Goal: Task Accomplishment & Management: Manage account settings

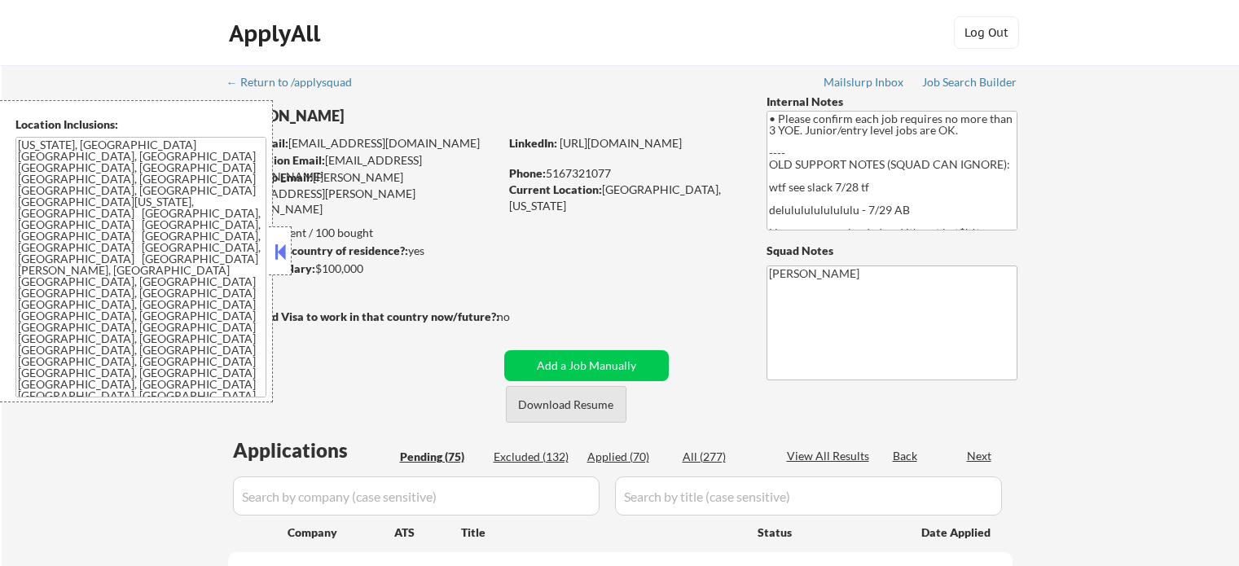
select select ""pending""
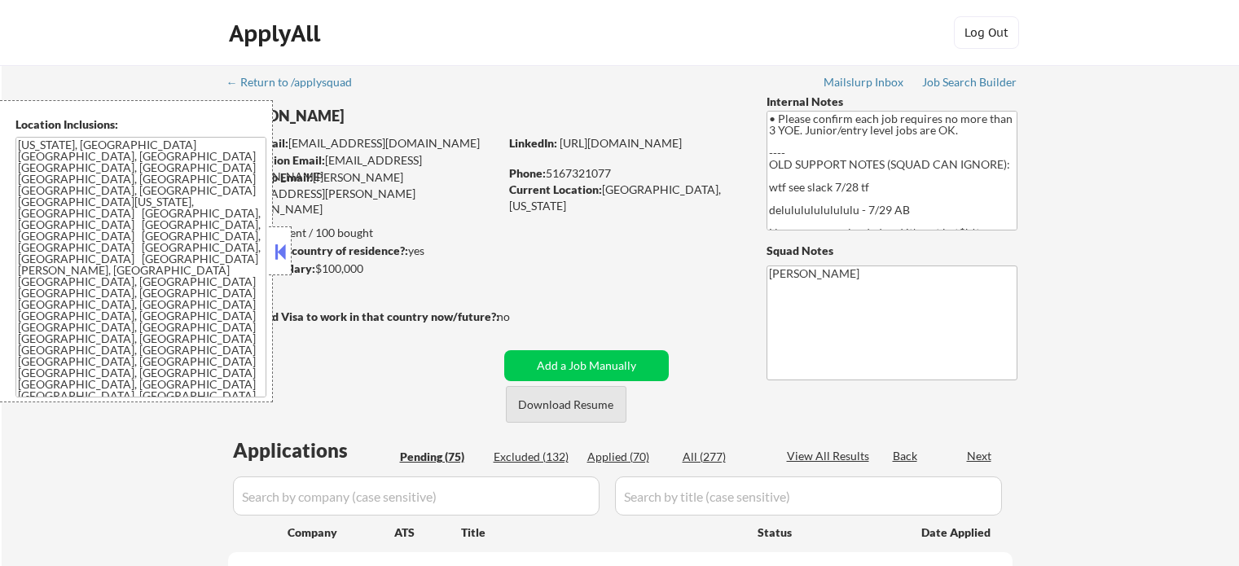
select select ""pending""
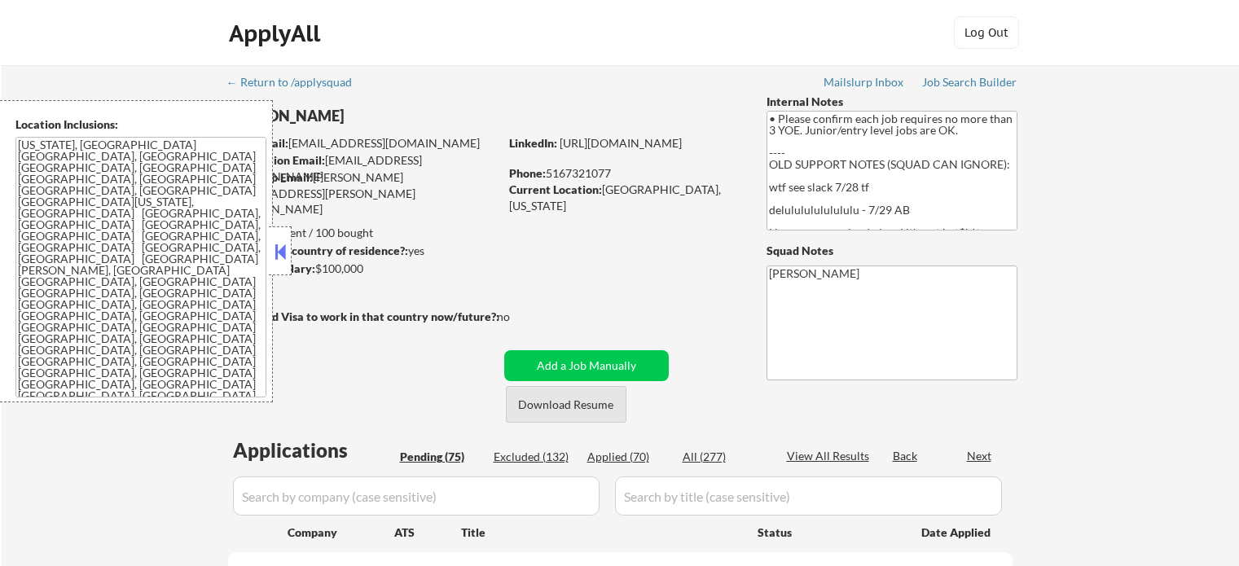
select select ""pending""
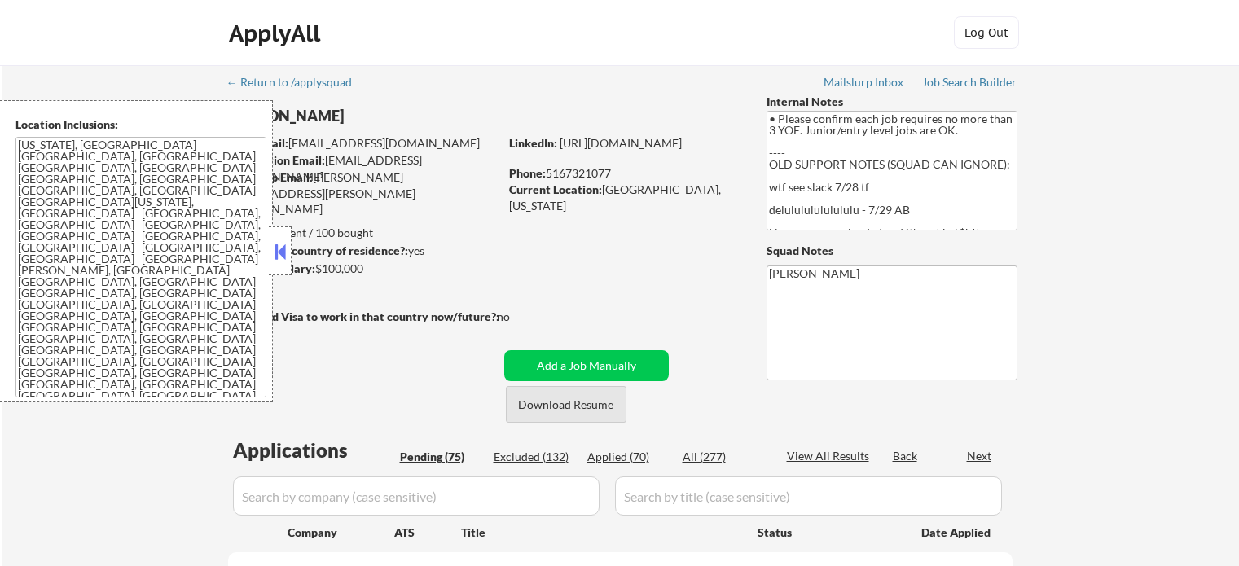
select select ""pending""
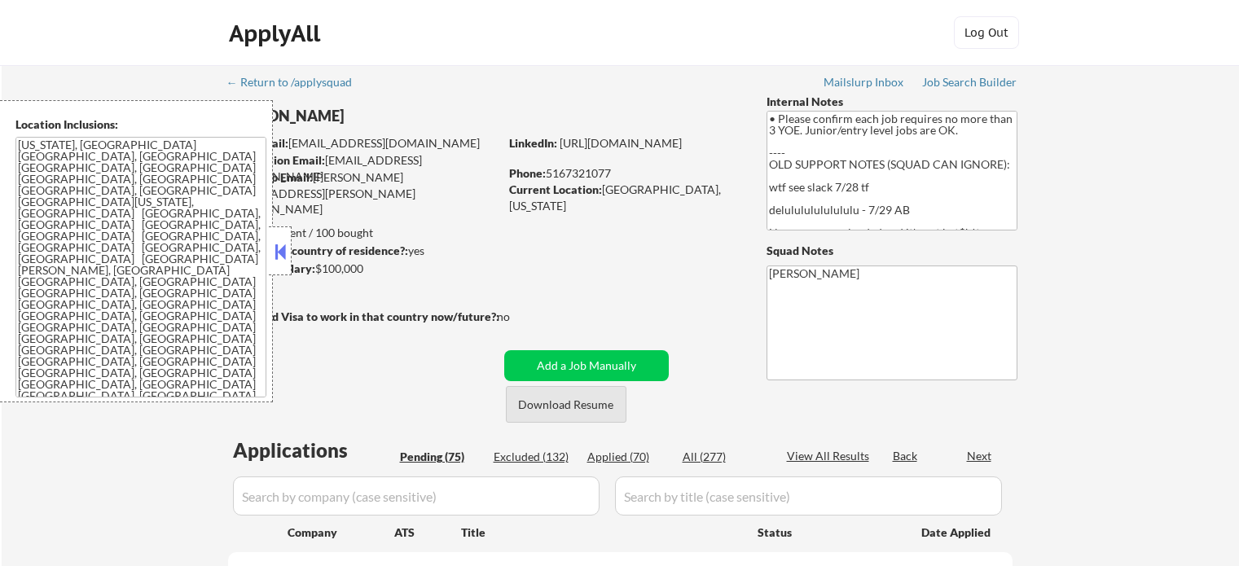
select select ""pending""
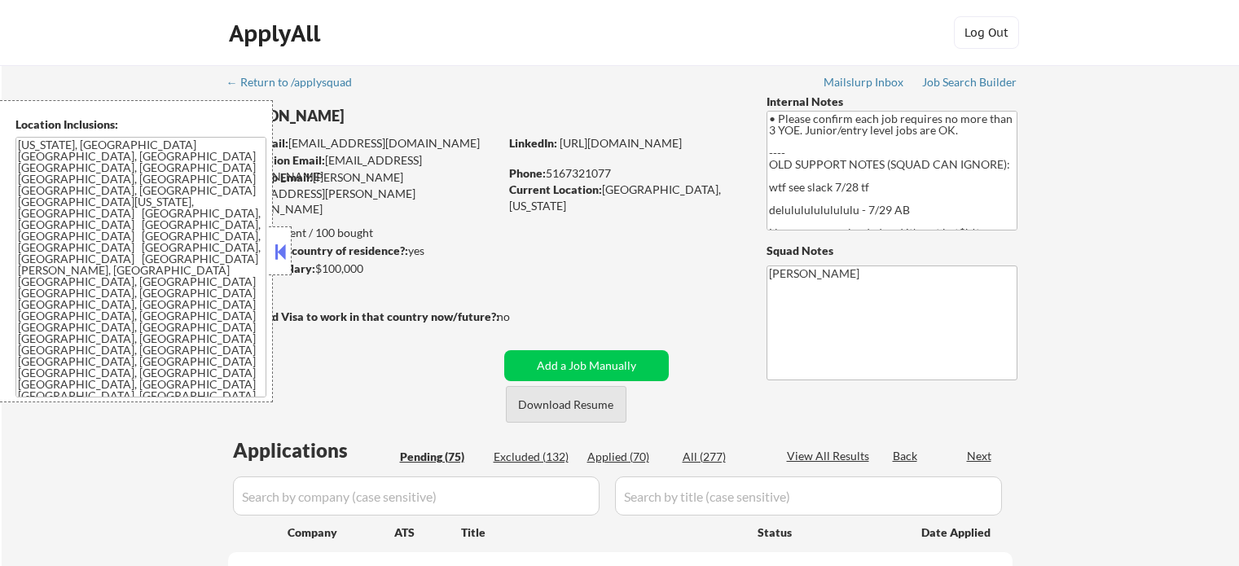
select select ""pending""
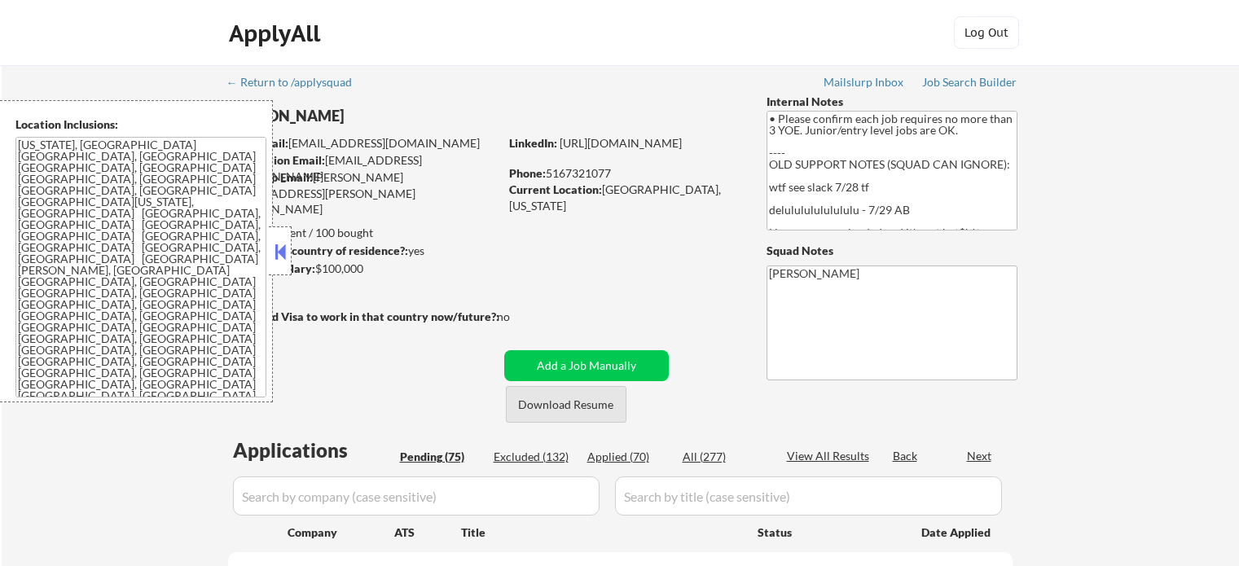
select select ""pending""
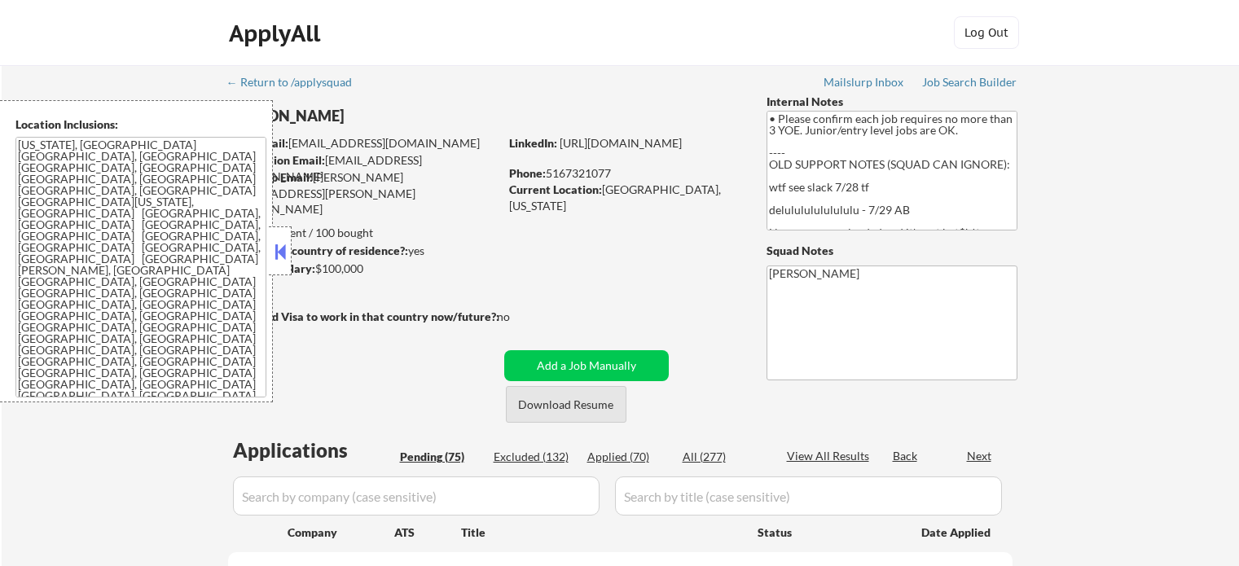
select select ""pending""
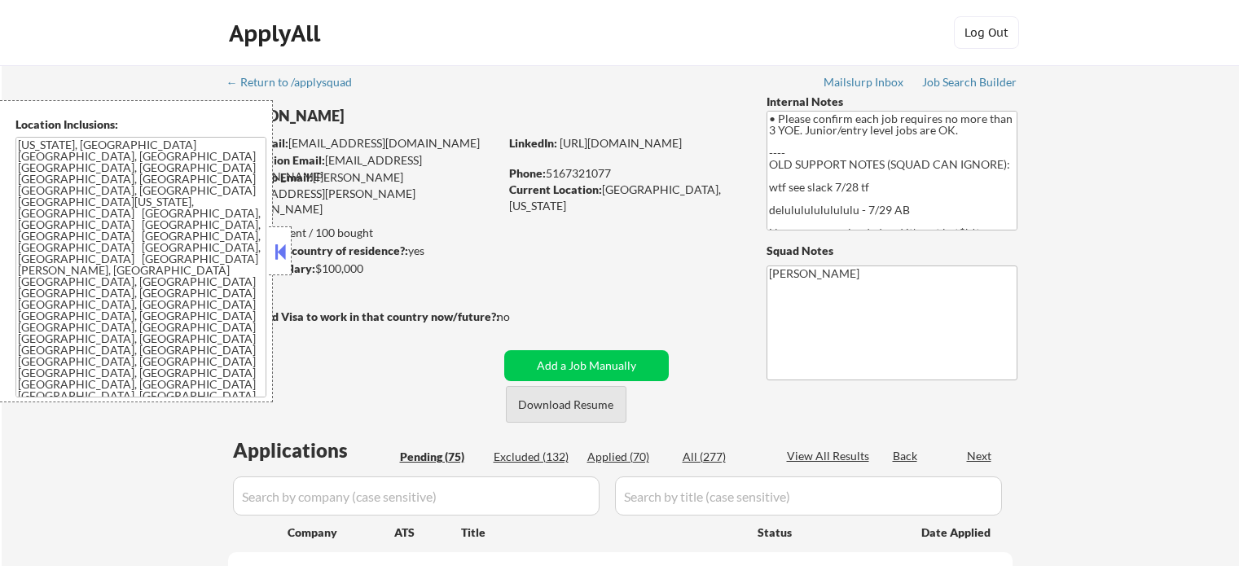
select select ""pending""
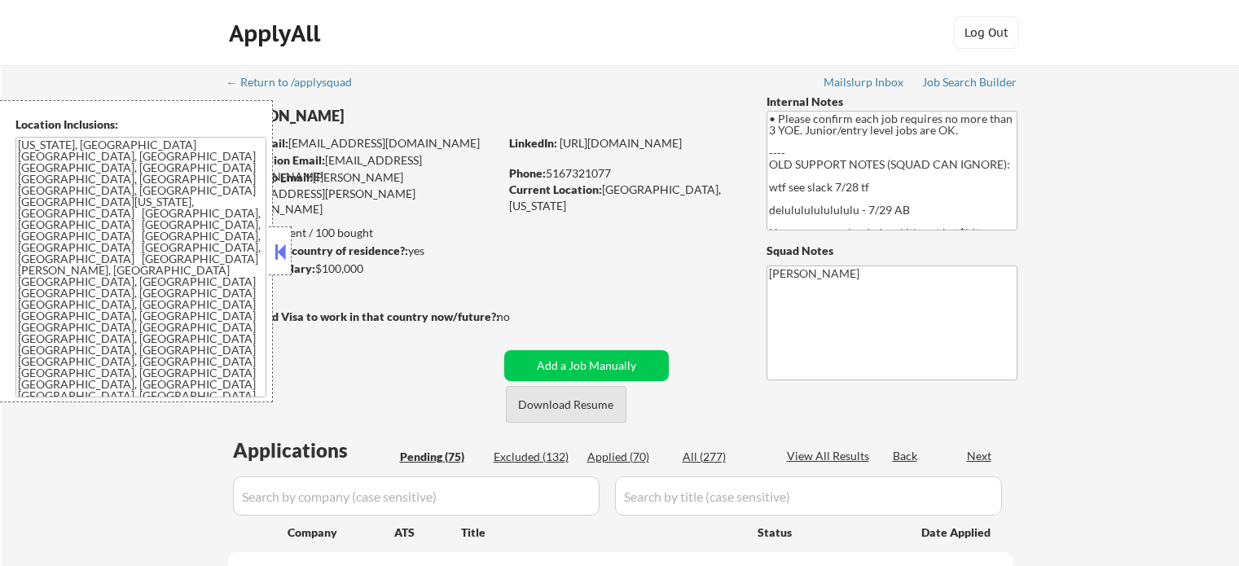
select select ""pending""
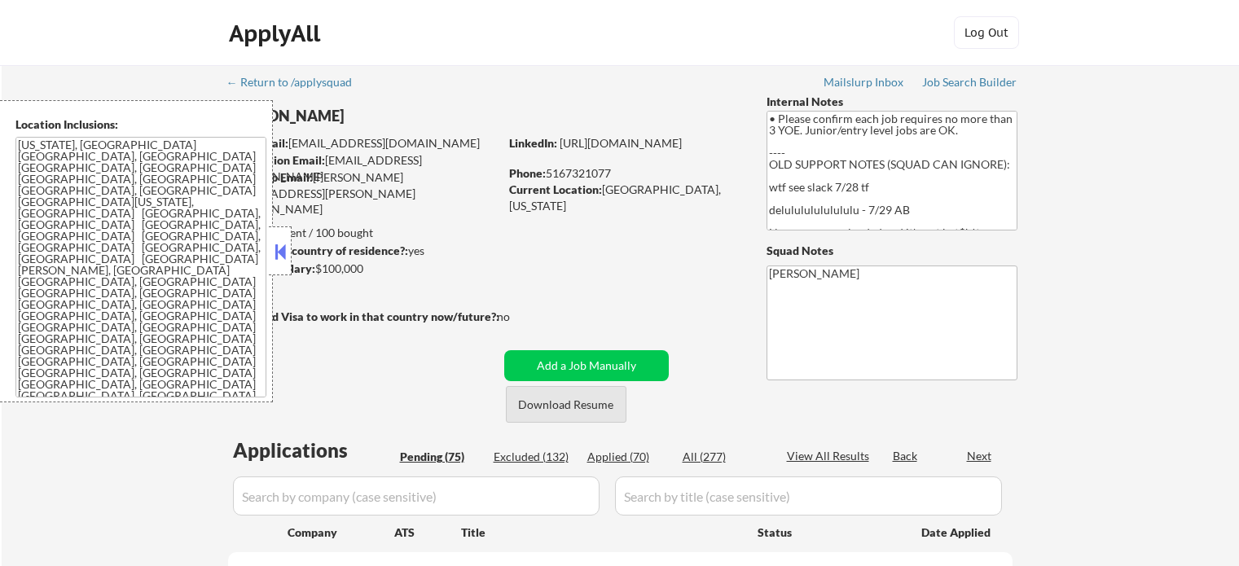
select select ""pending""
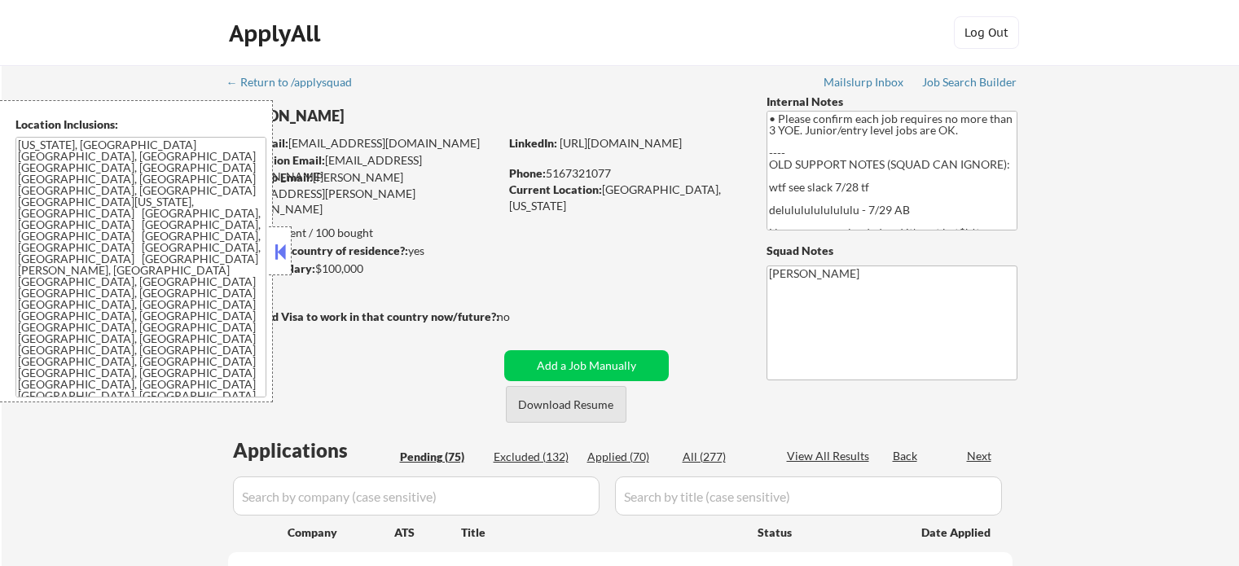
select select ""pending""
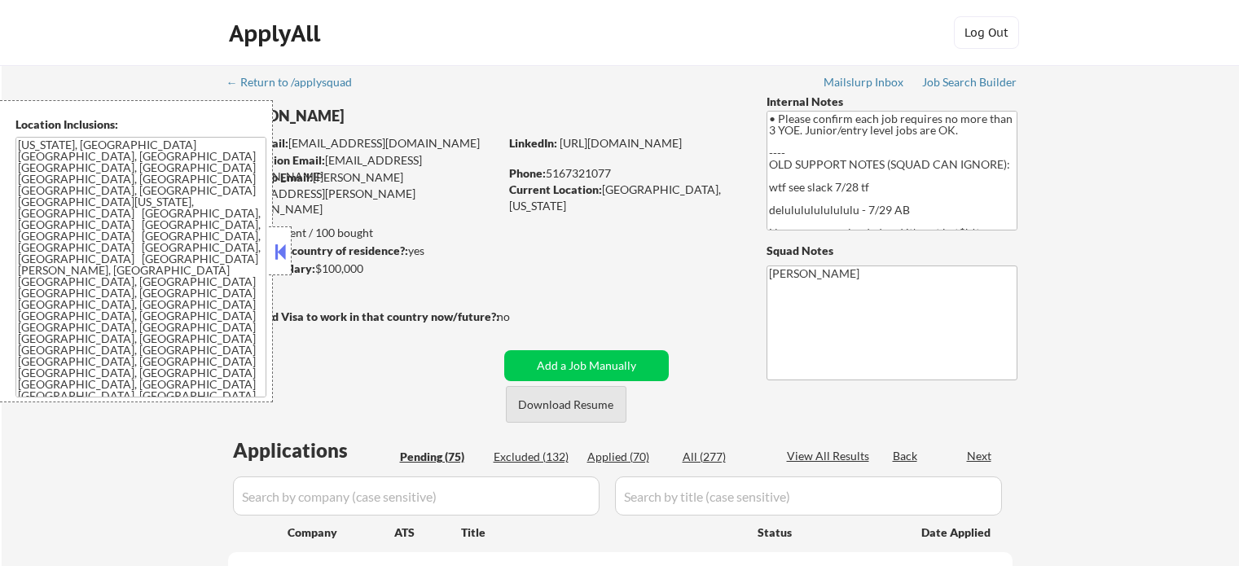
select select ""pending""
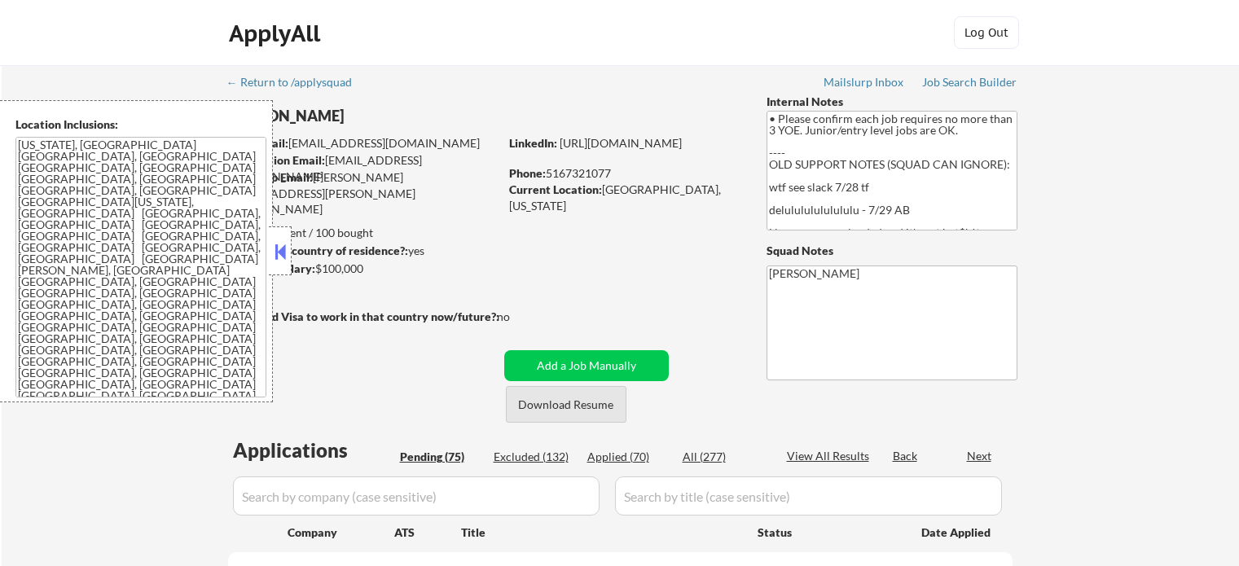
select select ""pending""
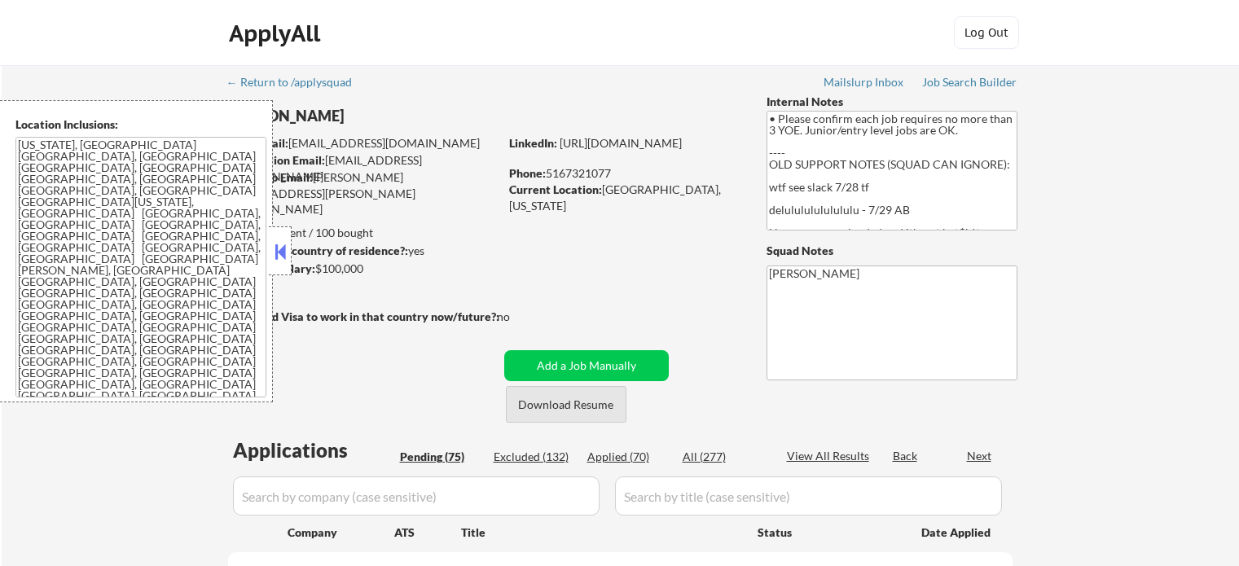
select select ""pending""
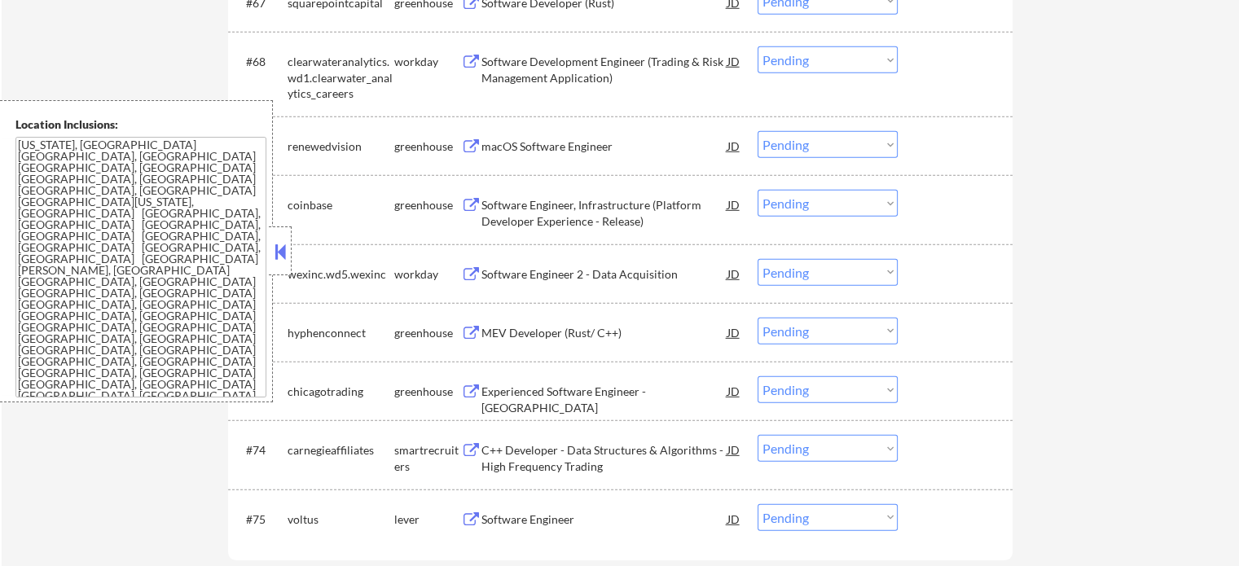
scroll to position [5132, 0]
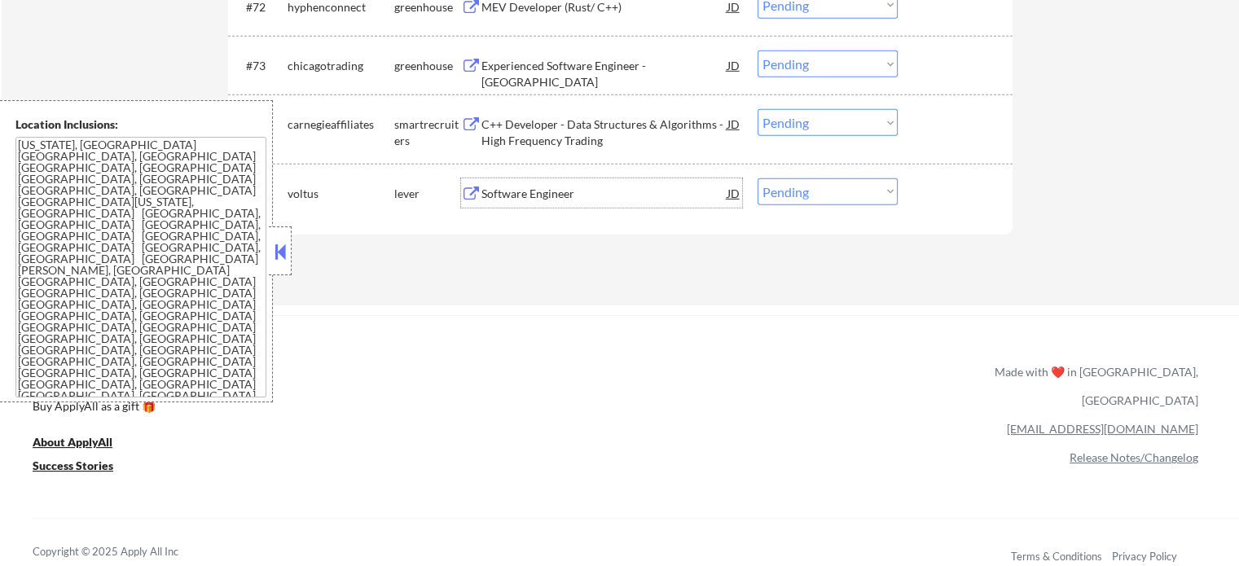
click at [543, 199] on div "Software Engineer" at bounding box center [604, 194] width 246 height 16
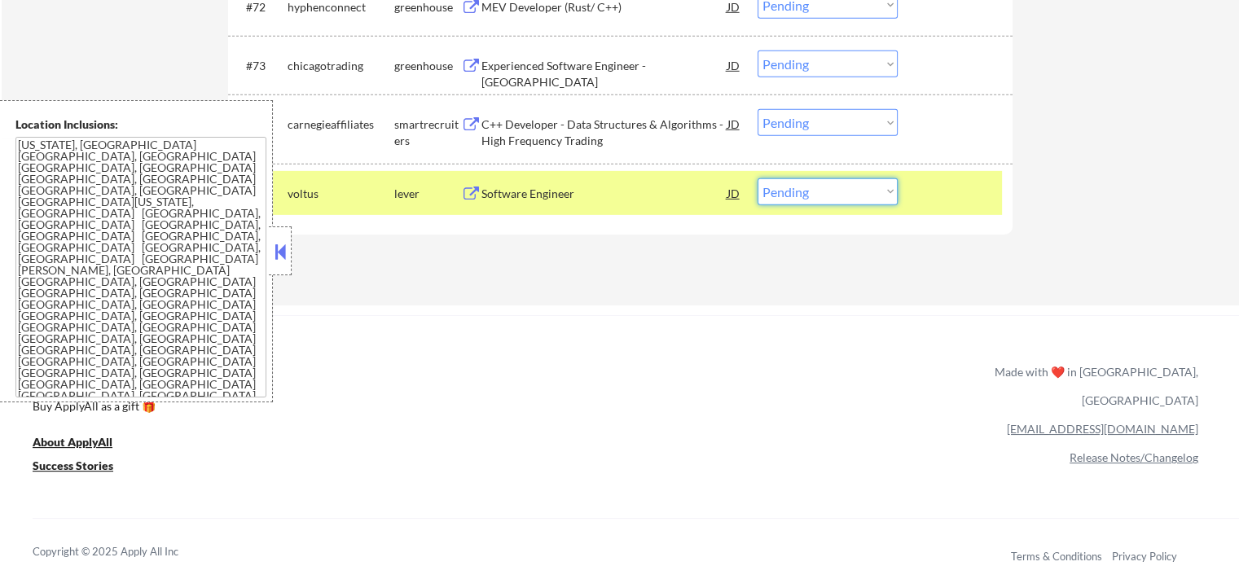
drag, startPoint x: 795, startPoint y: 191, endPoint x: 805, endPoint y: 196, distance: 10.9
click at [795, 191] on select "Choose an option... Pending Applied Excluded (Questions) Excluded (Expired) Exc…" at bounding box center [828, 191] width 140 height 27
select select ""excluded""
click at [758, 178] on select "Choose an option... Pending Applied Excluded (Questions) Excluded (Expired) Exc…" at bounding box center [828, 191] width 140 height 27
click at [963, 198] on div at bounding box center [957, 192] width 72 height 29
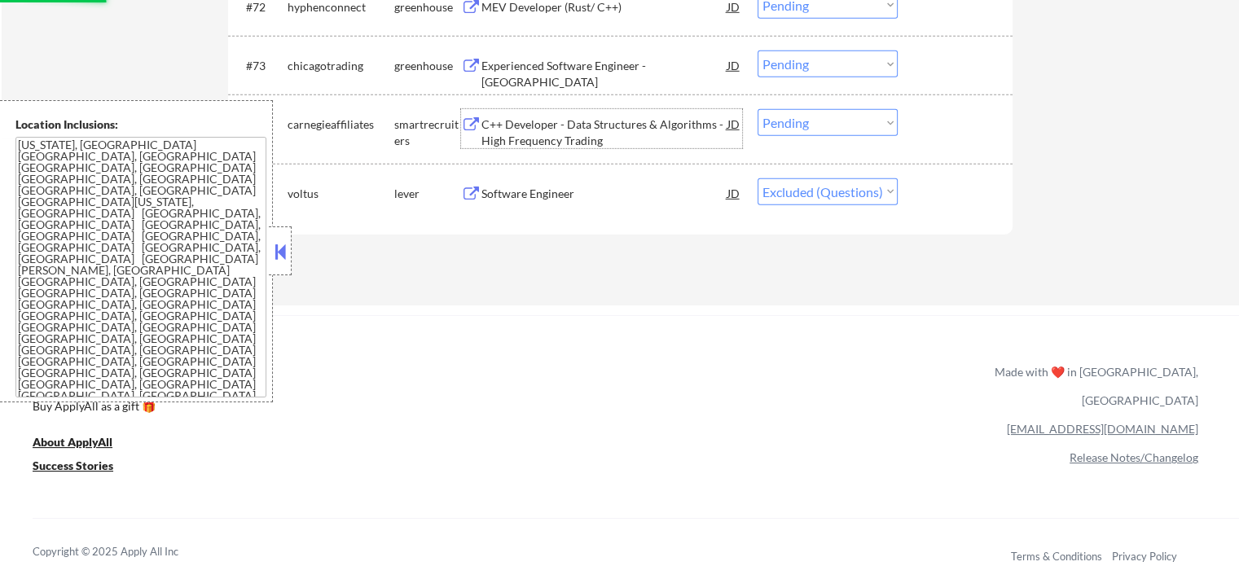
click at [525, 143] on div "C++ Developer - Data Structures & Algorithms - High Frequency Trading" at bounding box center [604, 132] width 246 height 32
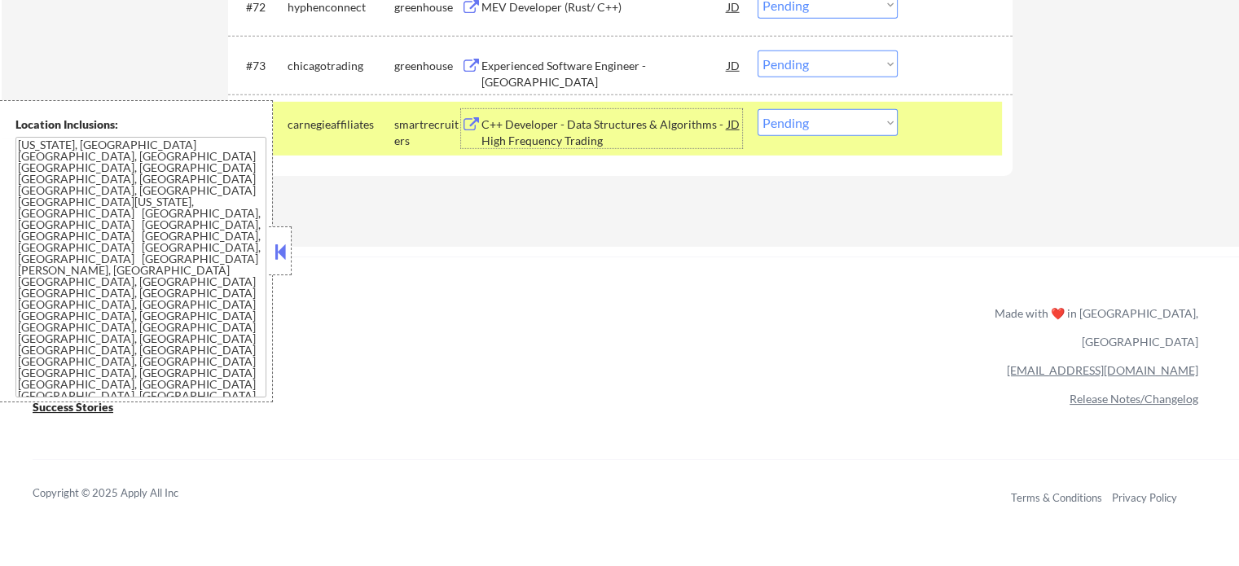
click at [867, 125] on select "Choose an option... Pending Applied Excluded (Questions) Excluded (Expired) Exc…" at bounding box center [828, 122] width 140 height 27
select select ""excluded__bad_match_""
click at [758, 109] on select "Choose an option... Pending Applied Excluded (Questions) Excluded (Expired) Exc…" at bounding box center [828, 122] width 140 height 27
click at [929, 123] on div at bounding box center [957, 123] width 72 height 29
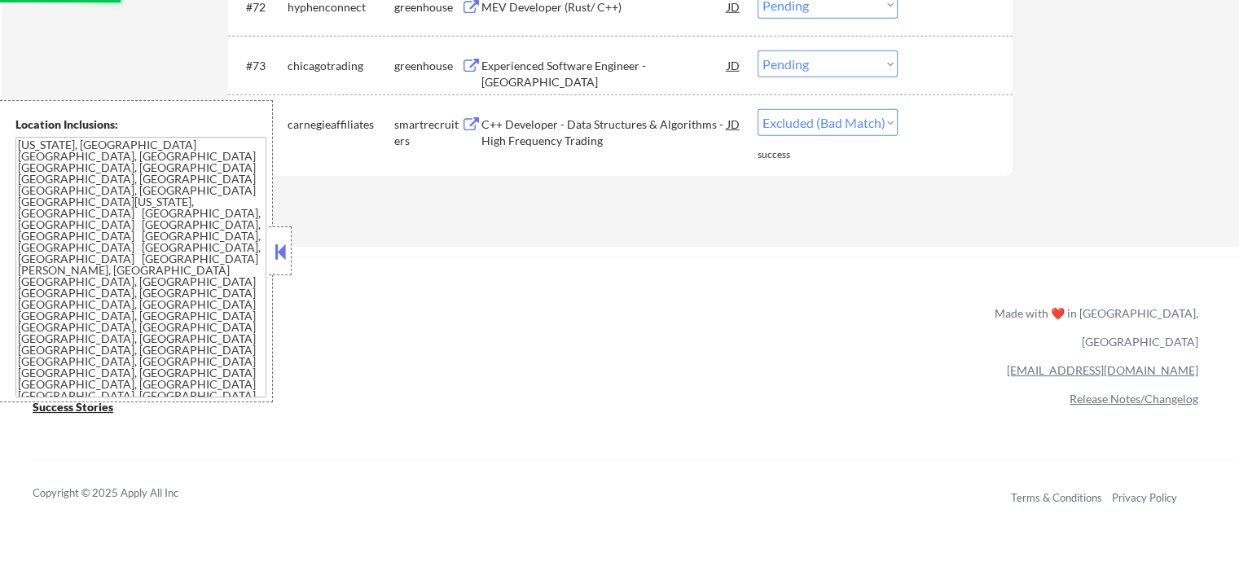
click at [569, 56] on div "Experienced Software Engineer - US" at bounding box center [604, 65] width 246 height 29
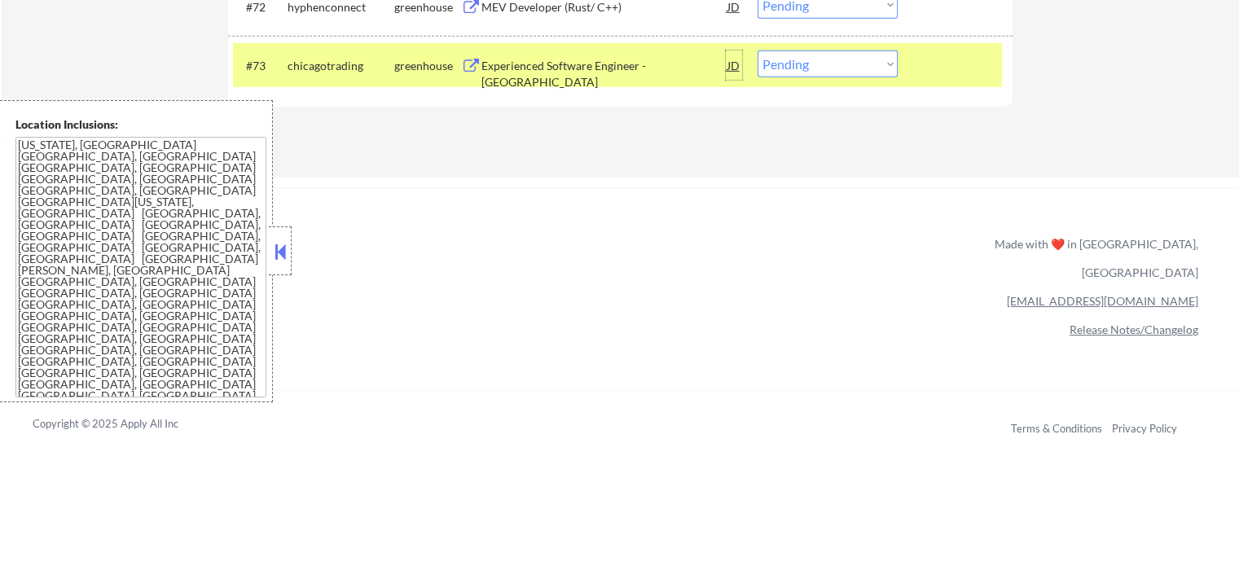
click at [734, 64] on div "JD" at bounding box center [734, 65] width 16 height 29
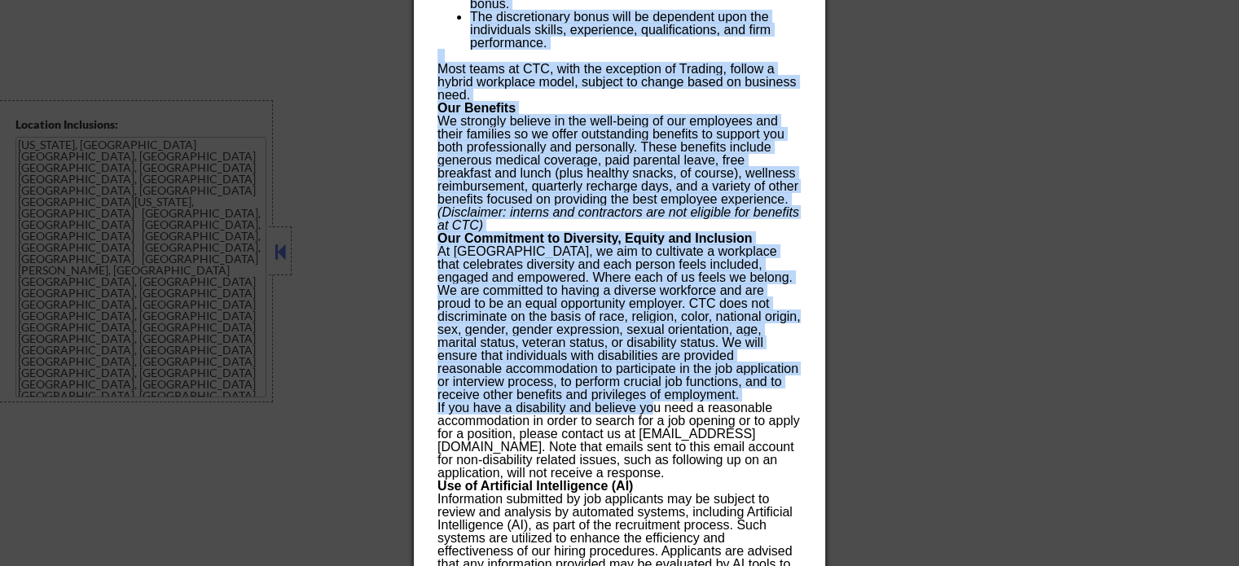
scroll to position [5687, 0]
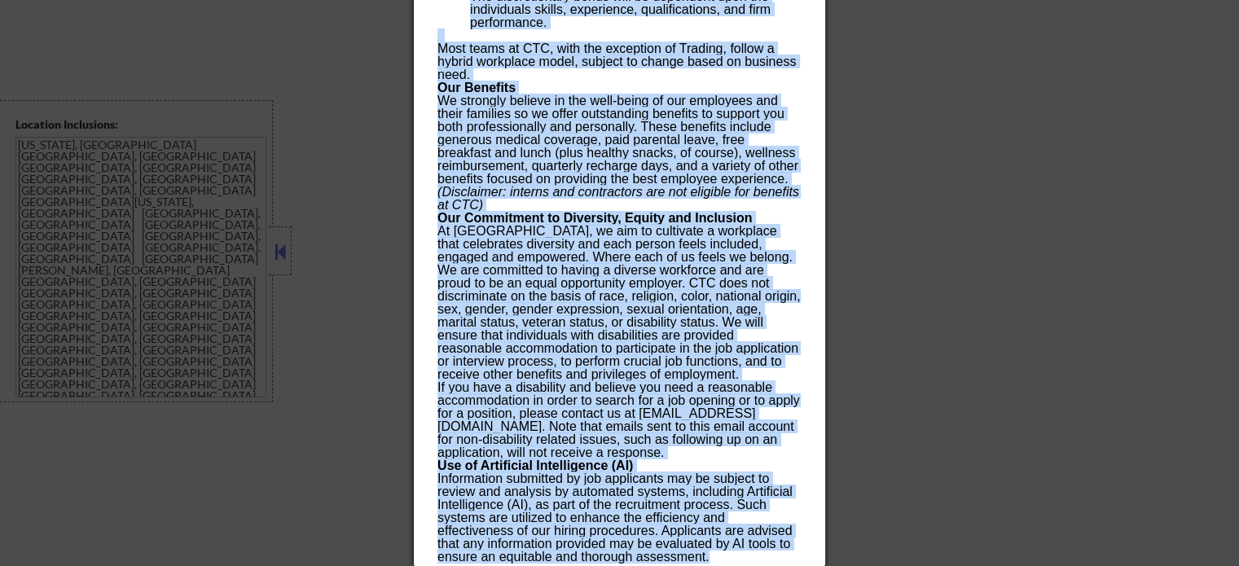
drag, startPoint x: 435, startPoint y: 69, endPoint x: 718, endPoint y: 556, distance: 563.2
click at [718, 556] on div "Experienced Software Engineer - US chicagotrading Chicago, Illinois, United Sta…" at bounding box center [619, 26] width 411 height 1081
copy div "Experienced Software Engineer - US chicagotrading Chicago, Illinois, United Sta…"
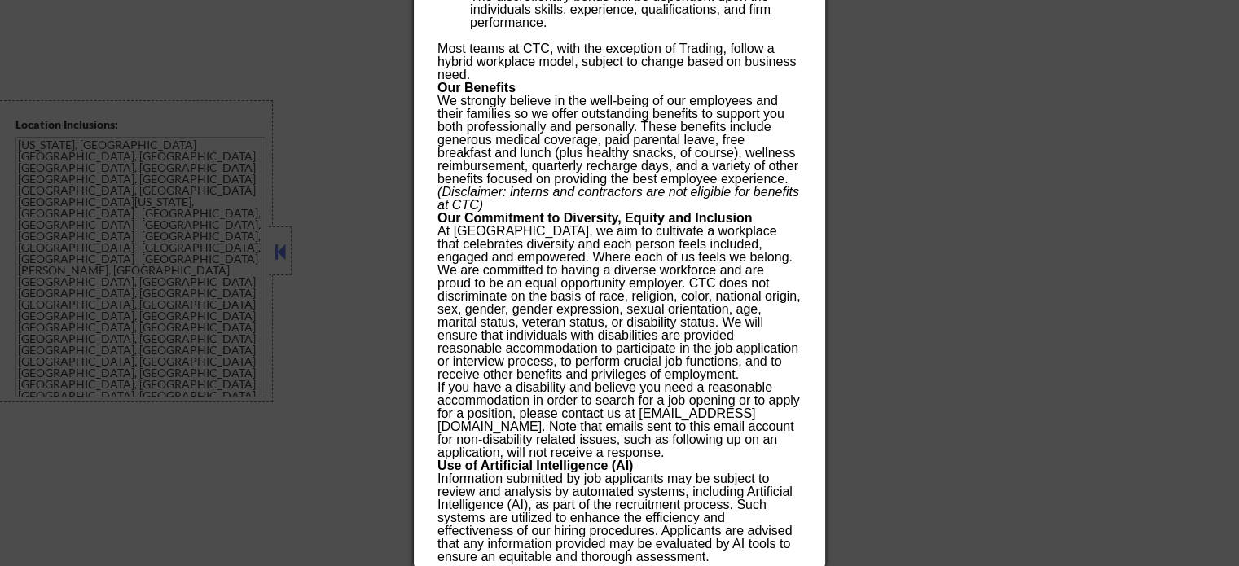
click at [849, 133] on div at bounding box center [619, 283] width 1239 height 566
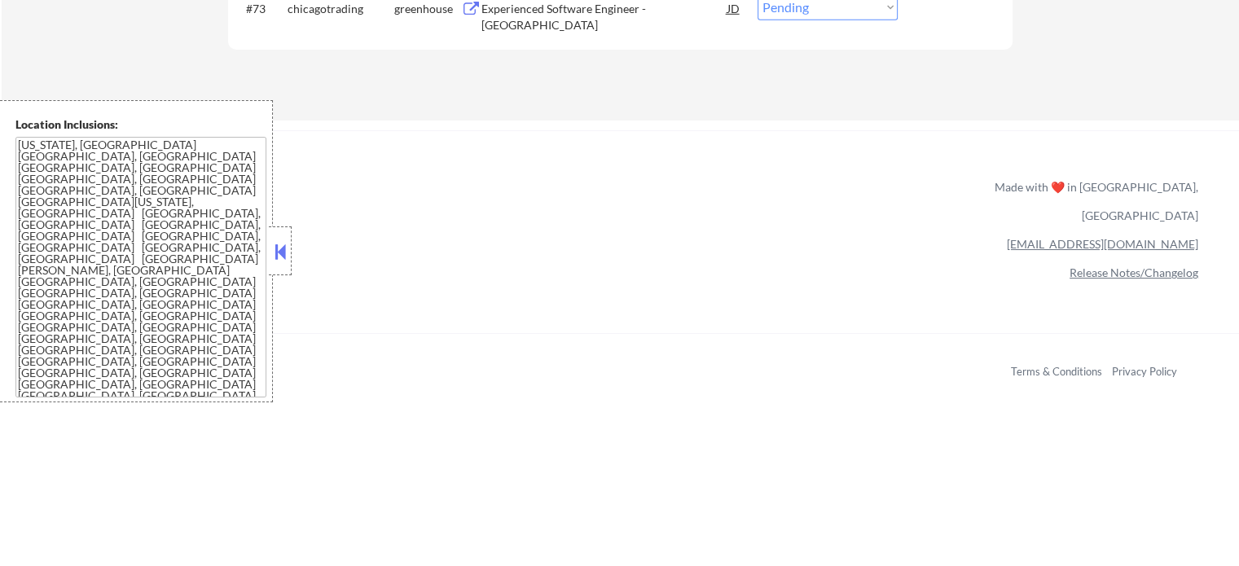
scroll to position [5008, 0]
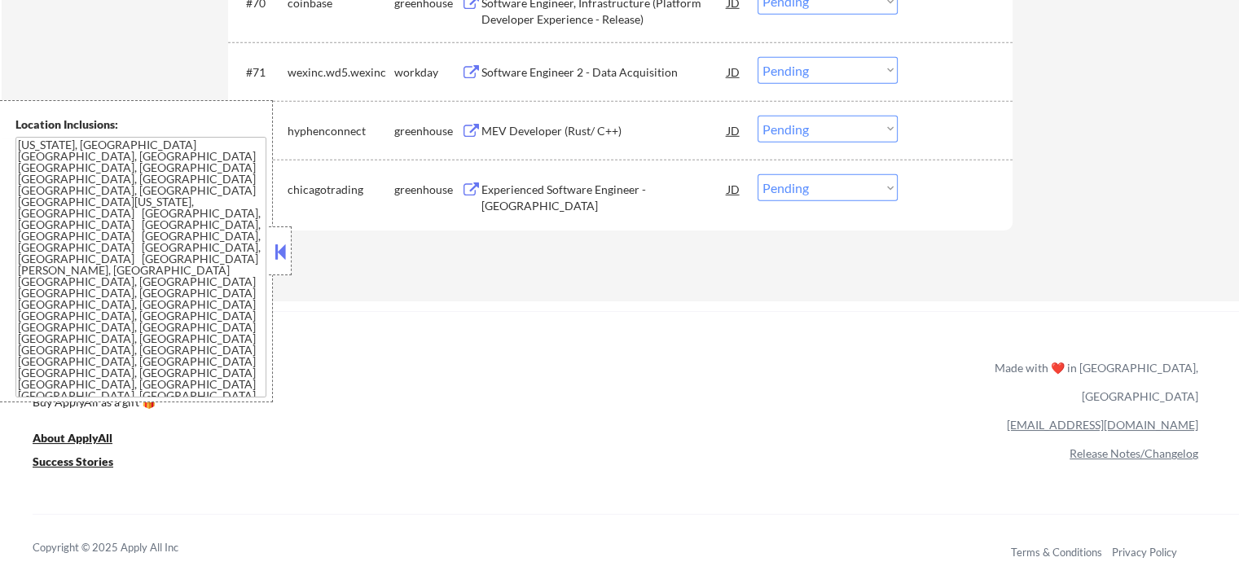
click at [769, 198] on select "Choose an option... Pending Applied Excluded (Questions) Excluded (Expired) Exc…" at bounding box center [828, 187] width 140 height 27
select select ""excluded__expired_""
click at [758, 174] on select "Choose an option... Pending Applied Excluded (Questions) Excluded (Expired) Exc…" at bounding box center [828, 187] width 140 height 27
drag, startPoint x: 940, startPoint y: 178, endPoint x: 783, endPoint y: 182, distance: 157.3
click at [941, 178] on div at bounding box center [957, 188] width 72 height 29
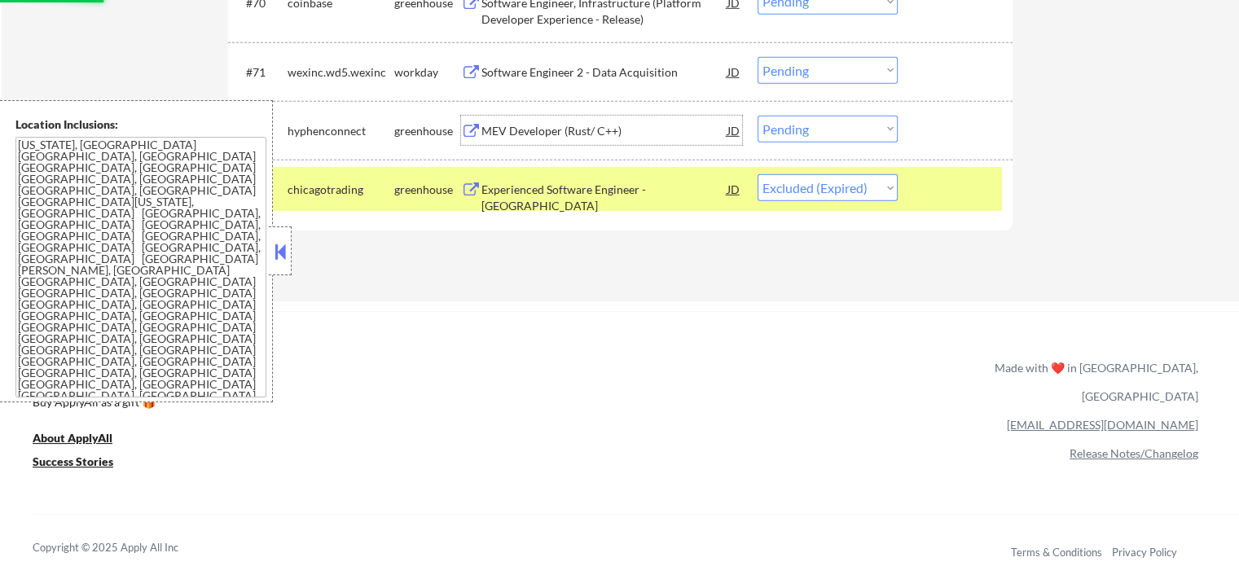
click at [514, 126] on div "MEV Developer (Rust/ C++)" at bounding box center [604, 131] width 246 height 16
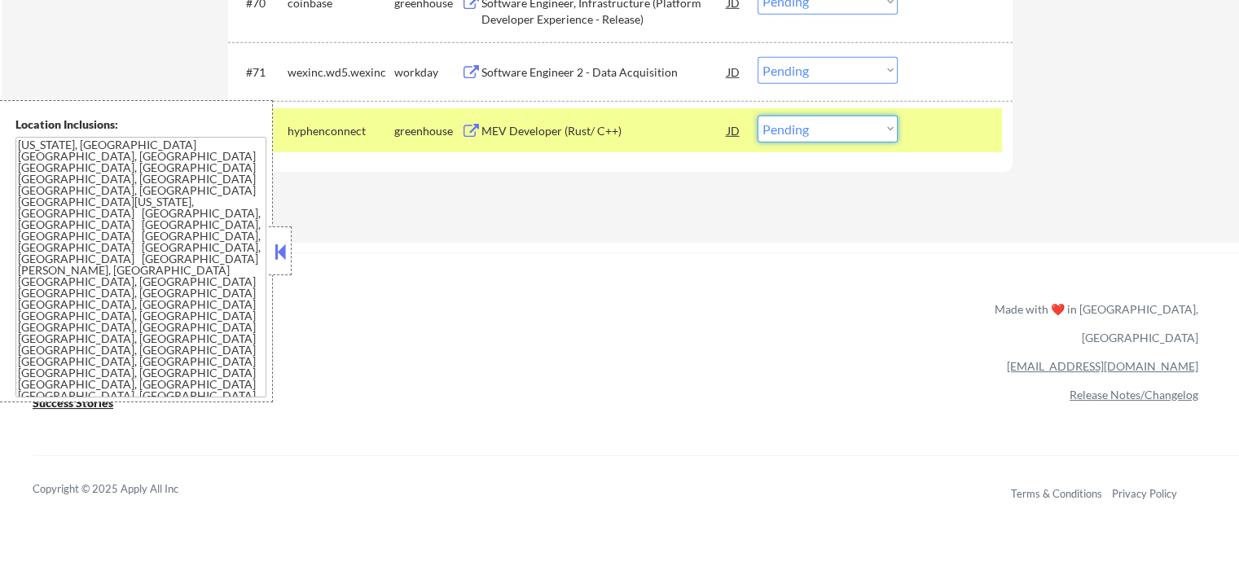
click at [821, 133] on select "Choose an option... Pending Applied Excluded (Questions) Excluded (Expired) Exc…" at bounding box center [828, 129] width 140 height 27
select select ""excluded__bad_match_""
click at [758, 116] on select "Choose an option... Pending Applied Excluded (Questions) Excluded (Expired) Exc…" at bounding box center [828, 129] width 140 height 27
click at [947, 136] on div at bounding box center [957, 130] width 72 height 29
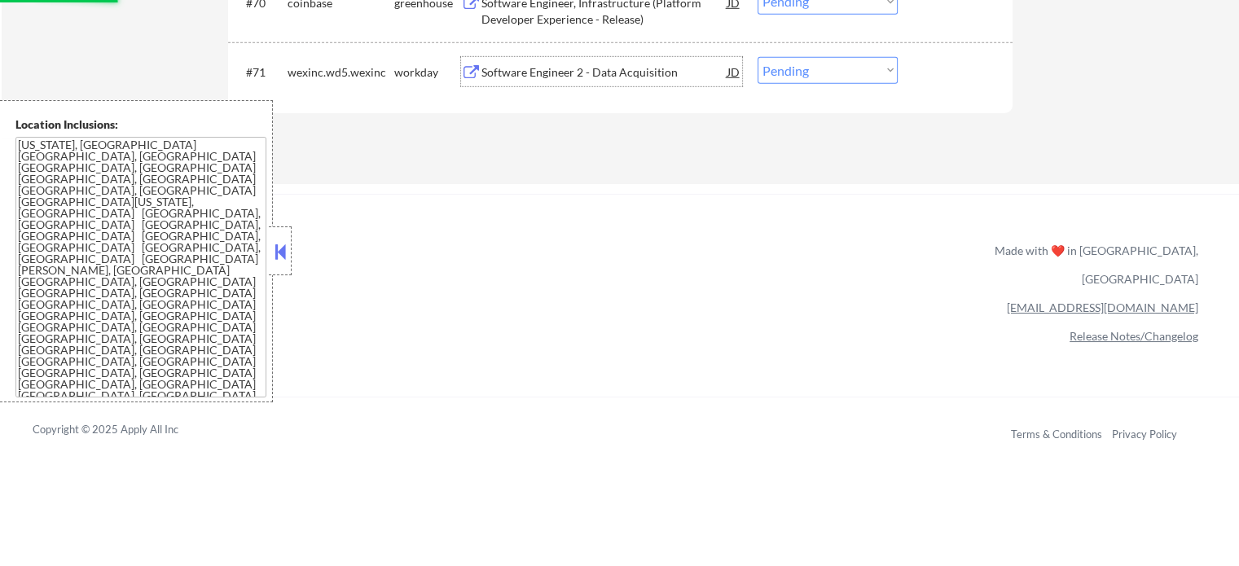
click at [609, 68] on div "Software Engineer 2 - Data Acquisition" at bounding box center [604, 72] width 246 height 16
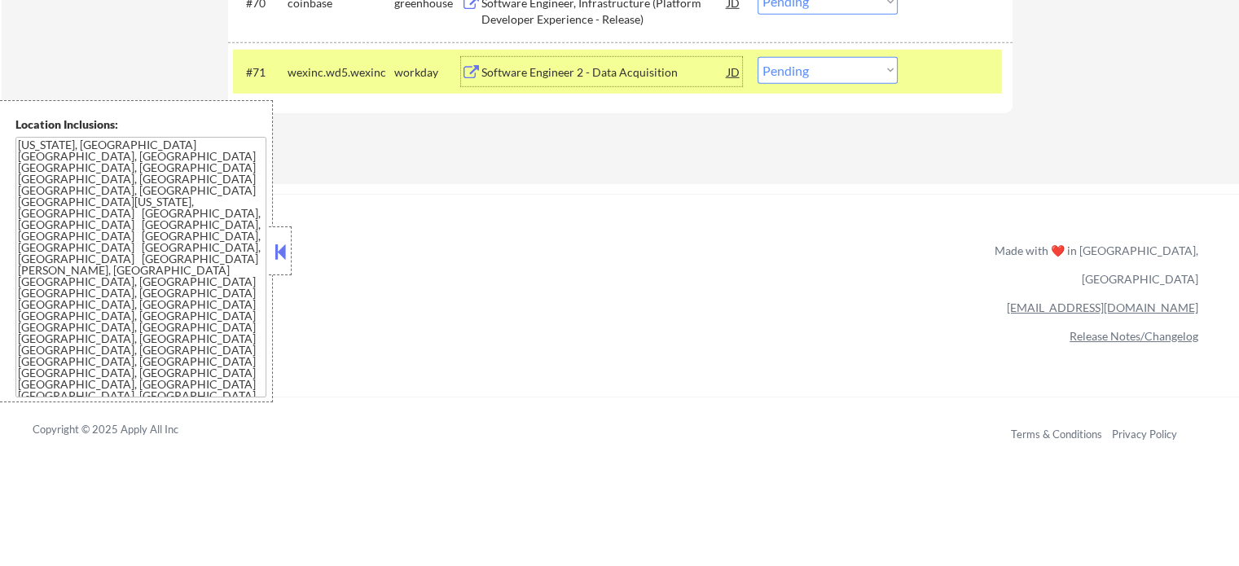
click at [956, 73] on div at bounding box center [957, 71] width 72 height 29
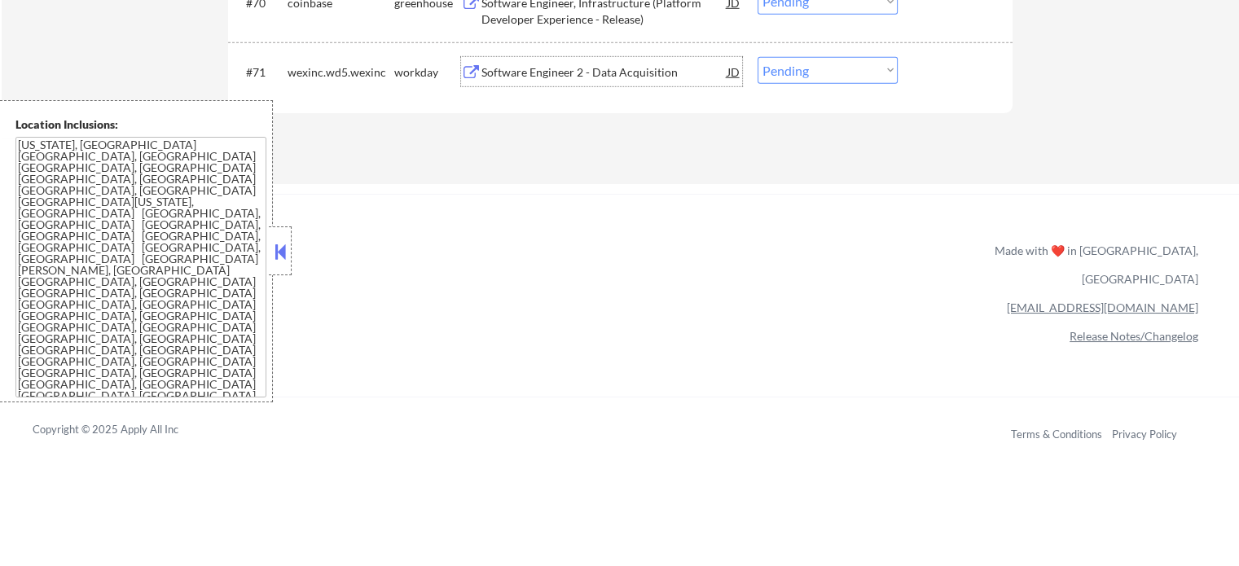
click at [544, 78] on div "Software Engineer 2 - Data Acquisition" at bounding box center [604, 72] width 246 height 16
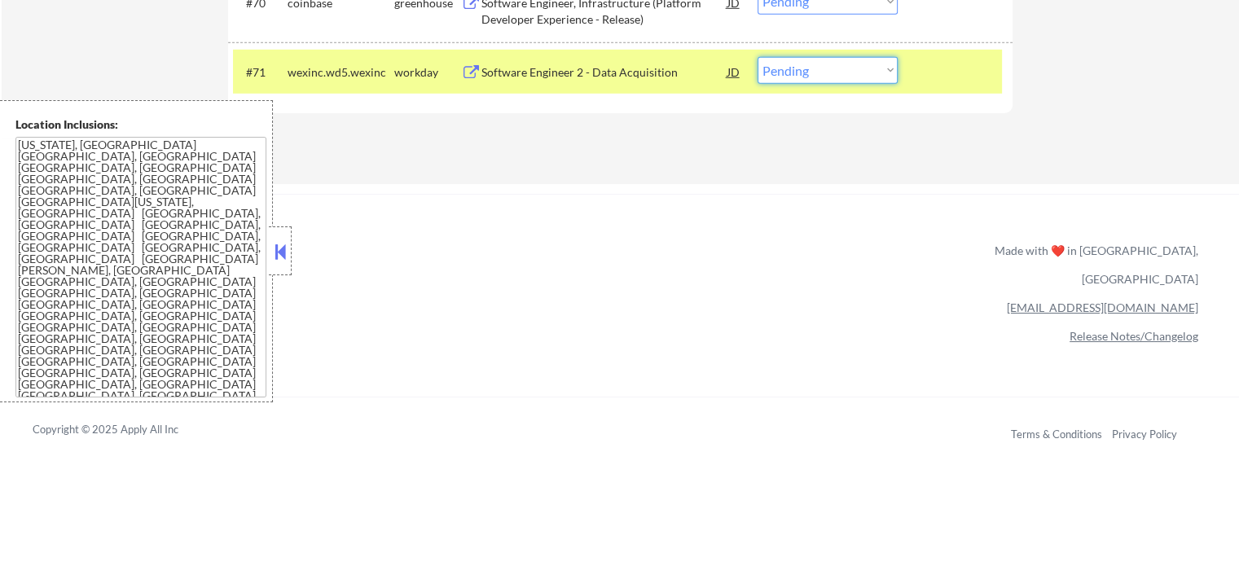
click at [824, 74] on select "Choose an option... Pending Applied Excluded (Questions) Excluded (Expired) Exc…" at bounding box center [828, 70] width 140 height 27
select select ""applied""
click at [758, 57] on select "Choose an option... Pending Applied Excluded (Questions) Excluded (Expired) Exc…" at bounding box center [828, 70] width 140 height 27
click at [987, 96] on div "#71 wexinc.wd5.wexinc workday Software Engineer 2 - Data Acquisition JD Choose …" at bounding box center [620, 71] width 784 height 59
click at [978, 90] on div "#71 wexinc.wd5.wexinc workday Software Engineer 2 - Data Acquisition JD Choose …" at bounding box center [617, 72] width 769 height 44
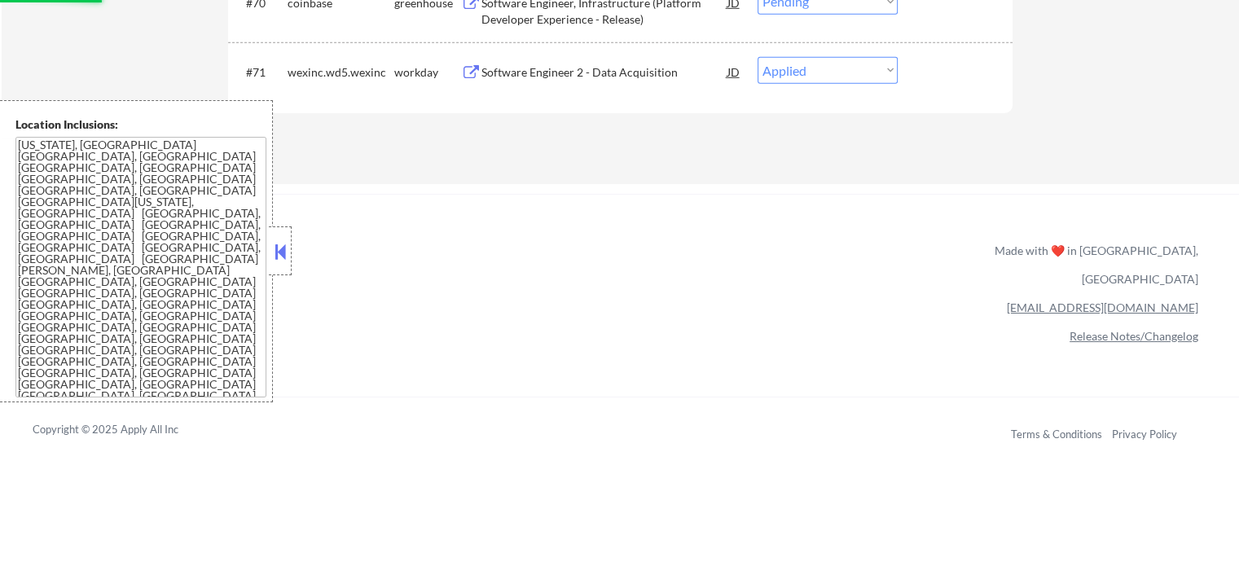
scroll to position [4845, 0]
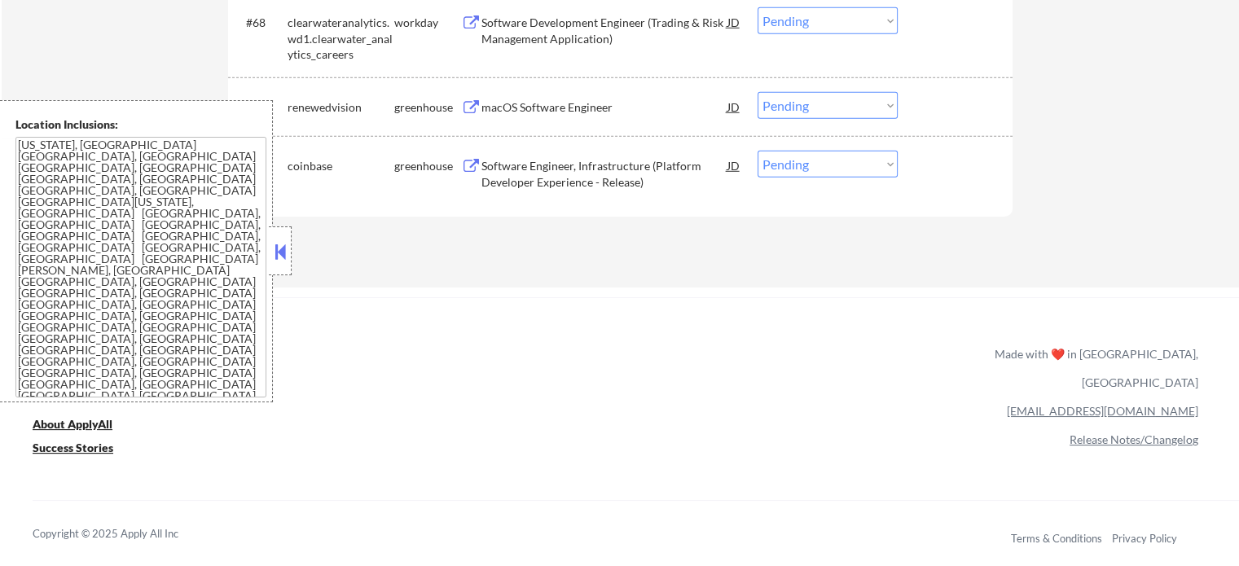
click at [594, 182] on div "Software Engineer, Infrastructure (Platform Developer Experience - Release)" at bounding box center [604, 174] width 246 height 32
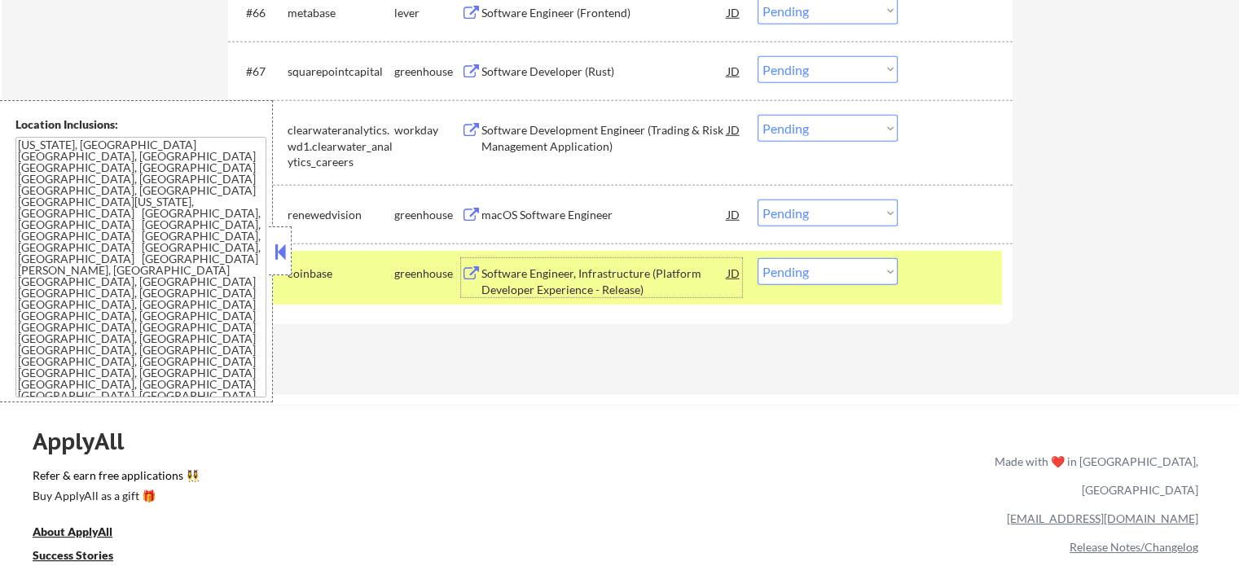
scroll to position [4753, 0]
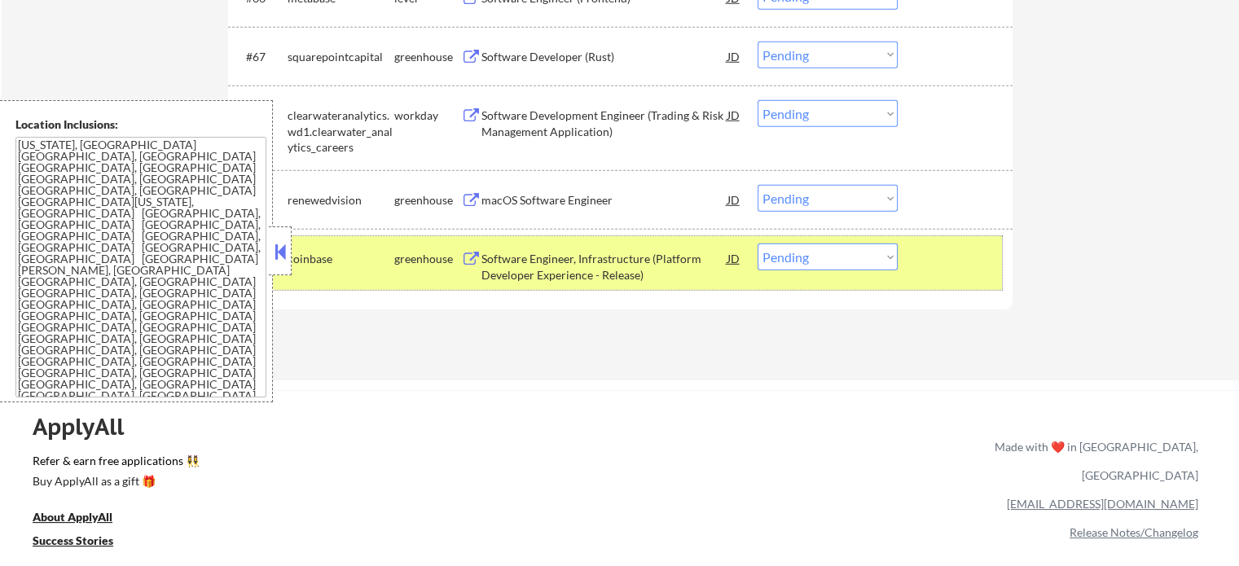
click at [965, 262] on div at bounding box center [957, 258] width 72 height 29
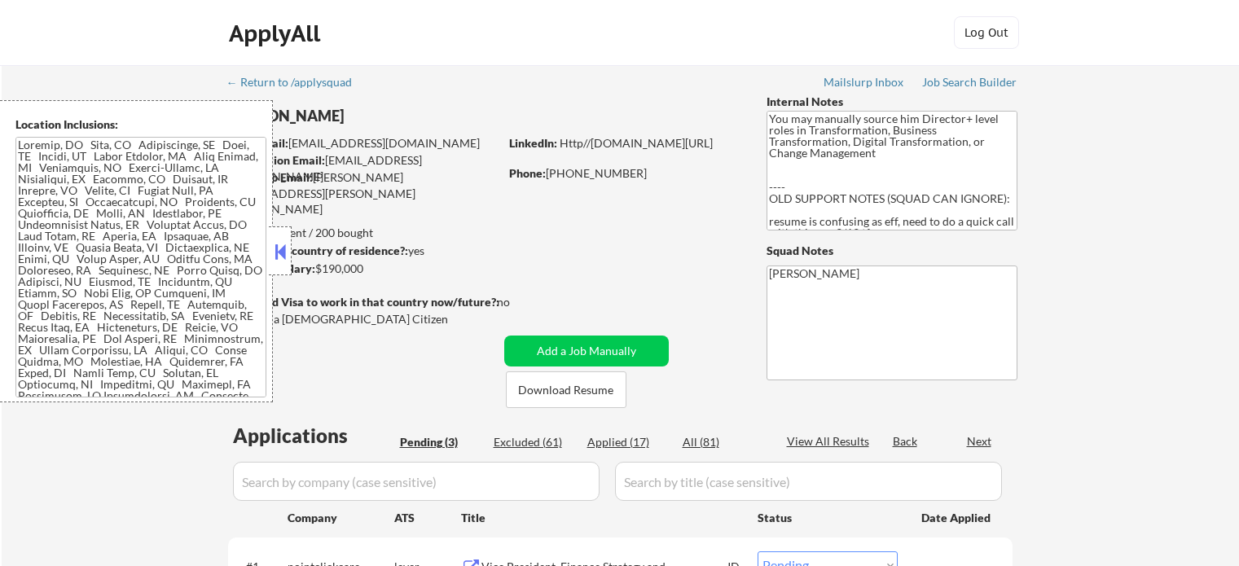
select select ""pending""
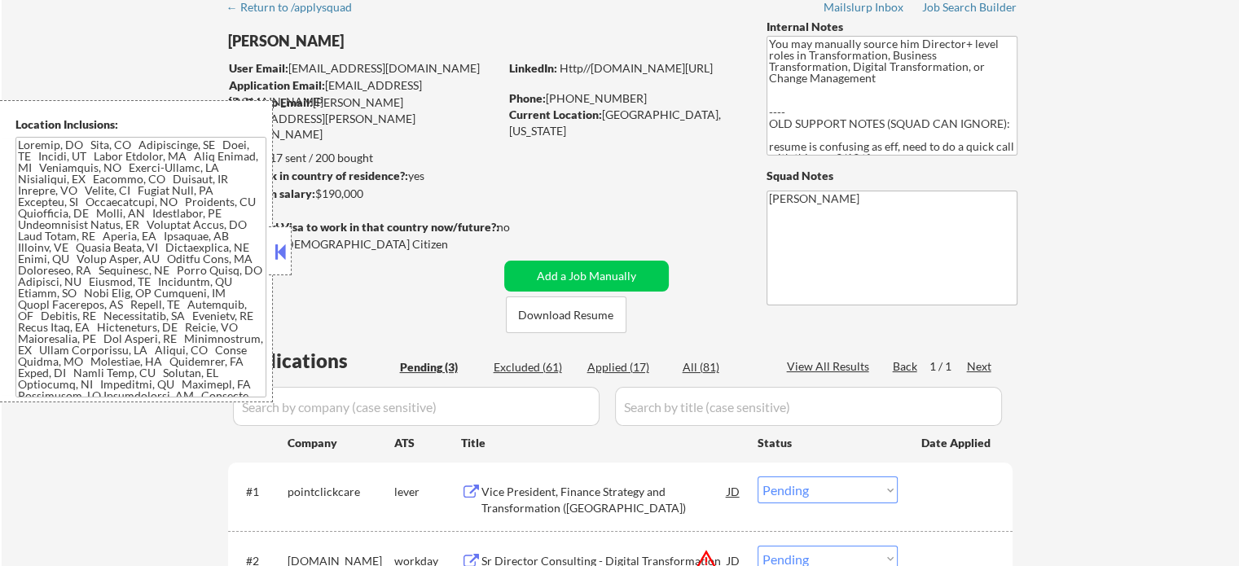
scroll to position [244, 0]
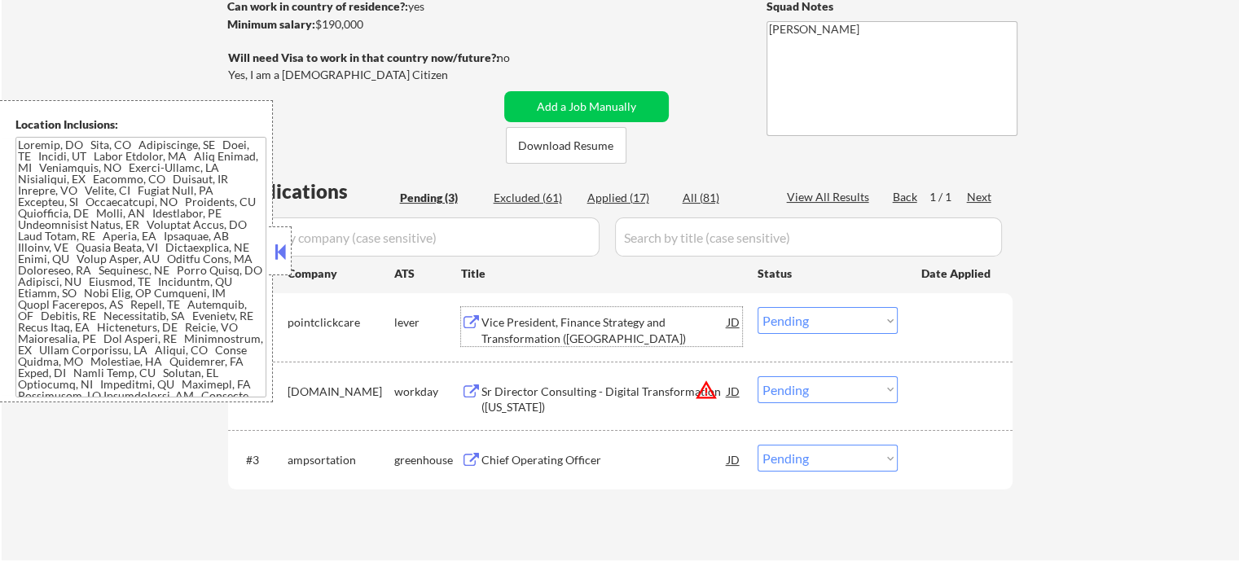
click at [578, 345] on div "Vice President, Finance Strategy and Transformation (US)" at bounding box center [604, 330] width 246 height 32
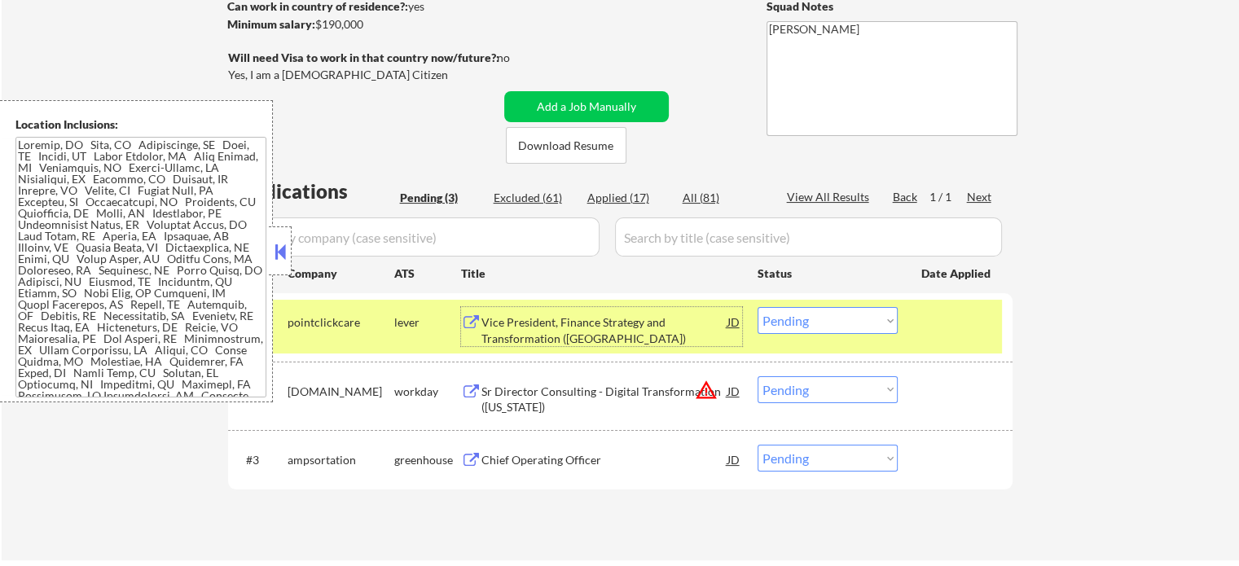
click at [782, 310] on select "Choose an option... Pending Applied Excluded (Questions) Excluded (Expired) Exc…" at bounding box center [828, 320] width 140 height 27
click at [758, 307] on select "Choose an option... Pending Applied Excluded (Questions) Excluded (Expired) Exc…" at bounding box center [828, 320] width 140 height 27
click at [934, 323] on div at bounding box center [957, 321] width 72 height 29
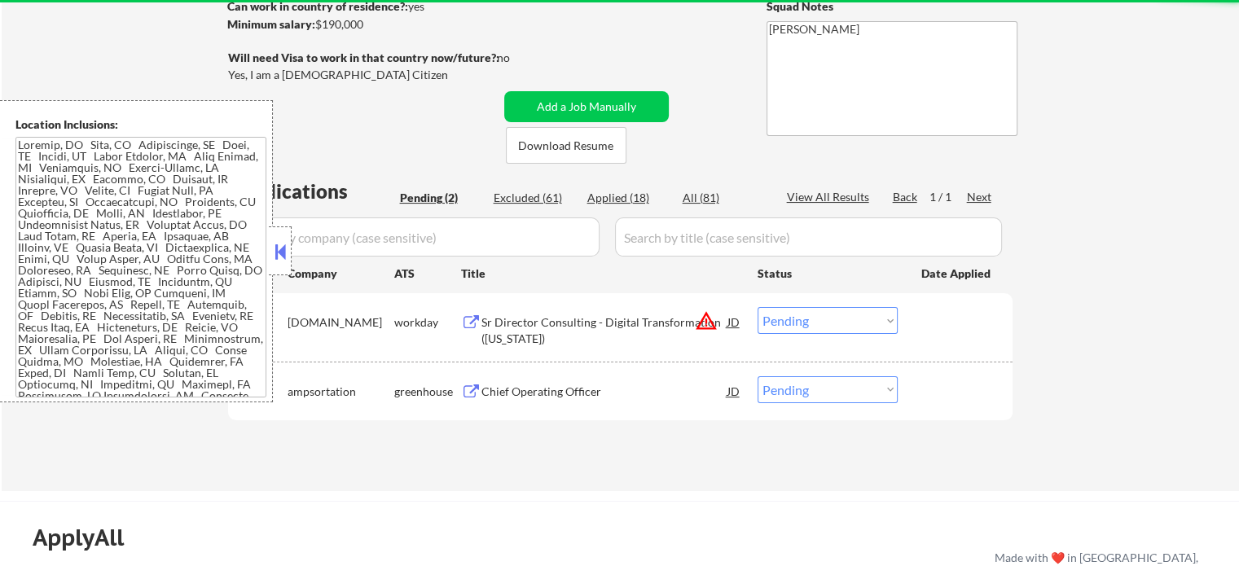
click at [594, 331] on div "Sr Director Consulting - Digital Transformation (New York)" at bounding box center [604, 330] width 246 height 32
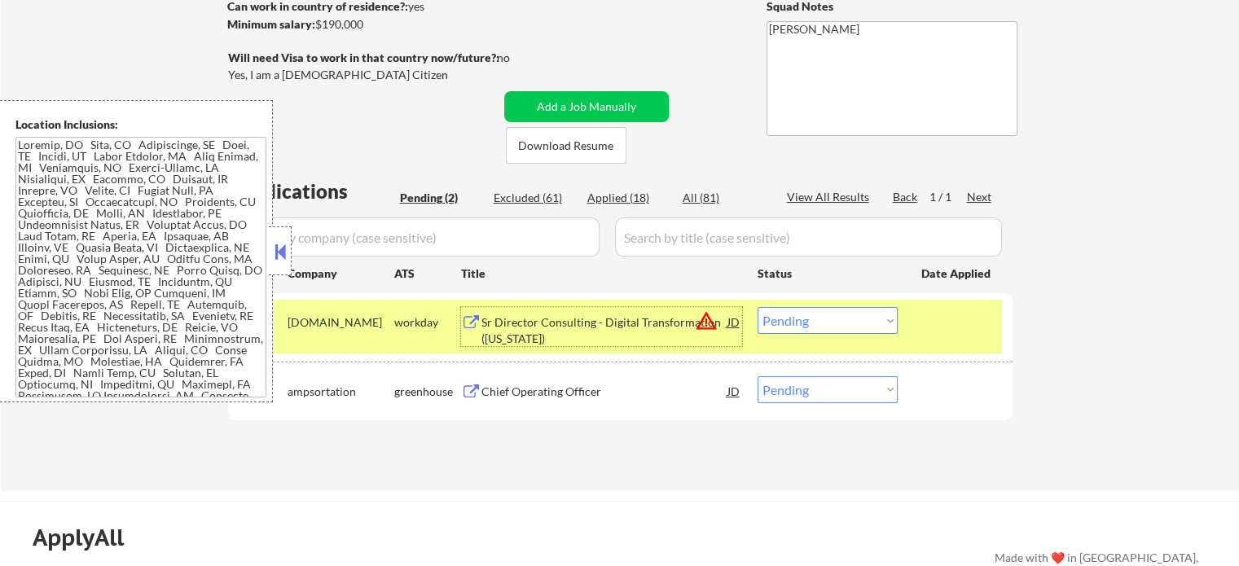
click at [821, 323] on select "Choose an option... Pending Applied Excluded (Questions) Excluded (Expired) Exc…" at bounding box center [828, 320] width 140 height 27
click at [758, 307] on select "Choose an option... Pending Applied Excluded (Questions) Excluded (Expired) Exc…" at bounding box center [828, 320] width 140 height 27
click at [941, 327] on div at bounding box center [957, 321] width 72 height 29
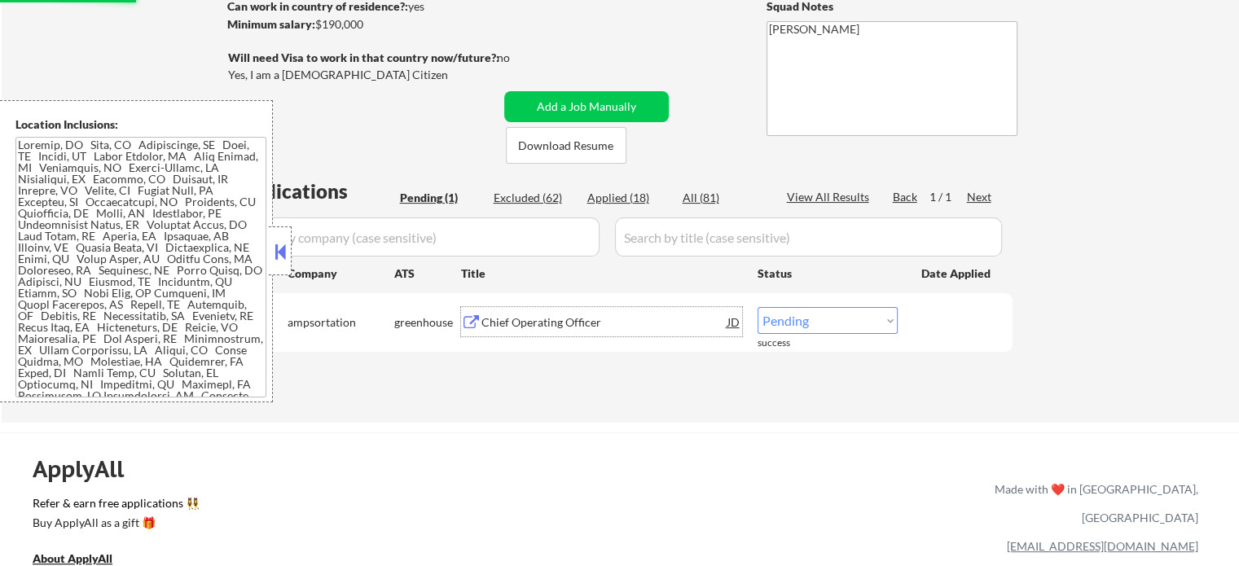
click at [563, 319] on div "Chief Operating Officer" at bounding box center [604, 322] width 246 height 16
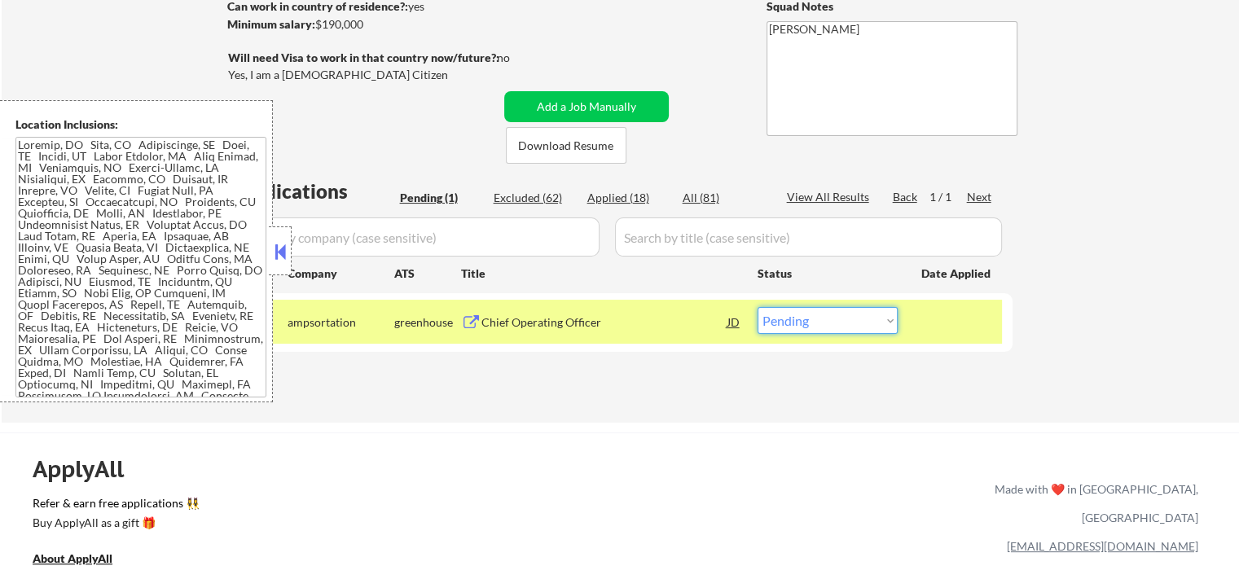
click at [820, 324] on select "Choose an option... Pending Applied Excluded (Questions) Excluded (Expired) Exc…" at bounding box center [828, 320] width 140 height 27
select select ""excluded__bad_match_""
click at [758, 307] on select "Choose an option... Pending Applied Excluded (Questions) Excluded (Expired) Exc…" at bounding box center [828, 320] width 140 height 27
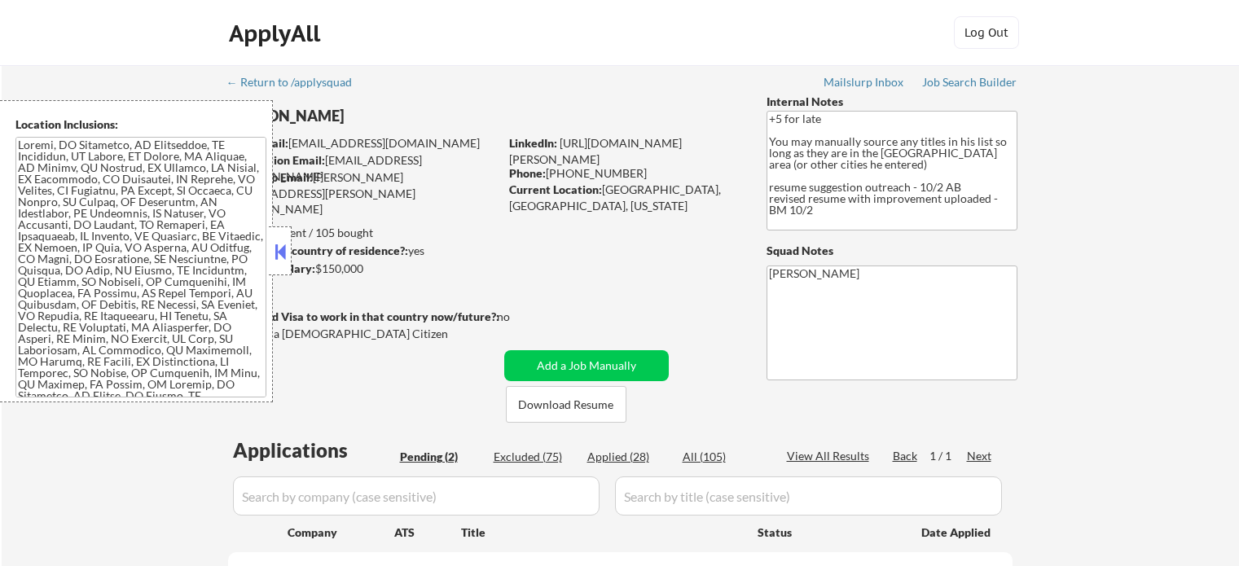
select select ""pending""
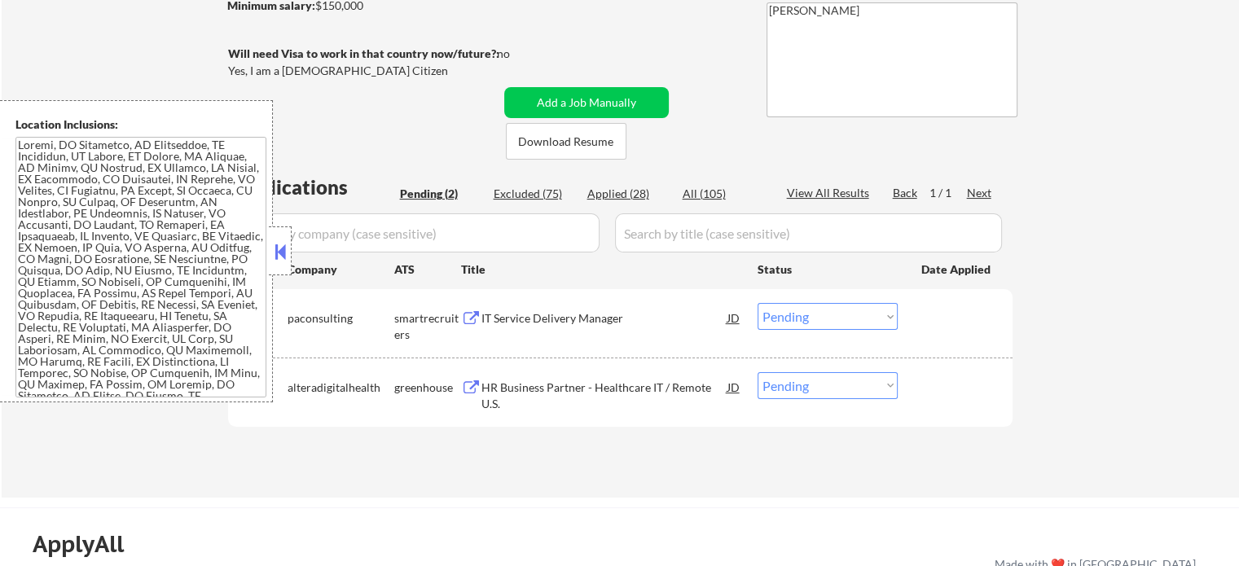
scroll to position [326, 0]
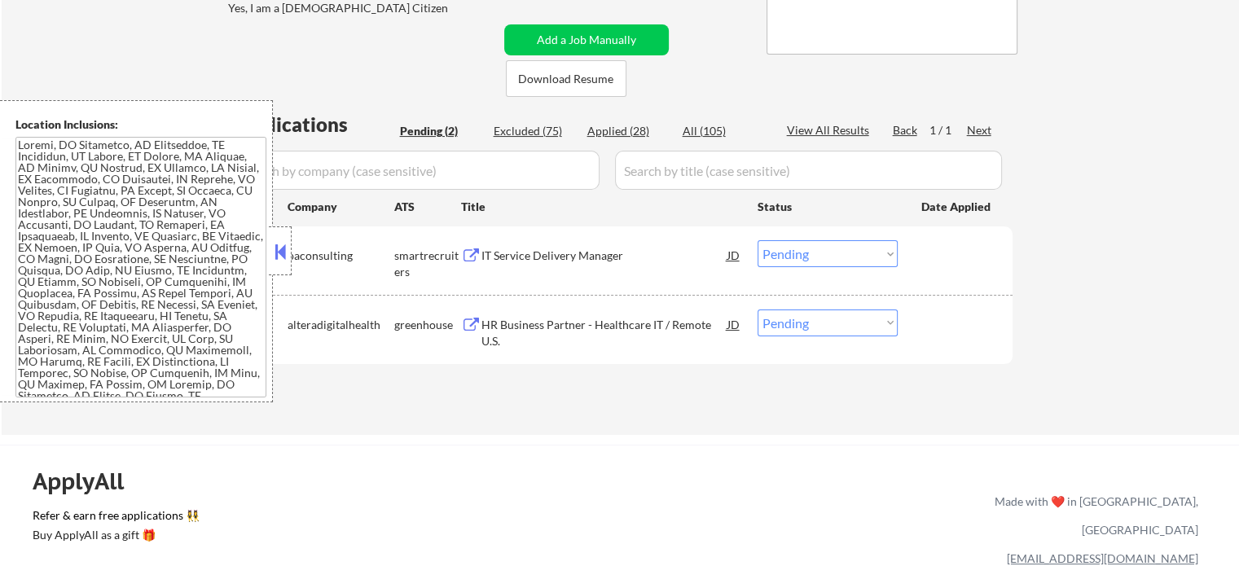
click at [600, 317] on div "HR Business Partner - Healthcare IT / Remote U.S." at bounding box center [604, 333] width 246 height 32
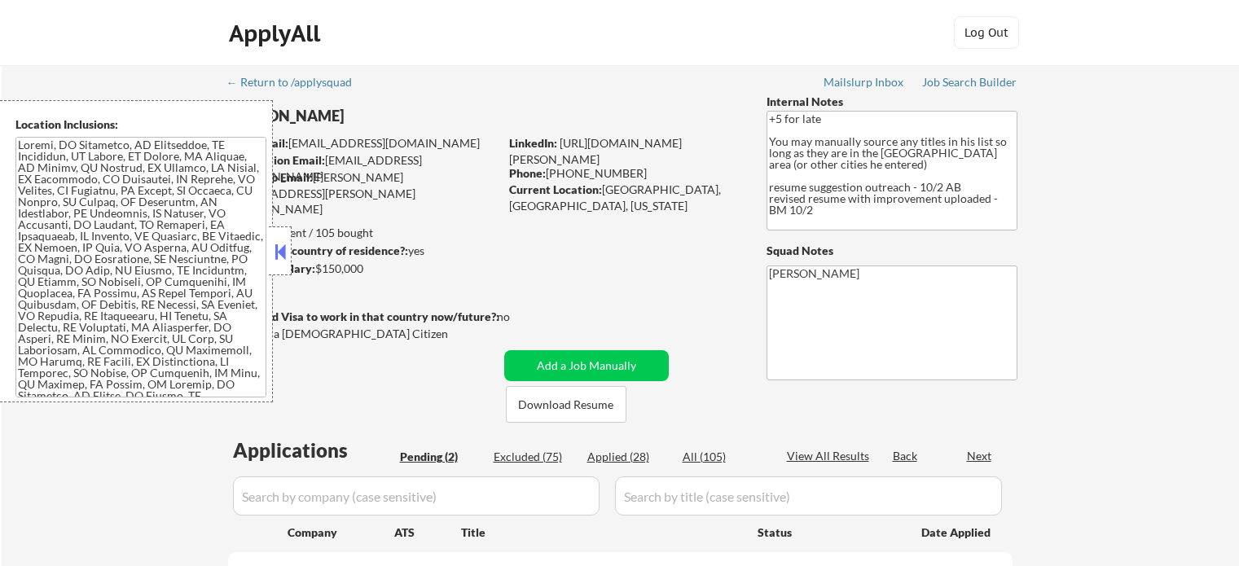
select select ""pending""
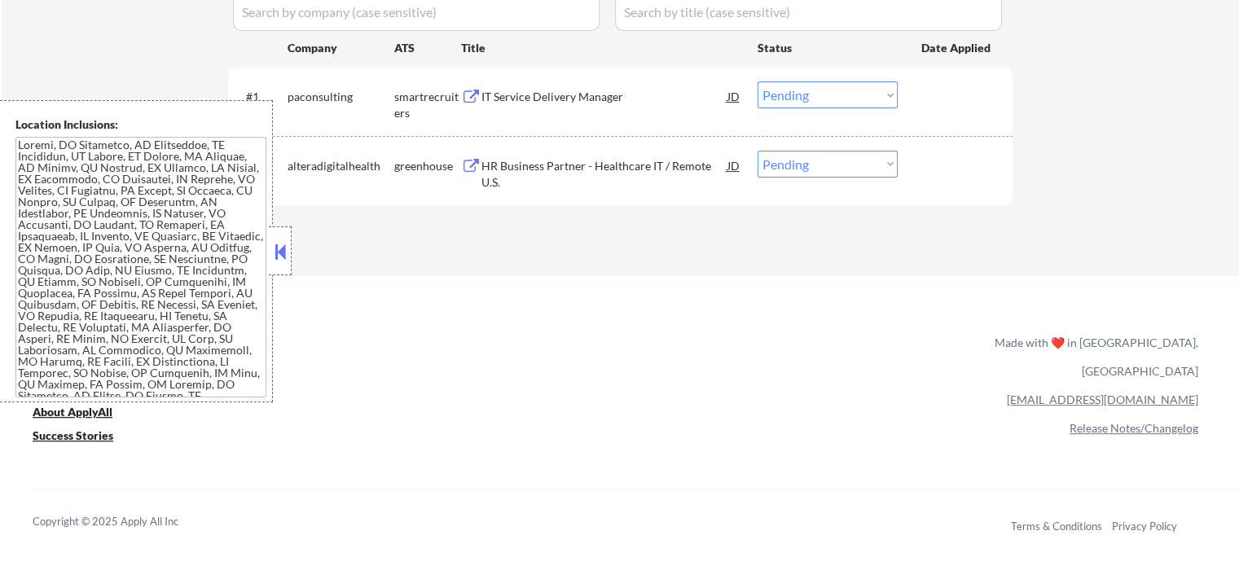
scroll to position [570, 0]
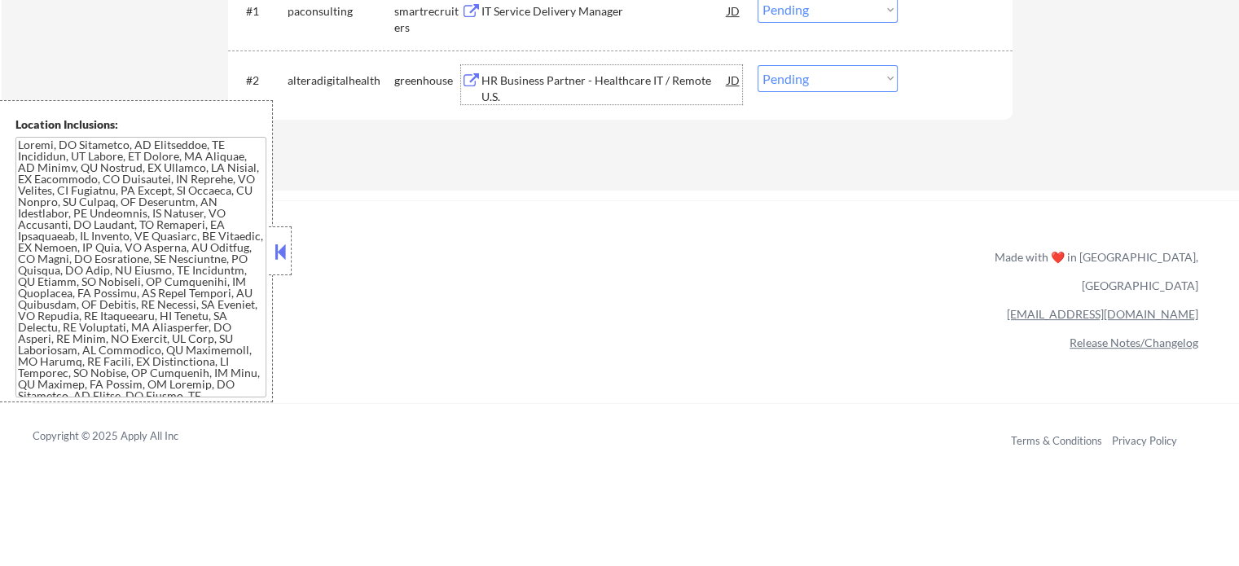
click at [616, 77] on div "HR Business Partner - Healthcare IT / Remote U.S." at bounding box center [604, 89] width 246 height 32
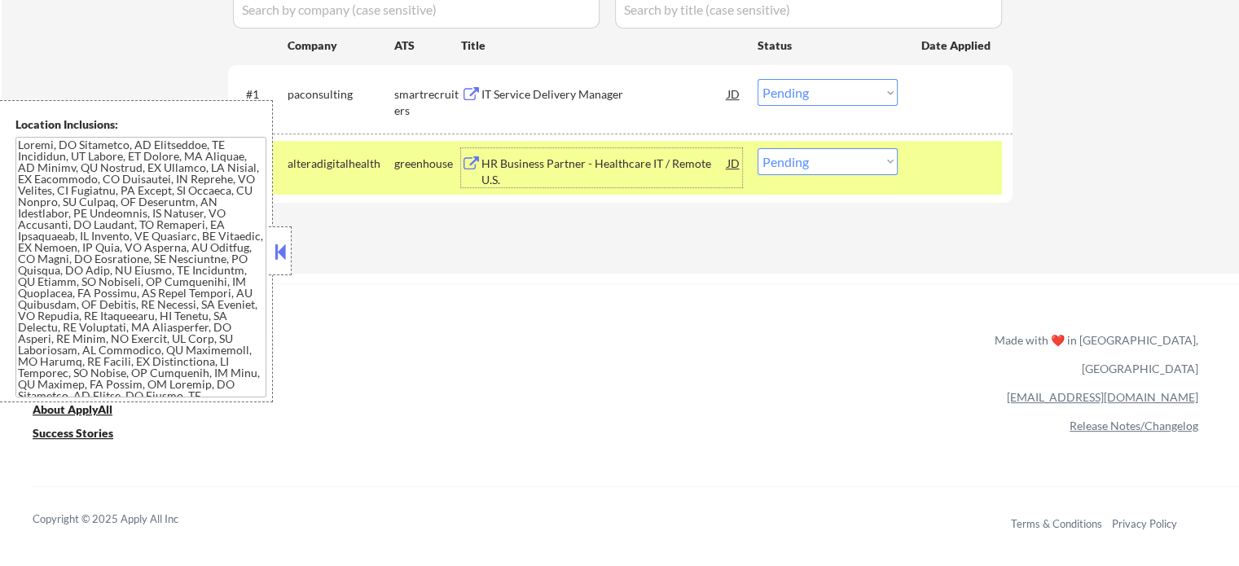
scroll to position [407, 0]
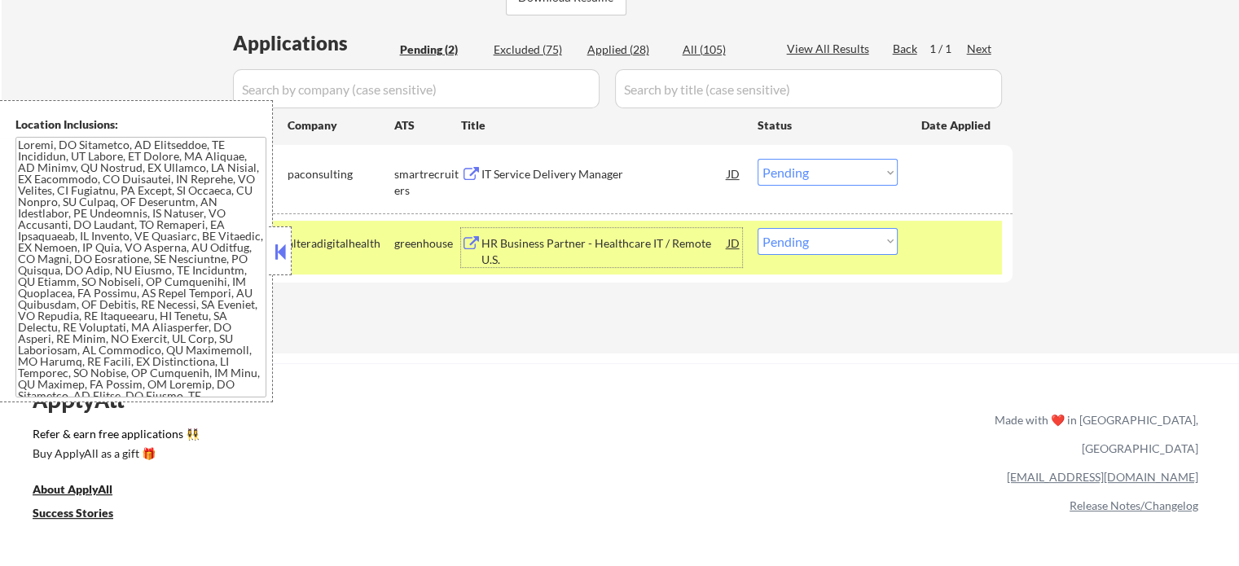
click at [527, 187] on div "IT Service Delivery Manager" at bounding box center [604, 173] width 246 height 29
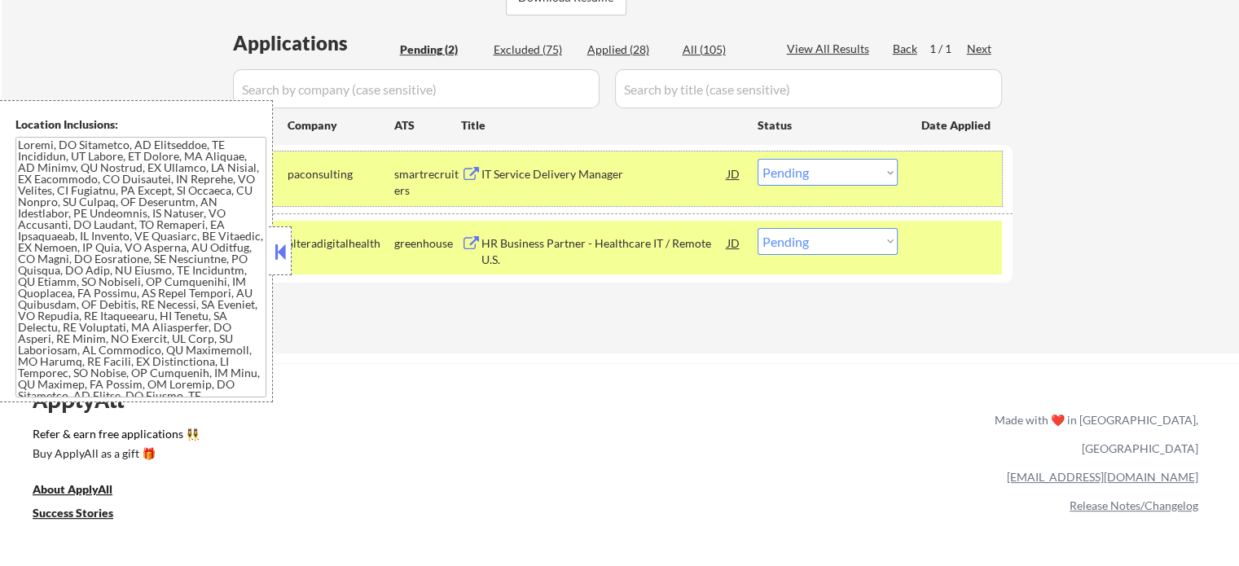
click at [938, 168] on div at bounding box center [957, 173] width 72 height 29
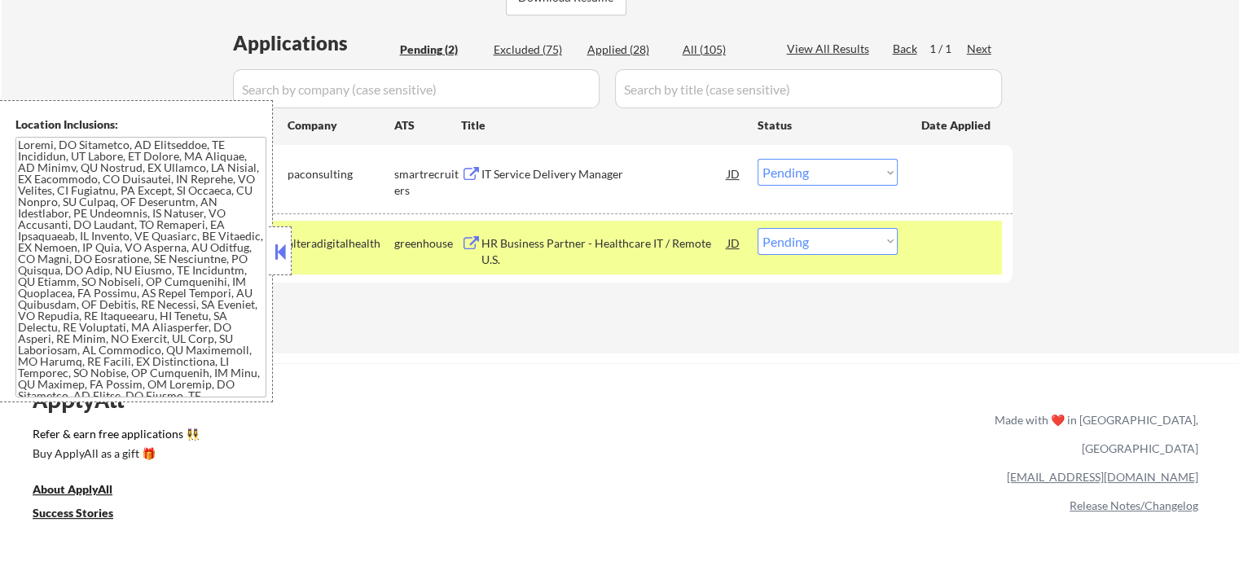
click at [909, 276] on div "#2 alteradigitalhealth greenhouse HR Business Partner - Healthcare IT / Remote …" at bounding box center [620, 247] width 784 height 68
click at [916, 256] on div "#2 alteradigitalhealth greenhouse HR Business Partner - Healthcare IT / Remote …" at bounding box center [617, 248] width 769 height 54
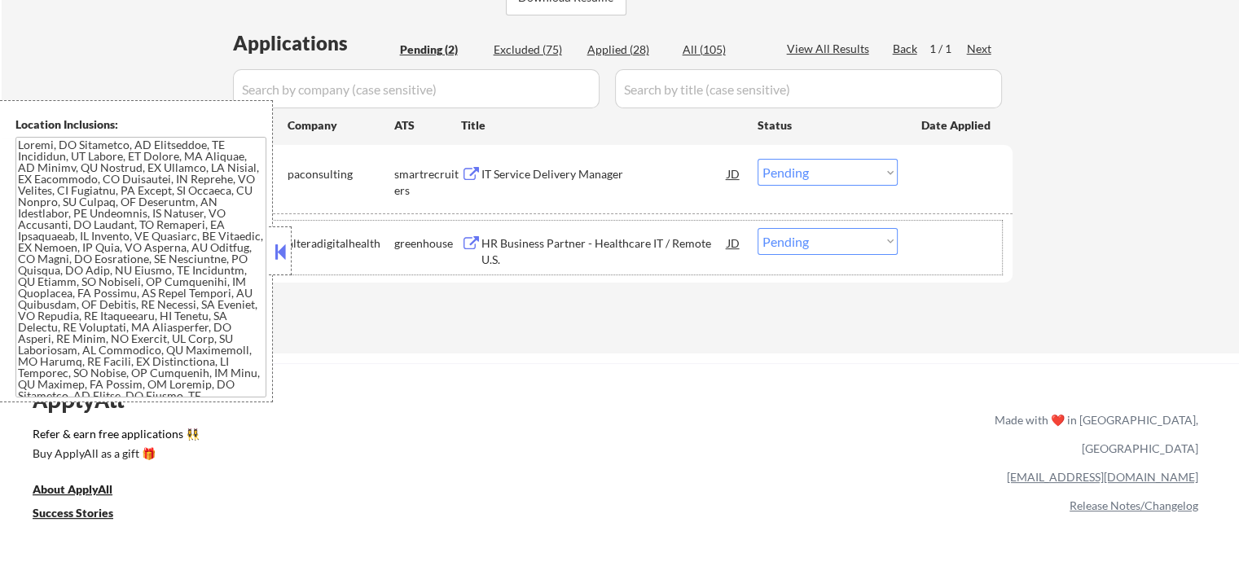
click at [795, 243] on select "Choose an option... Pending Applied Excluded (Questions) Excluded (Expired) Exc…" at bounding box center [828, 241] width 140 height 27
select select ""excluded__expired_""
click at [758, 228] on select "Choose an option... Pending Applied Excluded (Questions) Excluded (Expired) Exc…" at bounding box center [828, 241] width 140 height 27
click at [954, 251] on div at bounding box center [957, 242] width 72 height 29
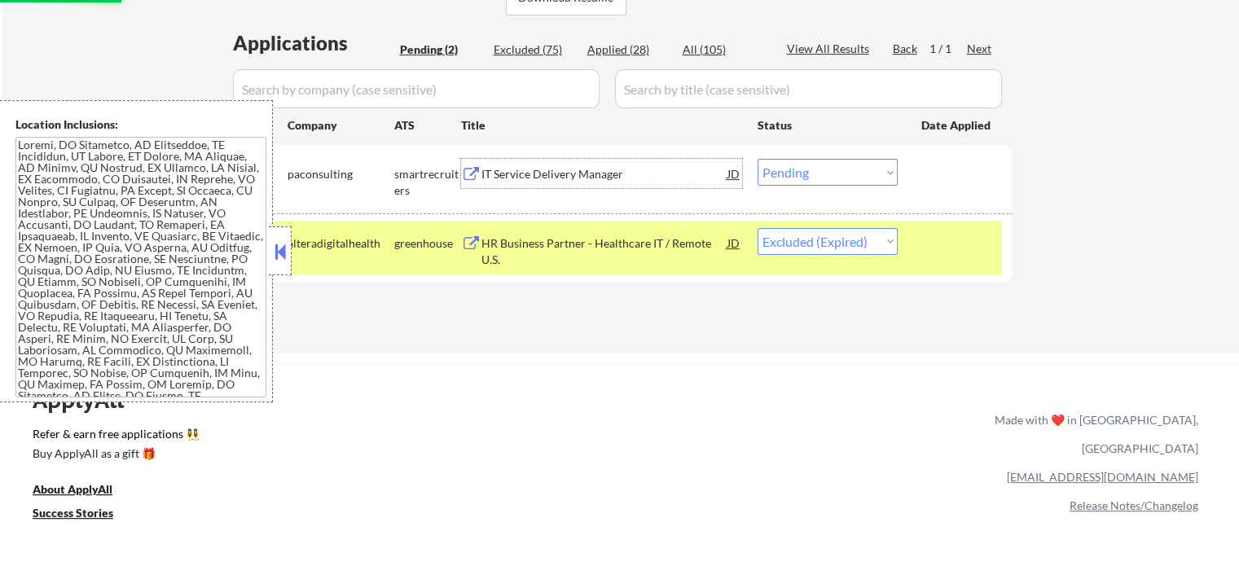
click at [525, 174] on div "IT Service Delivery Manager" at bounding box center [604, 174] width 246 height 16
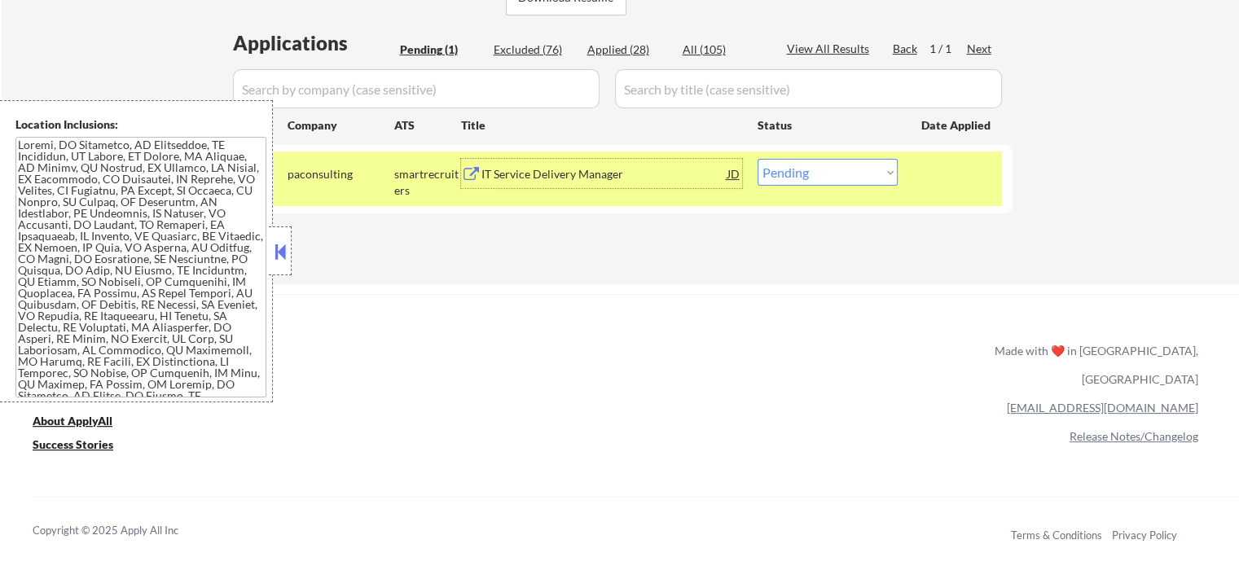
click at [806, 183] on select "Choose an option... Pending Applied Excluded (Questions) Excluded (Expired) Exc…" at bounding box center [828, 172] width 140 height 27
select select ""applied""
click at [758, 159] on select "Choose an option... Pending Applied Excluded (Questions) Excluded (Expired) Exc…" at bounding box center [828, 172] width 140 height 27
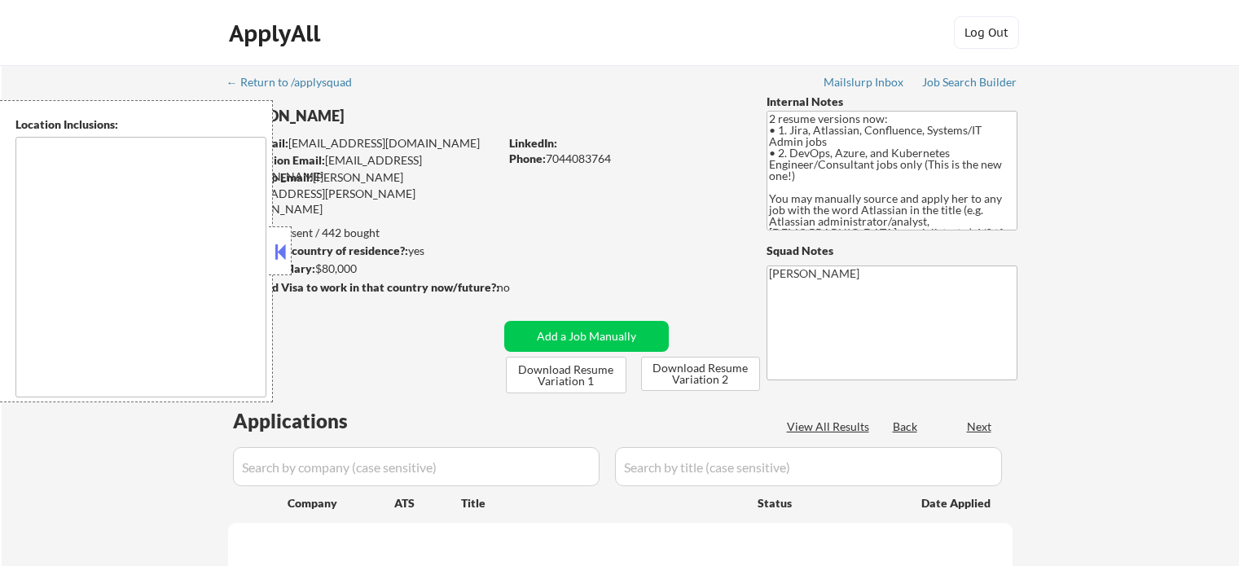
type textarea "[GEOGRAPHIC_DATA], [GEOGRAPHIC_DATA] [GEOGRAPHIC_DATA], [GEOGRAPHIC_DATA] [GEOG…"
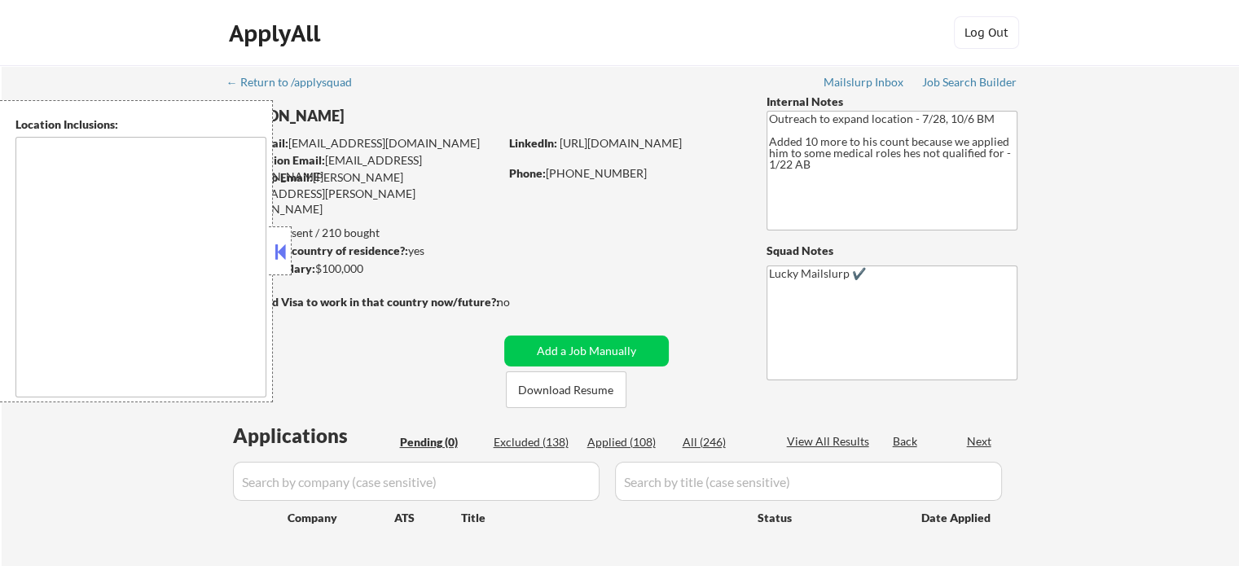
type textarea "[GEOGRAPHIC_DATA], [GEOGRAPHIC_DATA] [GEOGRAPHIC_DATA], [GEOGRAPHIC_DATA] [GEOG…"
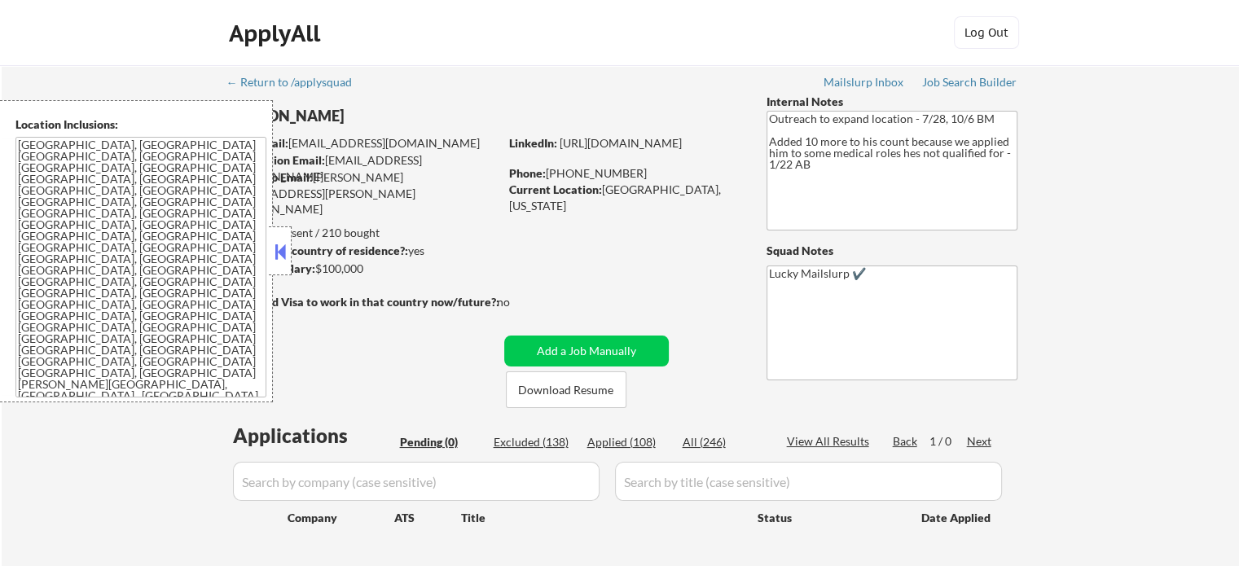
select select ""pending""
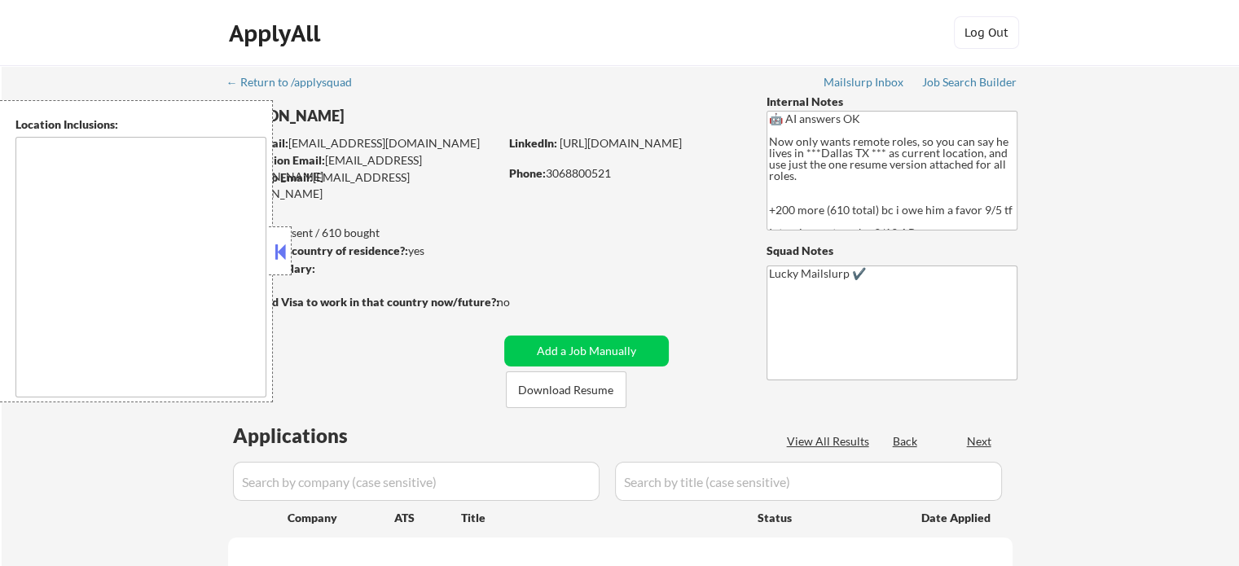
select select ""pending""
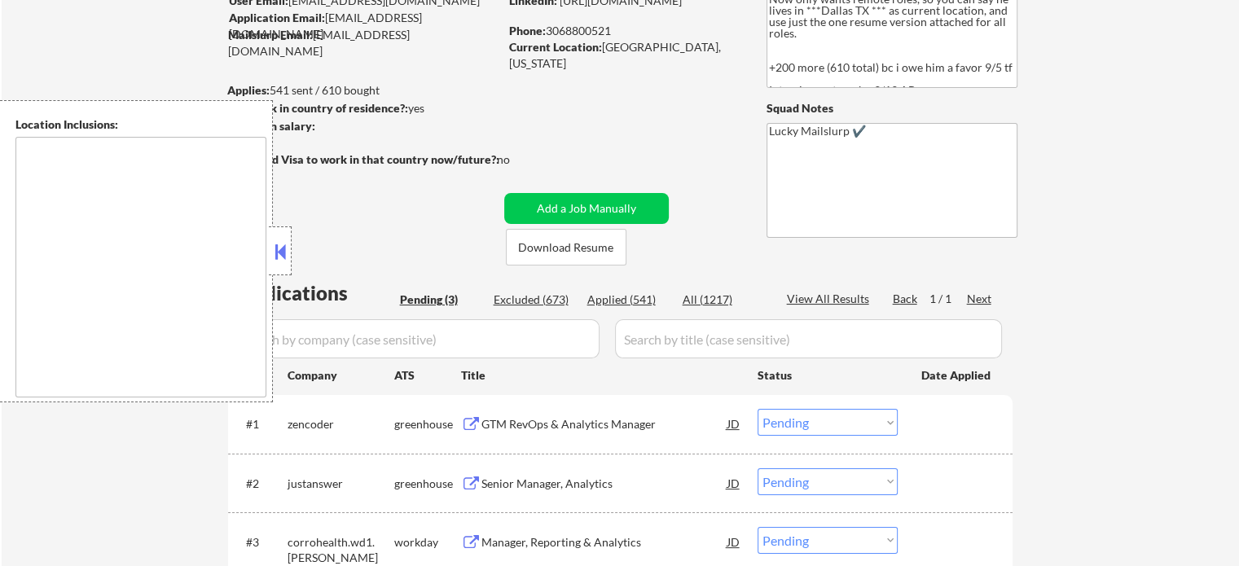
scroll to position [244, 0]
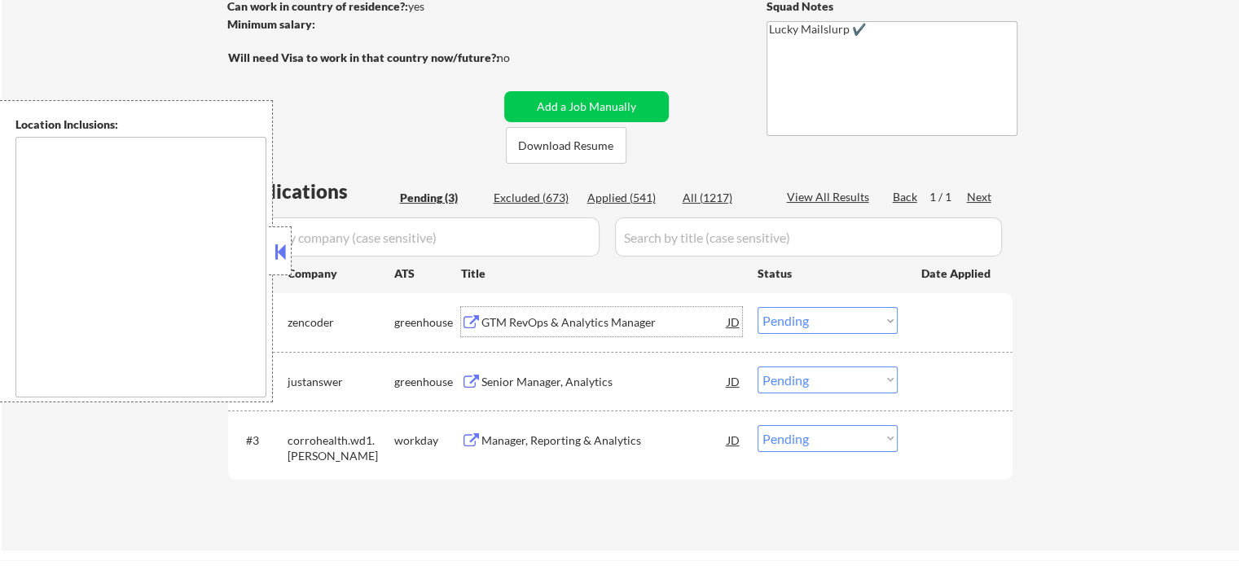
click at [525, 331] on div "GTM RevOps & Analytics Manager" at bounding box center [604, 321] width 246 height 29
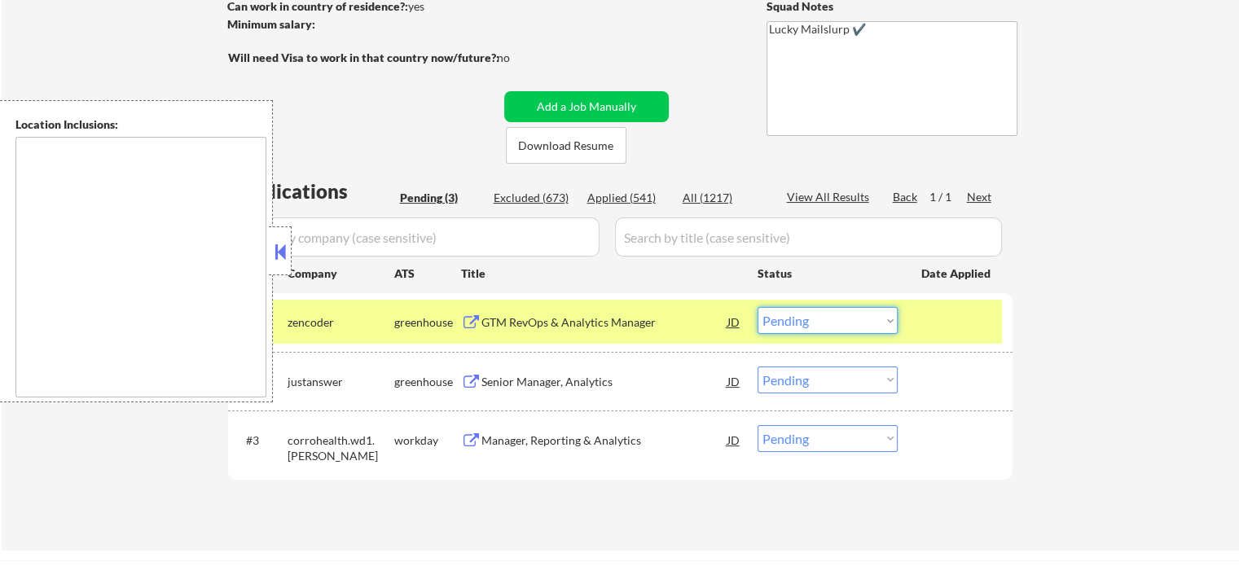
click at [870, 323] on select "Choose an option... Pending Applied Excluded (Questions) Excluded (Expired) Exc…" at bounding box center [828, 320] width 140 height 27
click at [758, 307] on select "Choose an option... Pending Applied Excluded (Questions) Excluded (Expired) Exc…" at bounding box center [828, 320] width 140 height 27
click at [932, 326] on div at bounding box center [957, 321] width 72 height 29
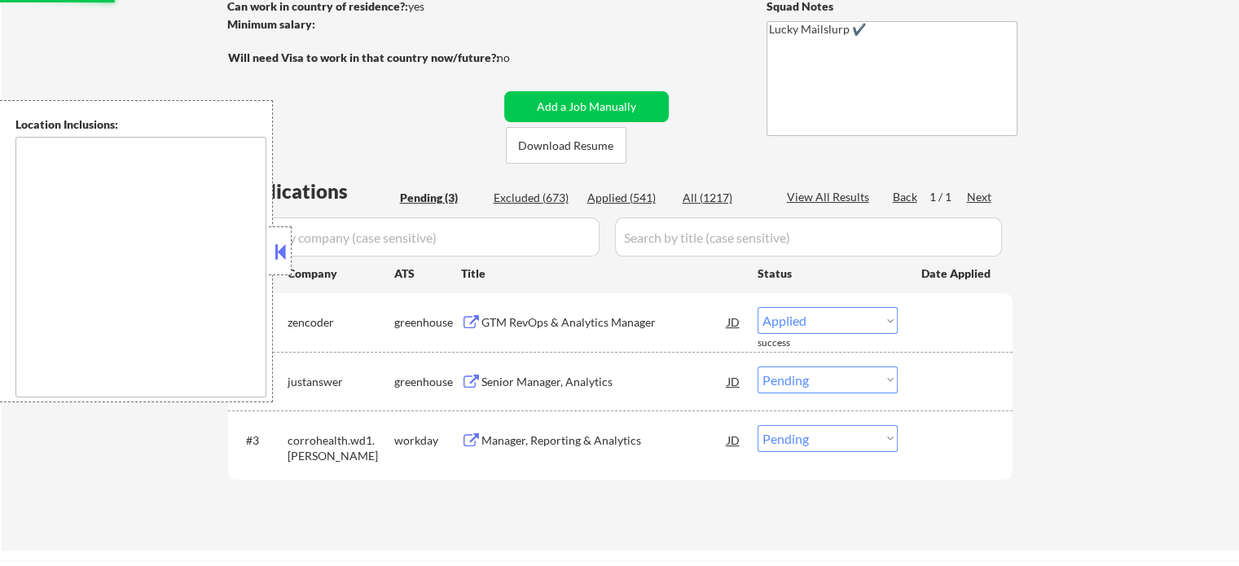
select select ""pending""
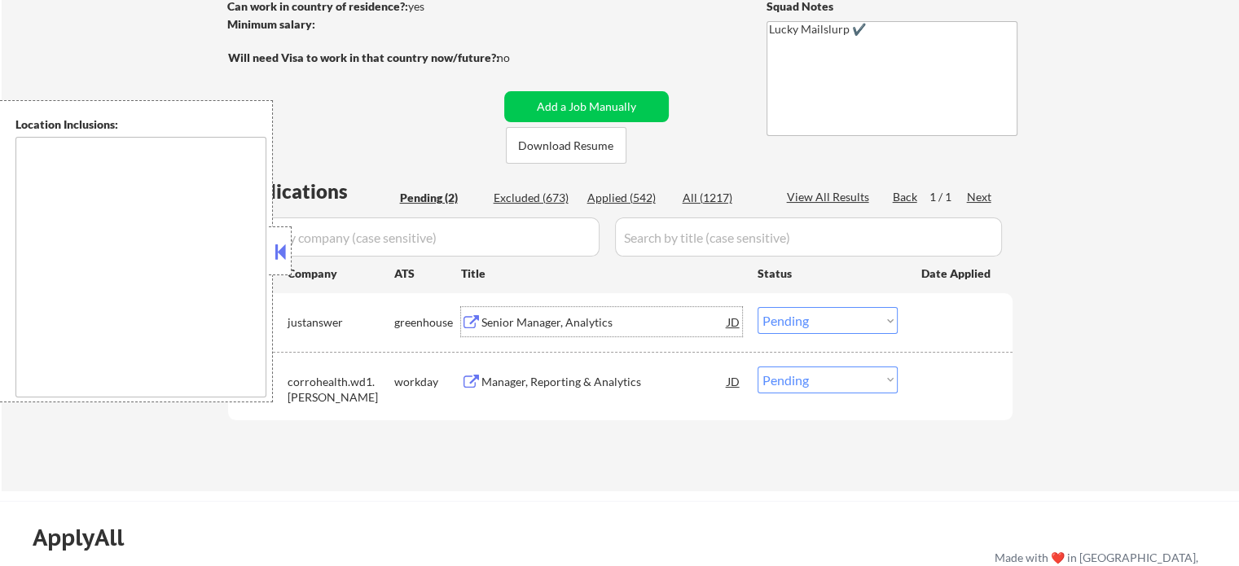
click at [534, 328] on div "Senior Manager, Analytics" at bounding box center [604, 322] width 246 height 16
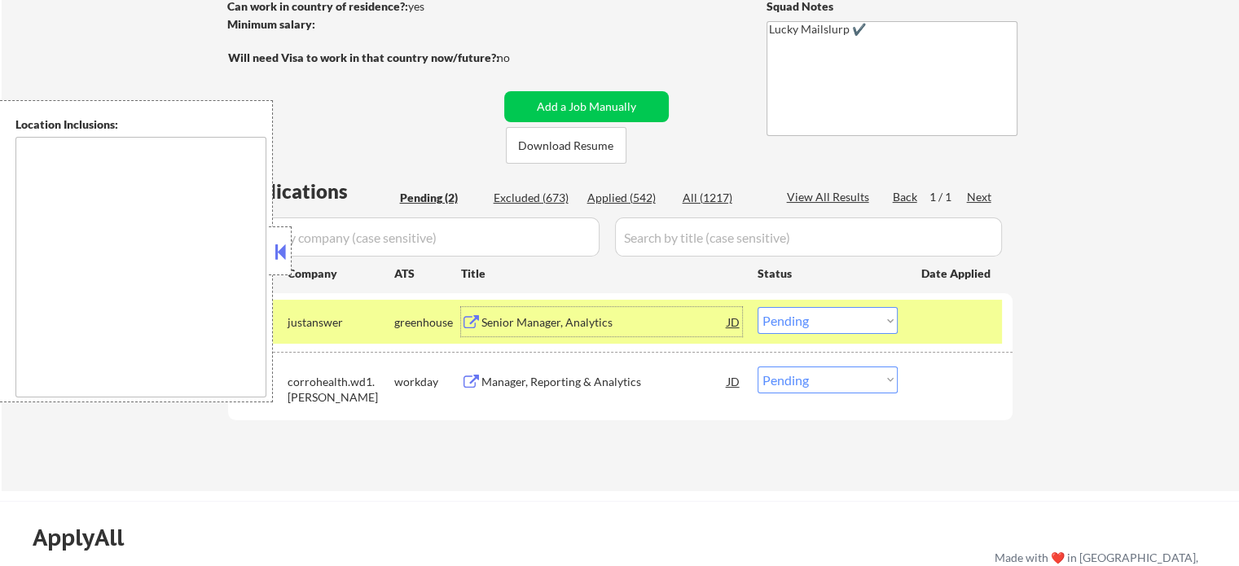
click at [992, 321] on div at bounding box center [957, 321] width 72 height 29
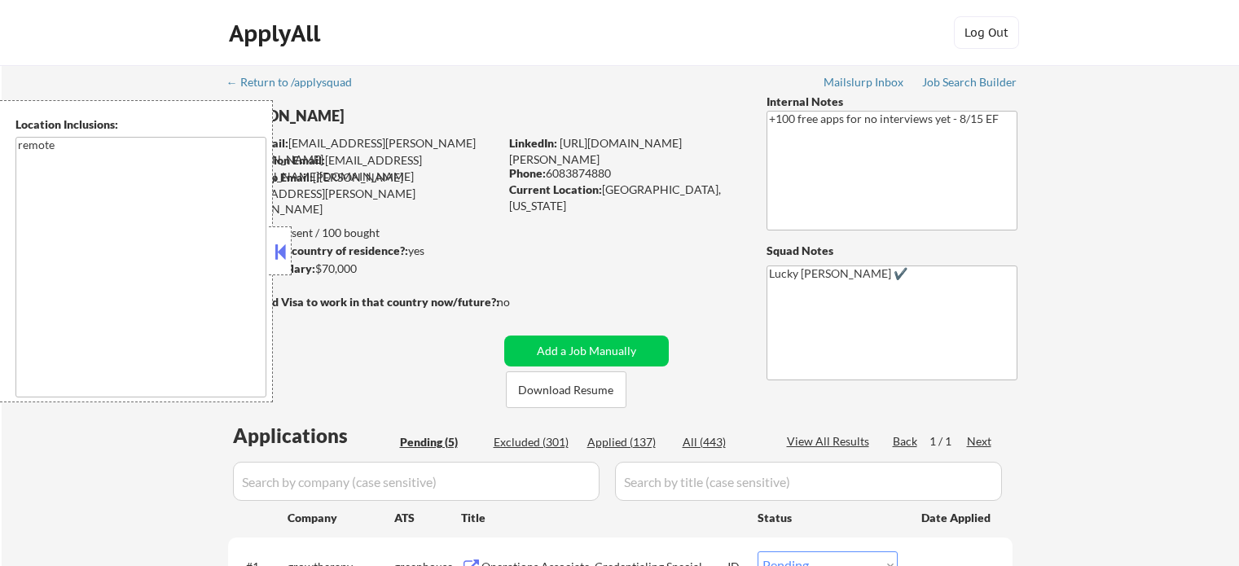
select select ""pending""
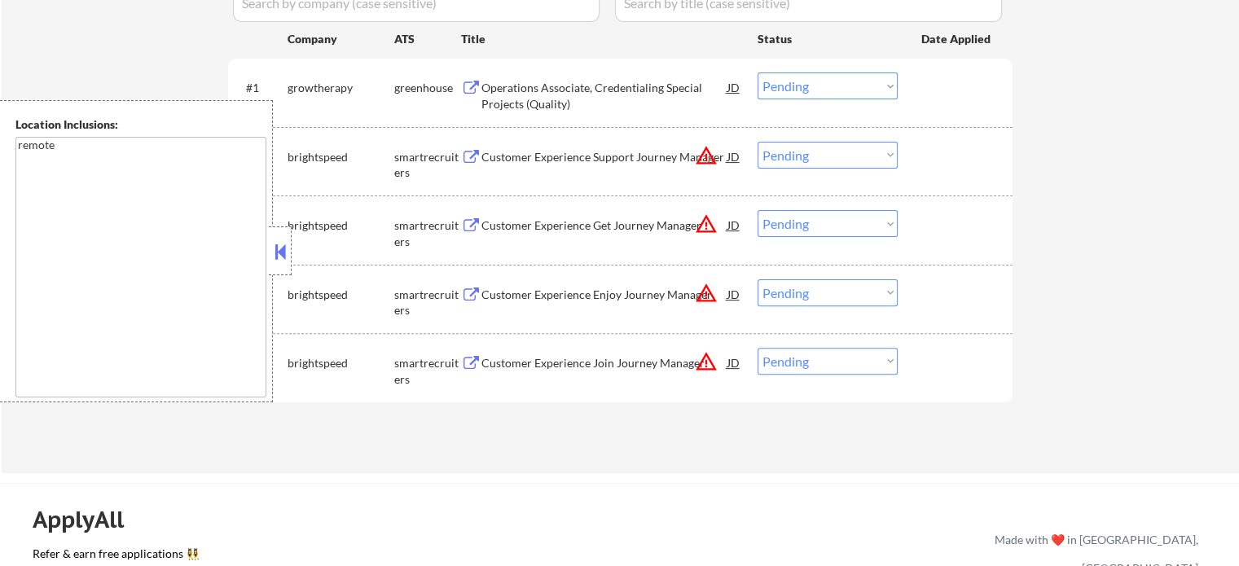
scroll to position [489, 0]
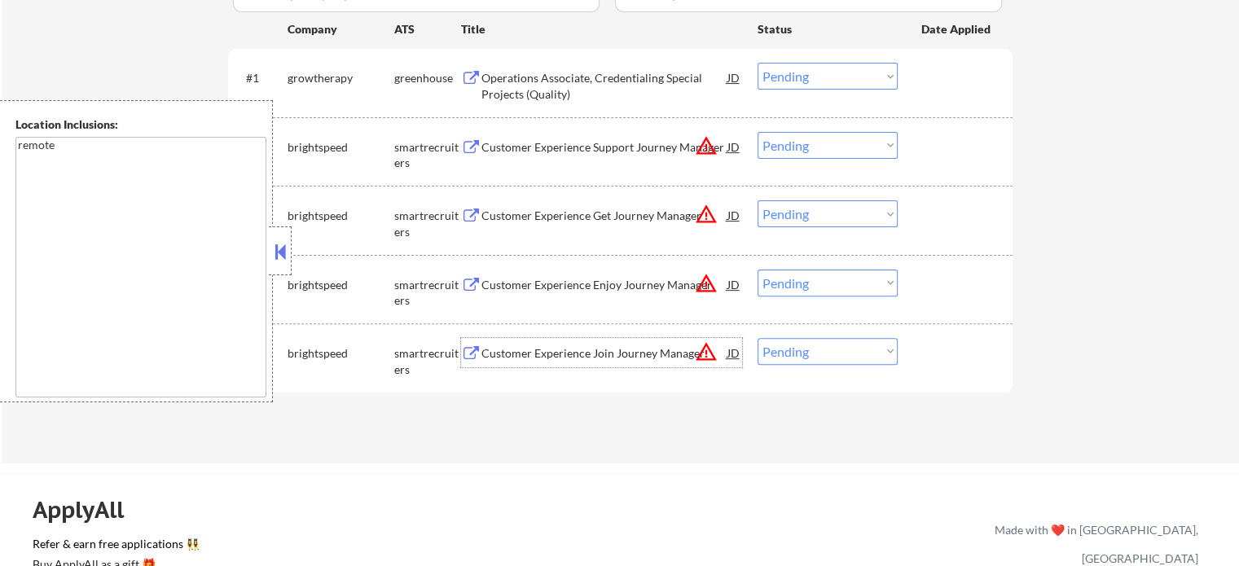
click at [607, 354] on div "Customer Experience Join Journey Manager" at bounding box center [604, 353] width 246 height 16
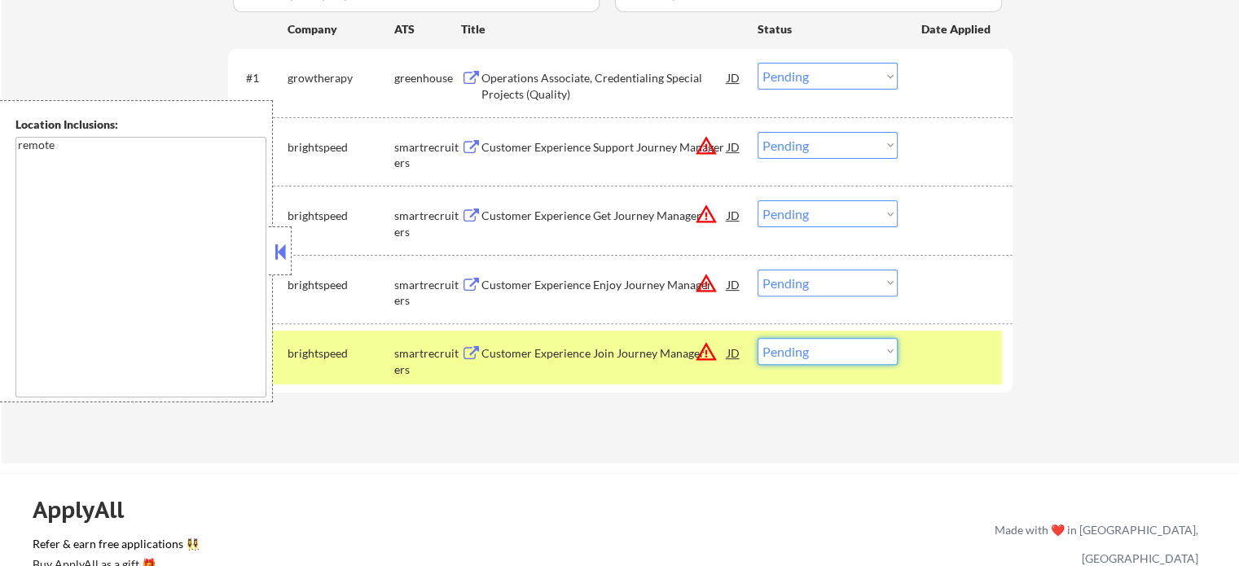
click at [798, 363] on select "Choose an option... Pending Applied Excluded (Questions) Excluded (Expired) Exc…" at bounding box center [828, 351] width 140 height 27
select select ""excluded__location_""
click at [758, 338] on select "Choose an option... Pending Applied Excluded (Questions) Excluded (Expired) Exc…" at bounding box center [828, 351] width 140 height 27
click at [554, 138] on div "Customer Experience Support Journey Manager" at bounding box center [604, 146] width 246 height 29
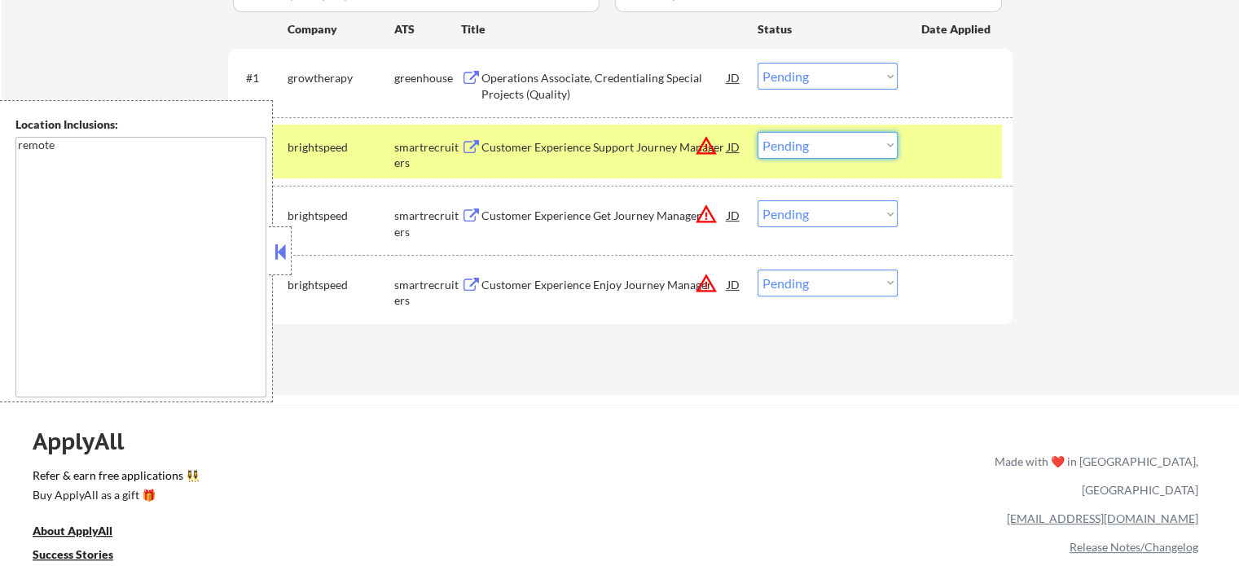
click at [802, 138] on select "Choose an option... Pending Applied Excluded (Questions) Excluded (Expired) Exc…" at bounding box center [828, 145] width 140 height 27
select select ""excluded__location_""
click at [758, 132] on select "Choose an option... Pending Applied Excluded (Questions) Excluded (Expired) Exc…" at bounding box center [828, 145] width 140 height 27
click at [826, 286] on select "Choose an option... Pending Applied Excluded (Questions) Excluded (Expired) Exc…" at bounding box center [828, 283] width 140 height 27
select select ""excluded__location_""
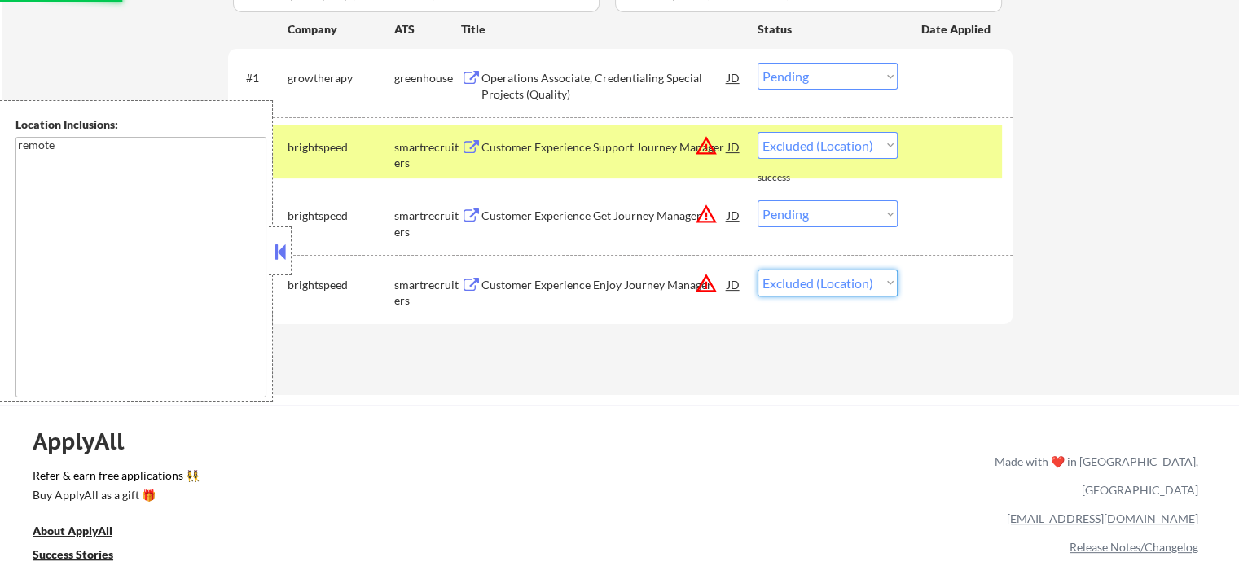
click at [758, 270] on select "Choose an option... Pending Applied Excluded (Questions) Excluded (Expired) Exc…" at bounding box center [828, 283] width 140 height 27
click at [821, 219] on select "Choose an option... Pending Applied Excluded (Questions) Excluded (Expired) Exc…" at bounding box center [828, 213] width 140 height 27
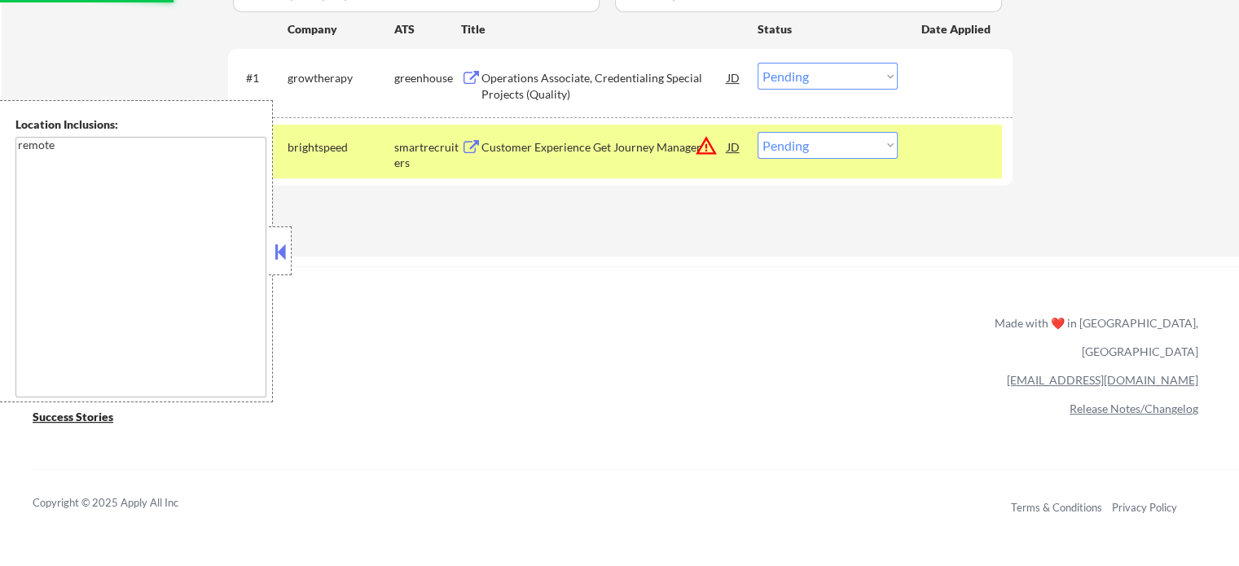
click at [837, 151] on select "Choose an option... Pending Applied Excluded (Questions) Excluded (Expired) Exc…" at bounding box center [828, 145] width 140 height 27
select select ""excluded__location_""
click at [758, 132] on select "Choose an option... Pending Applied Excluded (Questions) Excluded (Expired) Exc…" at bounding box center [828, 145] width 140 height 27
click at [557, 88] on div "Operations Associate, Credentialing Special Projects (Quality)" at bounding box center [604, 86] width 246 height 32
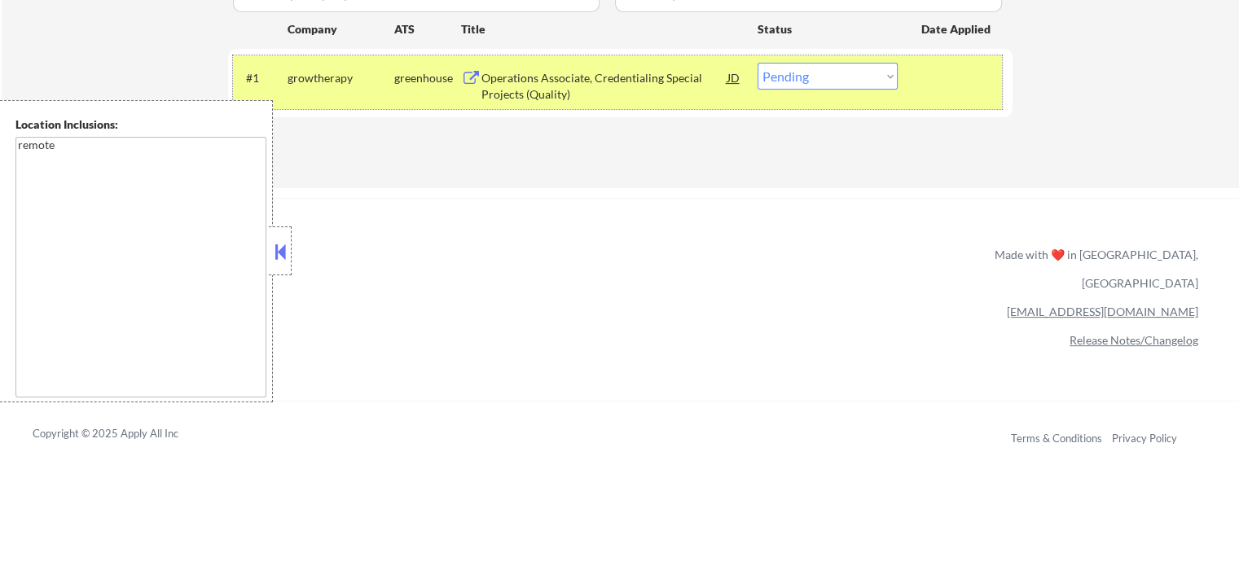
click at [943, 77] on div at bounding box center [957, 77] width 72 height 29
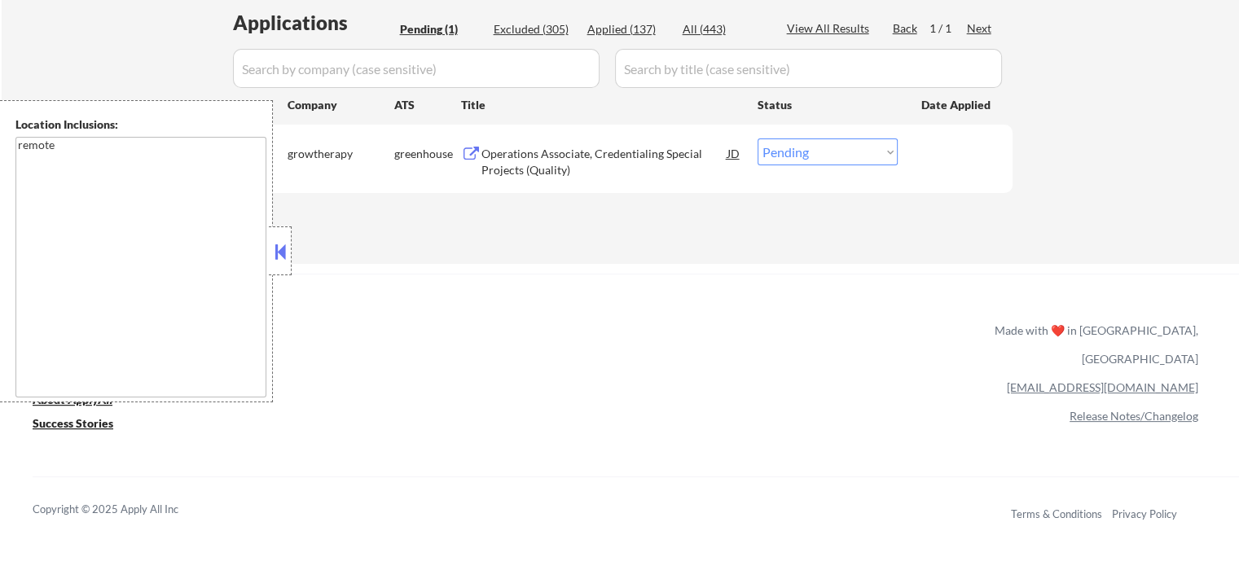
scroll to position [326, 0]
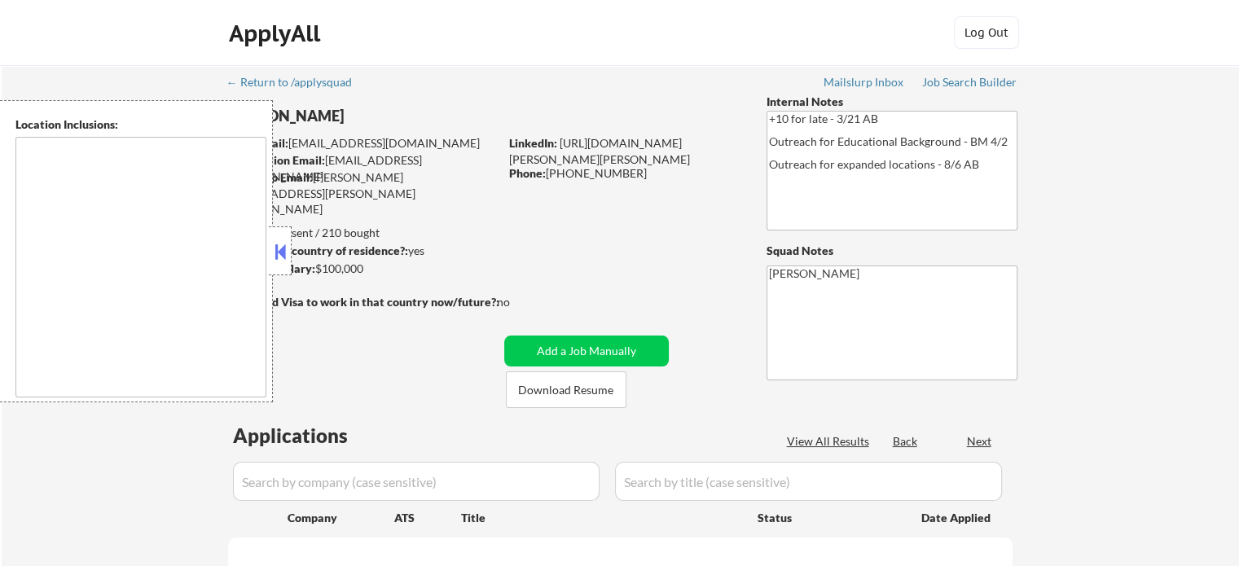
type textarea "[GEOGRAPHIC_DATA], [GEOGRAPHIC_DATA] [GEOGRAPHIC_DATA][PERSON_NAME], [GEOGRAPHI…"
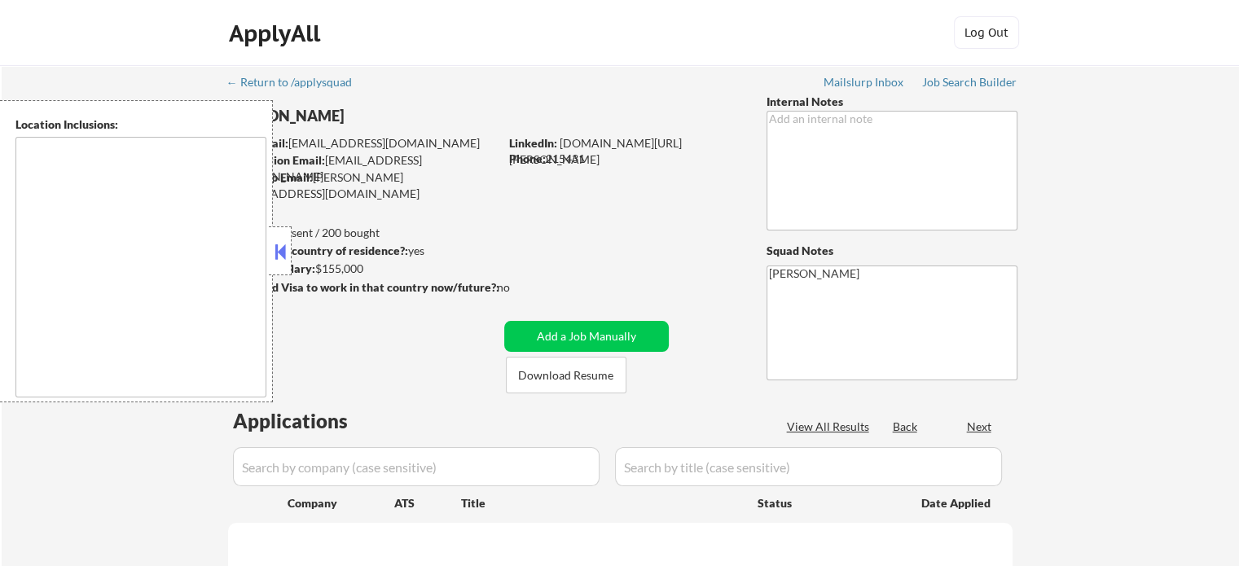
select select ""pending""
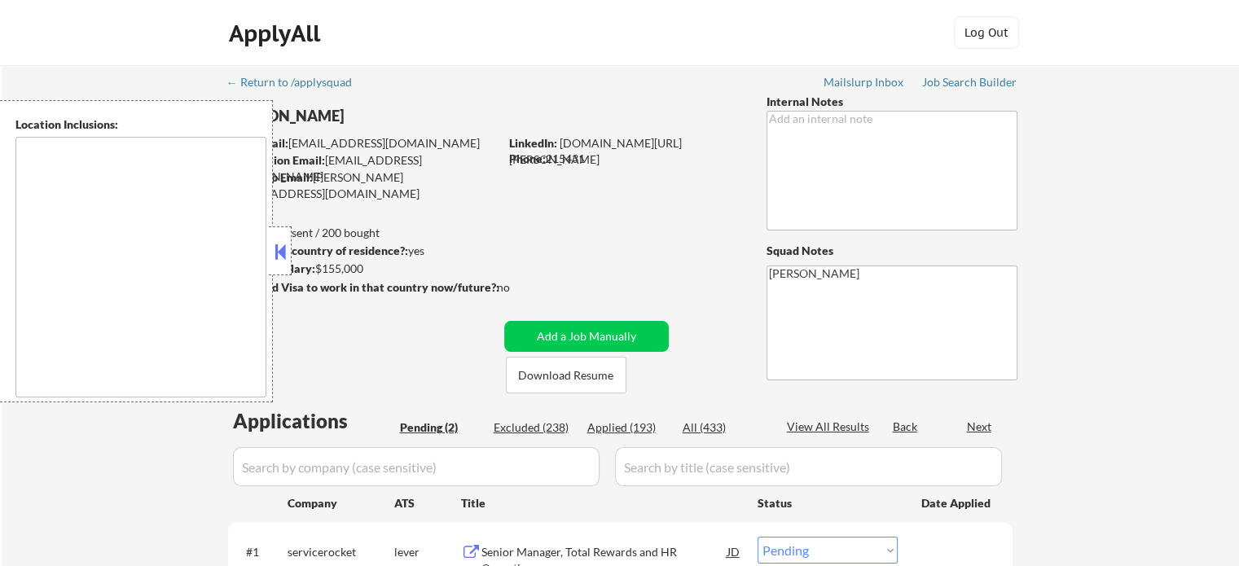
type textarea "remote"
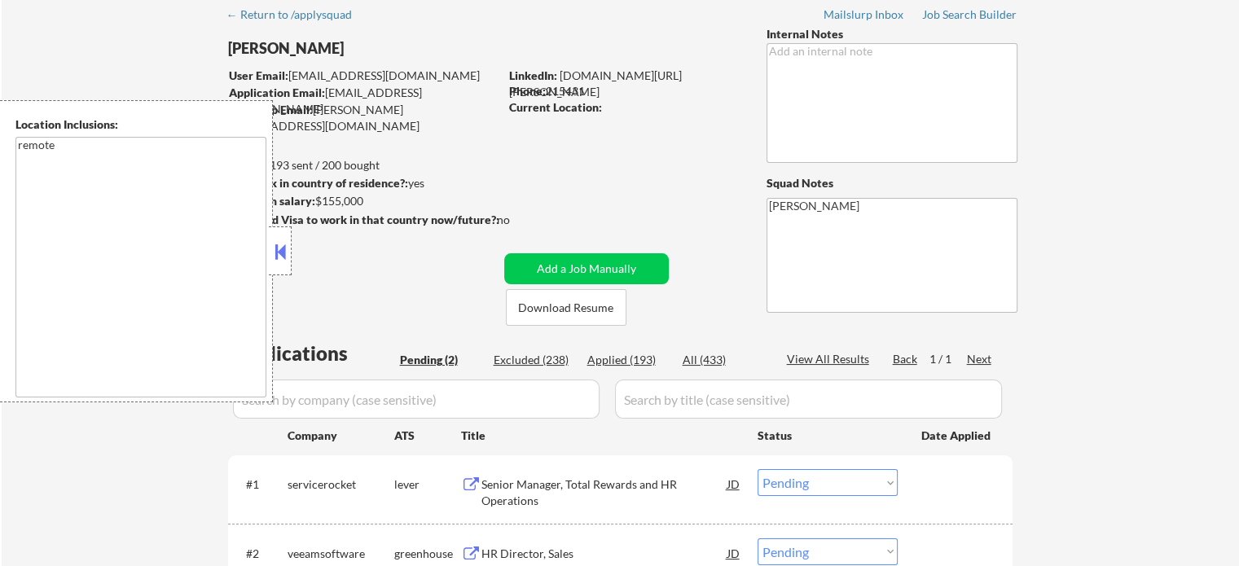
scroll to position [163, 0]
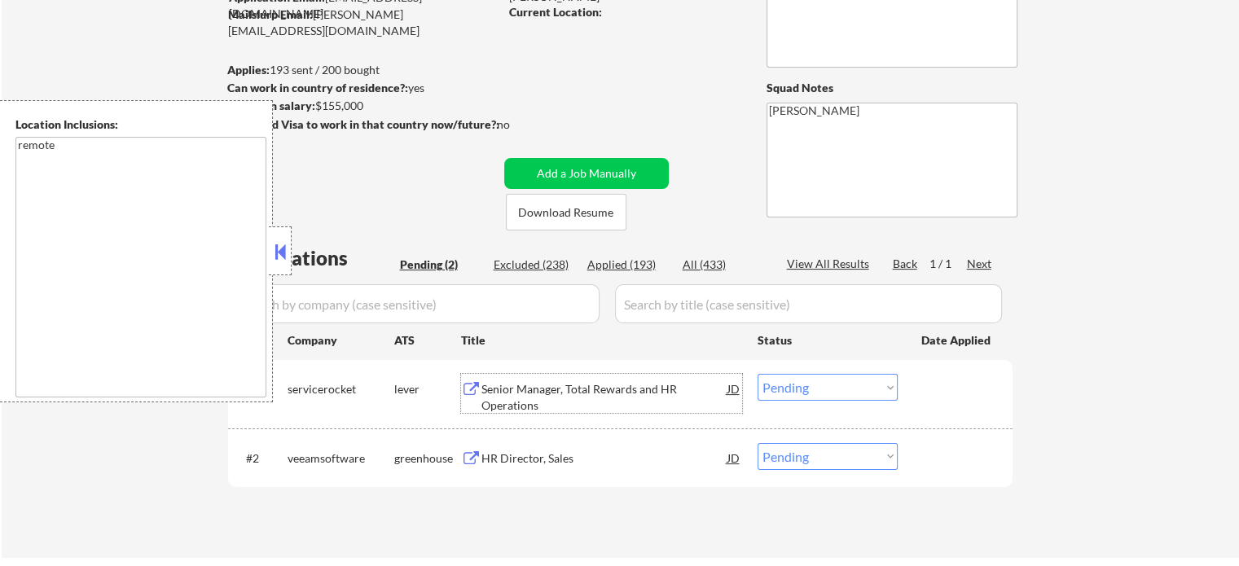
click at [517, 385] on div "Senior Manager, Total Rewards and HR Operations" at bounding box center [604, 397] width 246 height 32
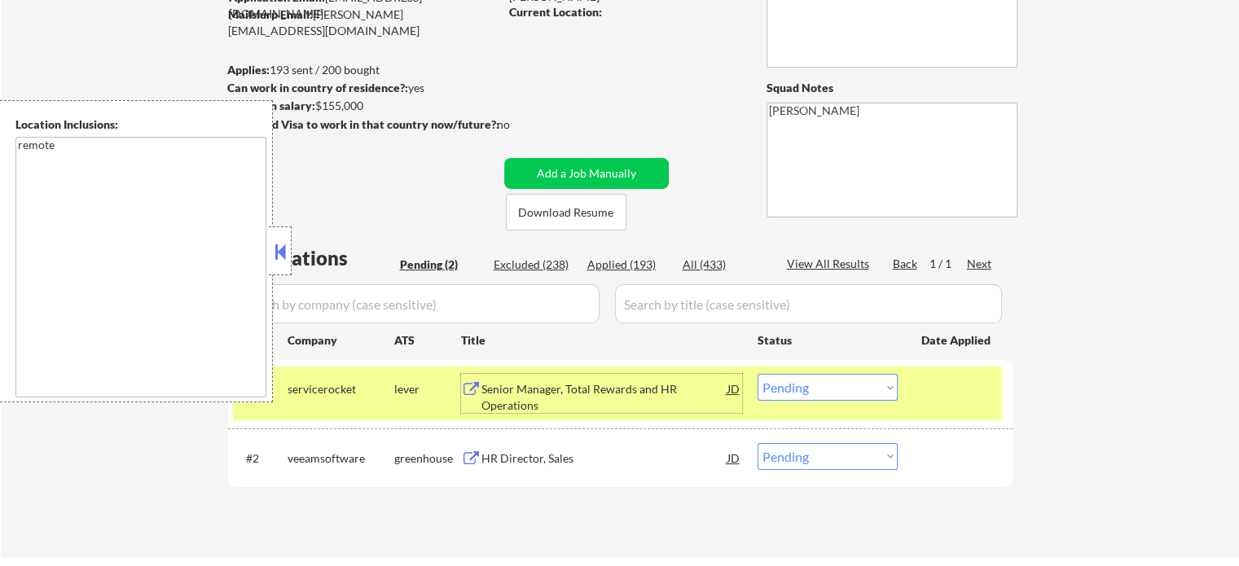
click at [948, 400] on div at bounding box center [957, 388] width 72 height 29
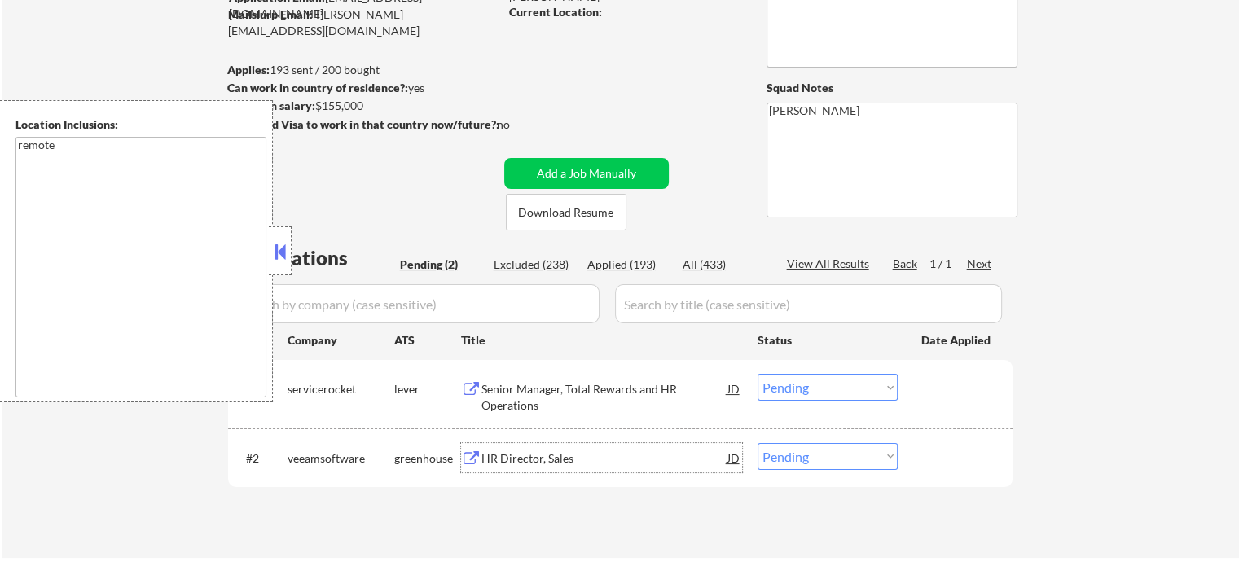
click at [509, 449] on div "HR Director, Sales" at bounding box center [604, 457] width 246 height 29
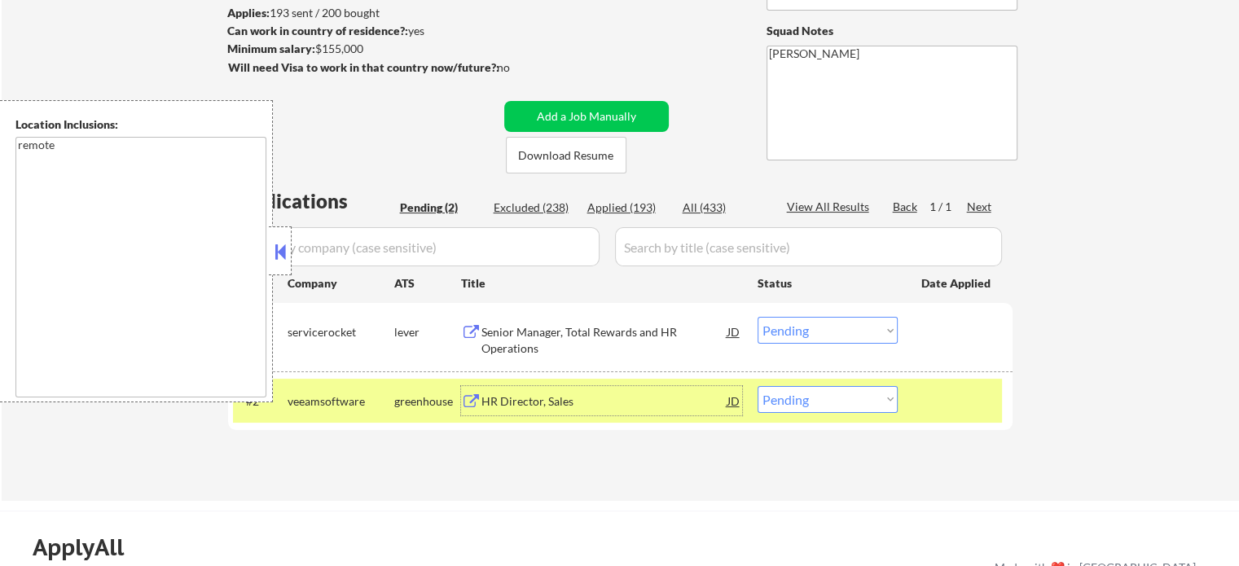
scroll to position [326, 0]
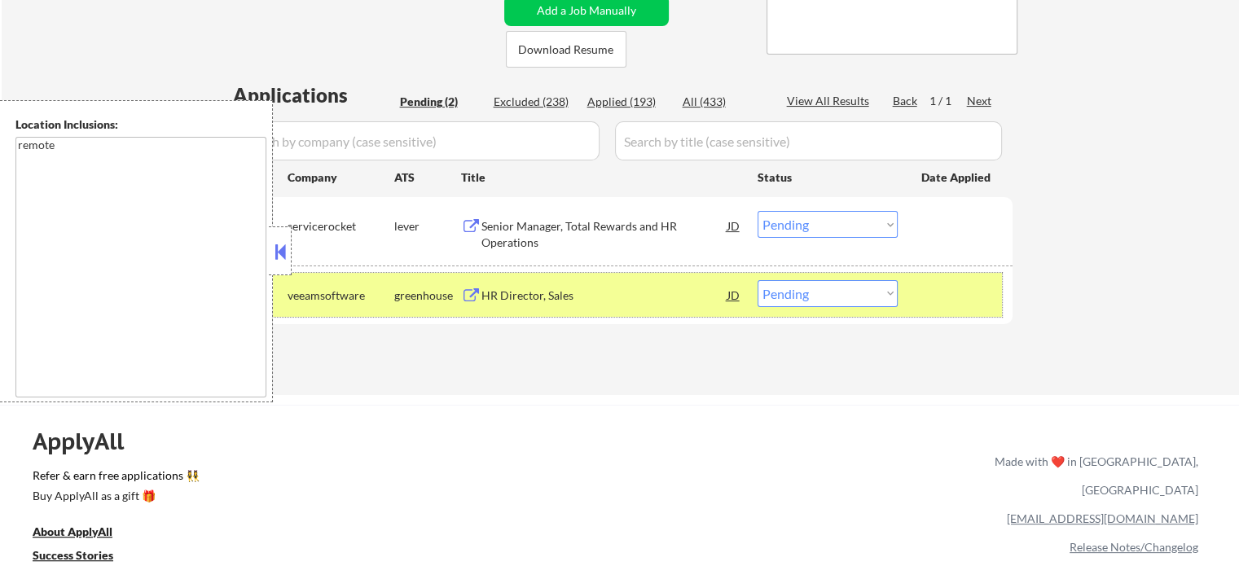
drag, startPoint x: 984, startPoint y: 310, endPoint x: 974, endPoint y: 305, distance: 10.9
click at [983, 310] on div "#2 veeamsoftware greenhouse HR Director, Sales JD Choose an option... Pending A…" at bounding box center [617, 295] width 769 height 44
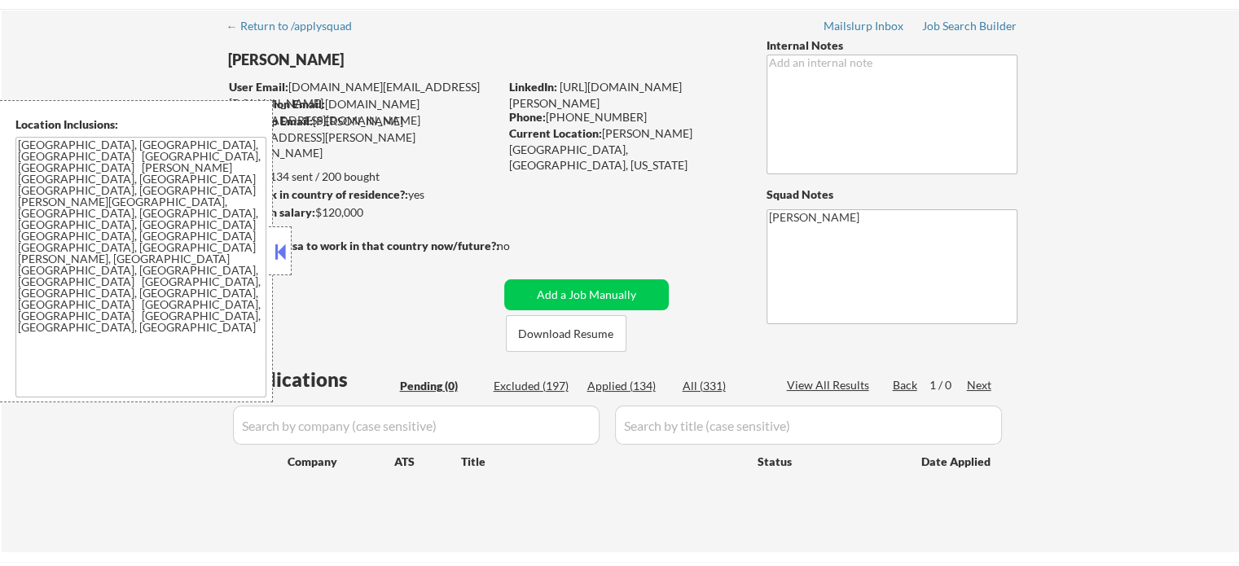
scroll to position [81, 0]
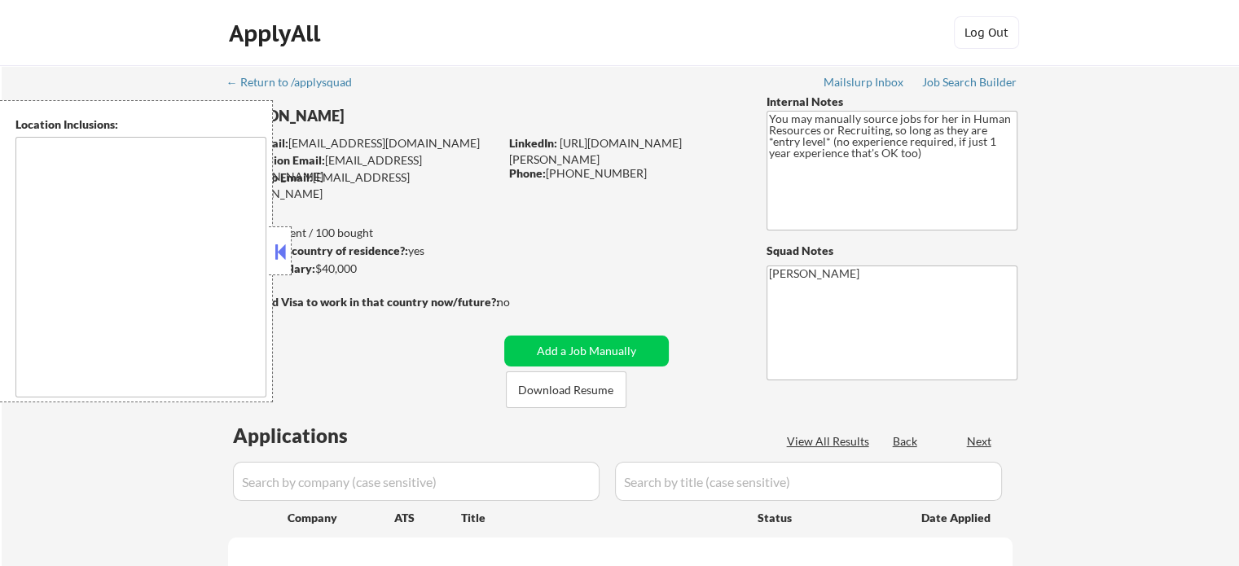
select select ""pending""
type textarea "It seems there is a misunderstanding in the location specified as "Remote." "Re…"
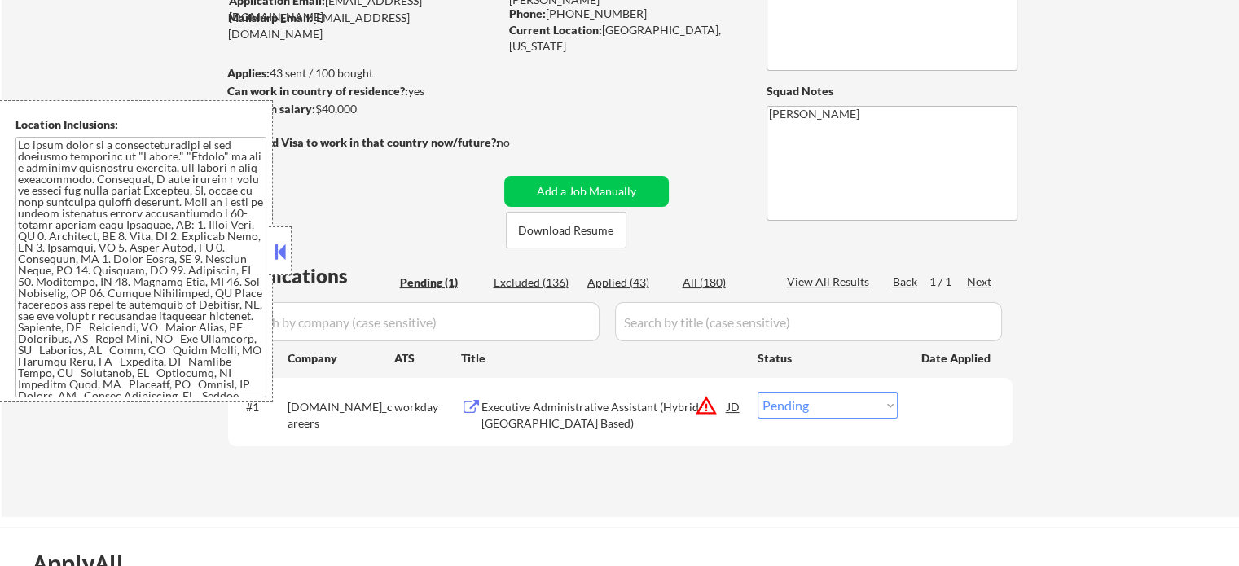
scroll to position [407, 0]
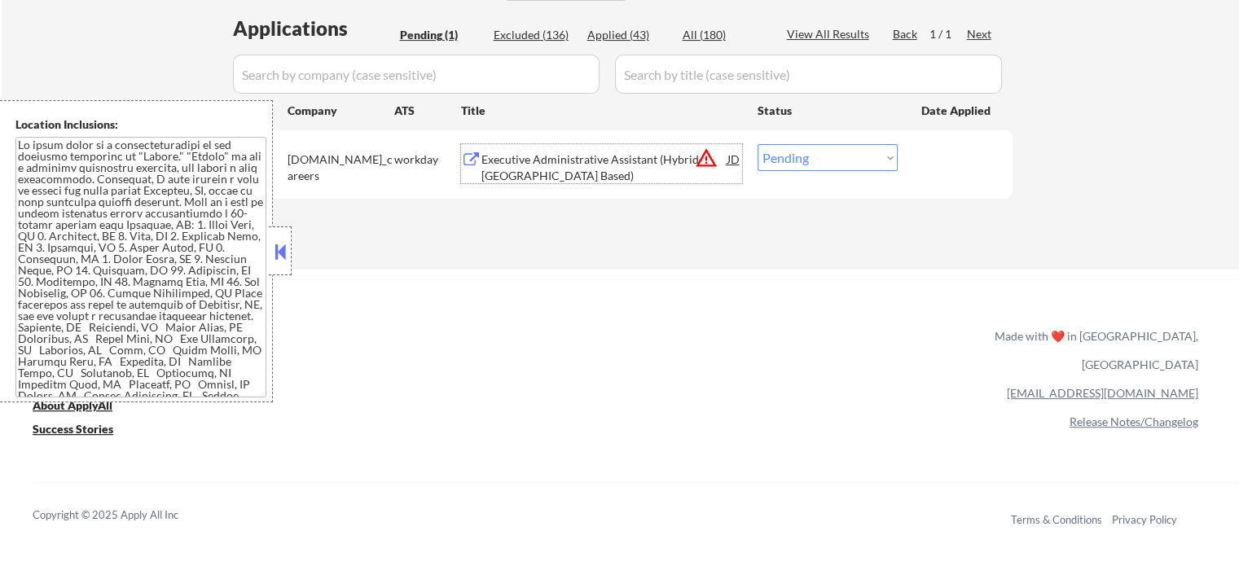
click at [542, 174] on div "Executive Administrative Assistant (Hybrid- Chicago Based)" at bounding box center [604, 168] width 246 height 32
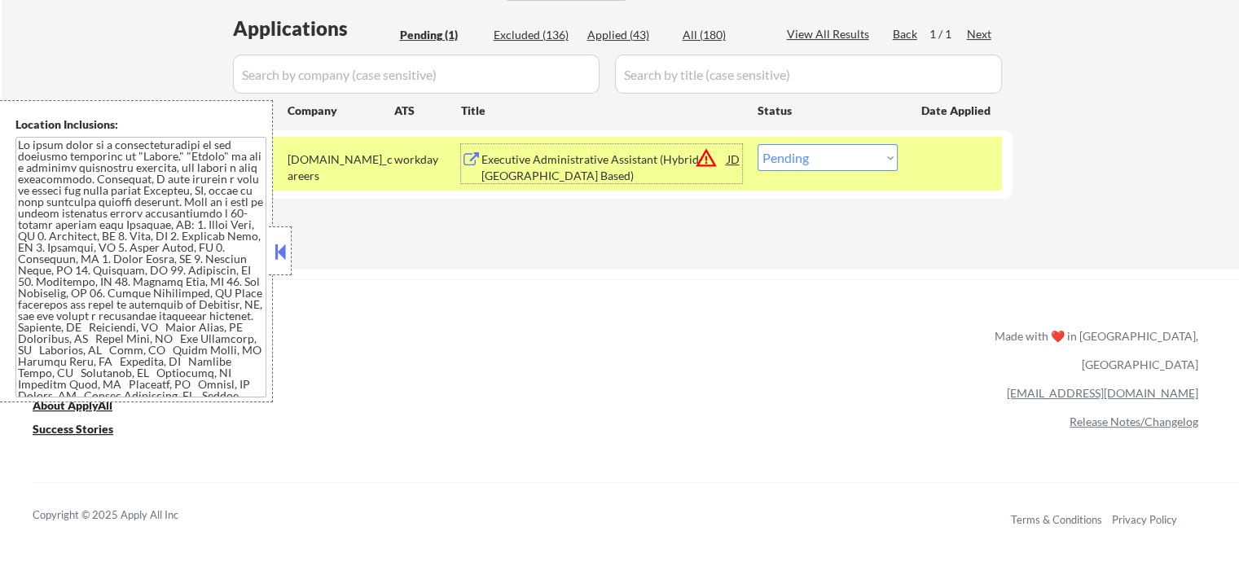
click at [844, 165] on select "Choose an option... Pending Applied Excluded (Questions) Excluded (Expired) Exc…" at bounding box center [828, 157] width 140 height 27
select select ""excluded__location_""
click at [758, 144] on select "Choose an option... Pending Applied Excluded (Questions) Excluded (Expired) Exc…" at bounding box center [828, 157] width 140 height 27
click at [955, 166] on div at bounding box center [957, 158] width 72 height 29
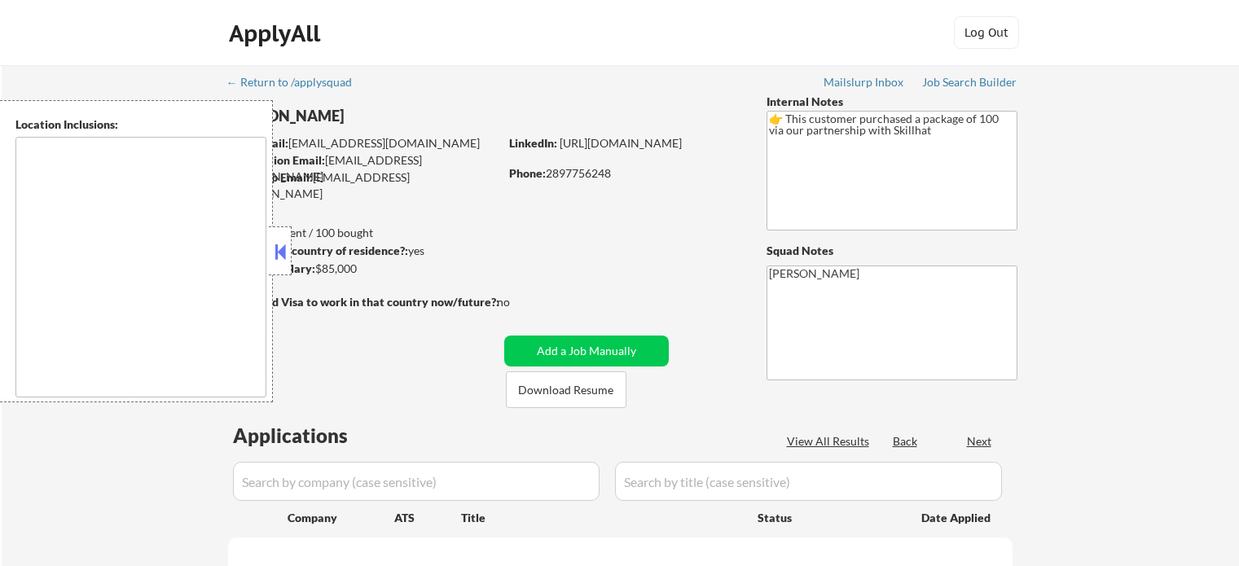
type textarea "[GEOGRAPHIC_DATA], ON [GEOGRAPHIC_DATA], ON [GEOGRAPHIC_DATA], ON [GEOGRAPHIC_D…"
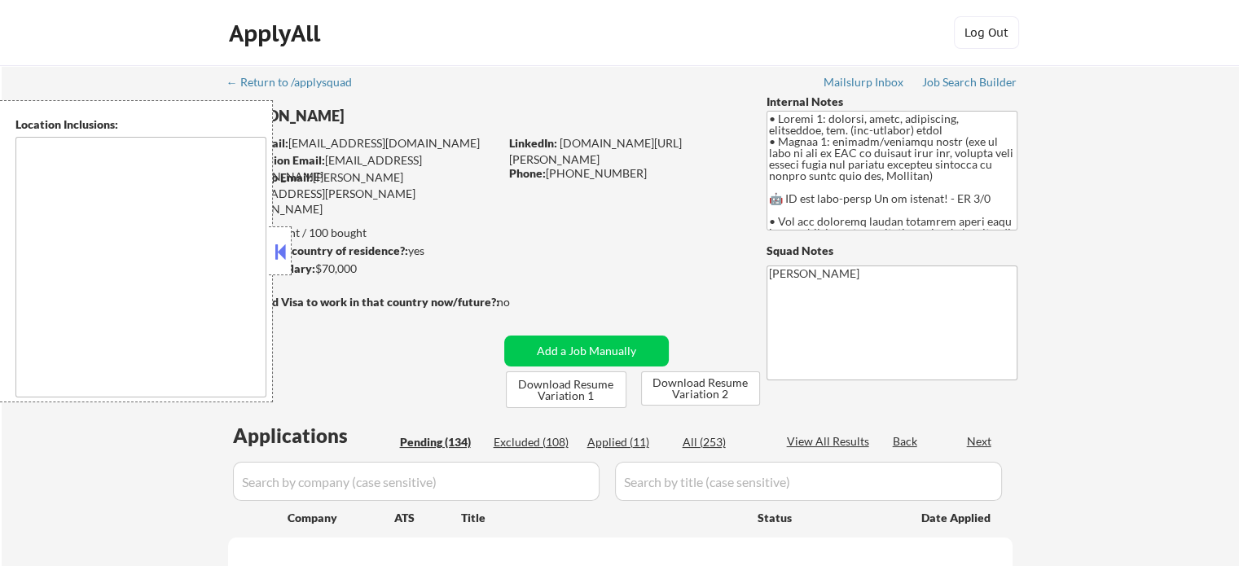
select select ""pending""
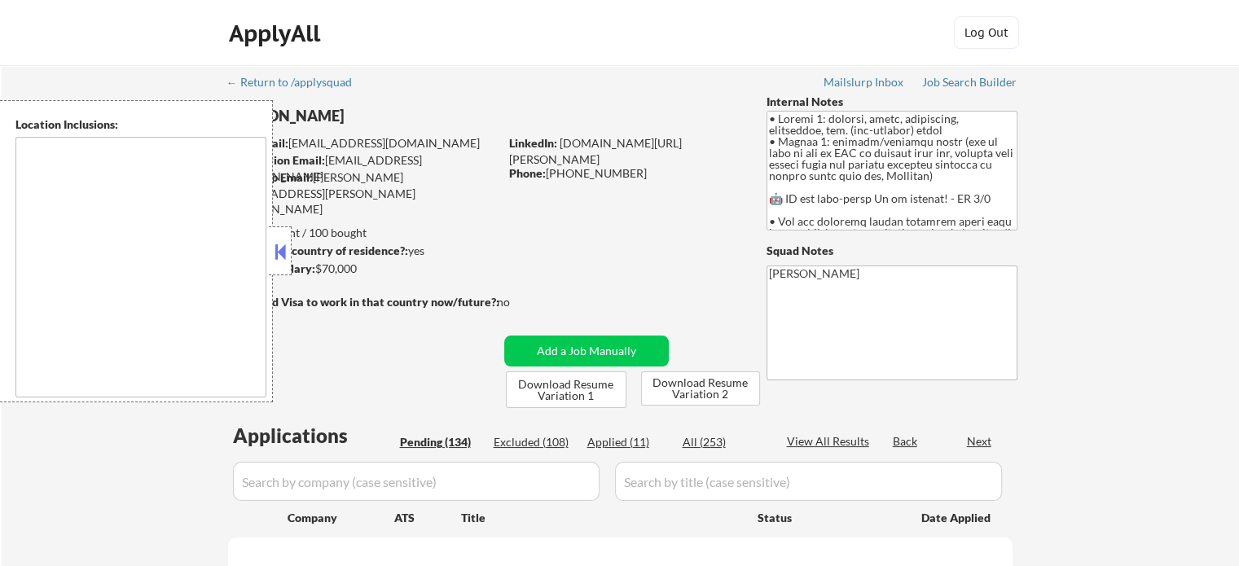
select select ""pending""
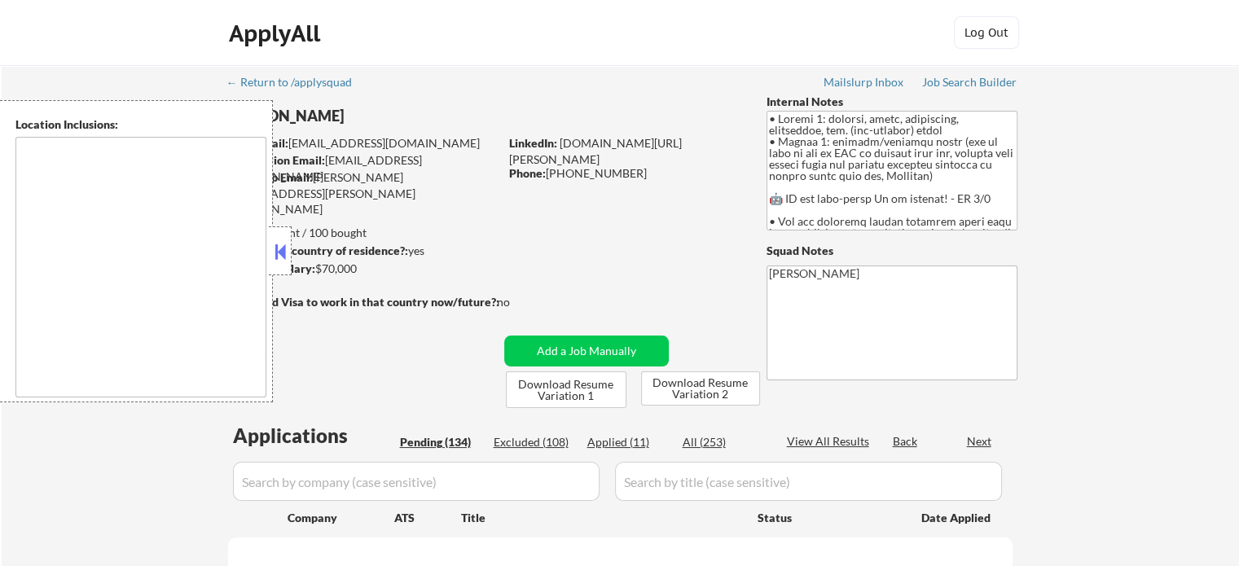
select select ""pending""
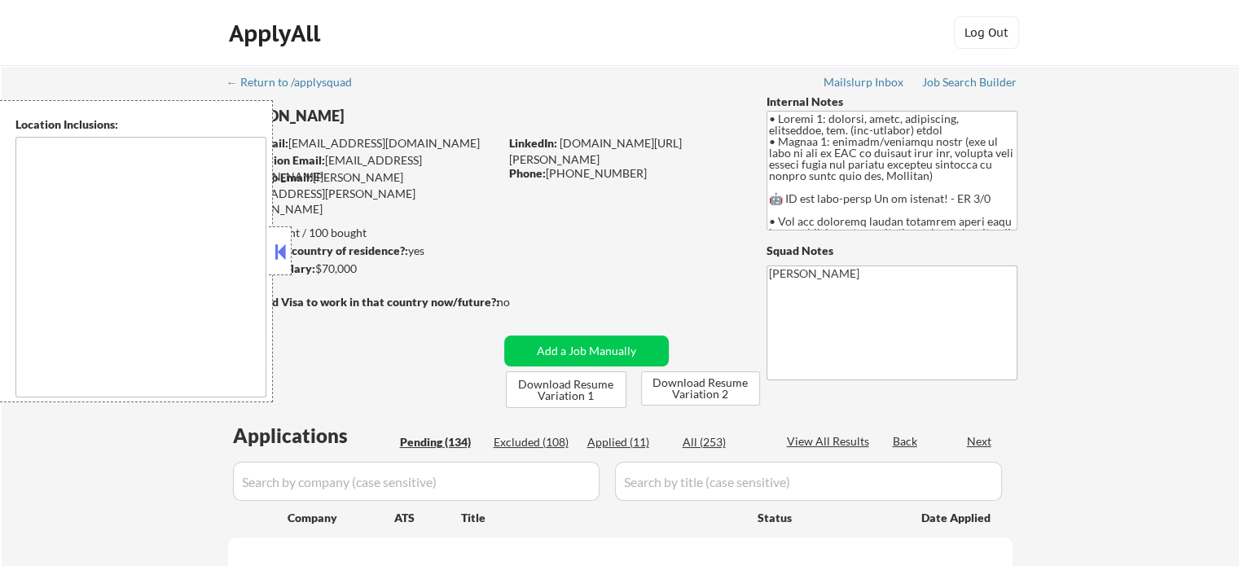
select select ""pending""
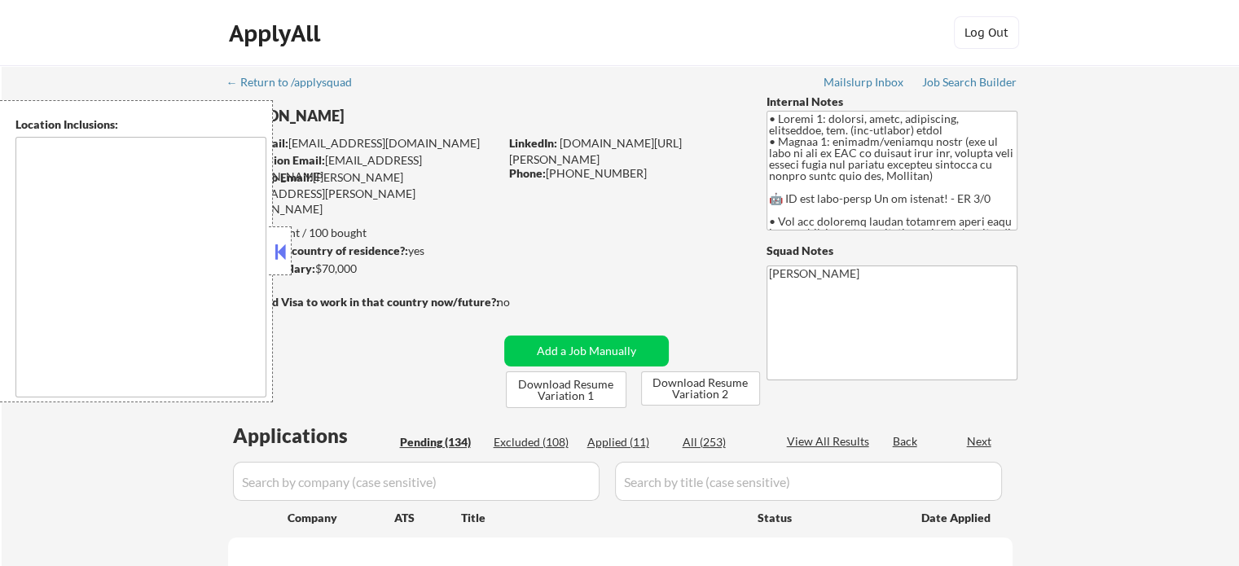
select select ""pending""
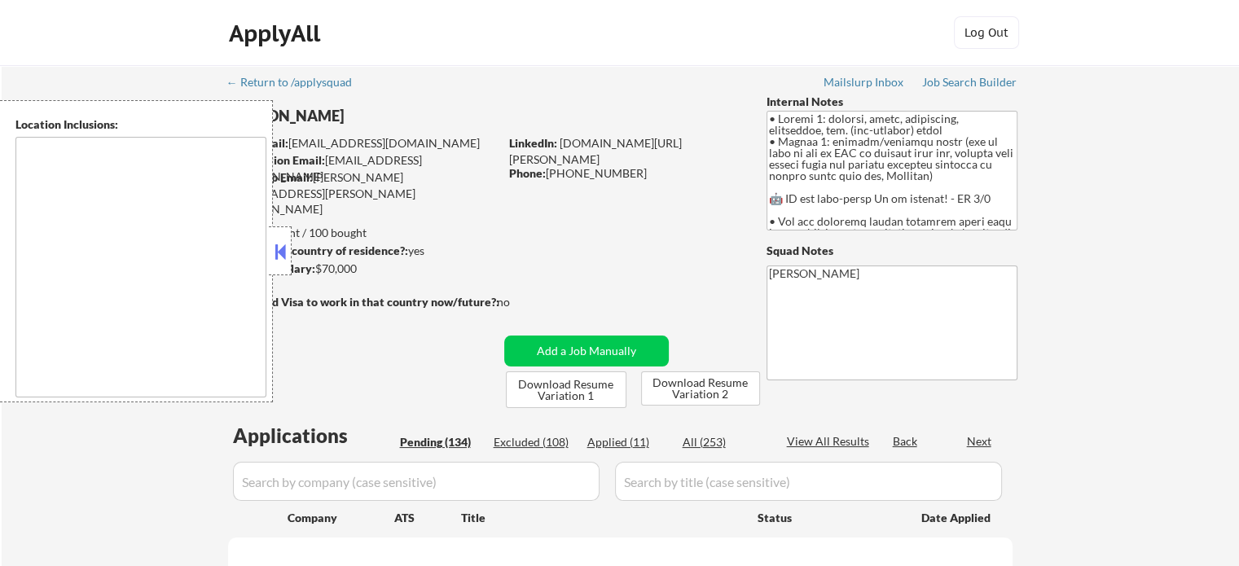
select select ""pending""
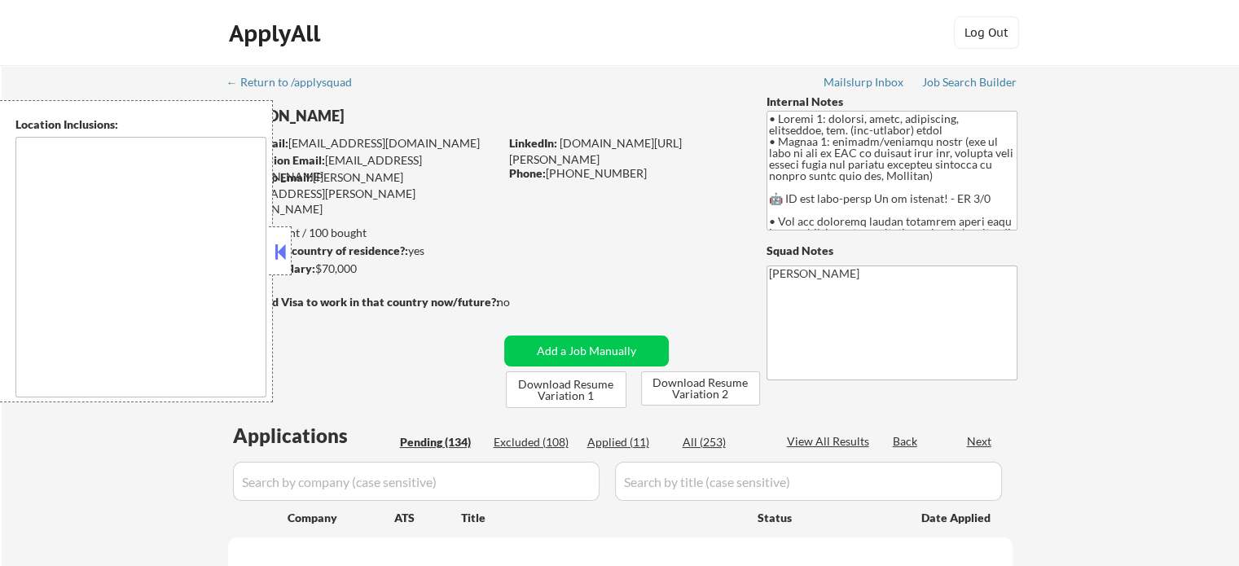
select select ""pending""
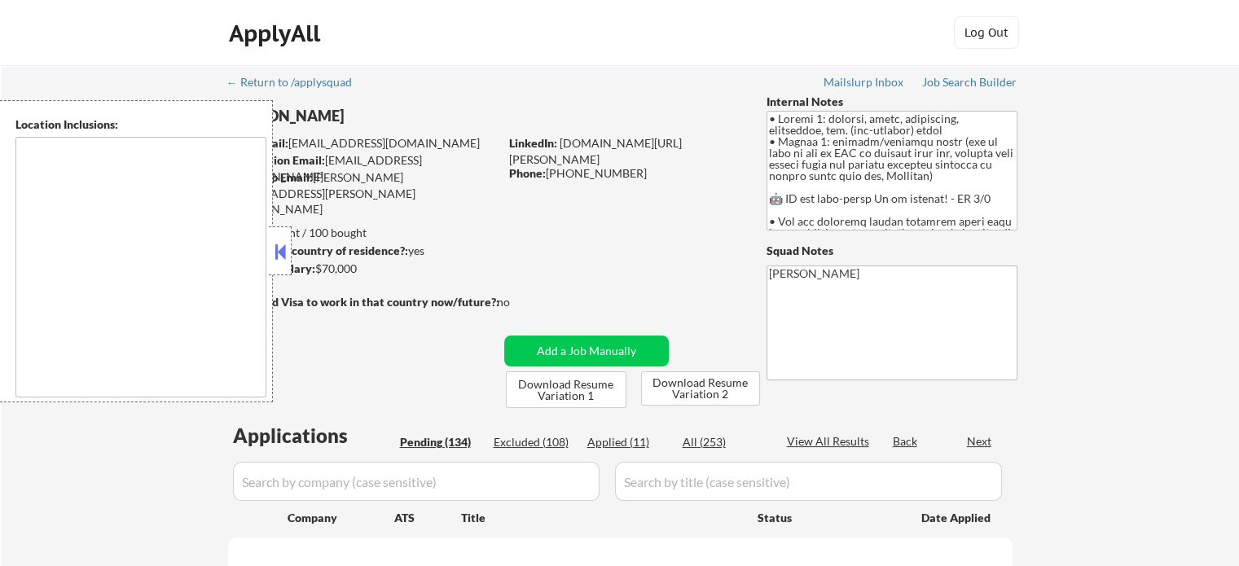
select select ""pending""
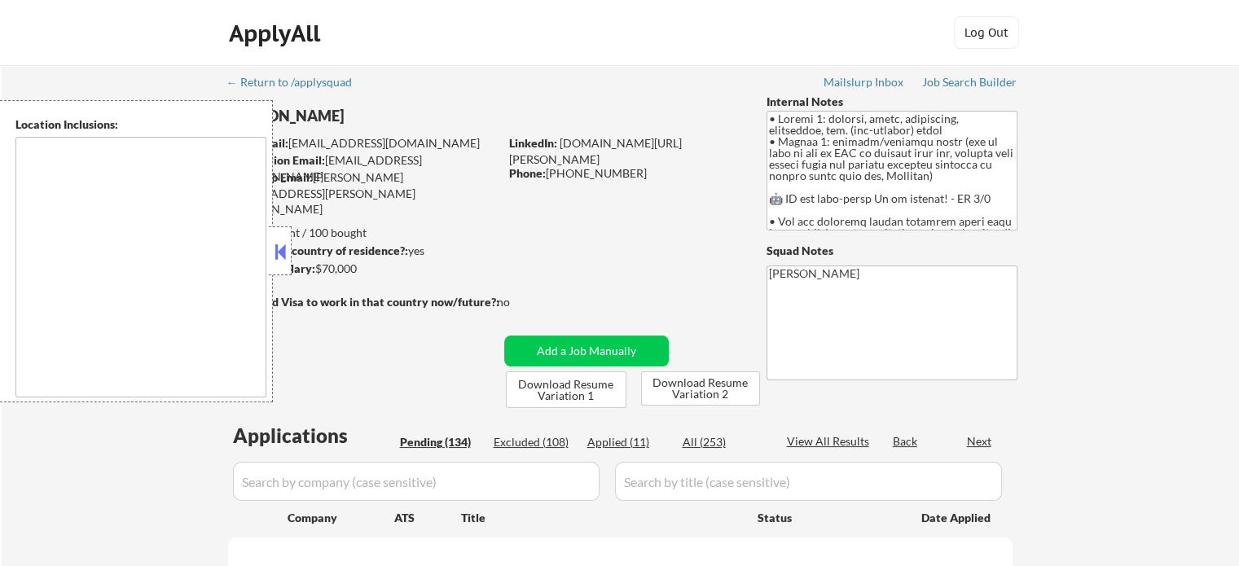
select select ""pending""
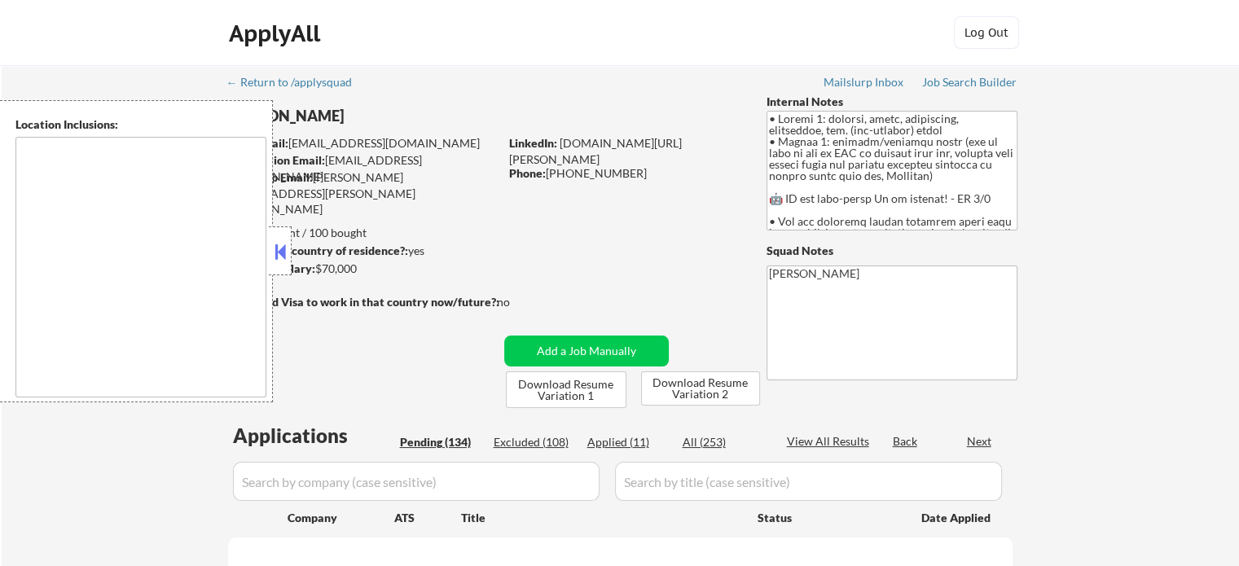
select select ""pending""
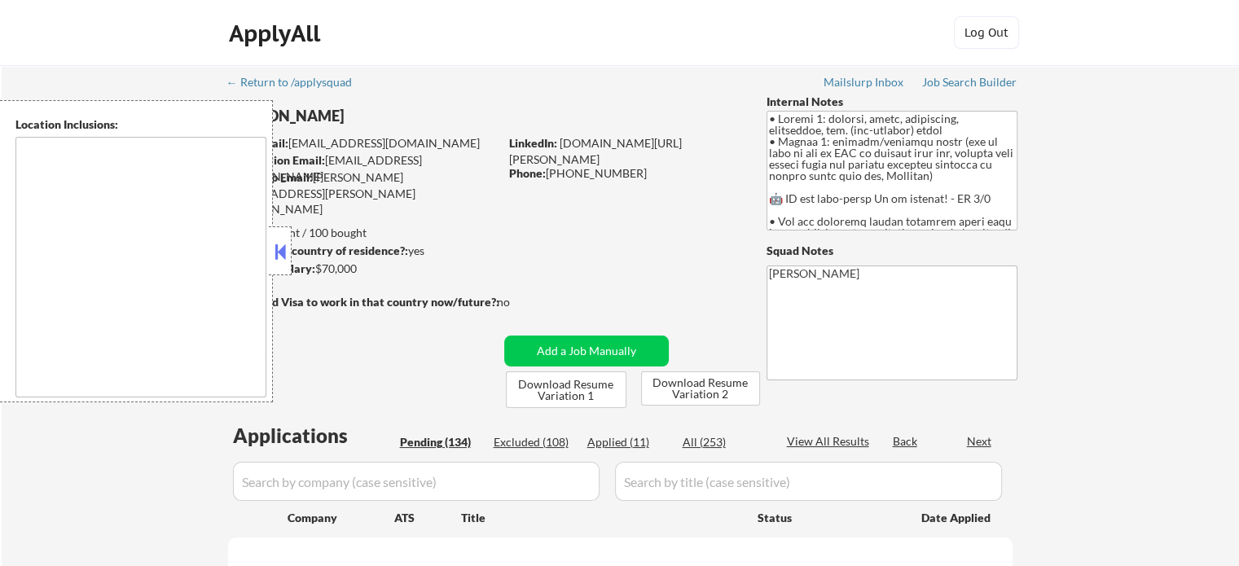
select select ""pending""
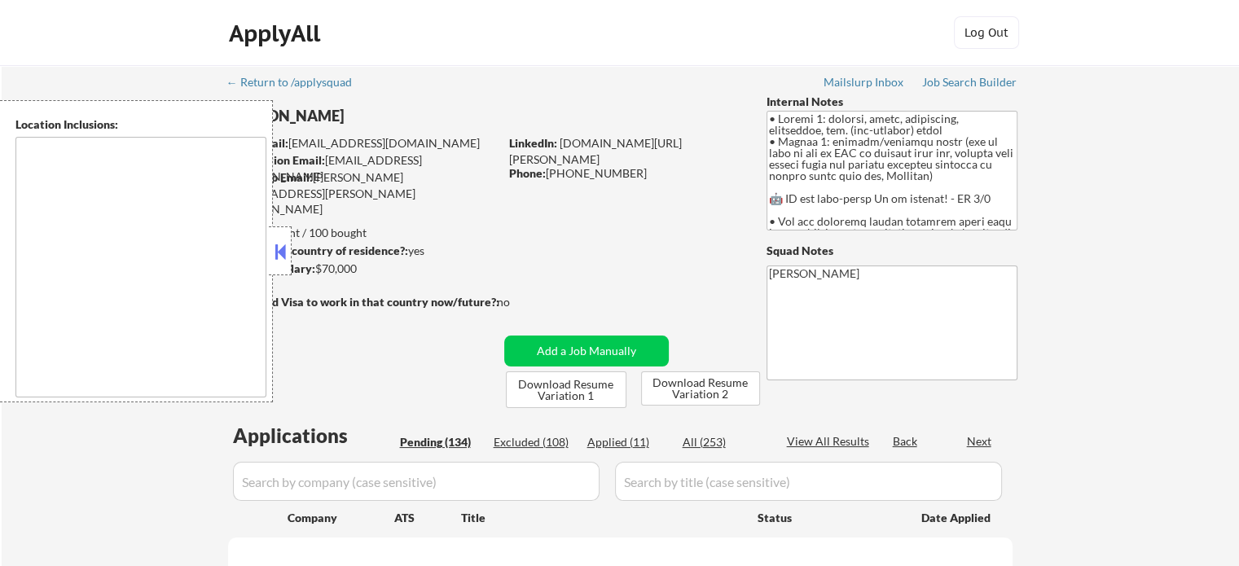
select select ""pending""
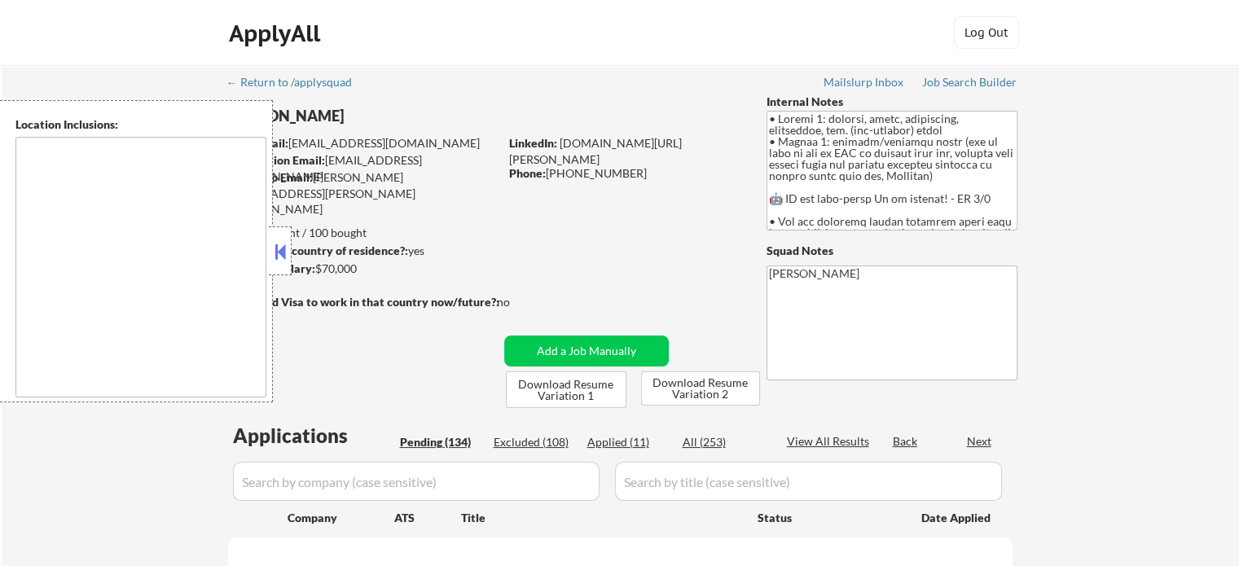
select select ""pending""
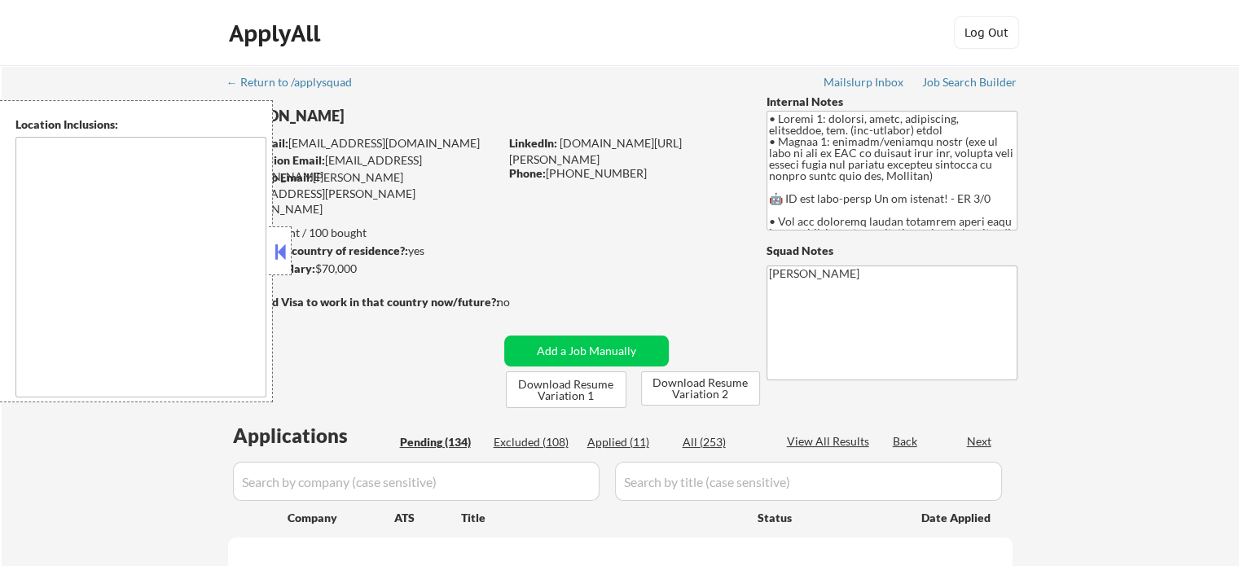
select select ""pending""
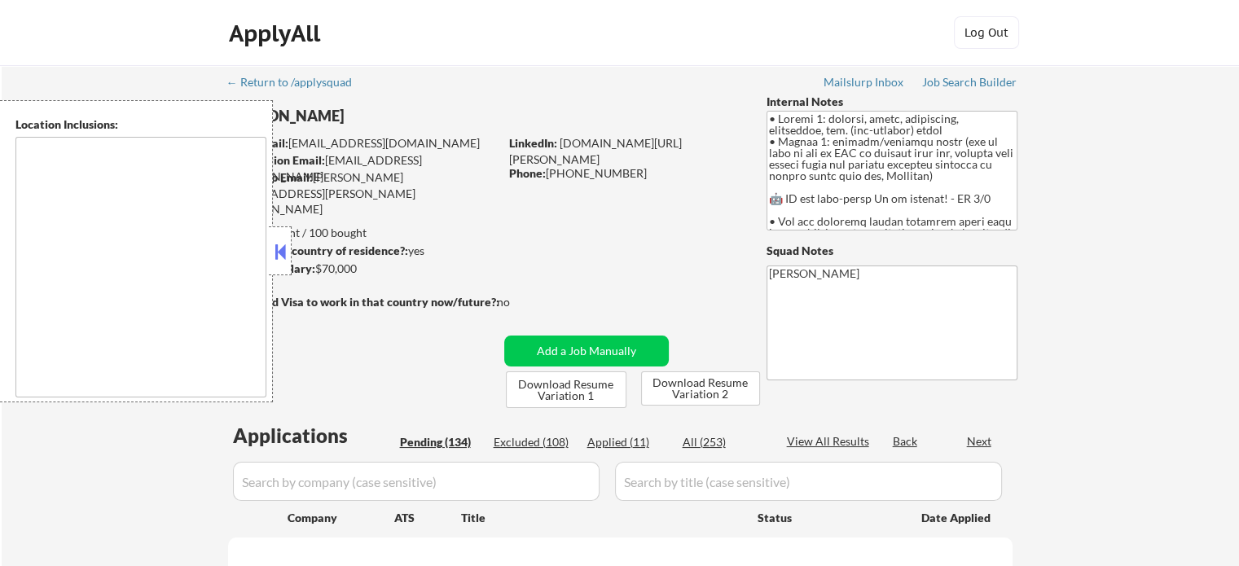
select select ""pending""
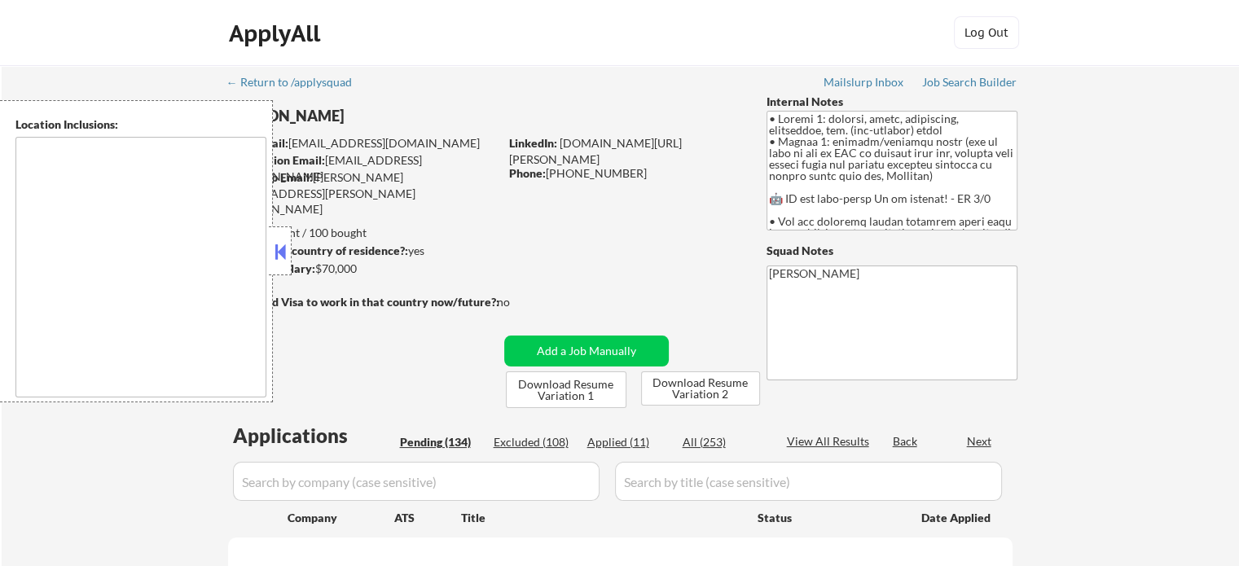
select select ""pending""
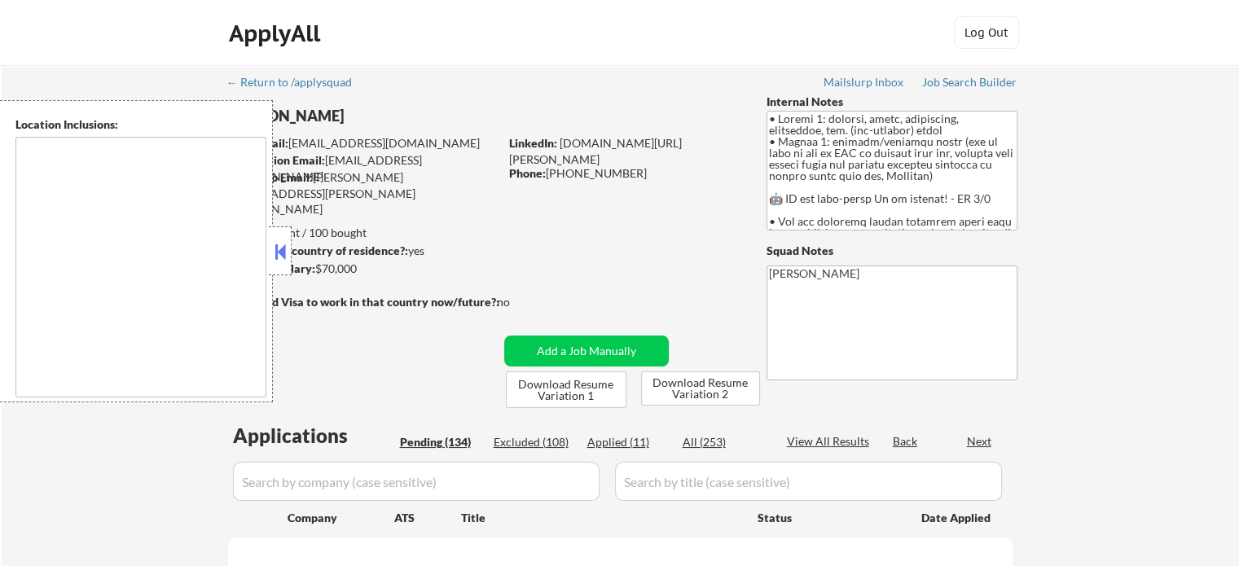
select select ""pending""
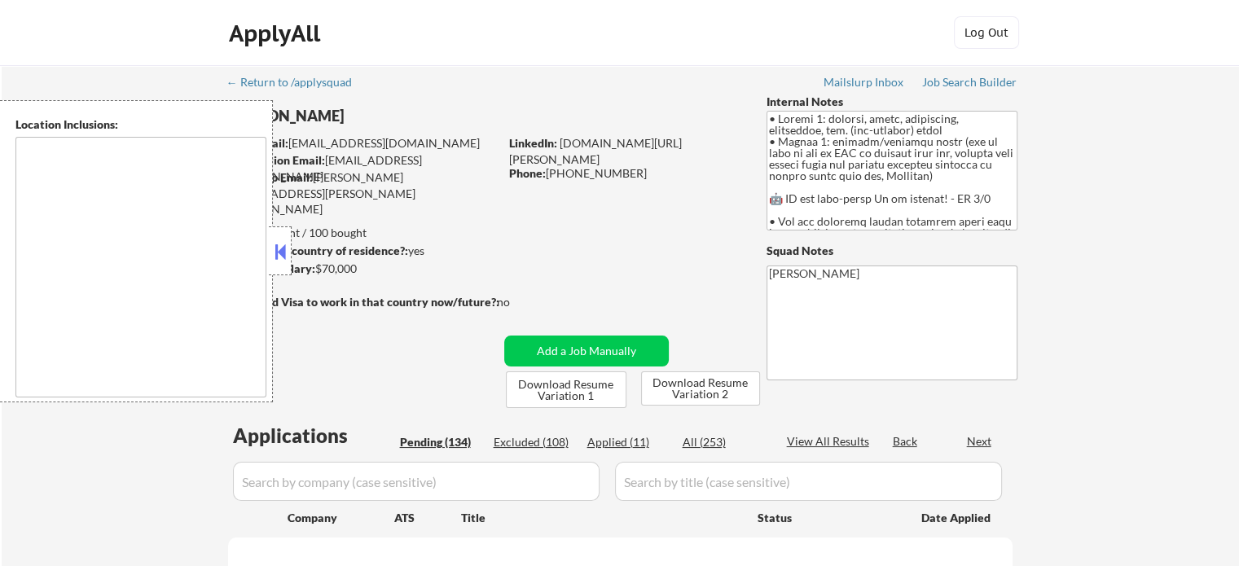
select select ""pending""
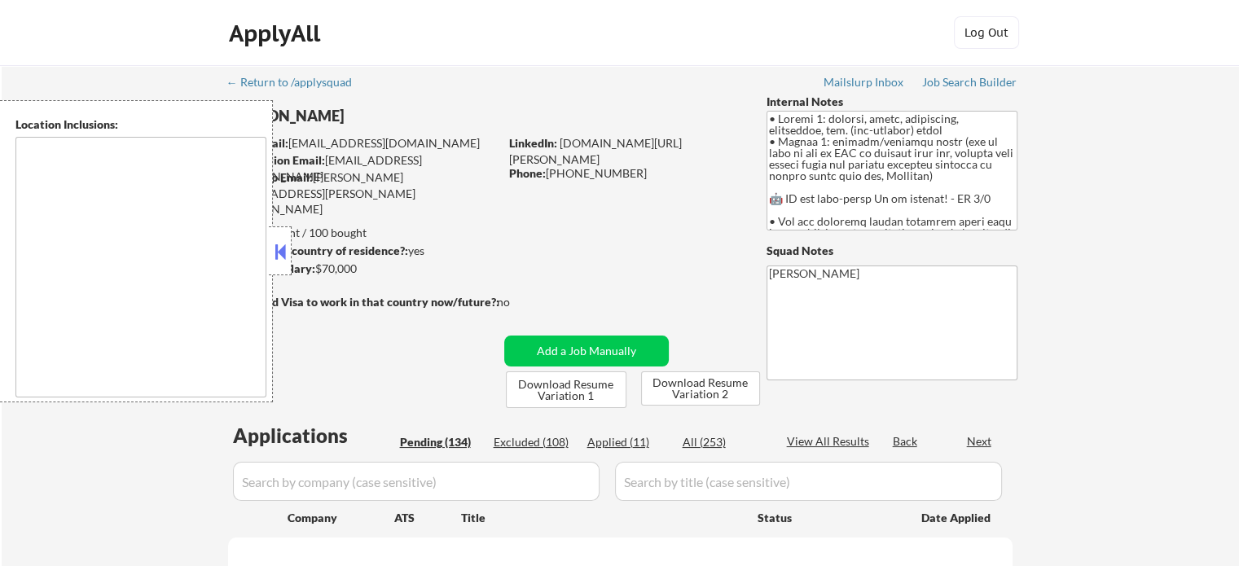
select select ""pending""
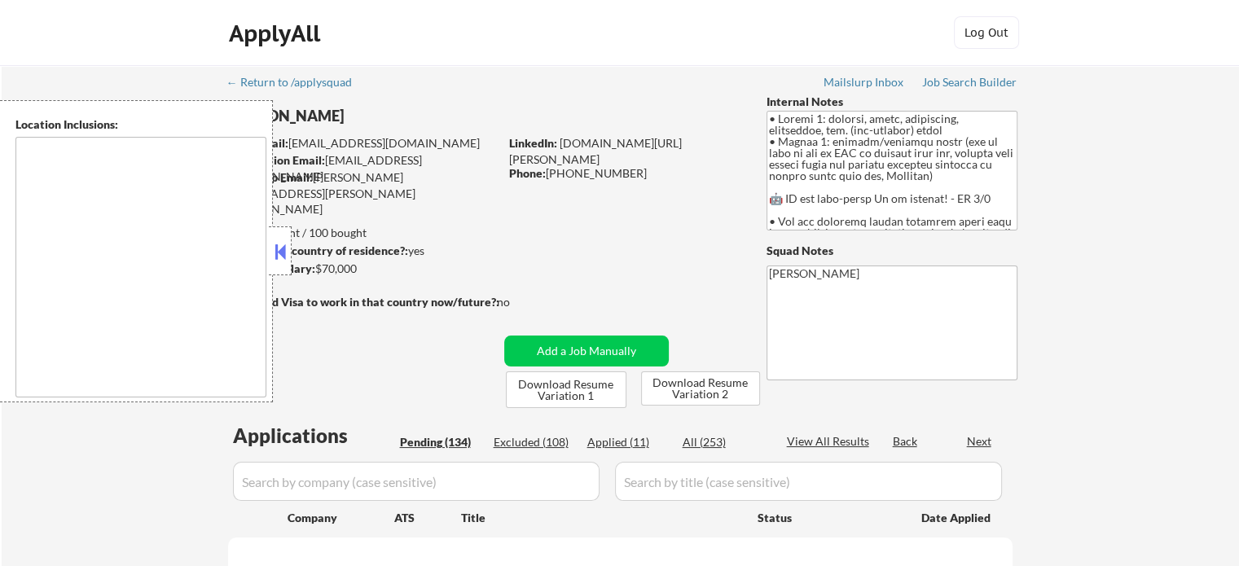
select select ""pending""
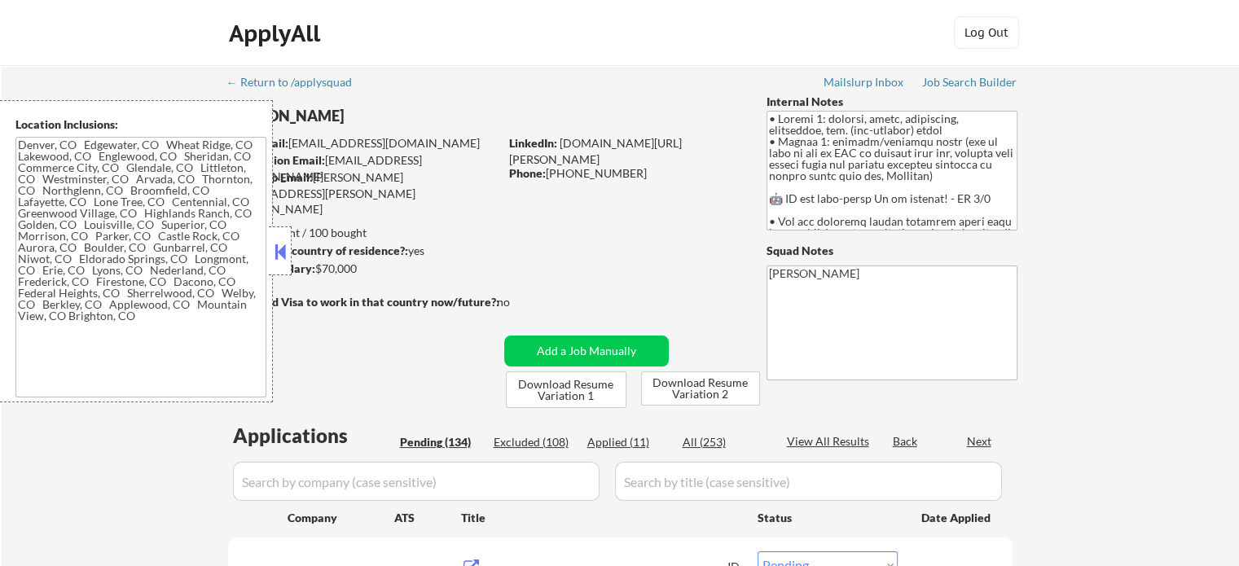
type textarea "[GEOGRAPHIC_DATA], [GEOGRAPHIC_DATA], [GEOGRAPHIC_DATA] [GEOGRAPHIC_DATA], [GEO…"
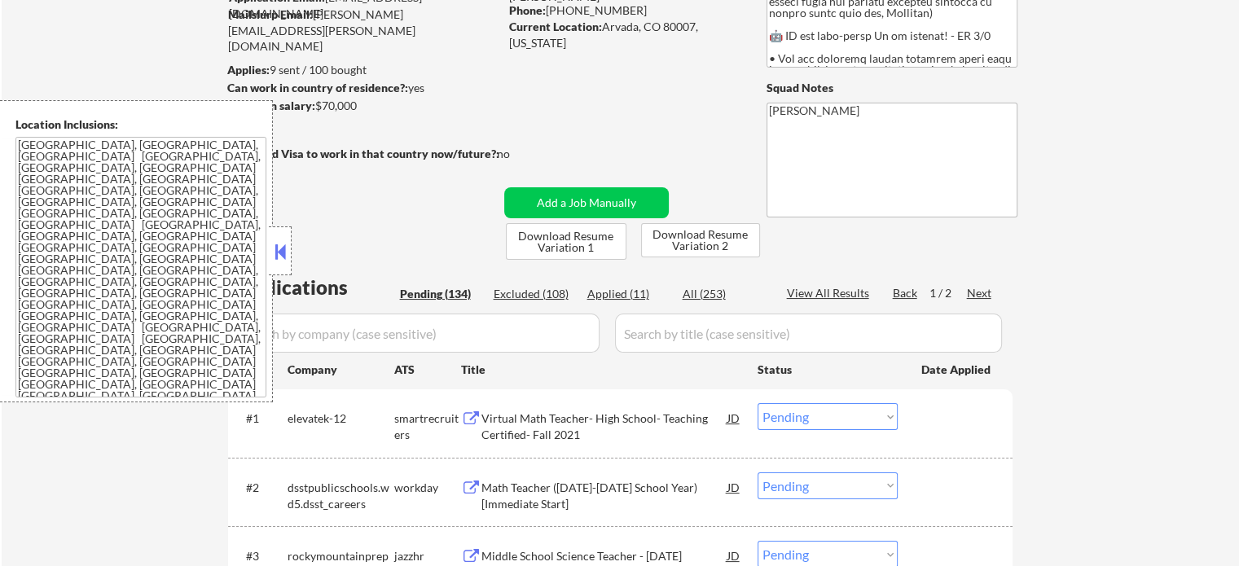
scroll to position [244, 0]
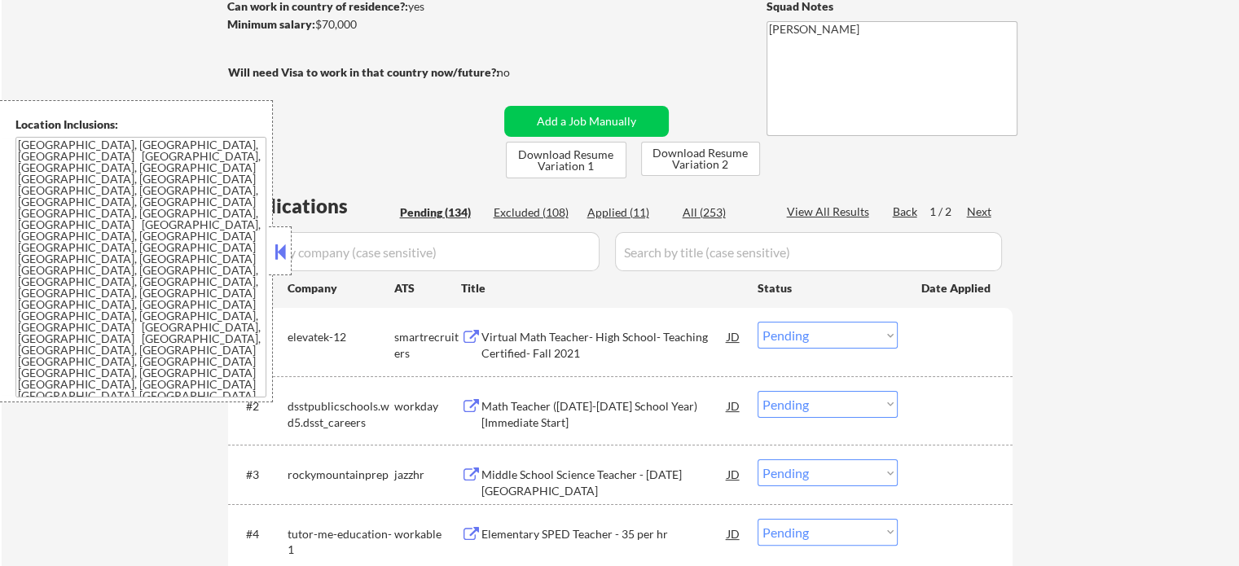
click at [525, 335] on div "Virtual Math Teacher- High School- Teaching Certified- Fall 2021" at bounding box center [604, 345] width 246 height 32
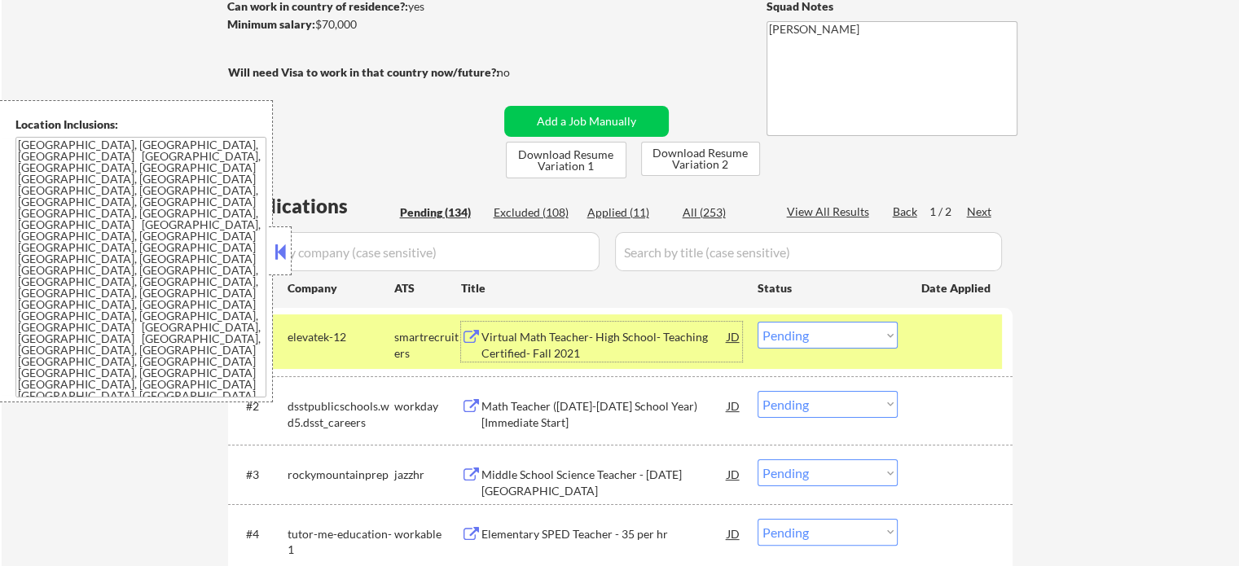
click at [984, 328] on div at bounding box center [957, 336] width 72 height 29
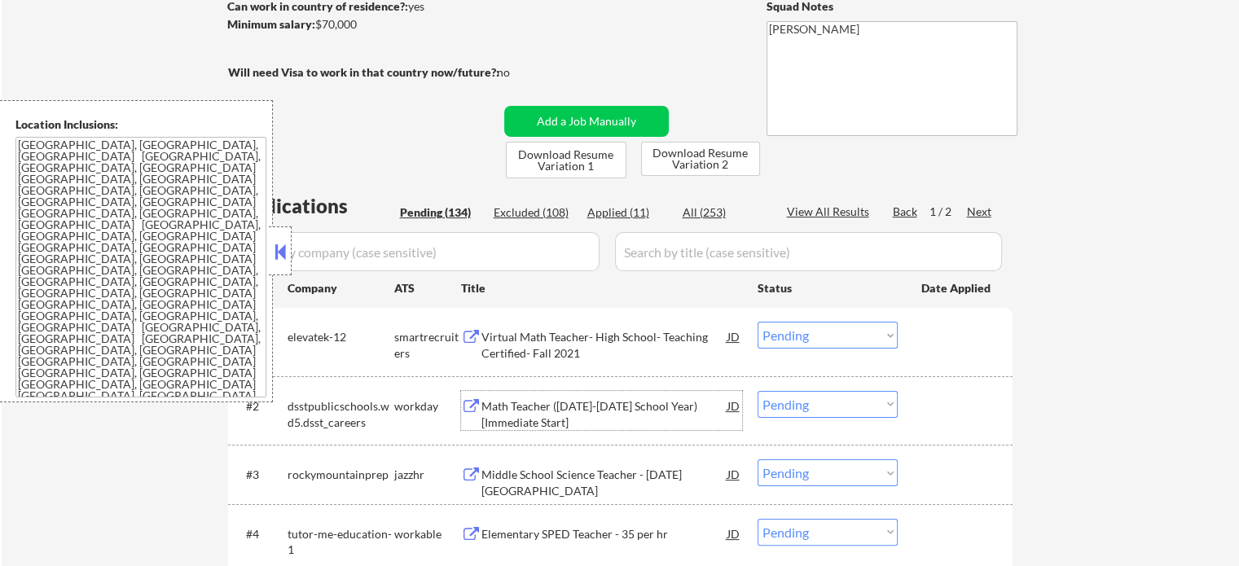
click at [529, 408] on div "Math Teacher ([DATE]-[DATE] School Year) [Immediate Start]" at bounding box center [604, 414] width 246 height 32
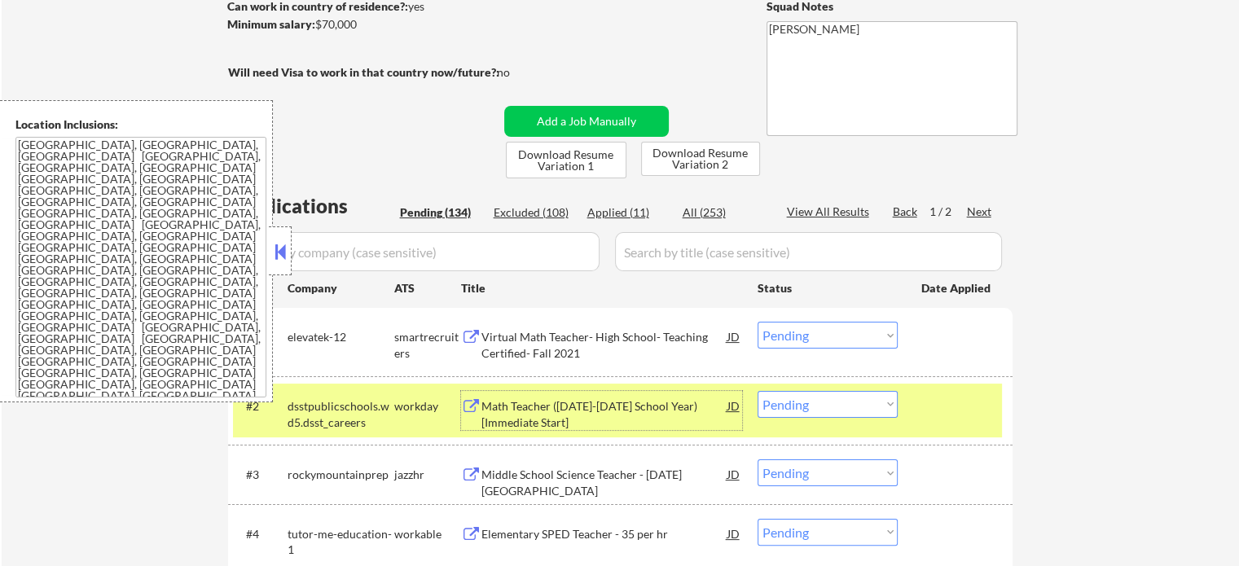
click at [947, 407] on div at bounding box center [957, 405] width 72 height 29
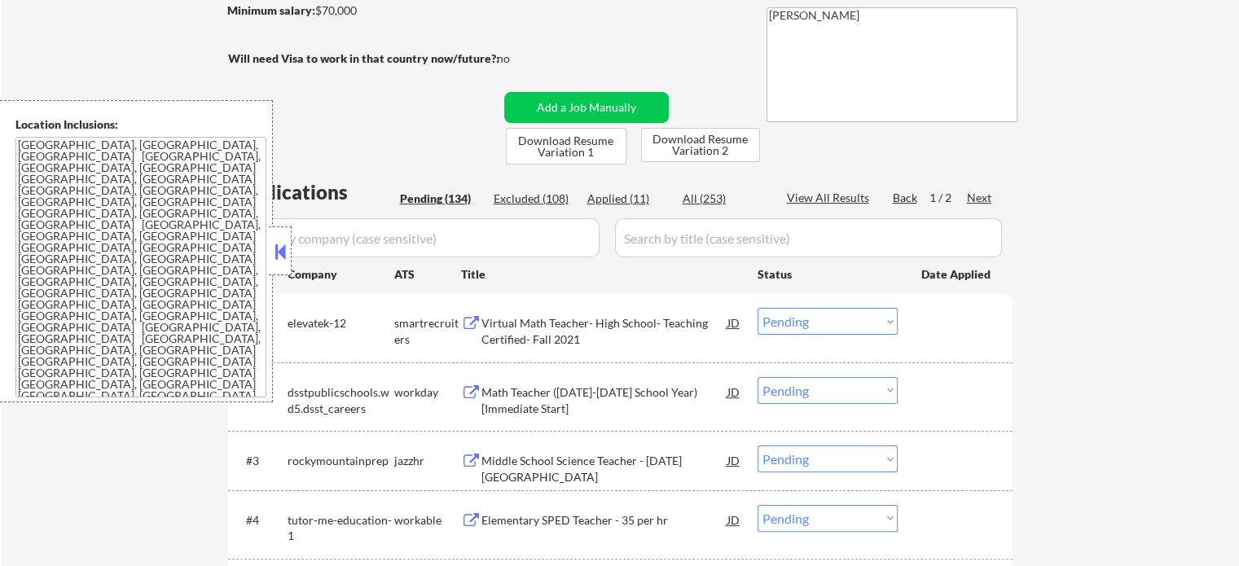
scroll to position [570, 0]
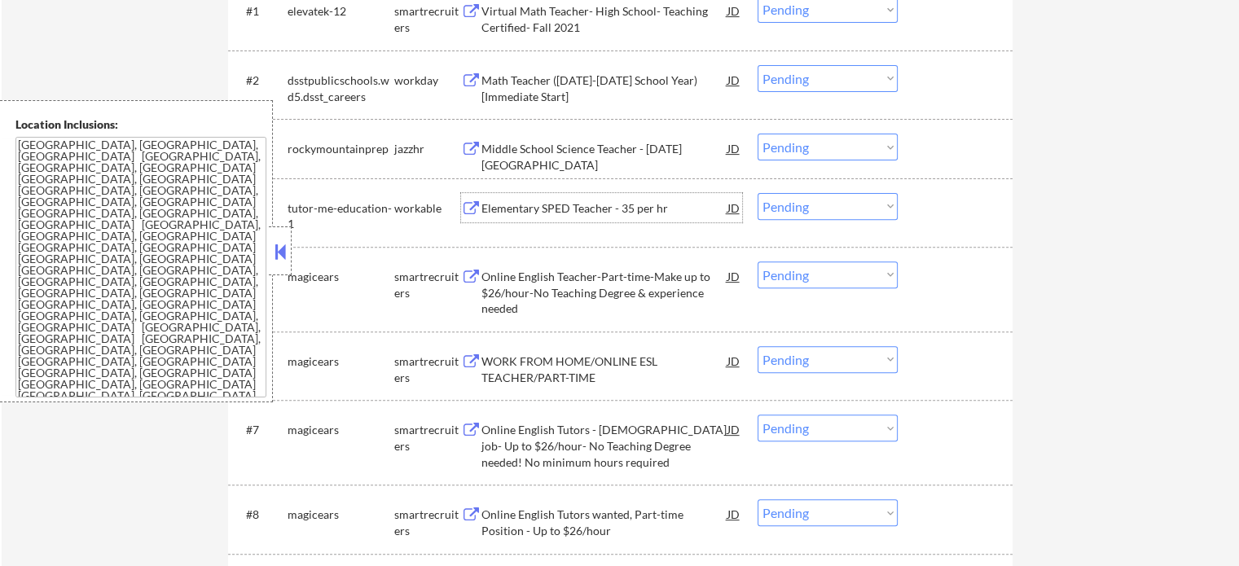
click at [528, 198] on div "Elementary SPED Teacher - 35 per hr" at bounding box center [604, 207] width 246 height 29
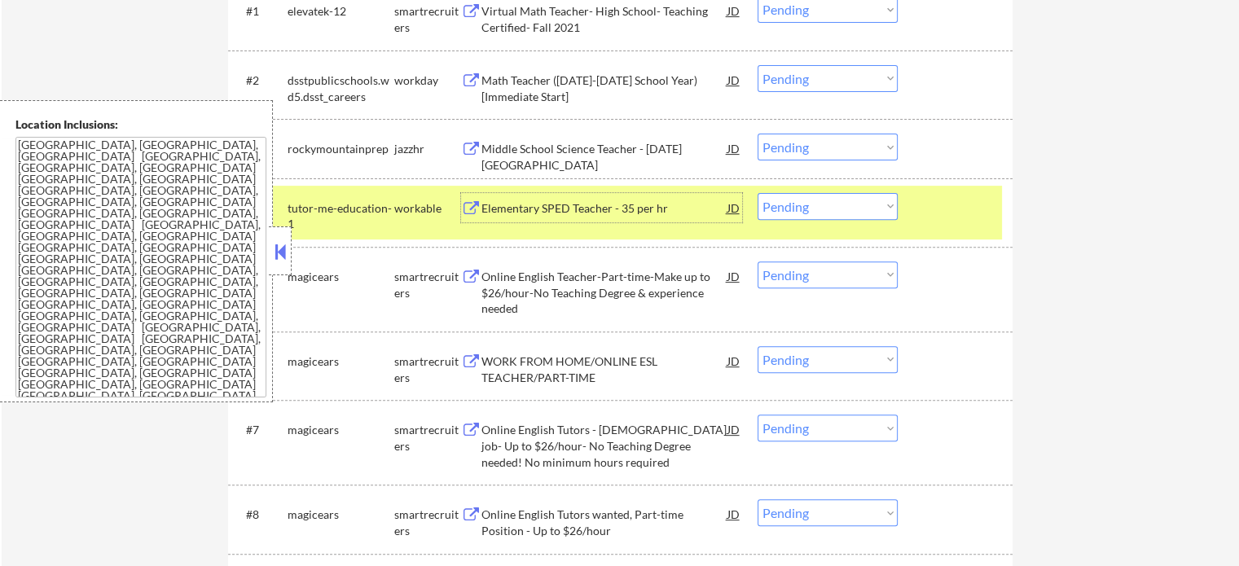
click at [936, 224] on div "#4 tutor-me-education-1 workable Elementary SPED Teacher - 35 per hr JD Choose …" at bounding box center [617, 213] width 769 height 54
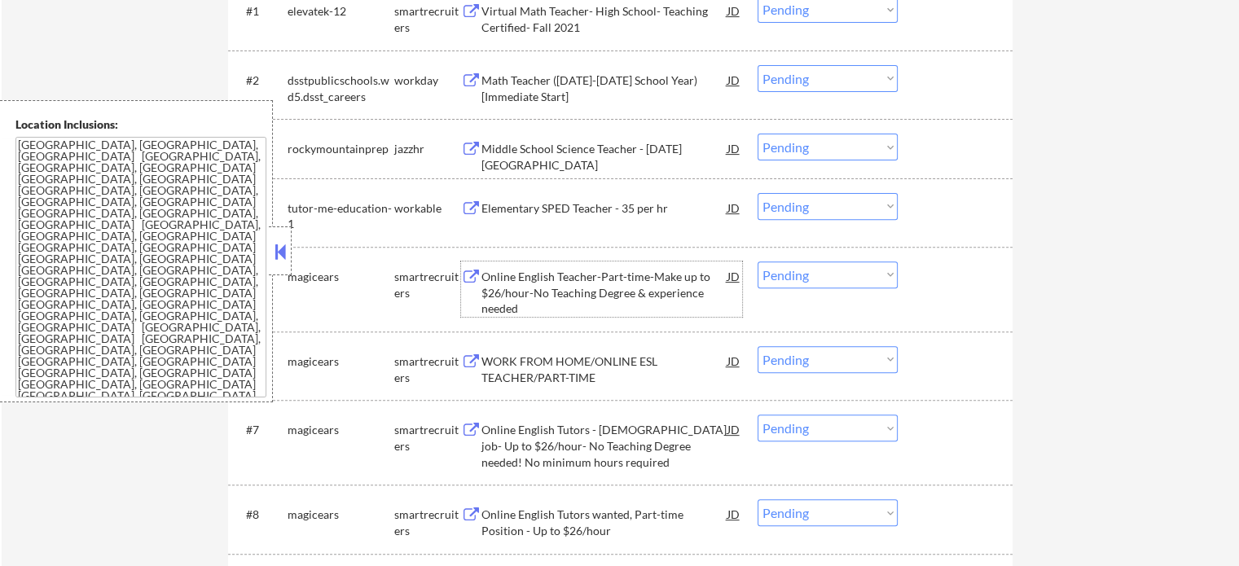
click at [636, 284] on div "Online English Teacher-Part-time-Make up to $26/hour-No Teaching Degree & exper…" at bounding box center [604, 293] width 246 height 48
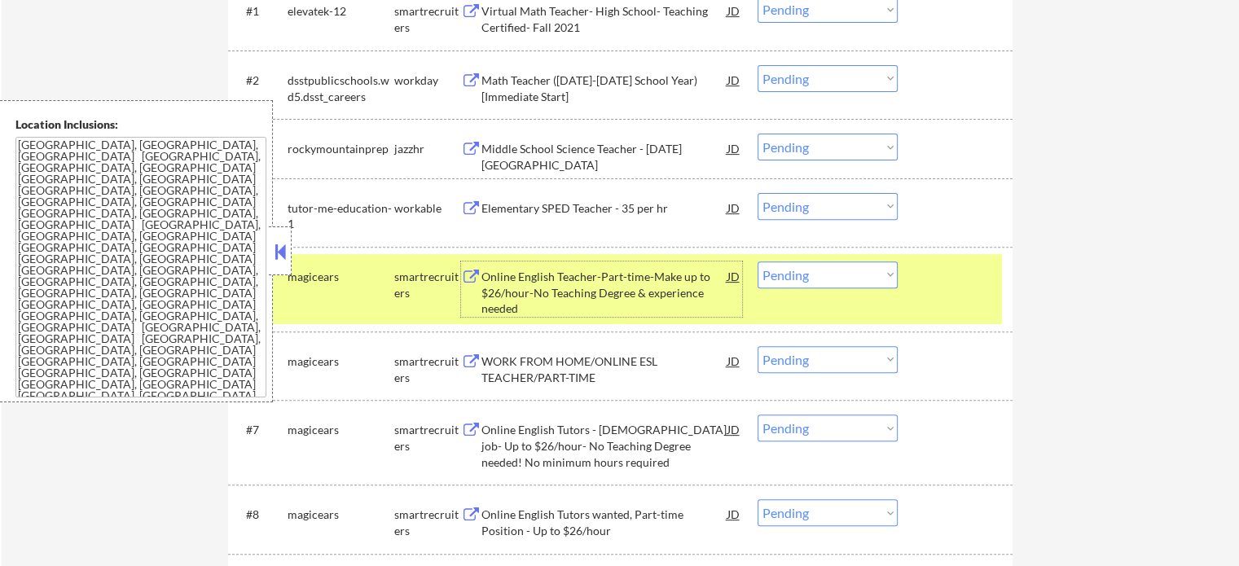
click at [942, 278] on div at bounding box center [957, 275] width 72 height 29
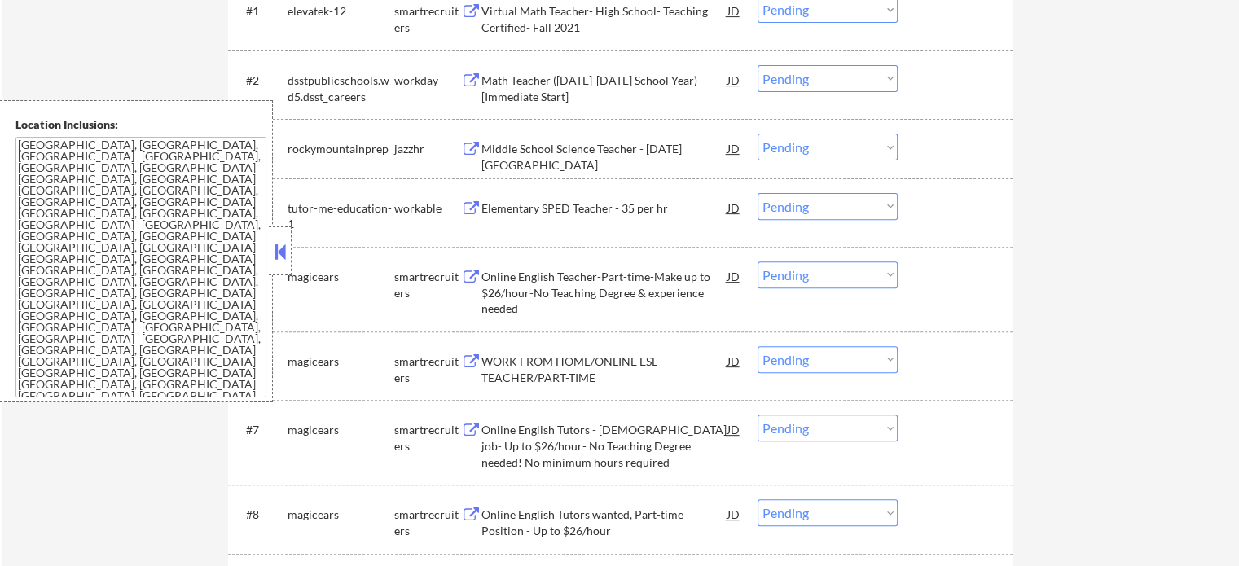
click at [559, 371] on div "WORK FROM HOME/ONLINE ESL TEACHER/PART-TIME" at bounding box center [604, 370] width 246 height 32
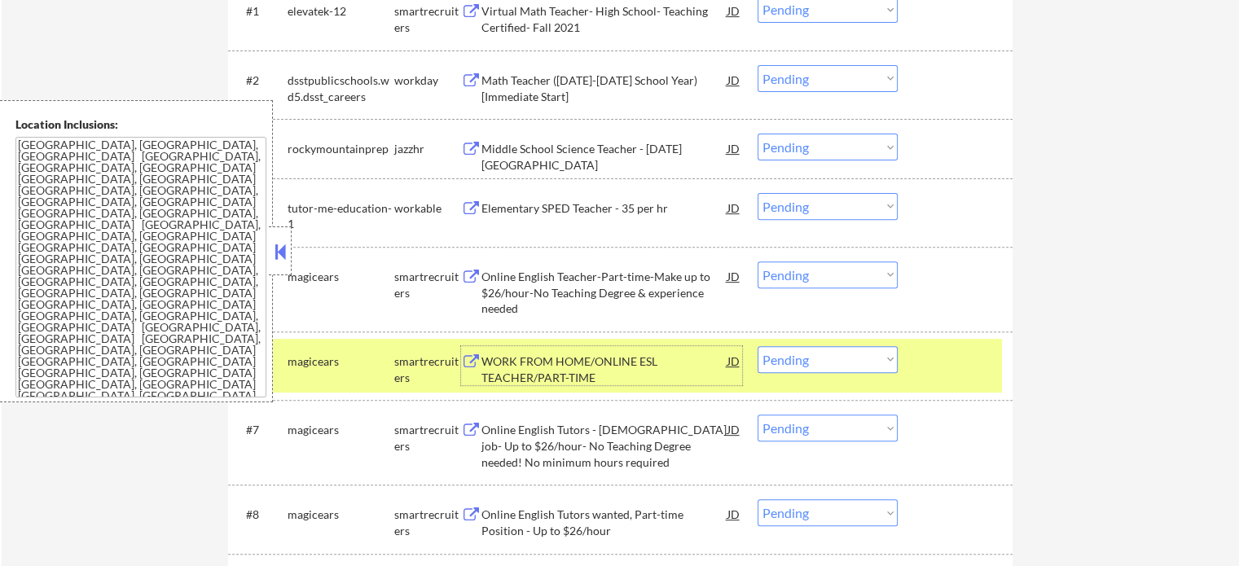
click at [917, 366] on div "#6 magicears smartrecruiters WORK FROM HOME/ONLINE ESL TEACHER/PART-TIME JD Cho…" at bounding box center [617, 366] width 769 height 54
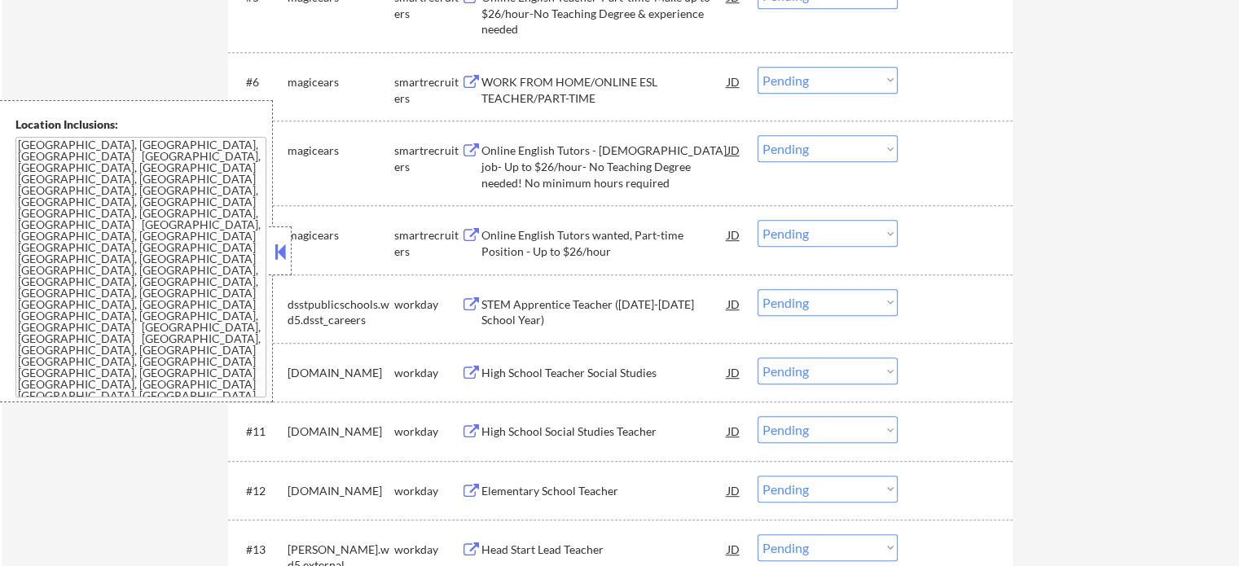
scroll to position [896, 0]
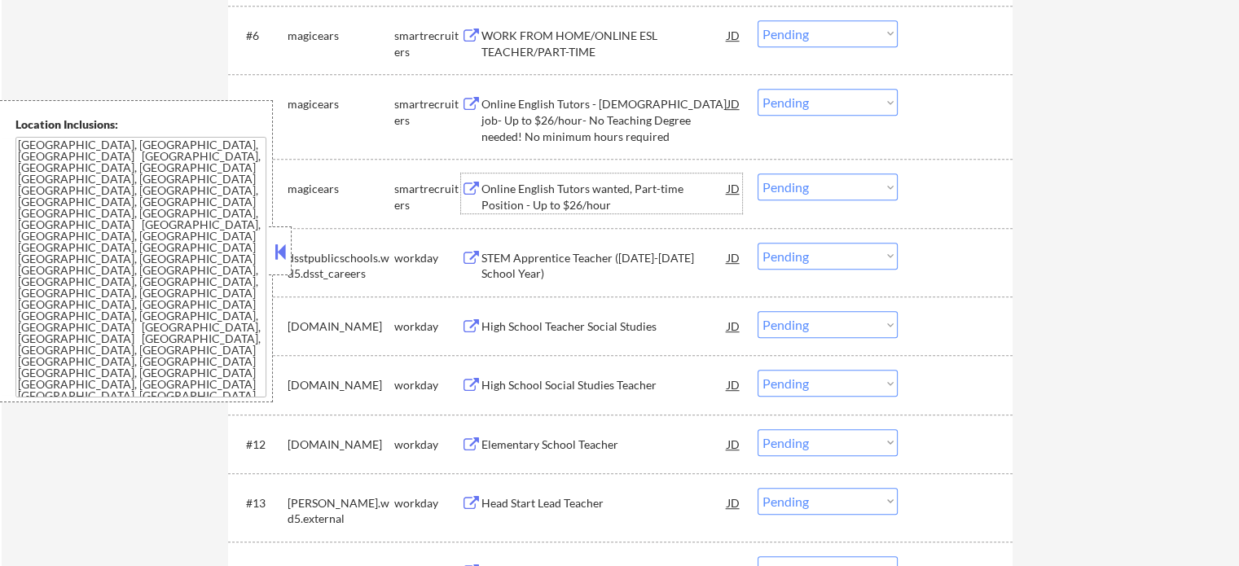
click at [562, 189] on div "Online English Tutors wanted, Part-time Position - Up to $26/hour" at bounding box center [604, 197] width 246 height 32
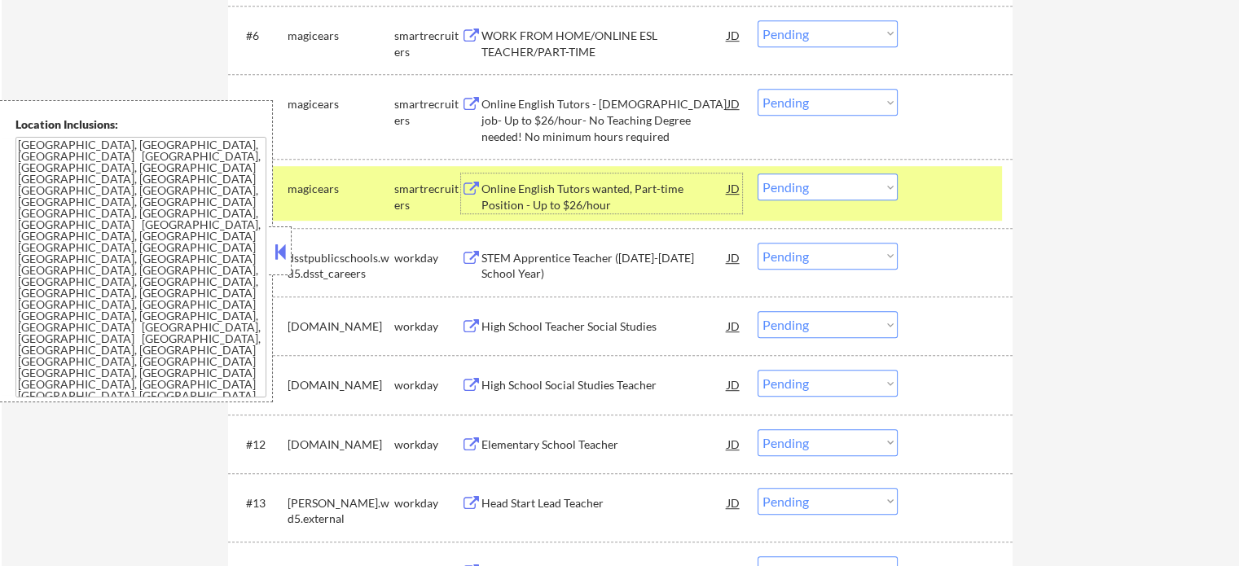
click at [932, 195] on div at bounding box center [957, 188] width 72 height 29
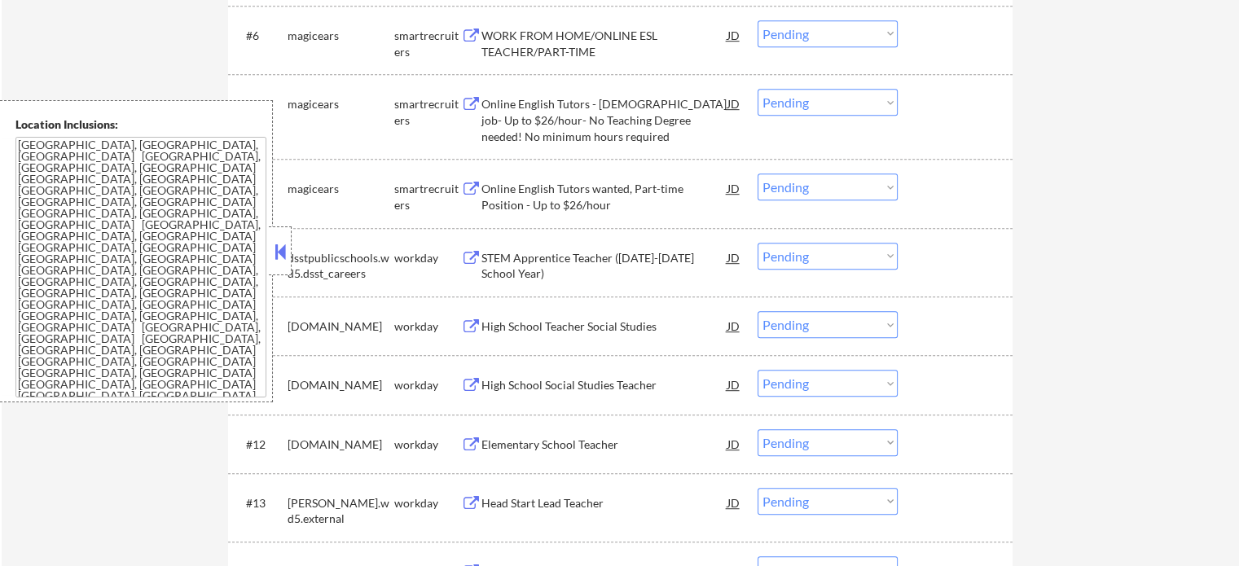
click at [578, 270] on div "STEM Apprentice Teacher ([DATE]-[DATE] School Year)" at bounding box center [604, 266] width 246 height 32
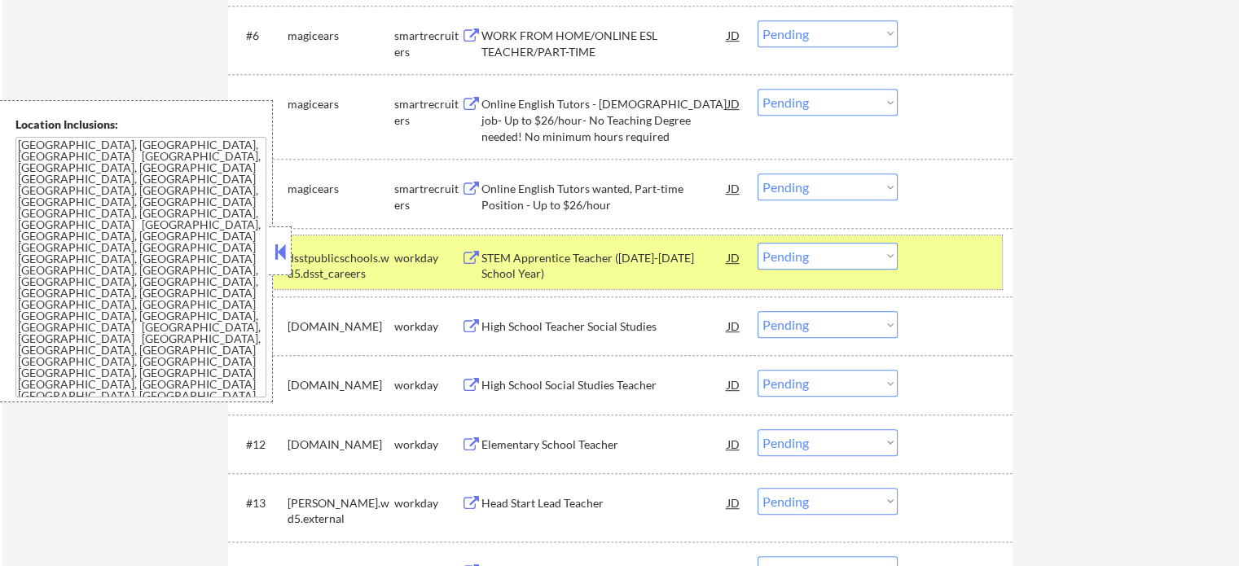
click at [899, 255] on div "#9 dsstpublicschools.wd5.dsst_careers workday STEM Apprentice Teacher ([DATE]-[…" at bounding box center [617, 262] width 769 height 54
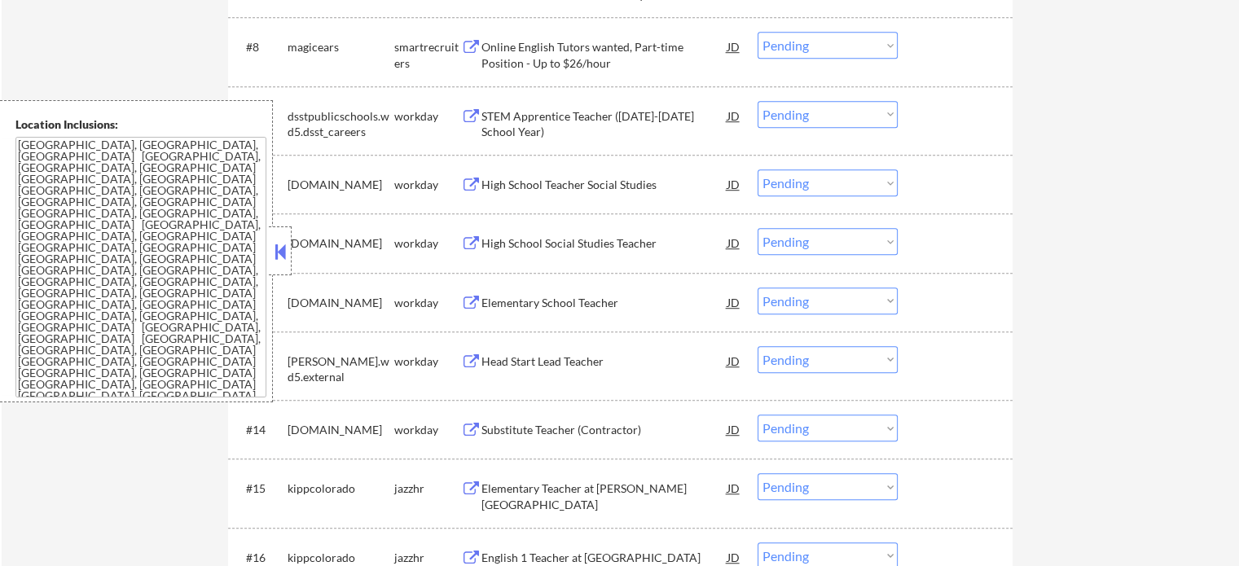
scroll to position [1059, 0]
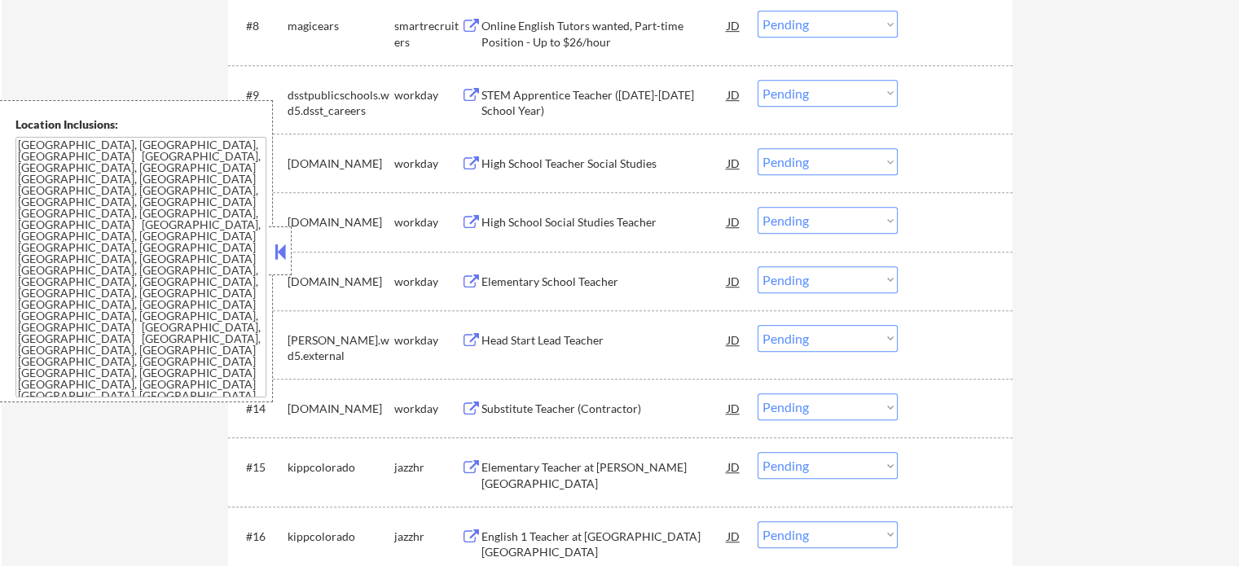
click at [555, 341] on div "Head Start Lead Teacher" at bounding box center [604, 340] width 246 height 16
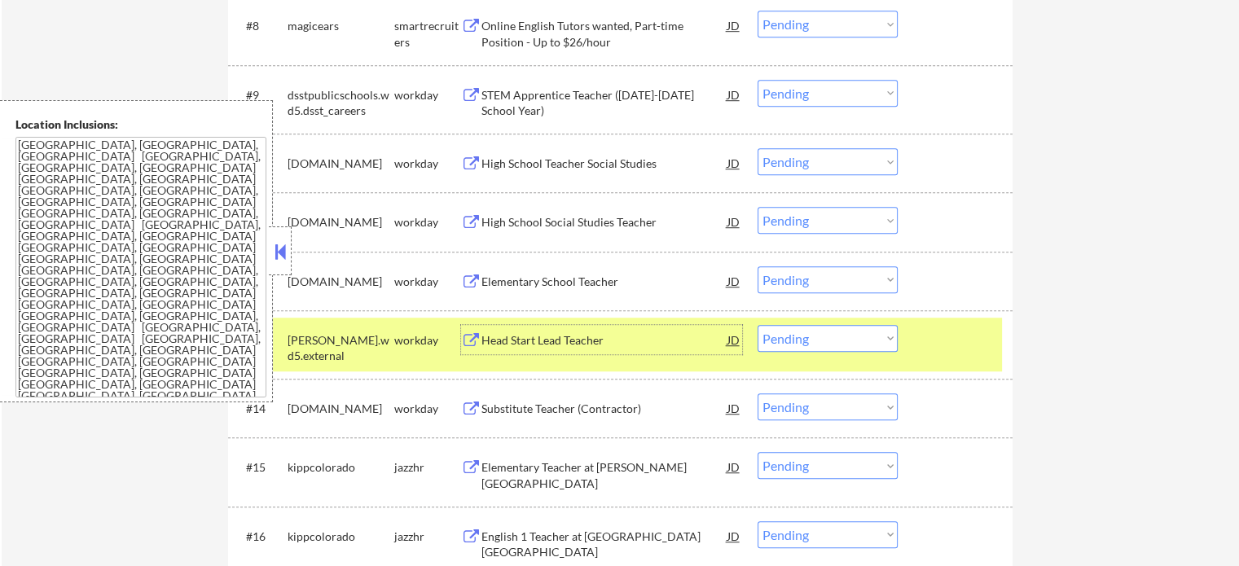
click at [845, 335] on select "Choose an option... Pending Applied Excluded (Questions) Excluded (Expired) Exc…" at bounding box center [828, 338] width 140 height 27
click at [758, 325] on select "Choose an option... Pending Applied Excluded (Questions) Excluded (Expired) Exc…" at bounding box center [828, 338] width 140 height 27
click at [965, 355] on div "#13 jefferson.wd5.external workday Head Start Lead Teacher JD Choose an option.…" at bounding box center [617, 345] width 769 height 54
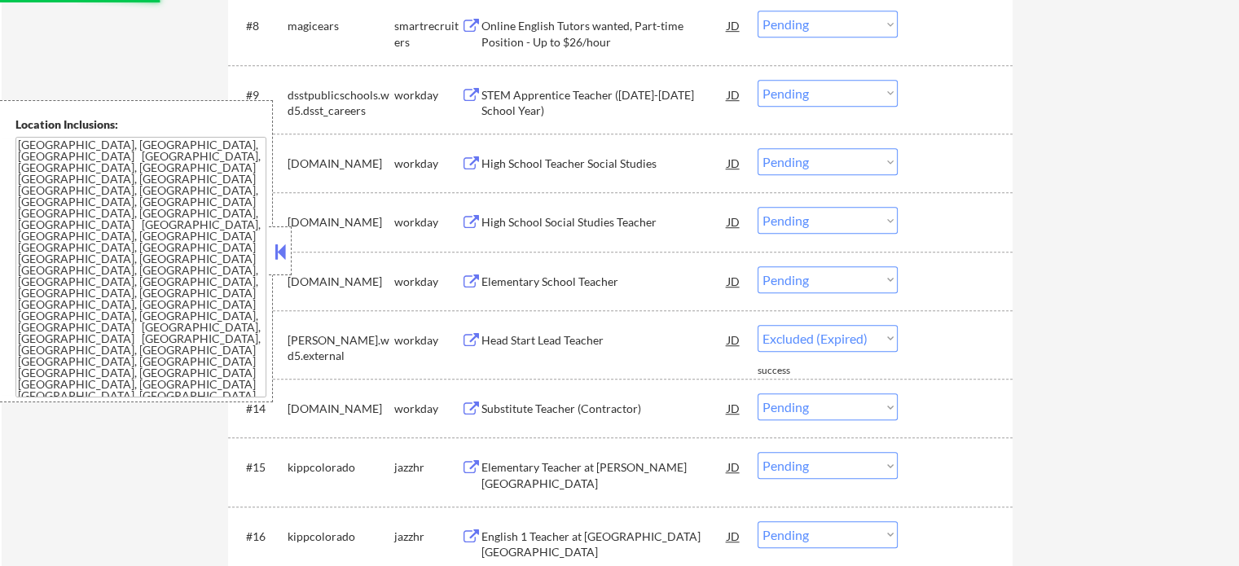
select select ""pending""
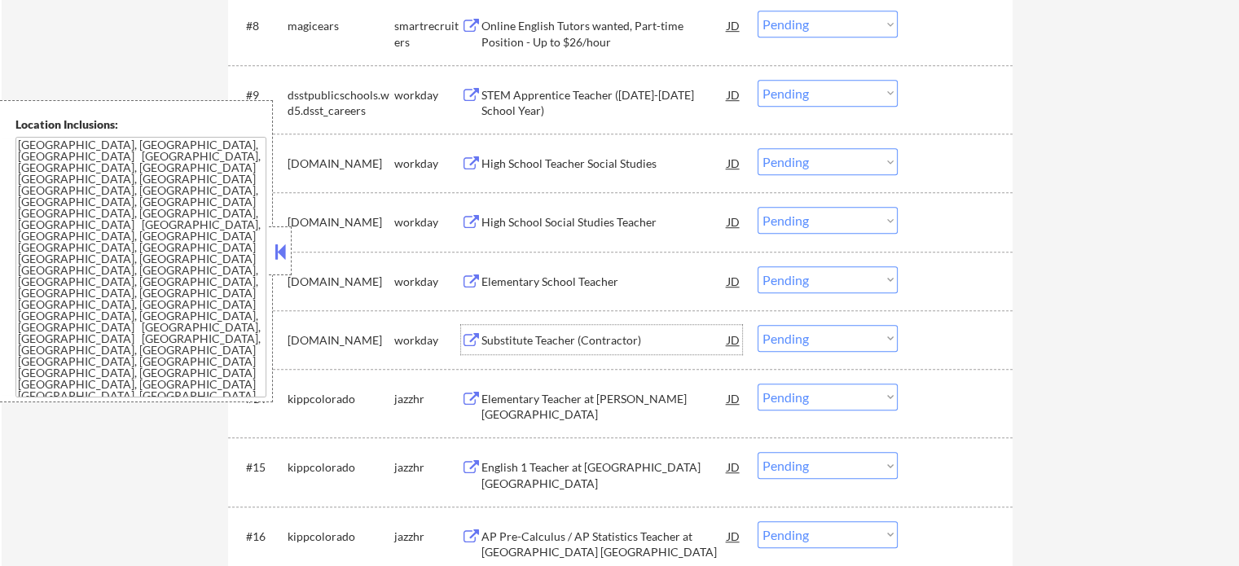
click at [549, 345] on div "Substitute Teacher (Contractor)" at bounding box center [604, 340] width 246 height 16
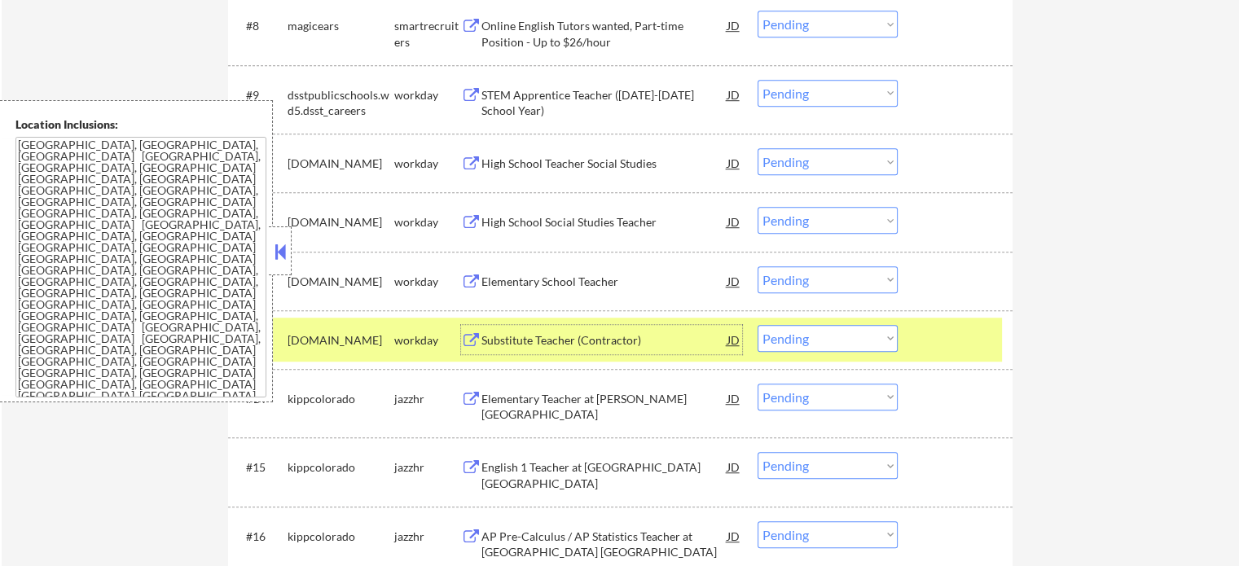
click at [956, 335] on div at bounding box center [957, 339] width 72 height 29
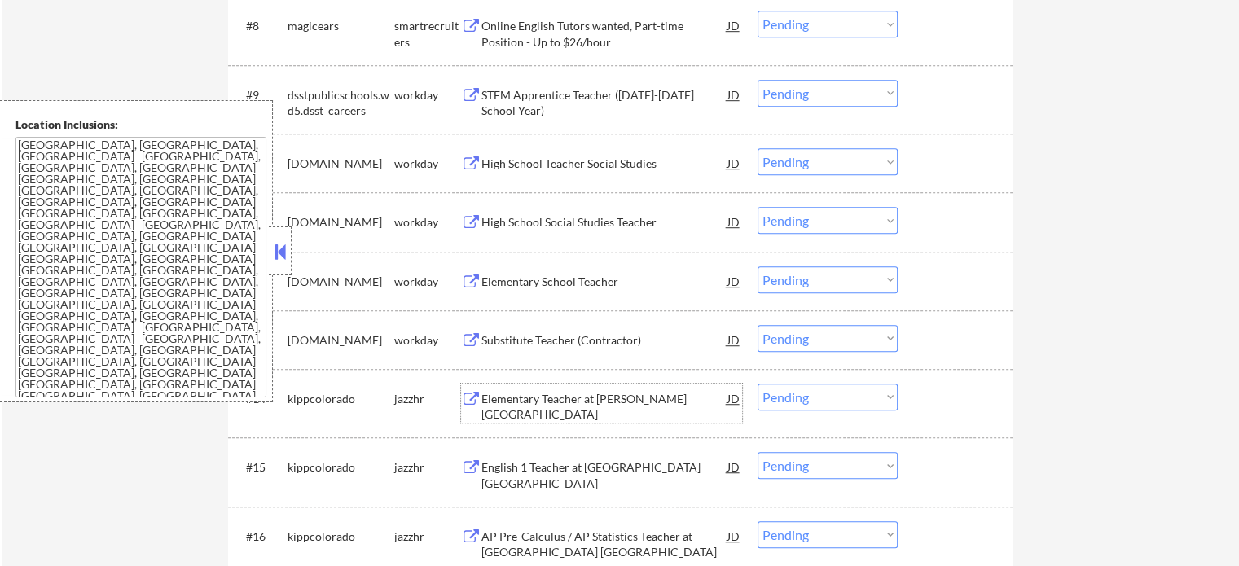
click at [560, 415] on div "Elementary Teacher at [PERSON_NAME][GEOGRAPHIC_DATA]" at bounding box center [604, 407] width 246 height 32
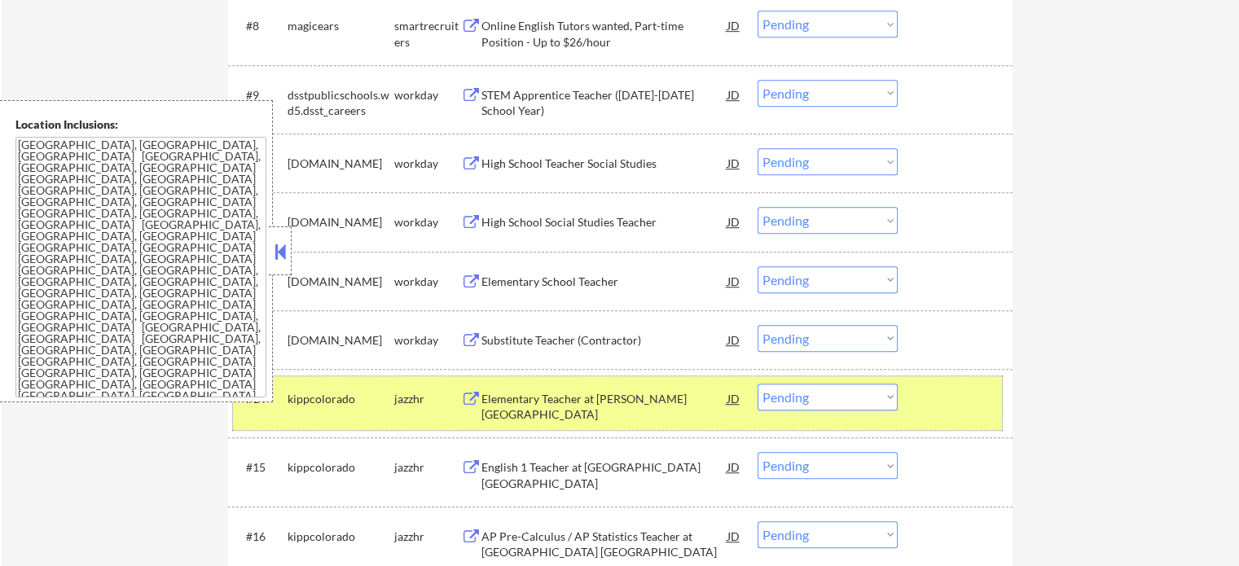
drag, startPoint x: 942, startPoint y: 390, endPoint x: 861, endPoint y: 365, distance: 84.5
click at [943, 390] on div at bounding box center [957, 398] width 72 height 29
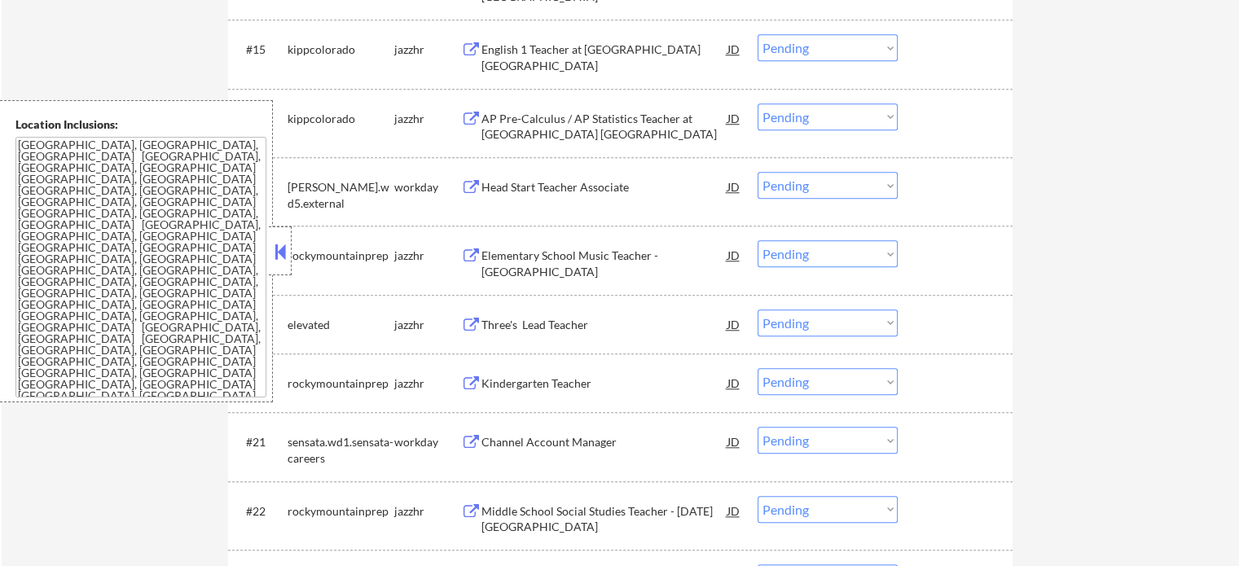
scroll to position [1548, 0]
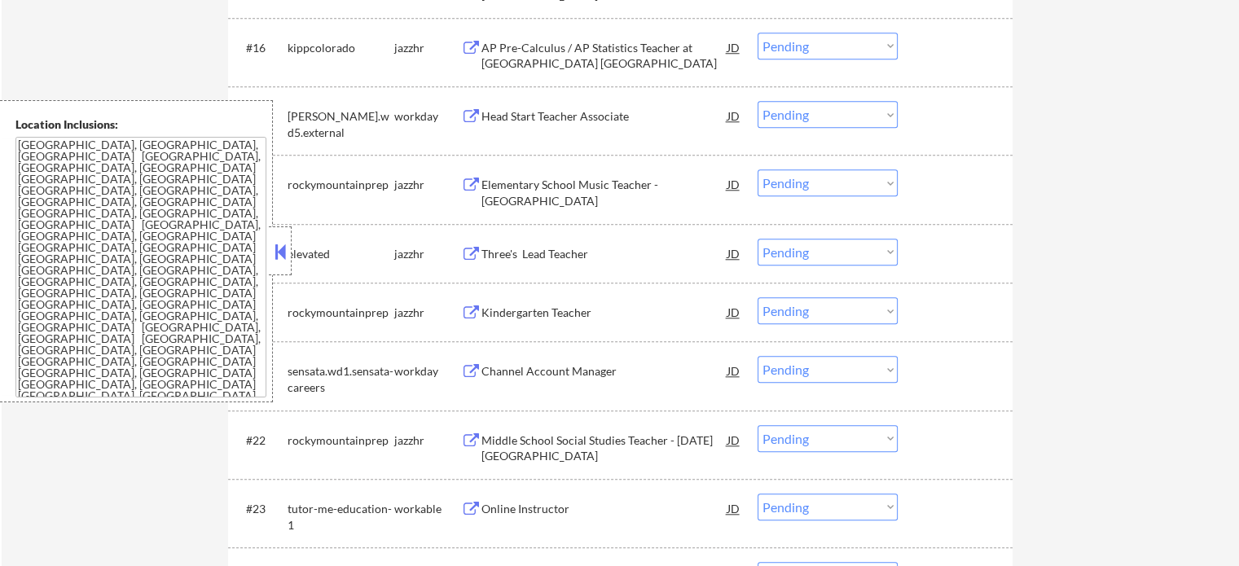
click at [541, 441] on div "Middle School Social Studies Teacher - [DATE][GEOGRAPHIC_DATA]" at bounding box center [604, 449] width 246 height 32
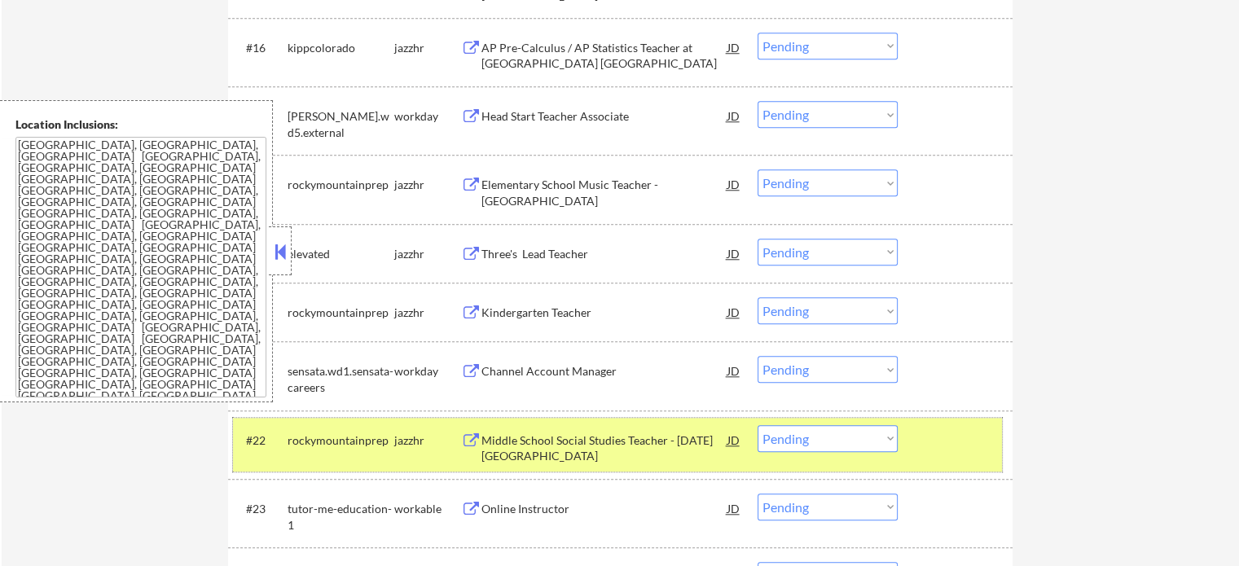
click at [963, 433] on div at bounding box center [957, 439] width 72 height 29
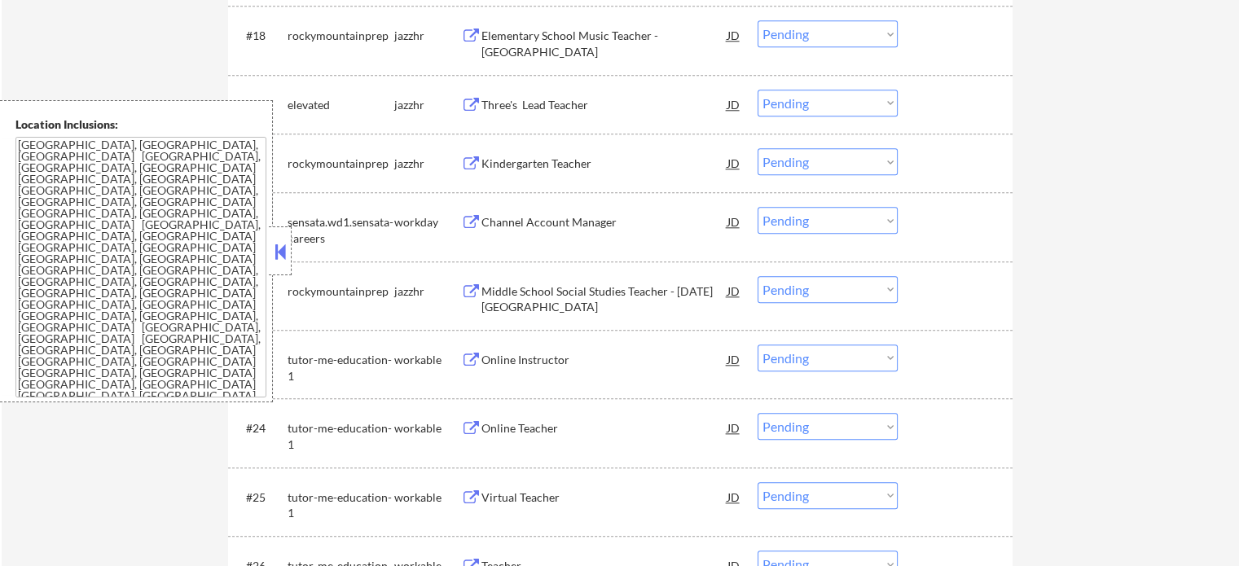
scroll to position [1874, 0]
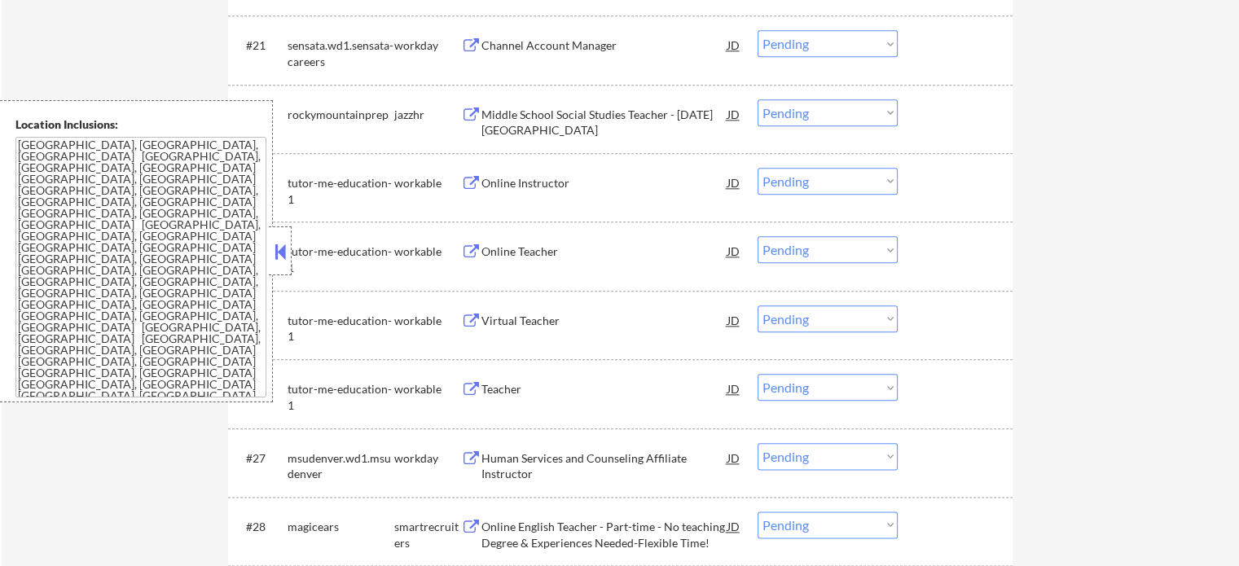
click at [487, 375] on div "Teacher" at bounding box center [604, 388] width 246 height 29
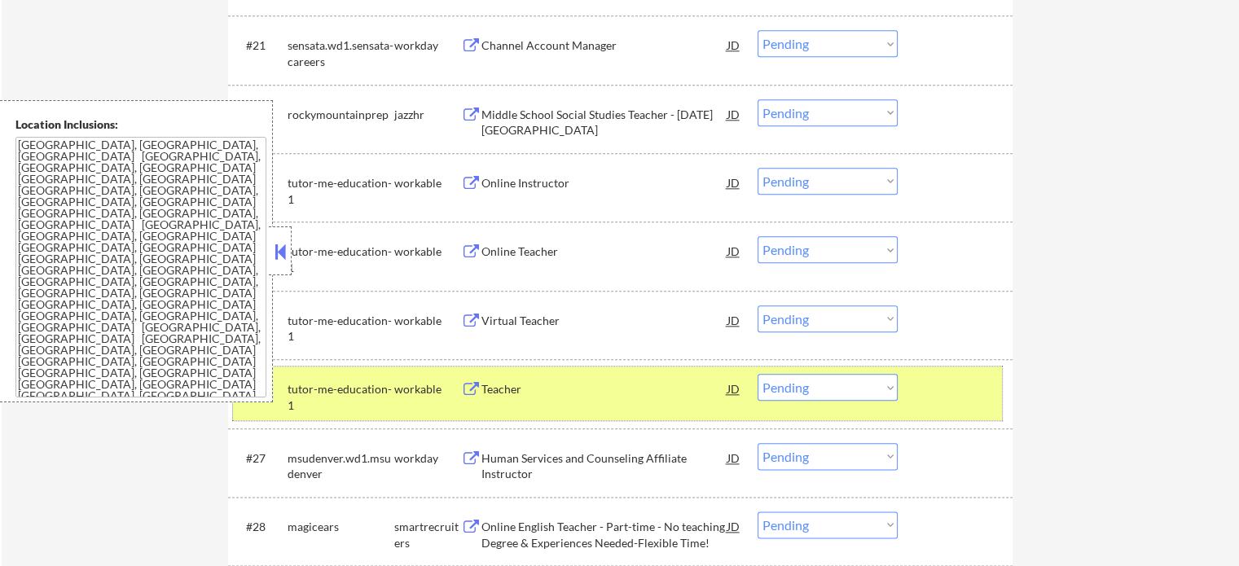
drag, startPoint x: 951, startPoint y: 411, endPoint x: 595, endPoint y: 325, distance: 366.3
click at [951, 411] on div "#26 tutor-me-education-1 workable Teacher JD Choose an option... Pending Applie…" at bounding box center [617, 394] width 769 height 54
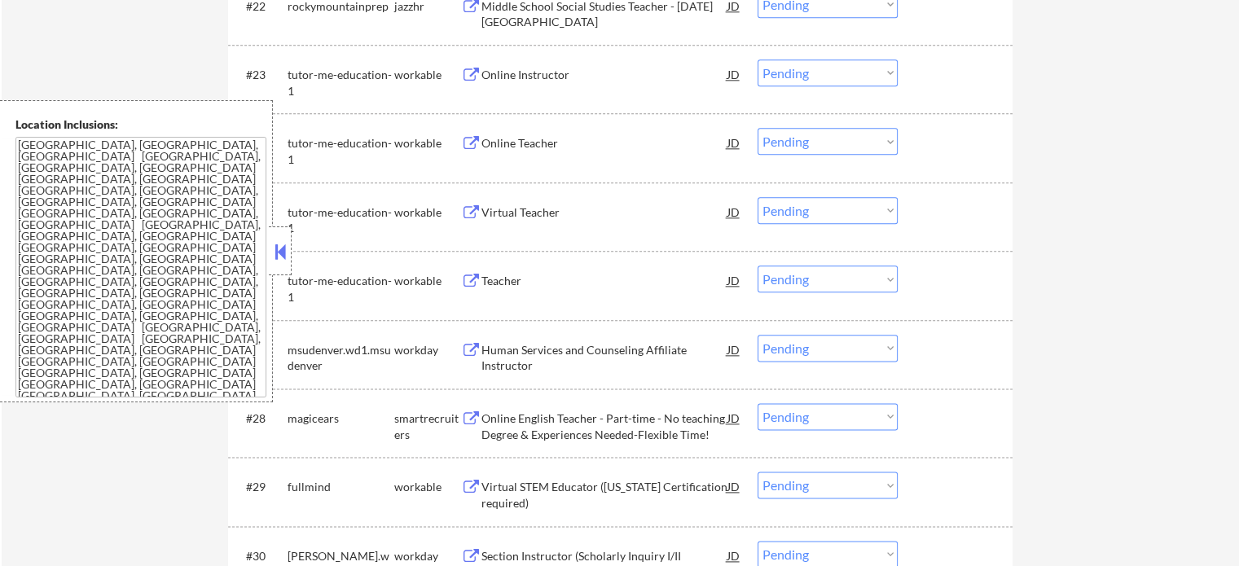
scroll to position [2118, 0]
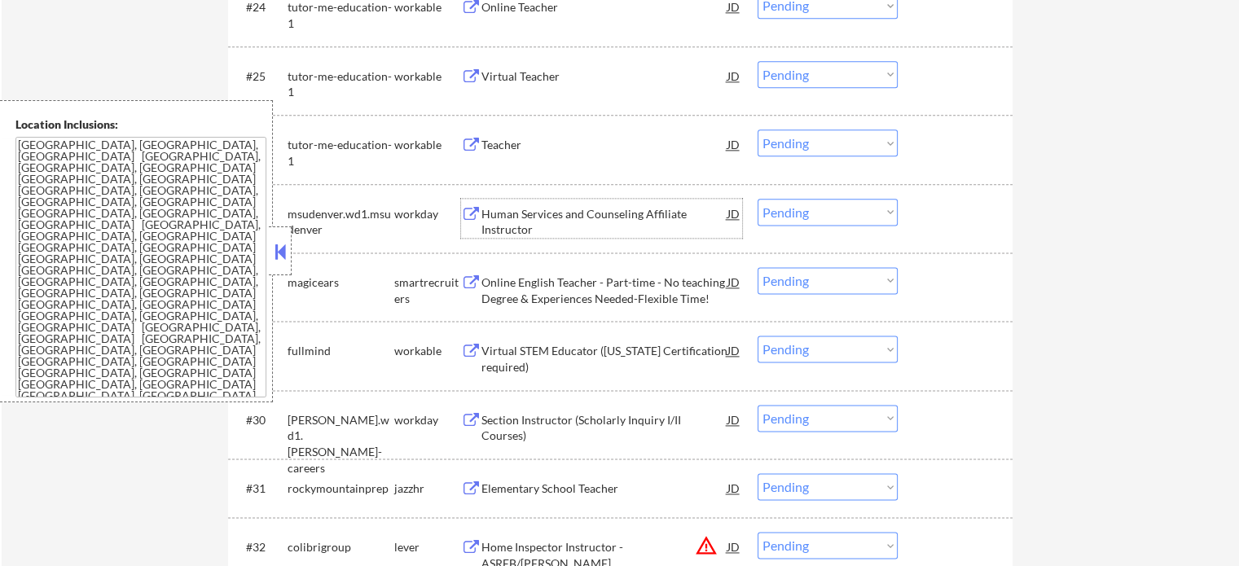
click at [531, 218] on div "Human Services and Counseling Affiliate Instructor" at bounding box center [604, 222] width 246 height 32
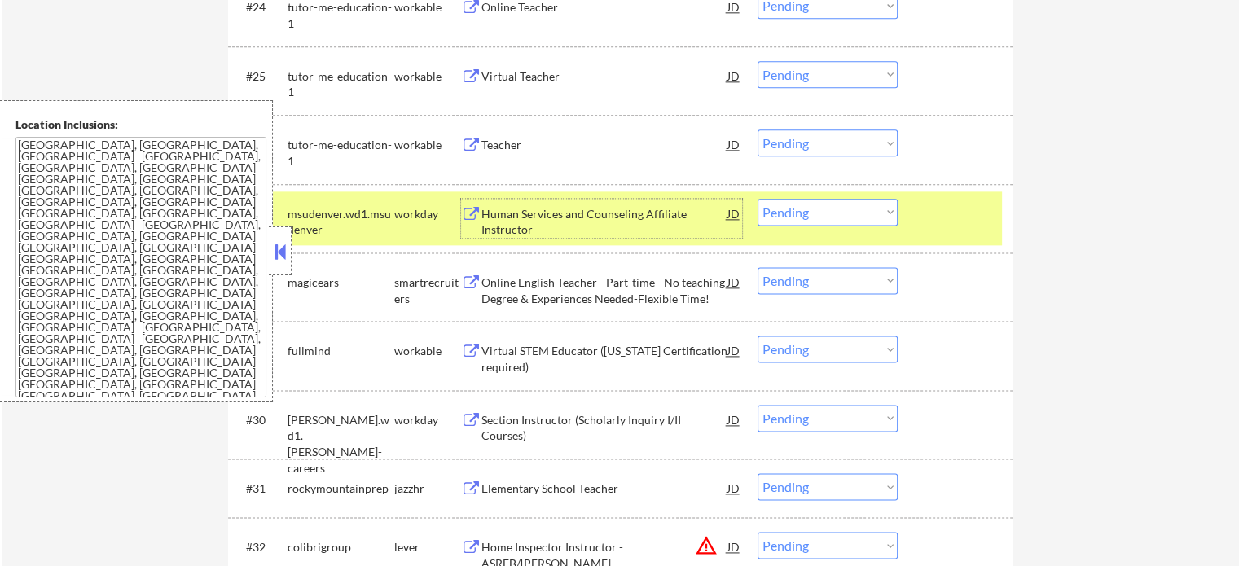
click at [912, 214] on div "#27 msudenver.wd1.msudenver workday Human Services and Counseling Affiliate Ins…" at bounding box center [617, 218] width 769 height 54
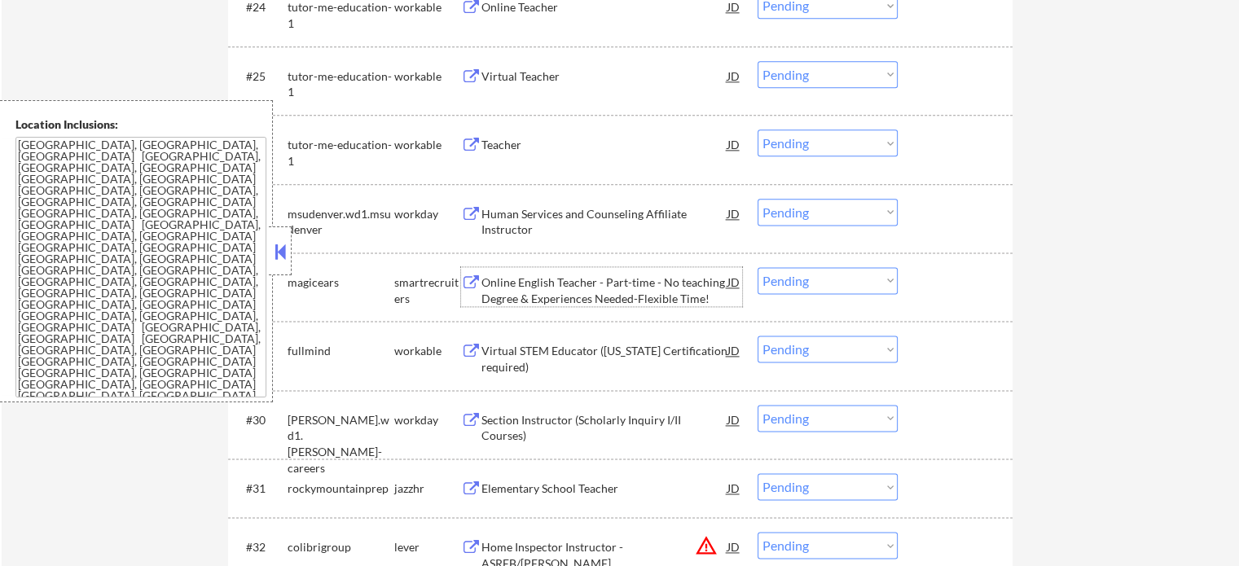
click at [518, 289] on div "Online English Teacher - Part-time - No teaching Degree & Experiences Needed-Fl…" at bounding box center [604, 291] width 246 height 32
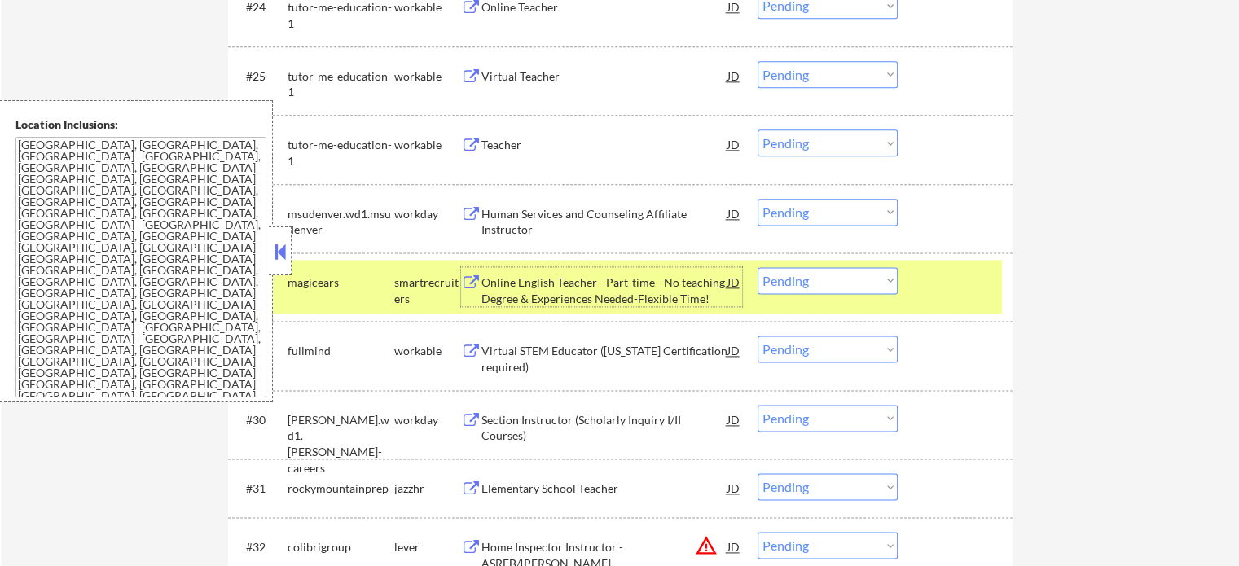
click at [512, 543] on div "Home Inspector Instructor - ASREB/[PERSON_NAME]" at bounding box center [604, 555] width 246 height 32
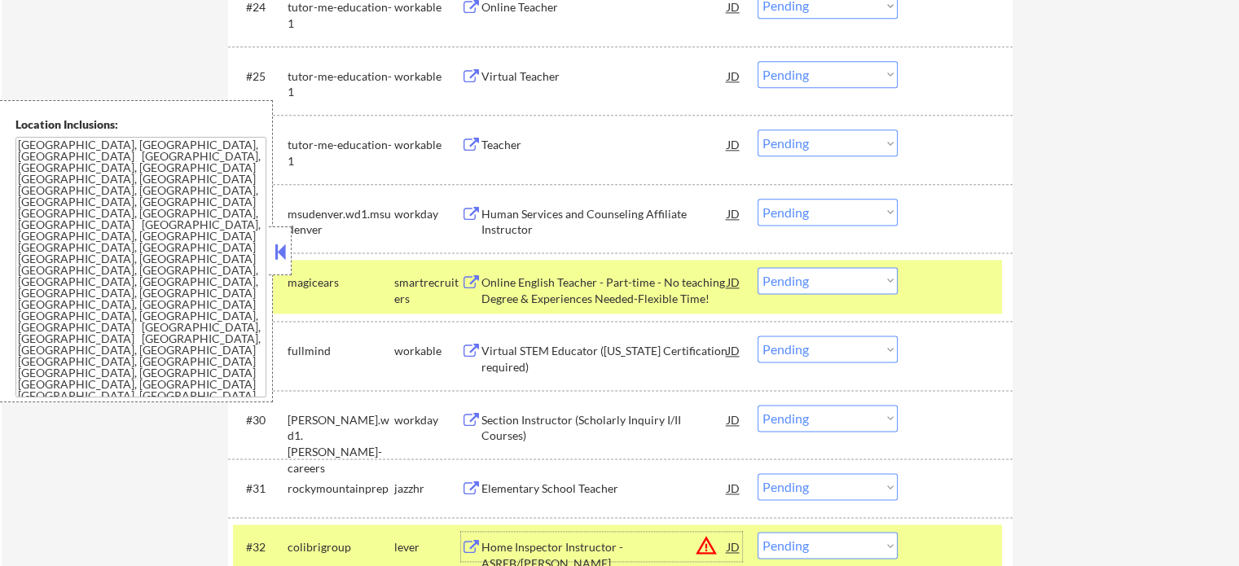
scroll to position [2362, 0]
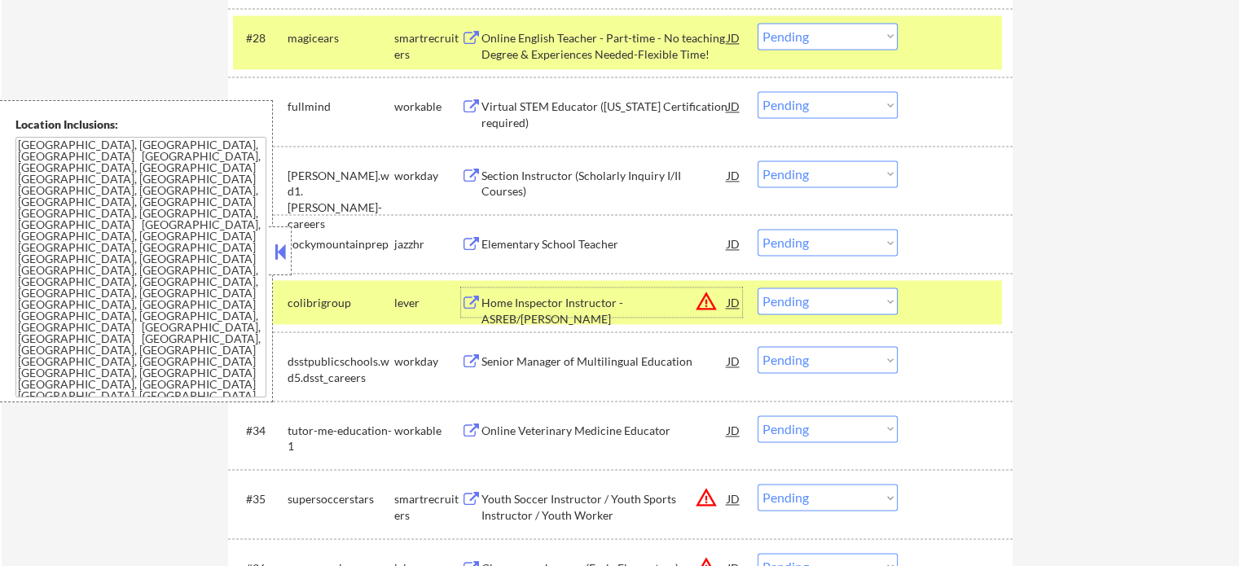
click at [837, 306] on select "Choose an option... Pending Applied Excluded (Questions) Excluded (Expired) Exc…" at bounding box center [828, 301] width 140 height 27
click at [758, 288] on select "Choose an option... Pending Applied Excluded (Questions) Excluded (Expired) Exc…" at bounding box center [828, 301] width 140 height 27
click at [928, 42] on div at bounding box center [957, 37] width 72 height 29
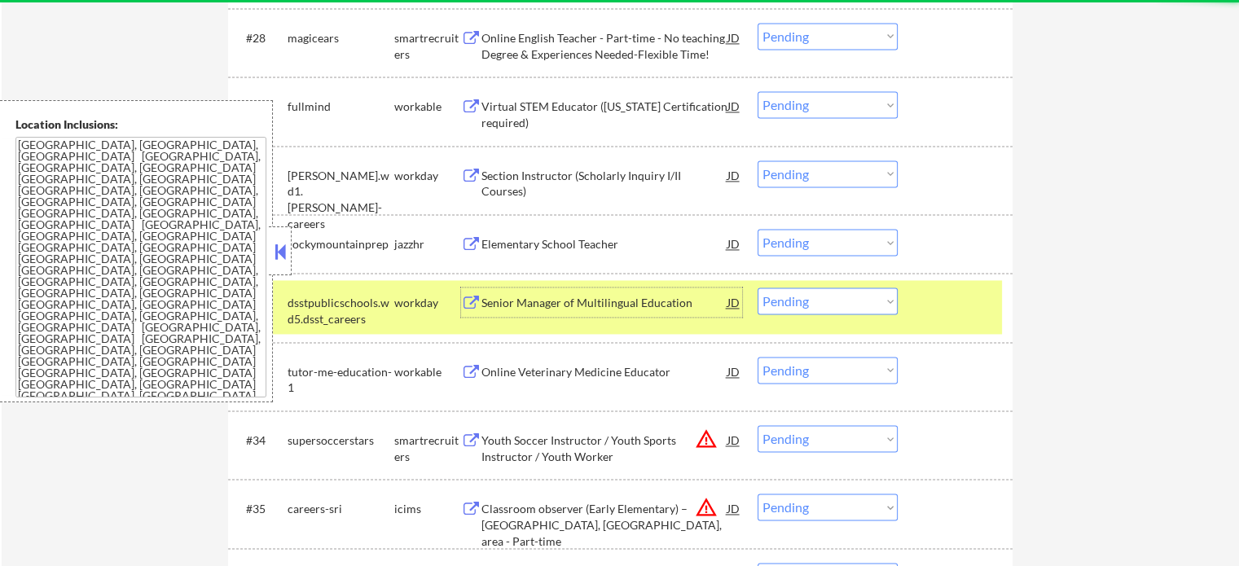
click at [579, 303] on div "Senior Manager of Multilingual Education" at bounding box center [604, 303] width 246 height 16
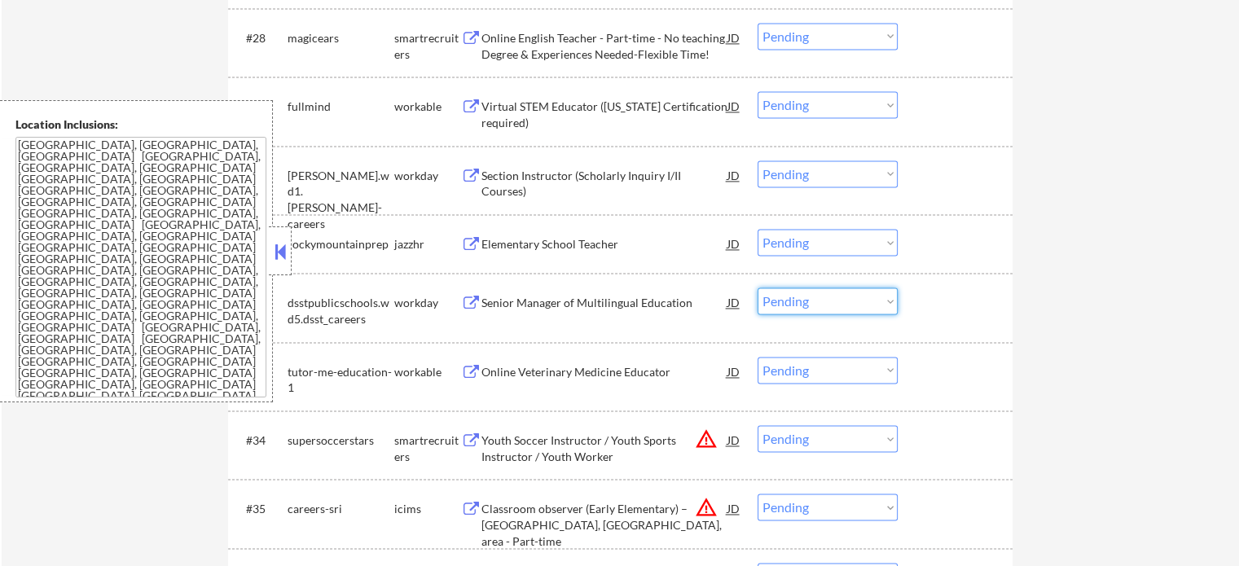
click at [802, 296] on select "Choose an option... Pending Applied Excluded (Questions) Excluded (Expired) Exc…" at bounding box center [828, 301] width 140 height 27
click at [758, 288] on select "Choose an option... Pending Applied Excluded (Questions) Excluded (Expired) Exc…" at bounding box center [828, 301] width 140 height 27
select select ""pending""
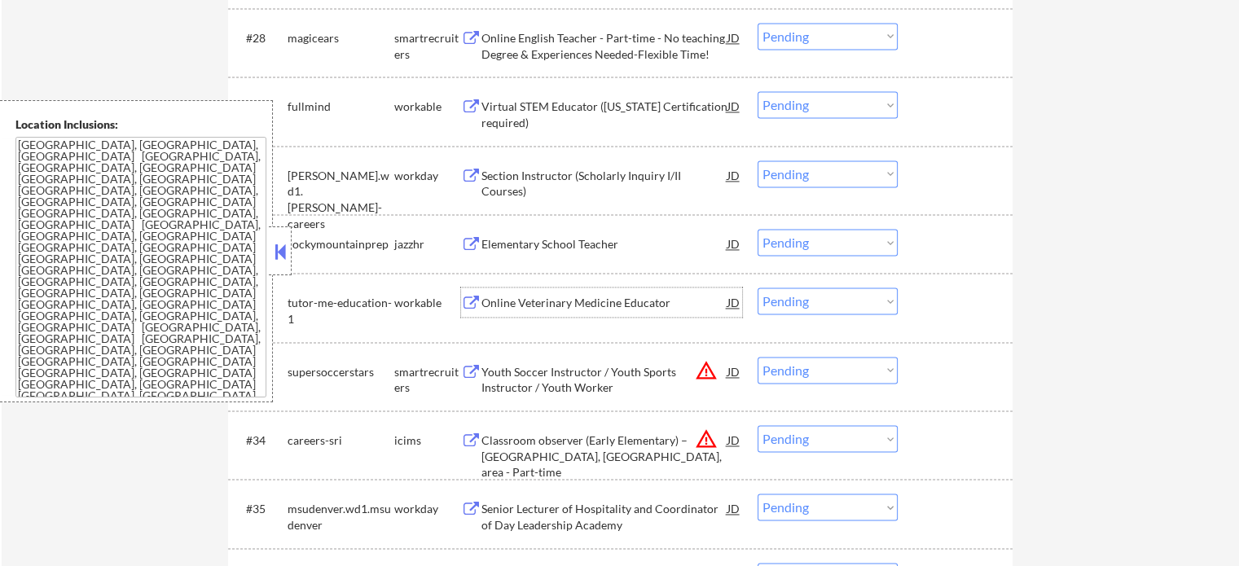
click at [593, 302] on div "Online Veterinary Medicine Educator" at bounding box center [604, 303] width 246 height 16
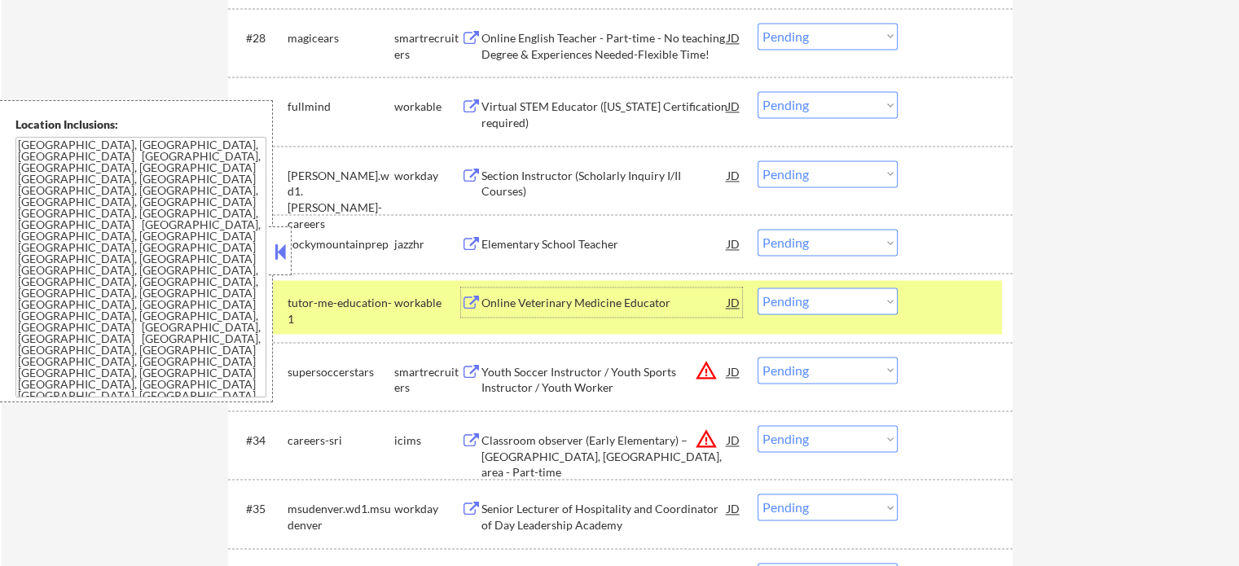
click at [949, 319] on div "#32 tutor-me-education-1 workable Online Veterinary Medicine Educator JD warnin…" at bounding box center [617, 307] width 769 height 54
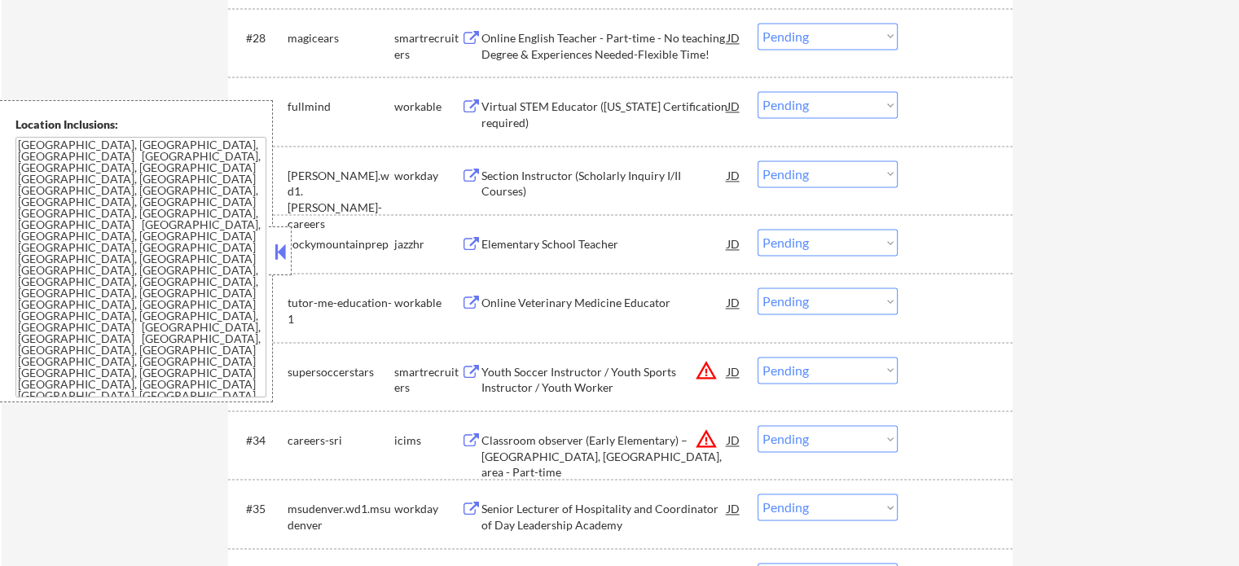
click at [524, 371] on div "Youth Soccer Instructor / Youth Sports Instructor / Youth Worker" at bounding box center [604, 380] width 246 height 32
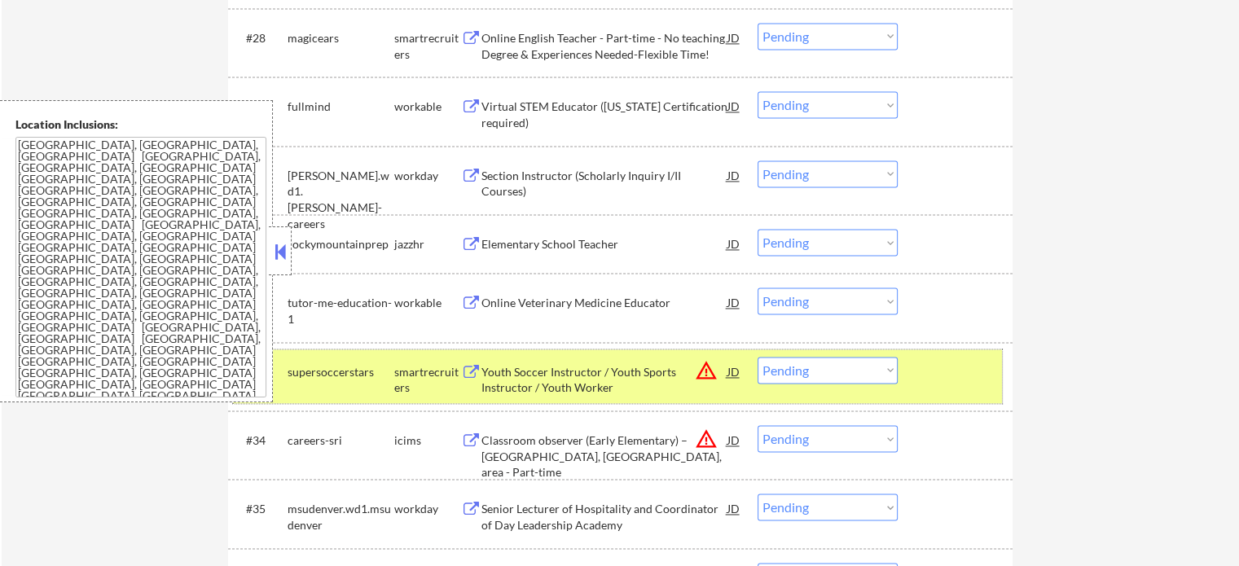
click at [948, 389] on div "#33 supersoccerstars smartrecruiters Youth Soccer Instructor / Youth Sports Ins…" at bounding box center [617, 376] width 769 height 54
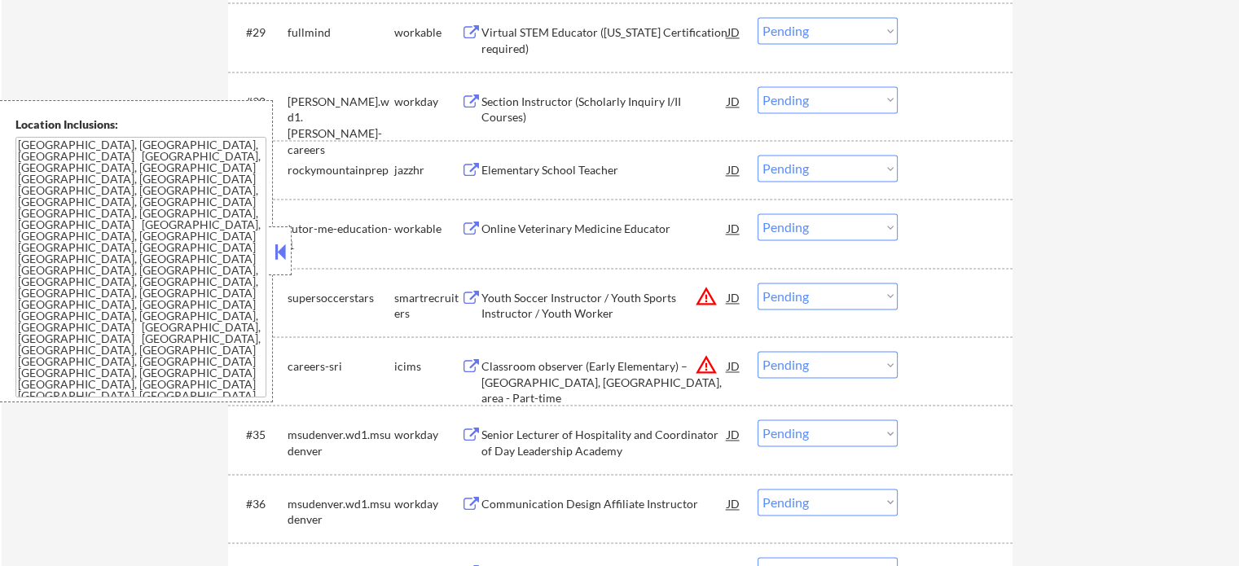
scroll to position [2525, 0]
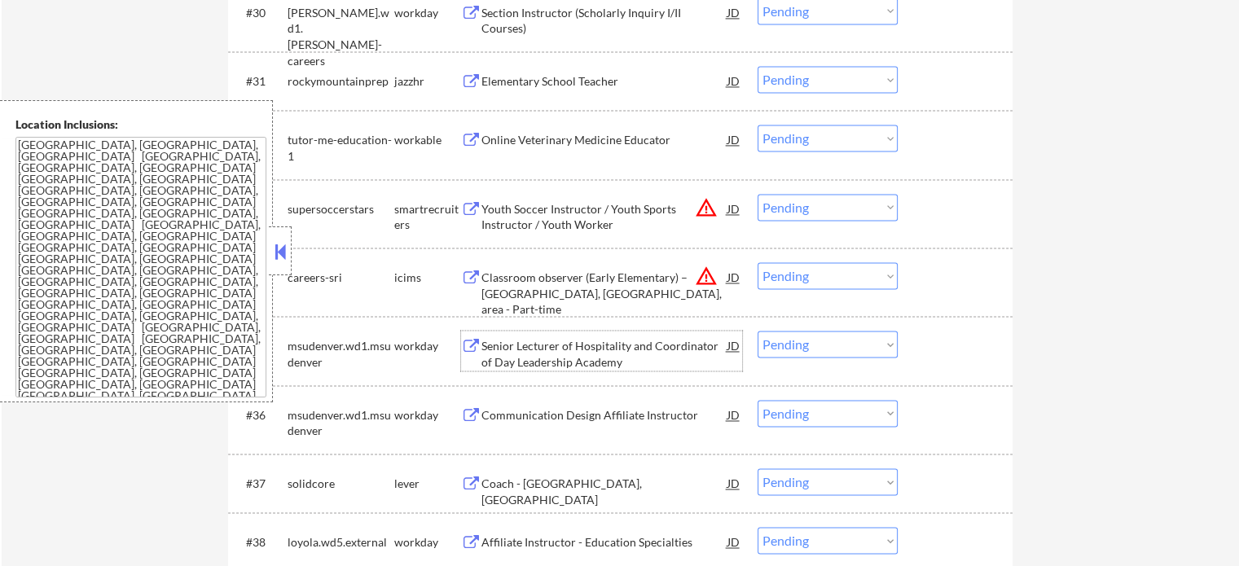
click at [535, 358] on div "Senior Lecturer of Hospitality and Coordinator of Day Leadership Academy" at bounding box center [604, 354] width 246 height 32
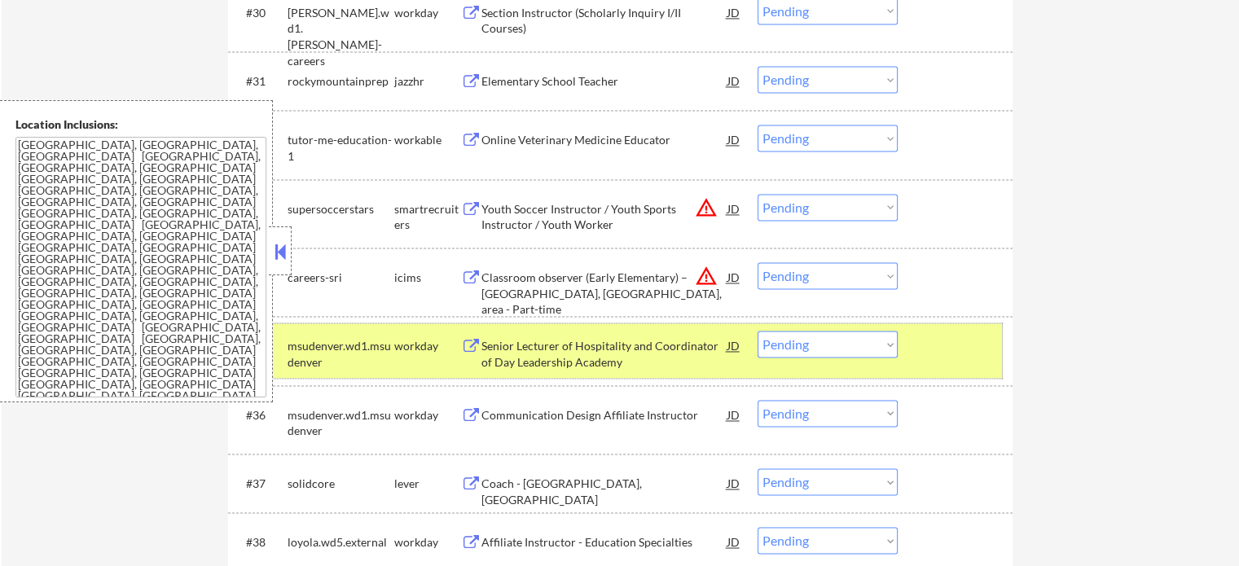
click at [942, 363] on div "#35 msudenver.wd1.msudenver workday Senior Lecturer of Hospitality and Coordina…" at bounding box center [617, 350] width 769 height 54
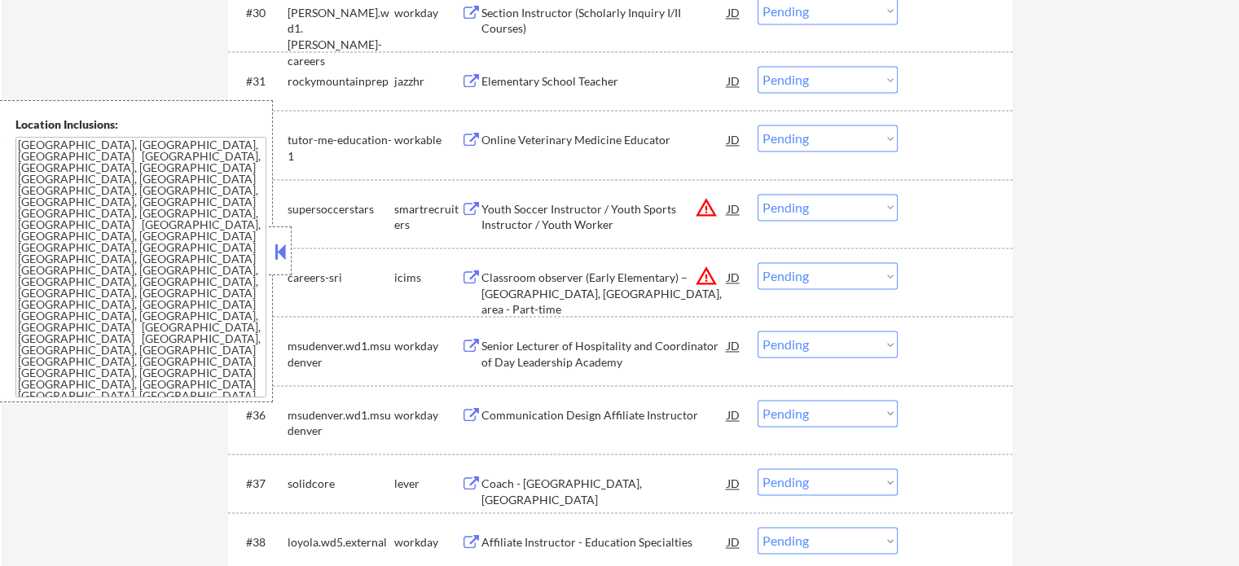
click at [570, 480] on div "Coach - [GEOGRAPHIC_DATA], [GEOGRAPHIC_DATA]" at bounding box center [604, 492] width 246 height 32
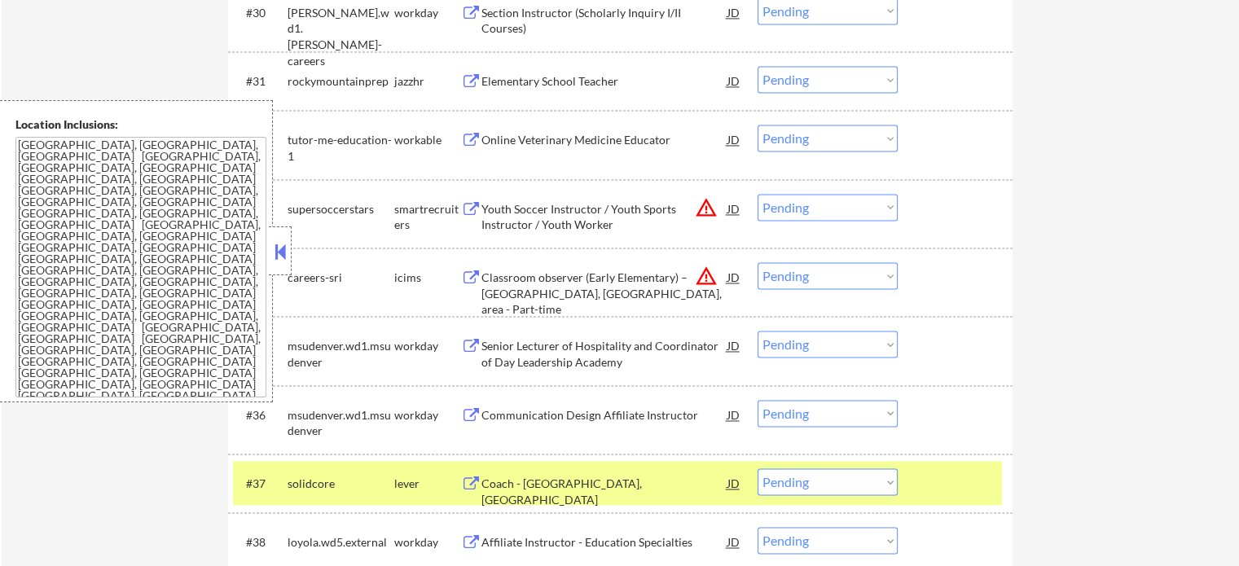
select select ""pending""
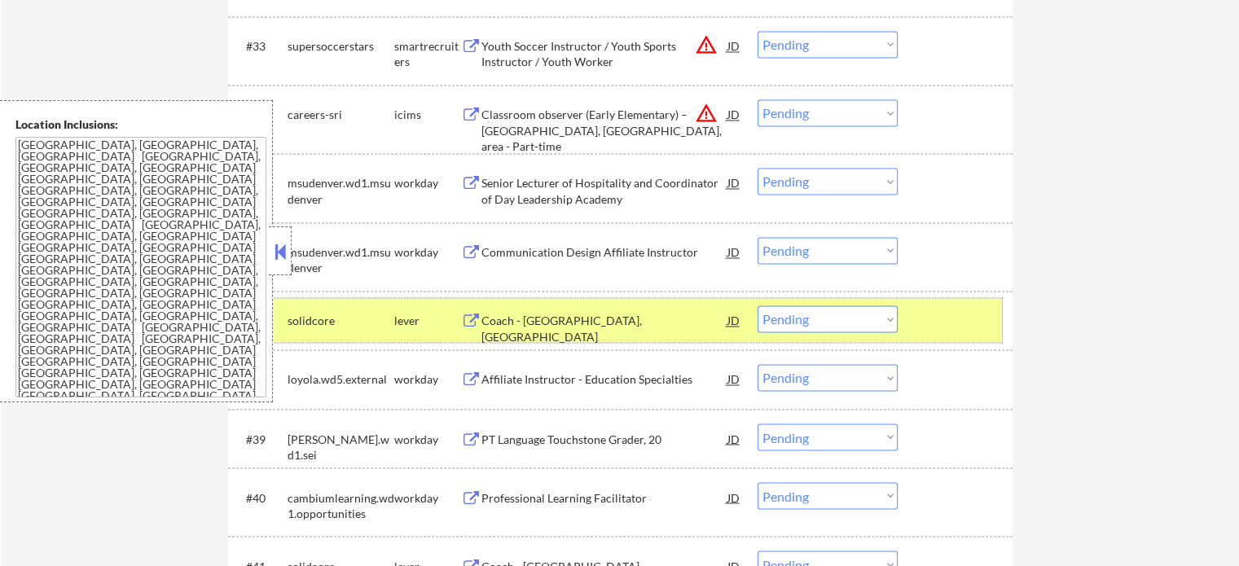
click at [935, 309] on div at bounding box center [957, 319] width 72 height 29
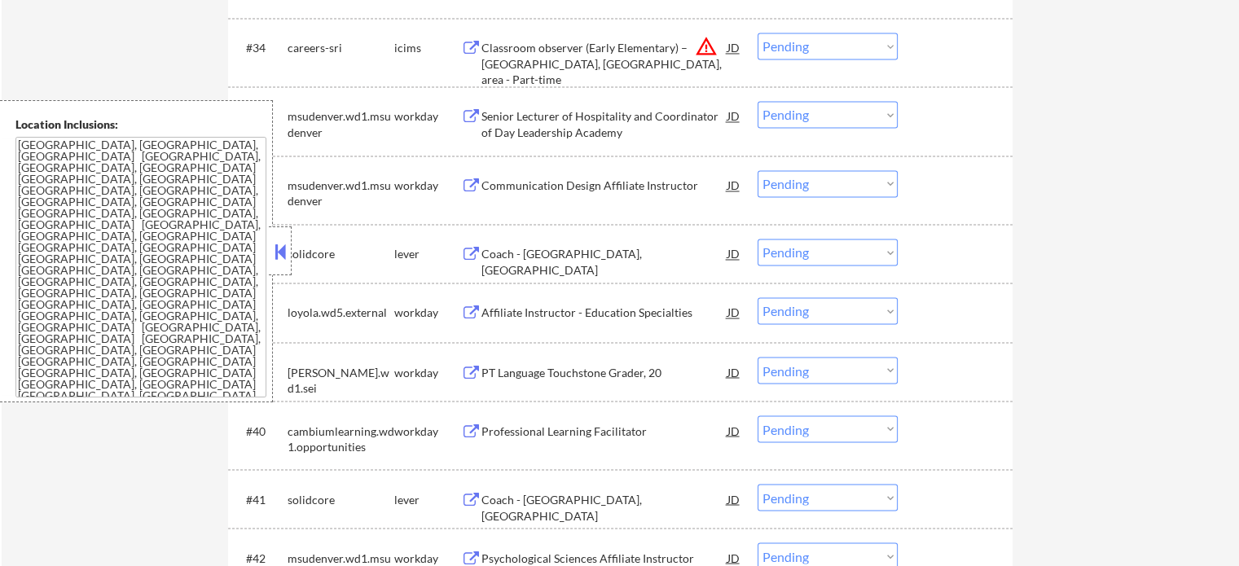
scroll to position [2851, 0]
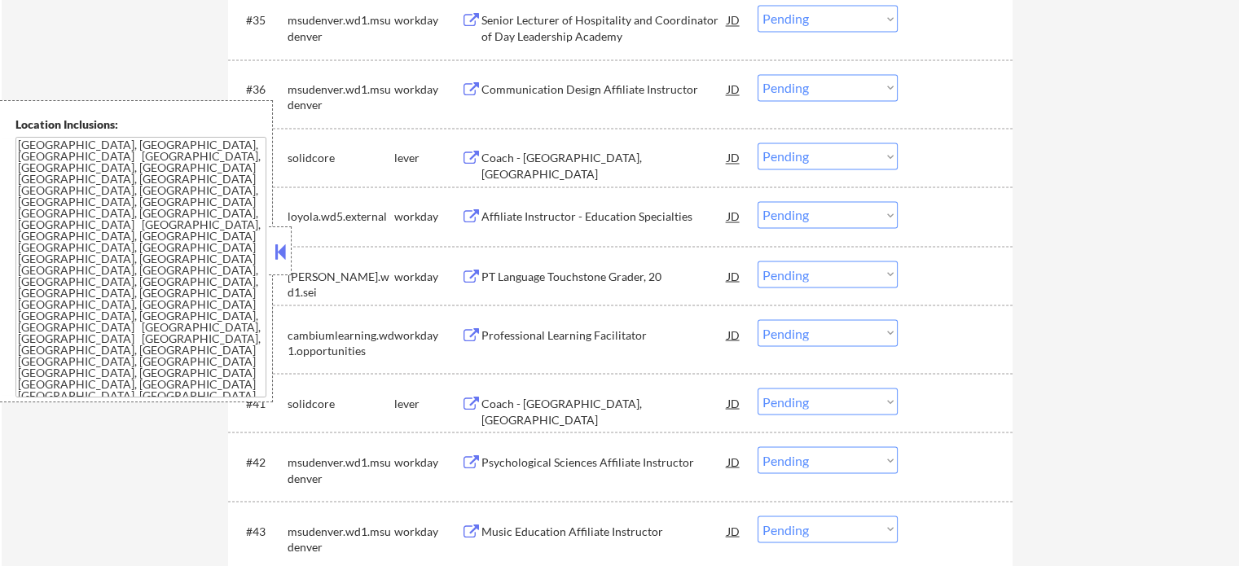
click at [503, 340] on div "Professional Learning Facilitator" at bounding box center [604, 335] width 246 height 16
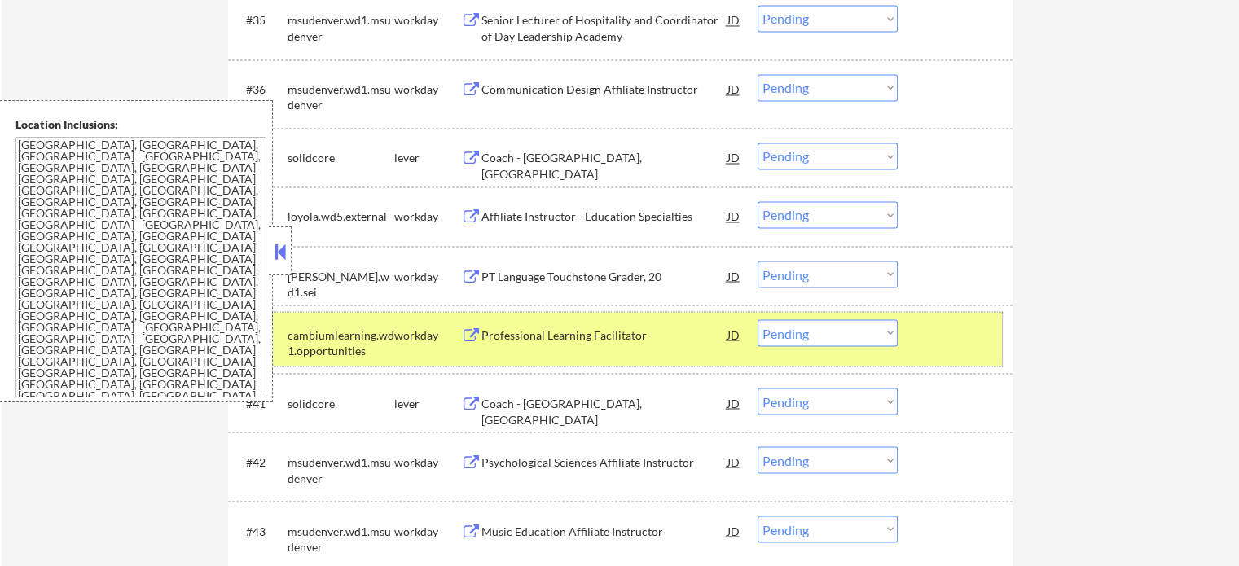
drag, startPoint x: 964, startPoint y: 322, endPoint x: 582, endPoint y: 393, distance: 388.7
click at [964, 323] on div at bounding box center [957, 333] width 72 height 29
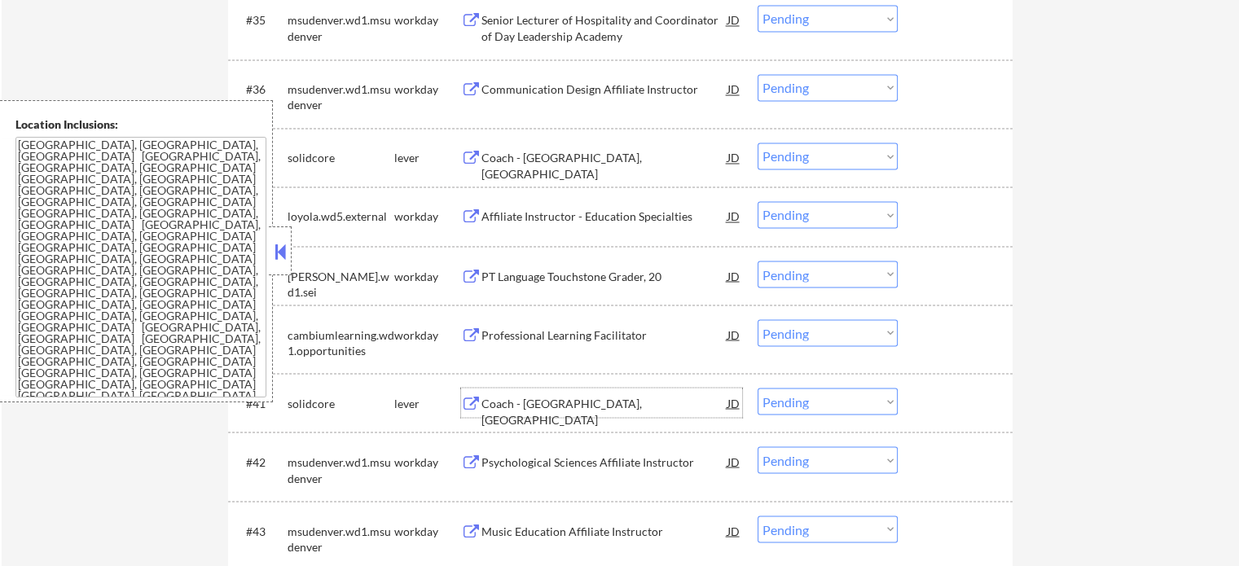
click at [505, 408] on div "Coach - [GEOGRAPHIC_DATA], [GEOGRAPHIC_DATA]" at bounding box center [604, 411] width 246 height 32
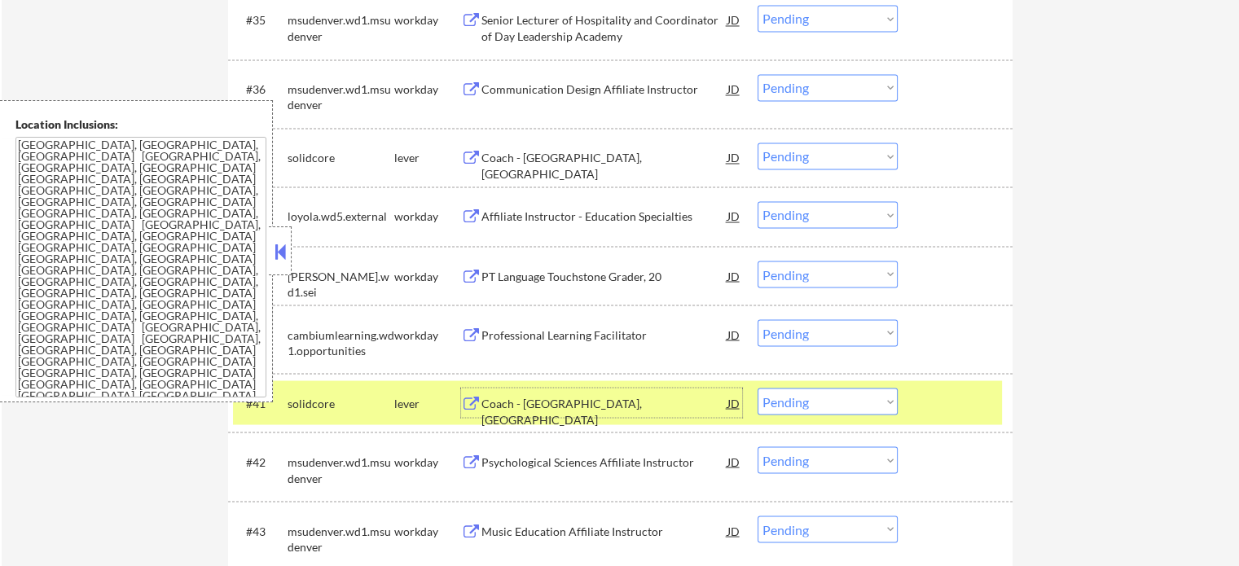
click at [961, 402] on div at bounding box center [957, 402] width 72 height 29
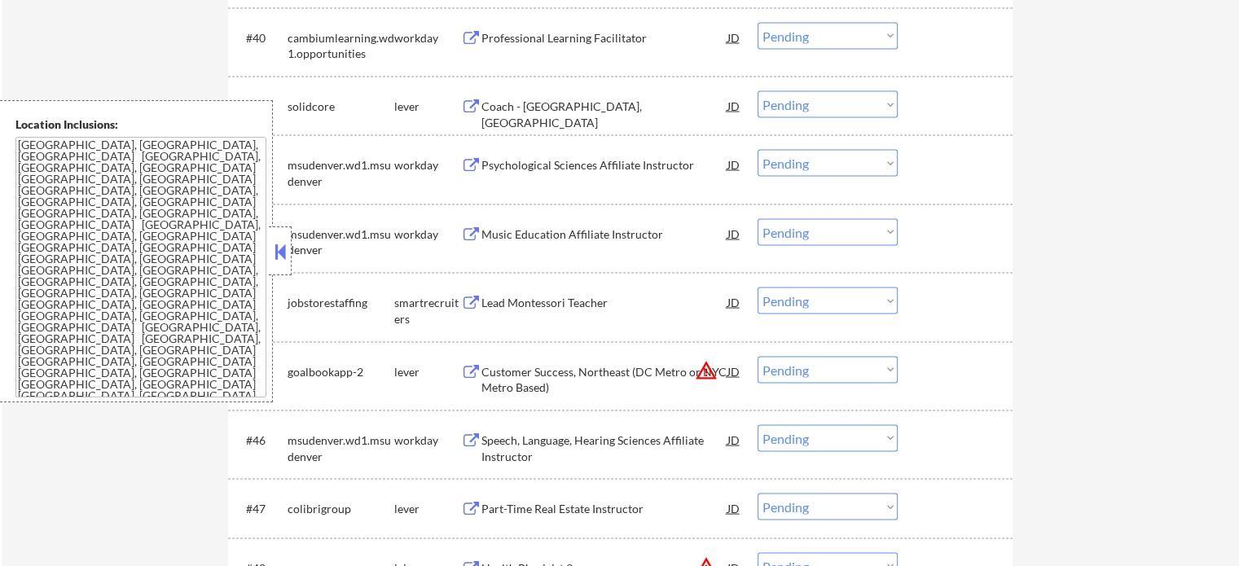
scroll to position [3177, 0]
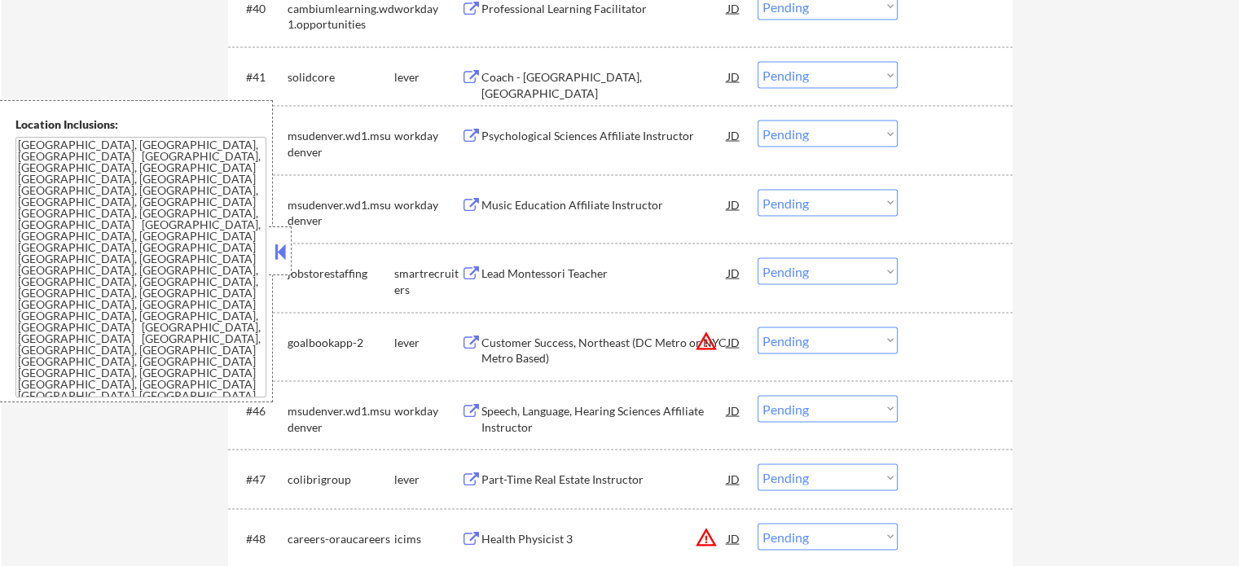
click at [509, 349] on div "Customer Success, Northeast (DC Metro or NYC Metro Based)" at bounding box center [604, 351] width 246 height 32
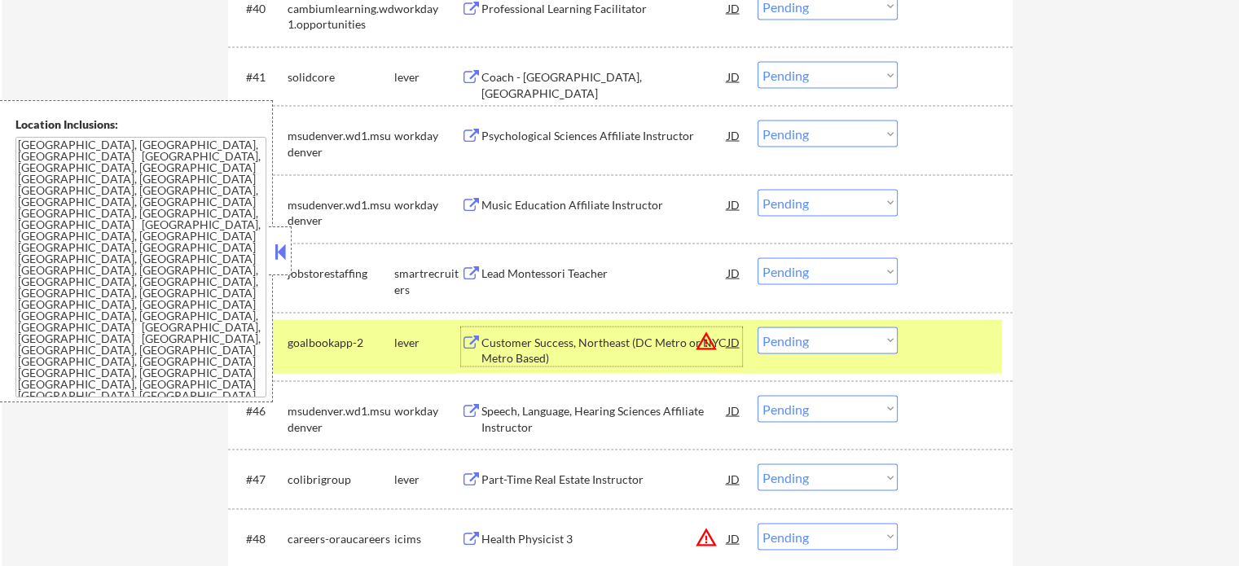
click at [948, 354] on div at bounding box center [957, 341] width 72 height 29
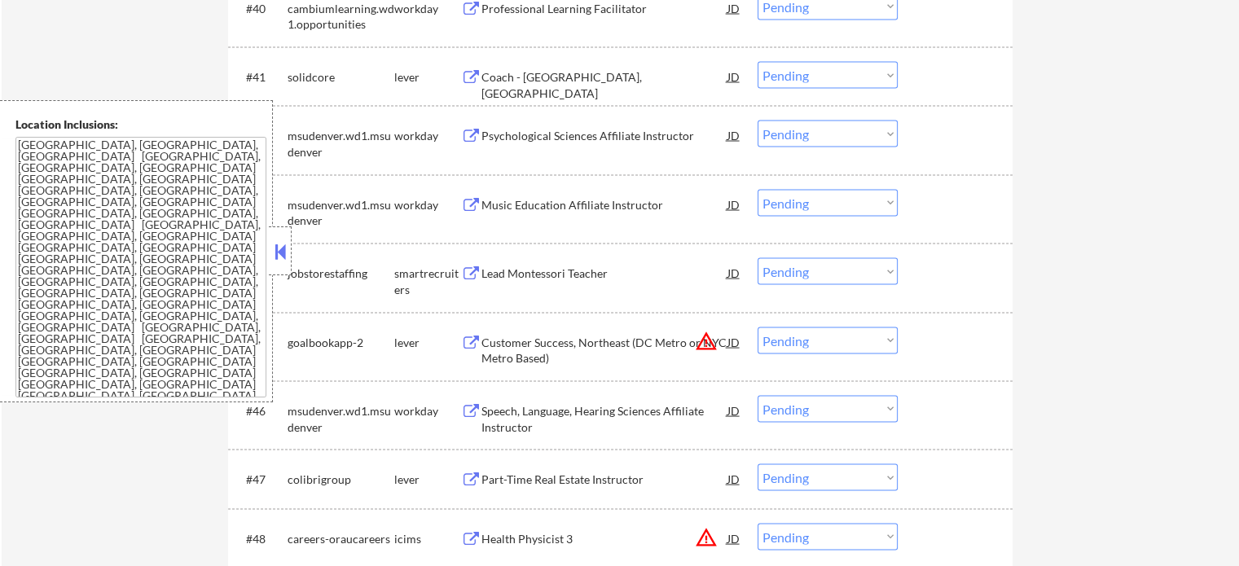
click at [886, 334] on select "Choose an option... Pending Applied Excluded (Questions) Excluded (Expired) Exc…" at bounding box center [828, 340] width 140 height 27
click at [758, 327] on select "Choose an option... Pending Applied Excluded (Questions) Excluded (Expired) Exc…" at bounding box center [828, 340] width 140 height 27
select select ""pending""
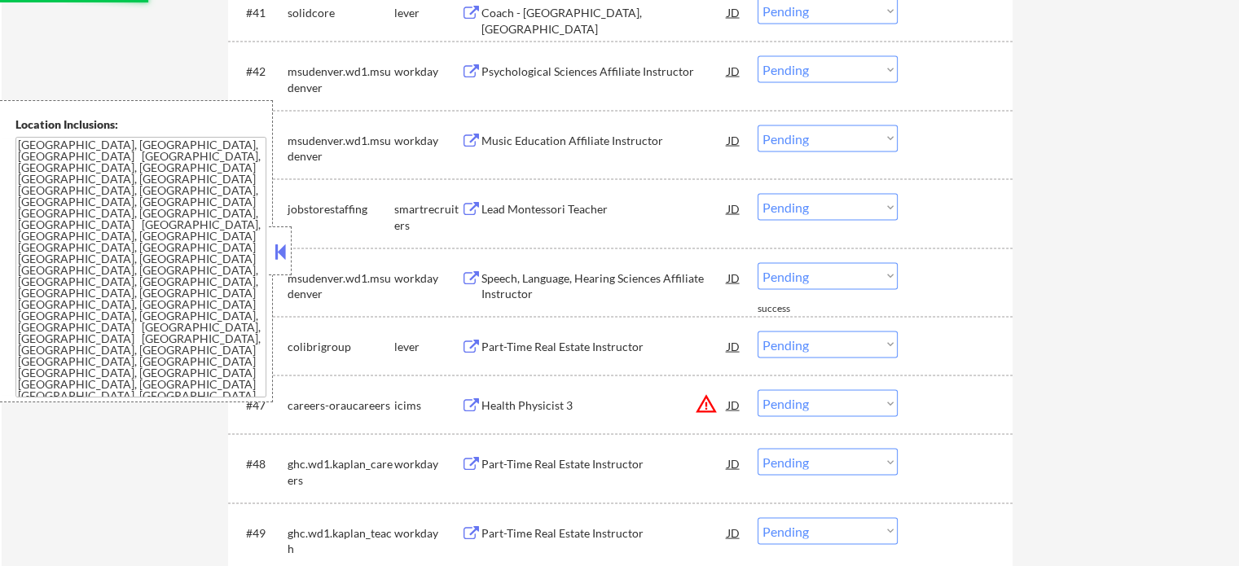
scroll to position [3340, 0]
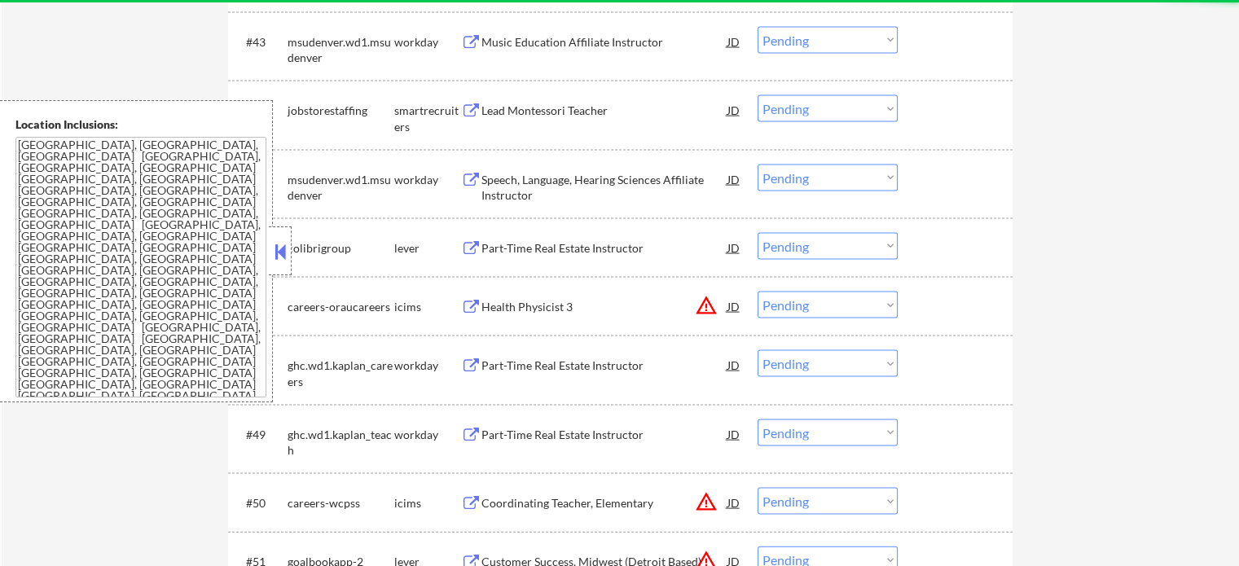
click at [476, 366] on button at bounding box center [471, 365] width 20 height 15
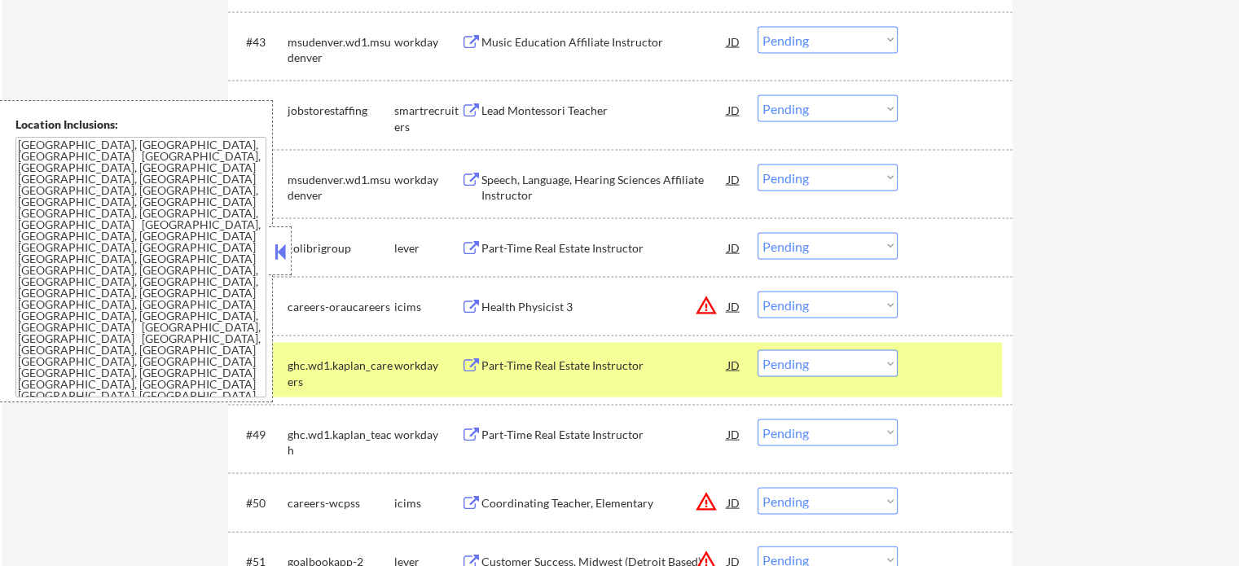
click at [967, 363] on div at bounding box center [957, 364] width 72 height 29
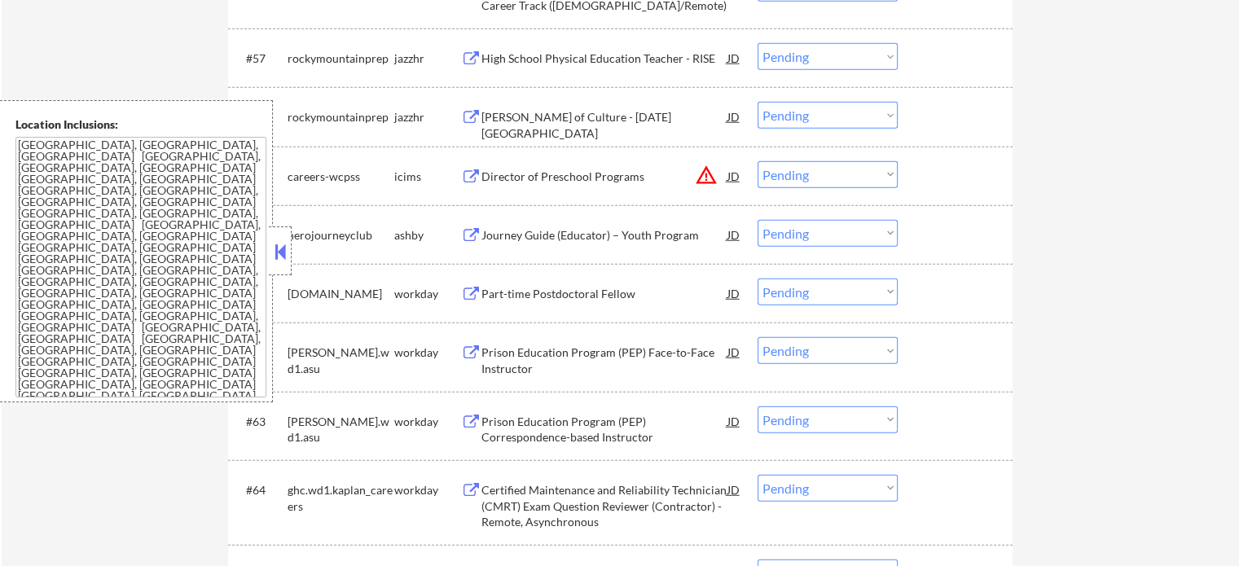
scroll to position [0, 0]
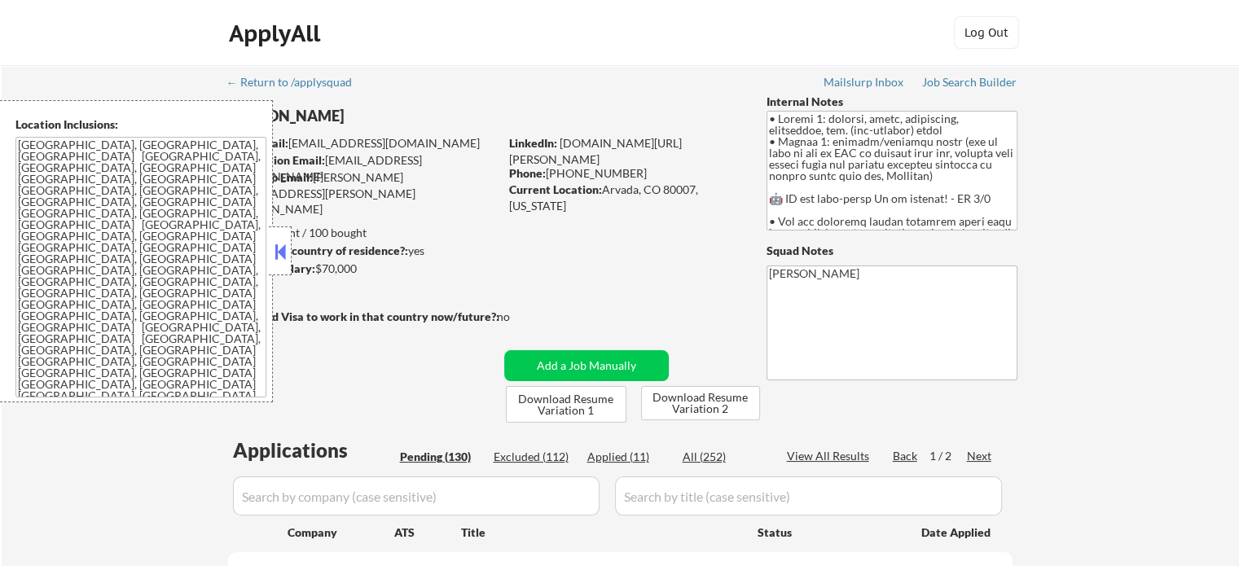
click at [816, 452] on div "View All Results" at bounding box center [830, 456] width 87 height 16
select select ""pending""
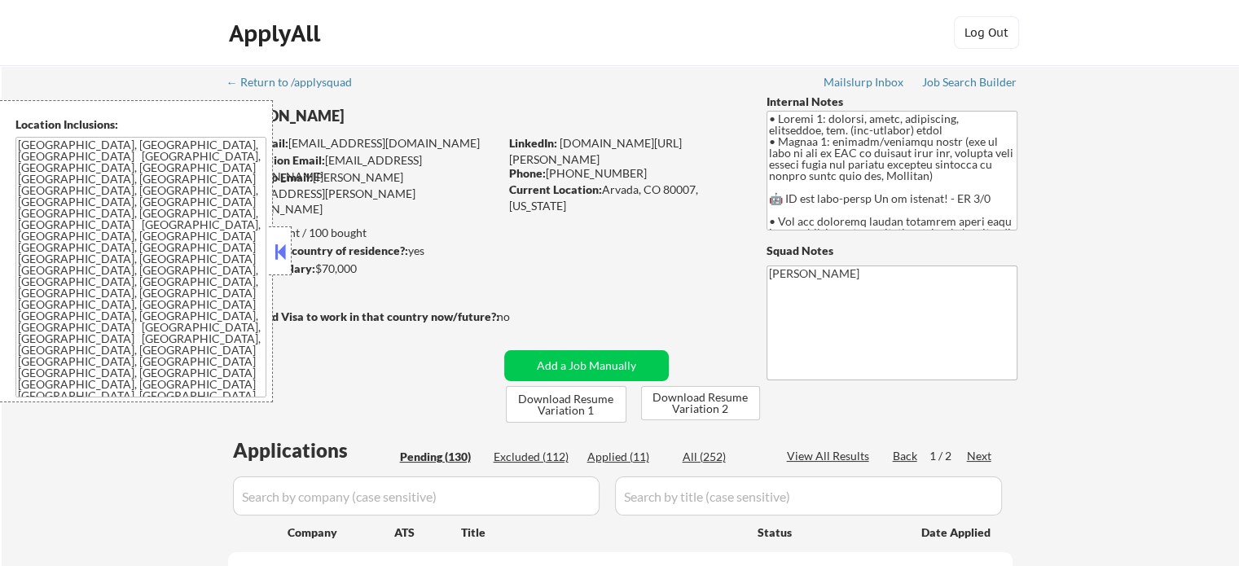
select select ""pending""
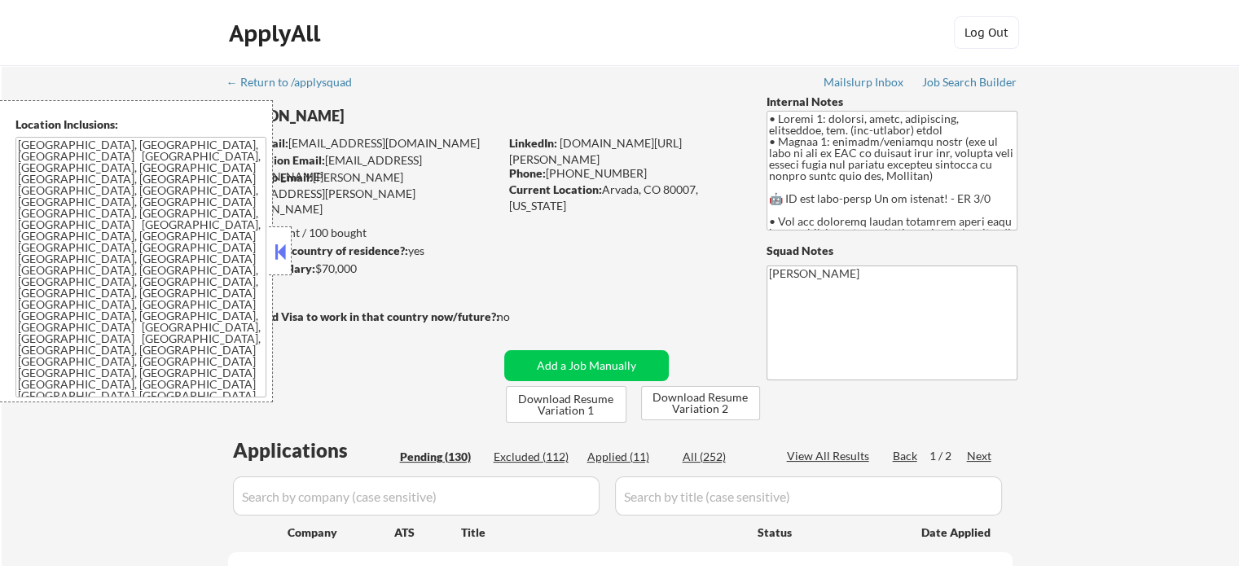
select select ""pending""
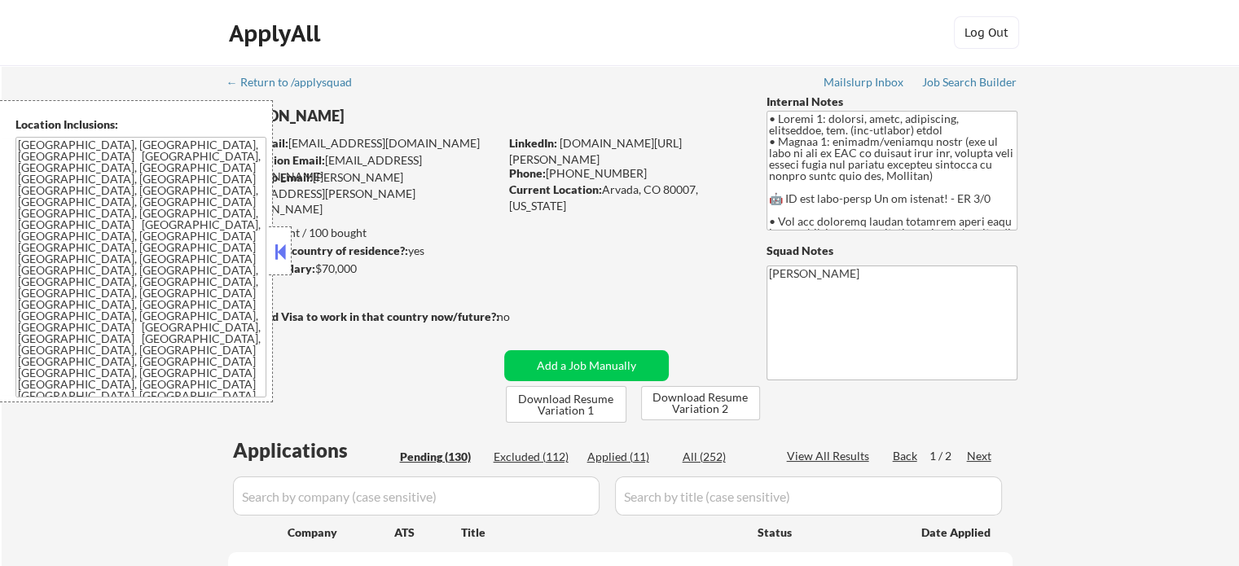
select select ""pending""
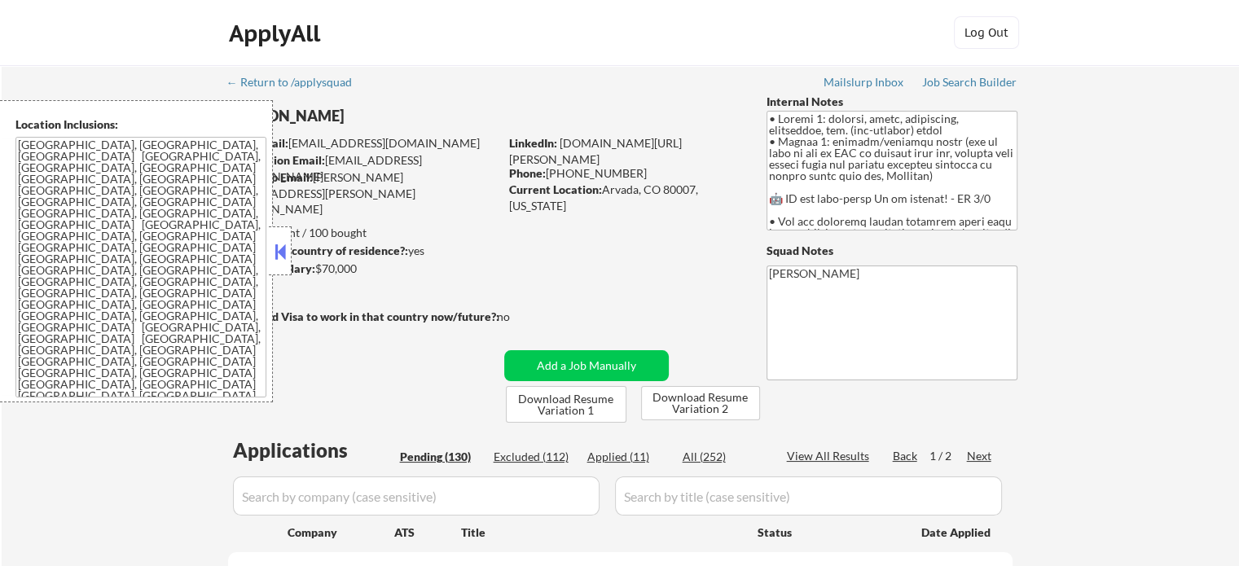
select select ""pending""
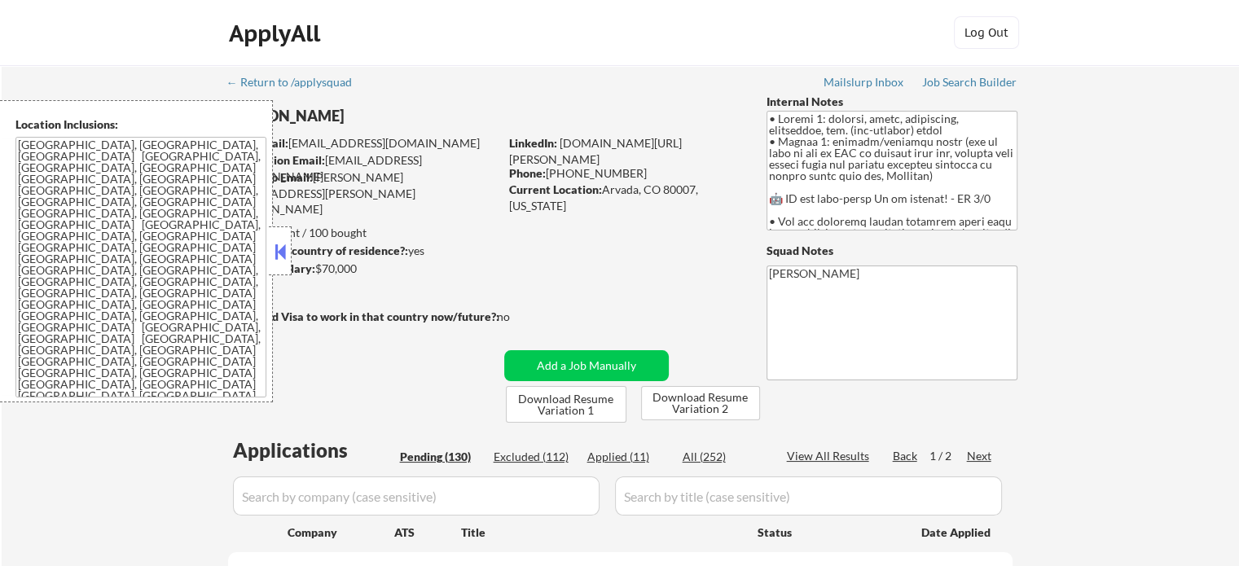
select select ""pending""
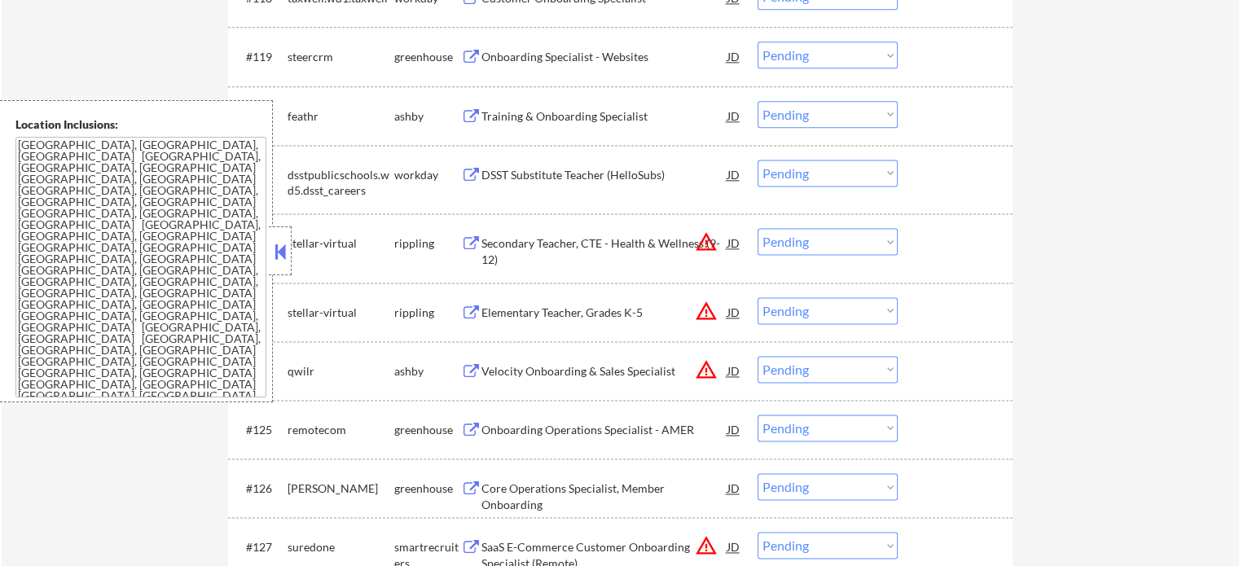
scroll to position [8299, 0]
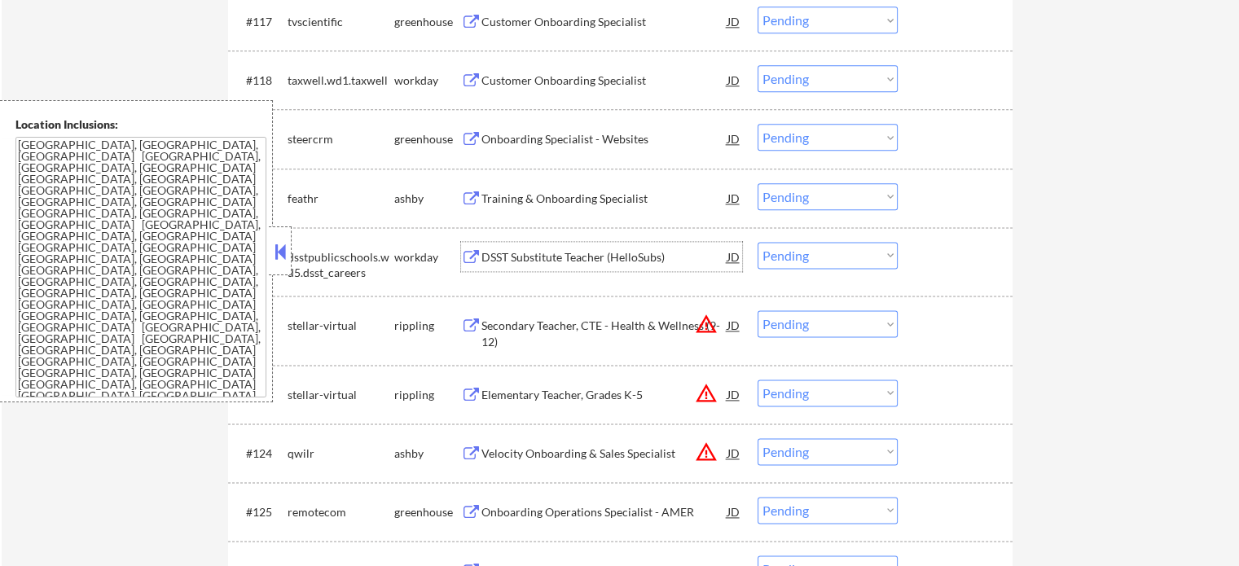
click at [574, 247] on div "DSST Substitute Teacher (HelloSubs)" at bounding box center [604, 256] width 246 height 29
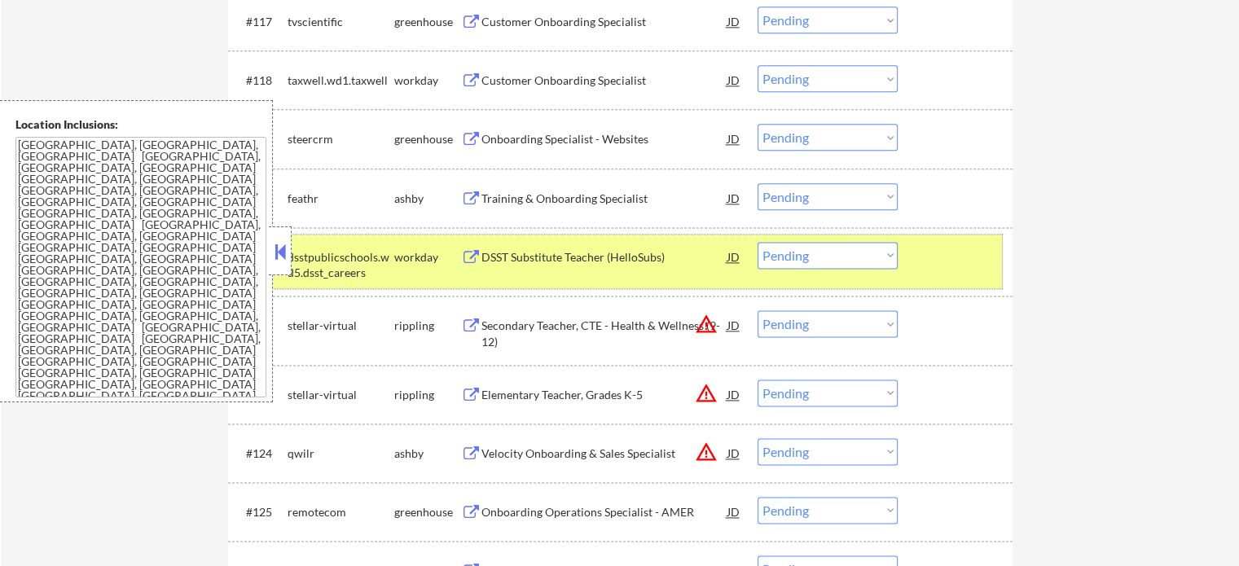
click at [938, 245] on div at bounding box center [957, 256] width 72 height 29
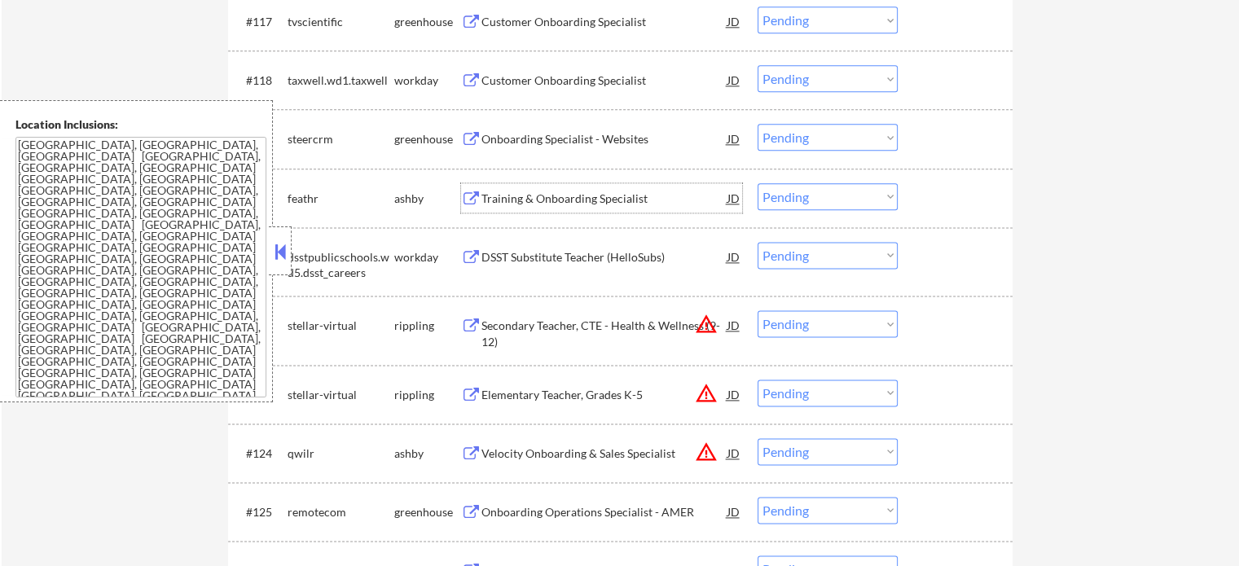
click at [584, 193] on div "Training & Onboarding Specialist" at bounding box center [604, 199] width 246 height 16
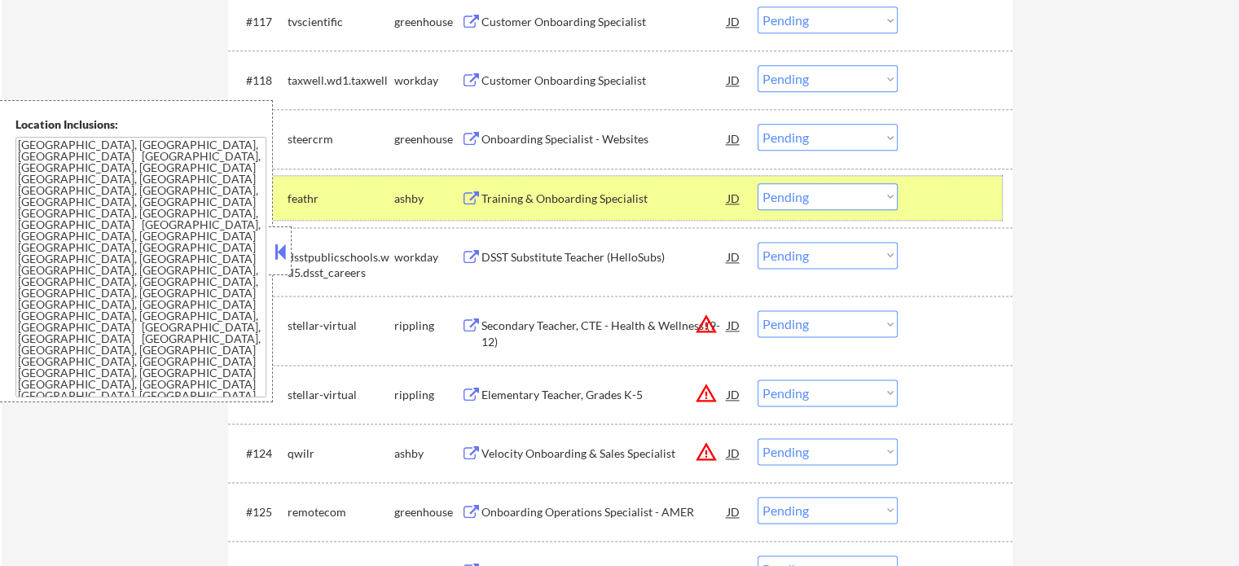
click at [960, 208] on div at bounding box center [957, 197] width 72 height 29
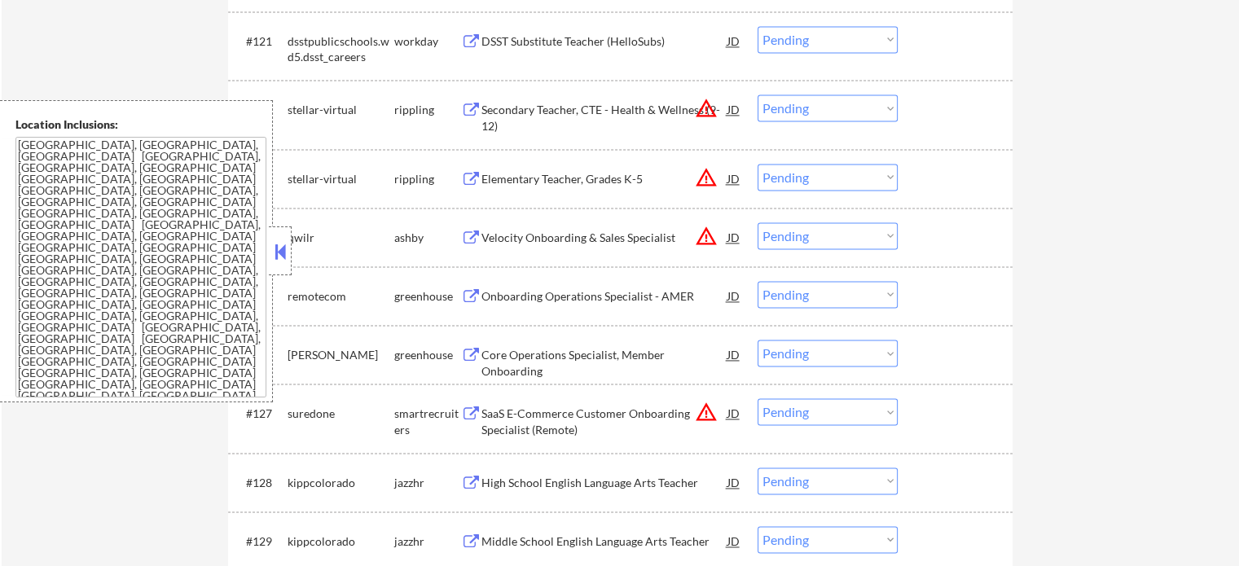
scroll to position [8543, 0]
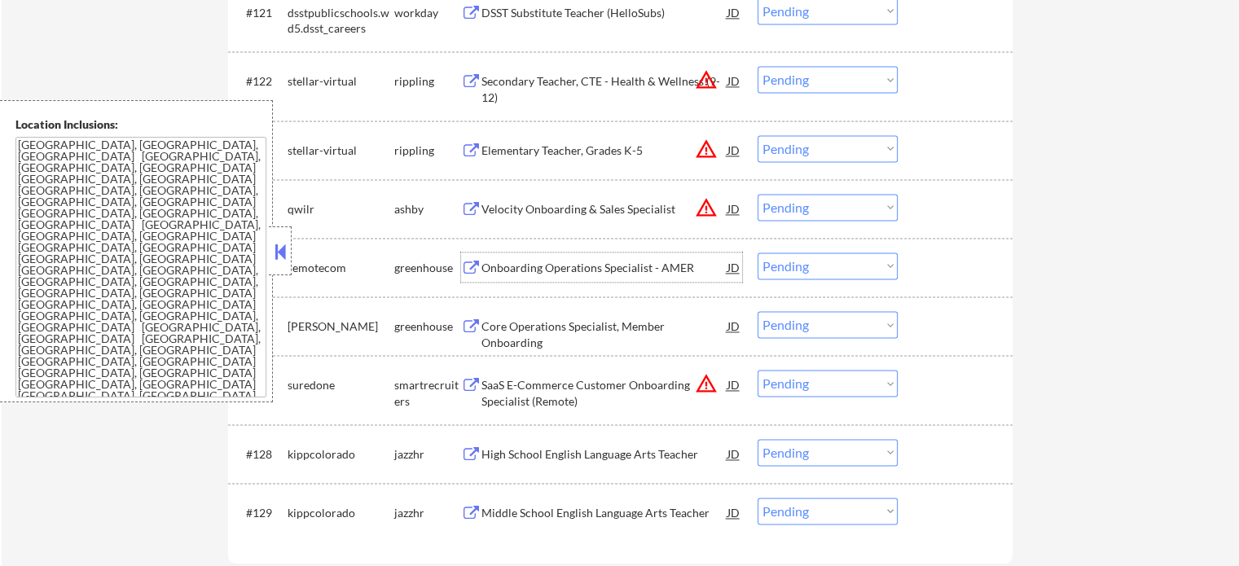
click at [558, 274] on div "Onboarding Operations Specialist - AMER" at bounding box center [604, 268] width 246 height 16
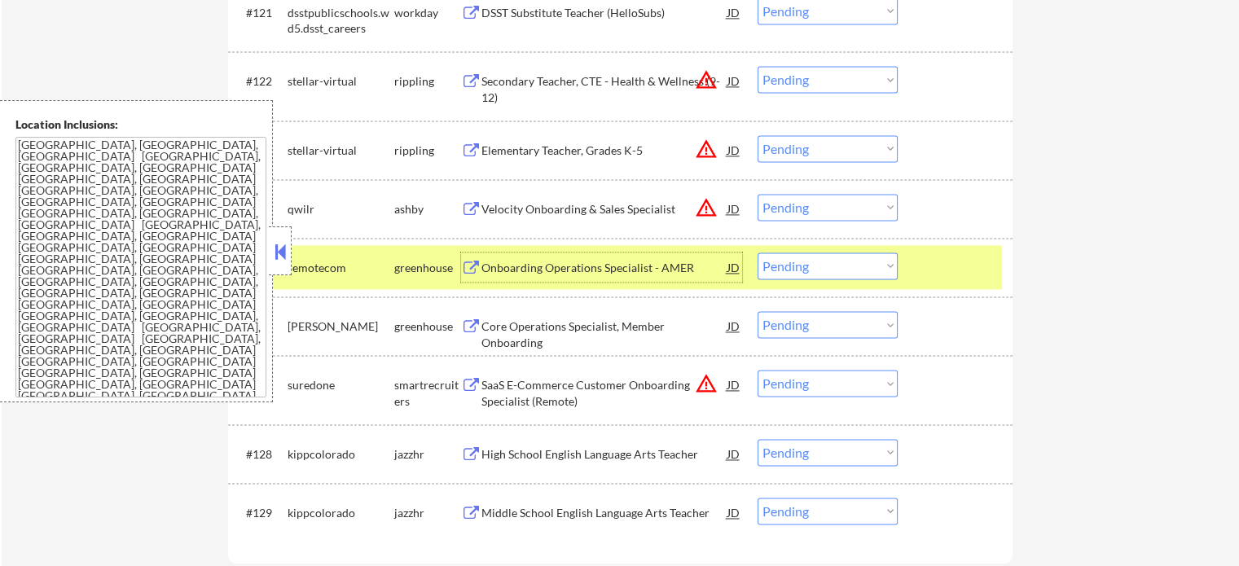
click at [854, 270] on select "Choose an option... Pending Applied Excluded (Questions) Excluded (Expired) Exc…" at bounding box center [828, 266] width 140 height 27
click at [758, 253] on select "Choose an option... Pending Applied Excluded (Questions) Excluded (Expired) Exc…" at bounding box center [828, 266] width 140 height 27
click at [938, 283] on div "#125 remotecom greenhouse Onboarding Operations Specialist - [PERSON_NAME] Choo…" at bounding box center [617, 267] width 769 height 44
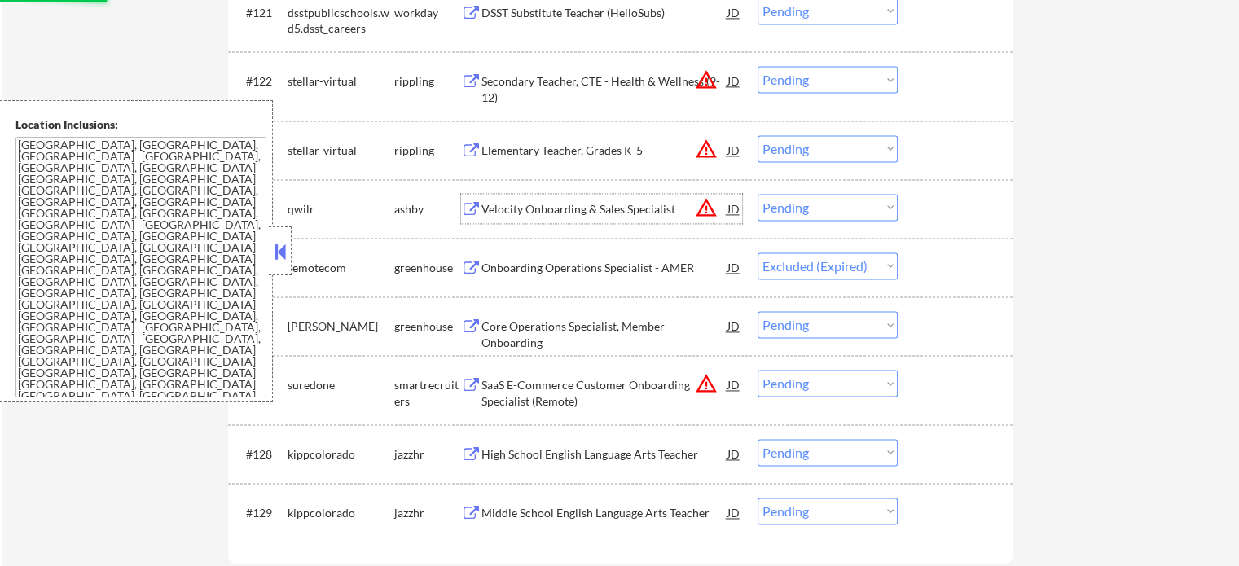
click at [570, 218] on div "Velocity Onboarding & Sales Specialist" at bounding box center [604, 209] width 246 height 16
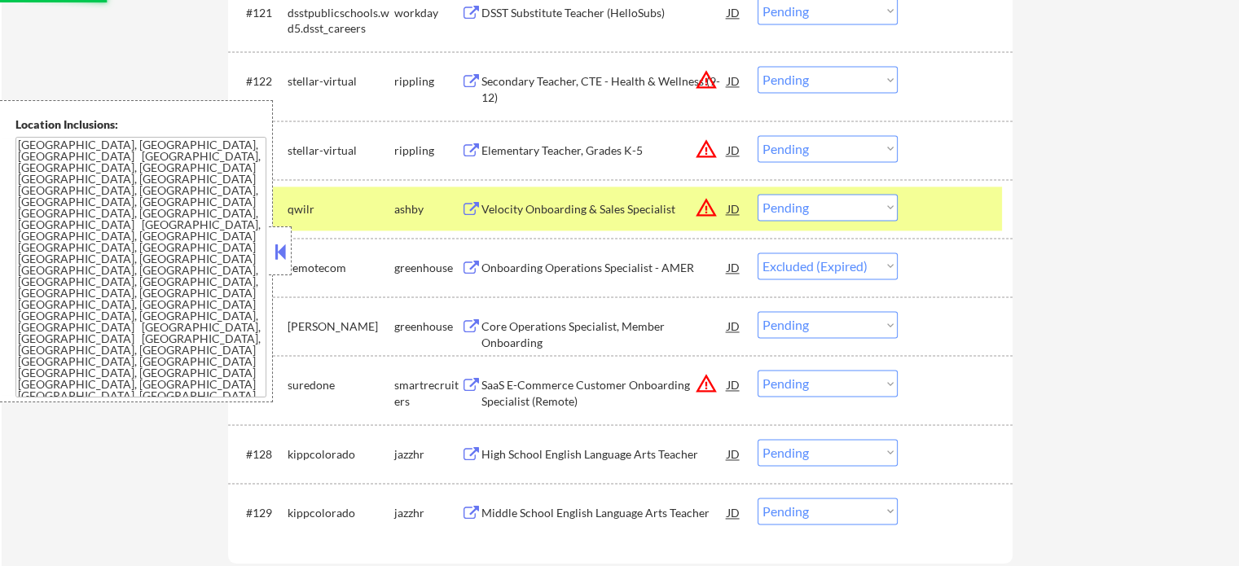
select select ""pending""
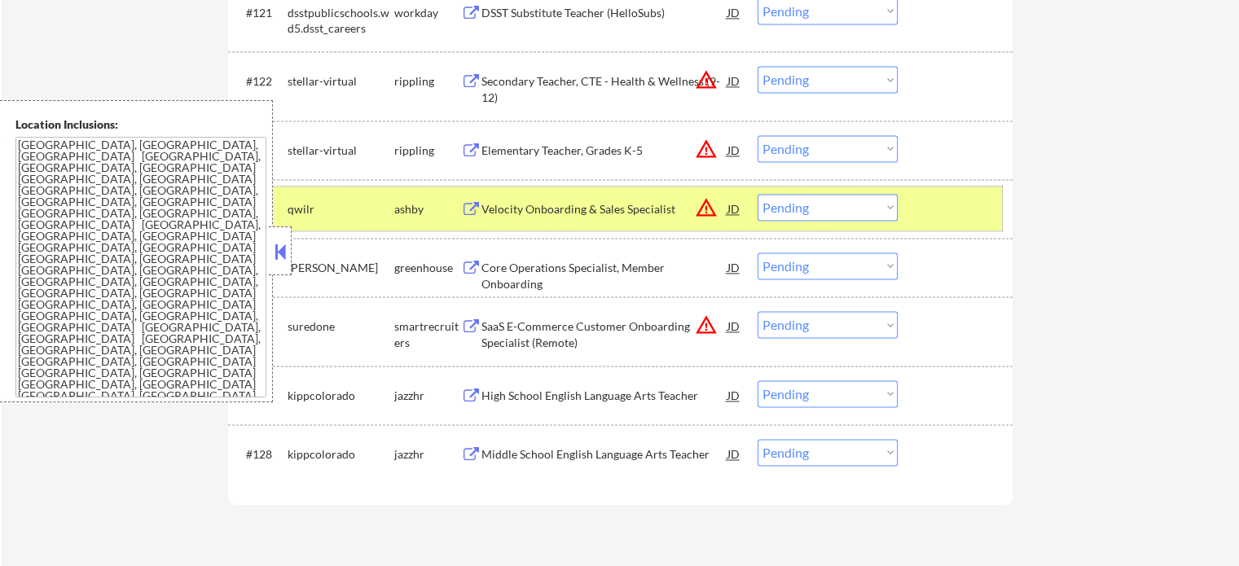
click at [938, 200] on div at bounding box center [957, 208] width 72 height 29
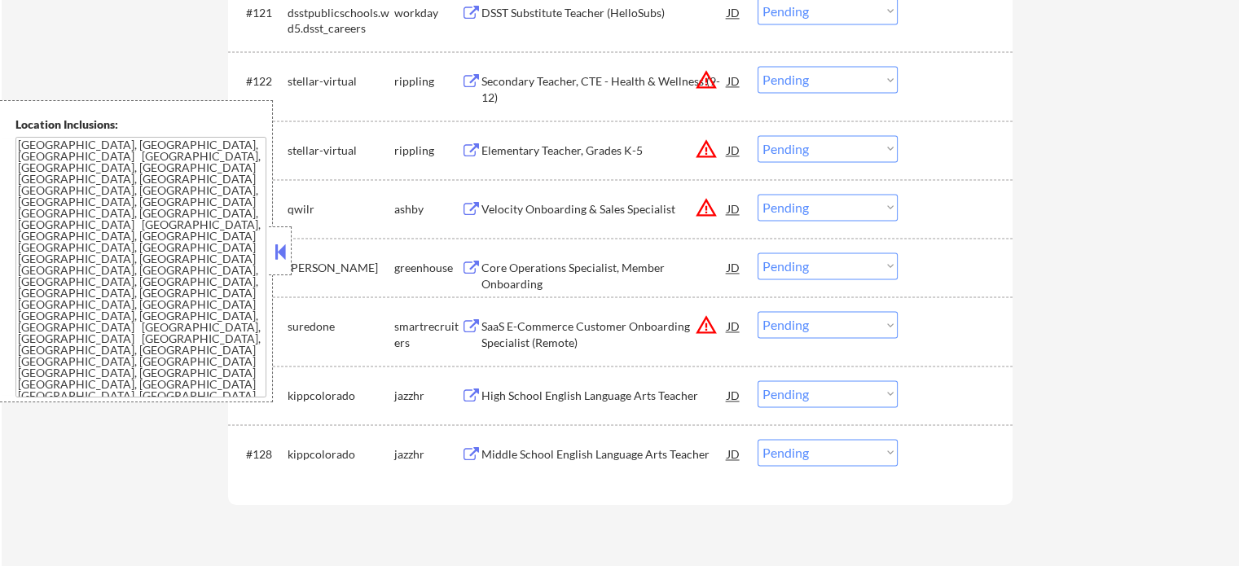
click at [604, 274] on div "Core Operations Specialist, Member Onboarding" at bounding box center [604, 276] width 246 height 32
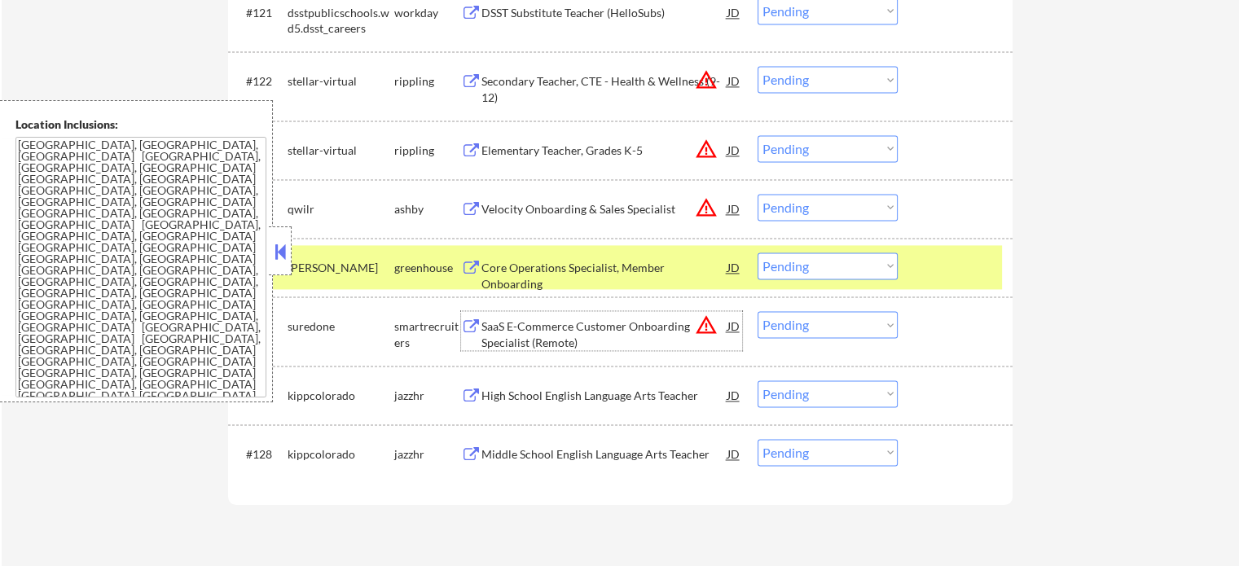
click at [550, 325] on div "SaaS E-Commerce Customer Onboarding Specialist (Remote)" at bounding box center [604, 335] width 246 height 32
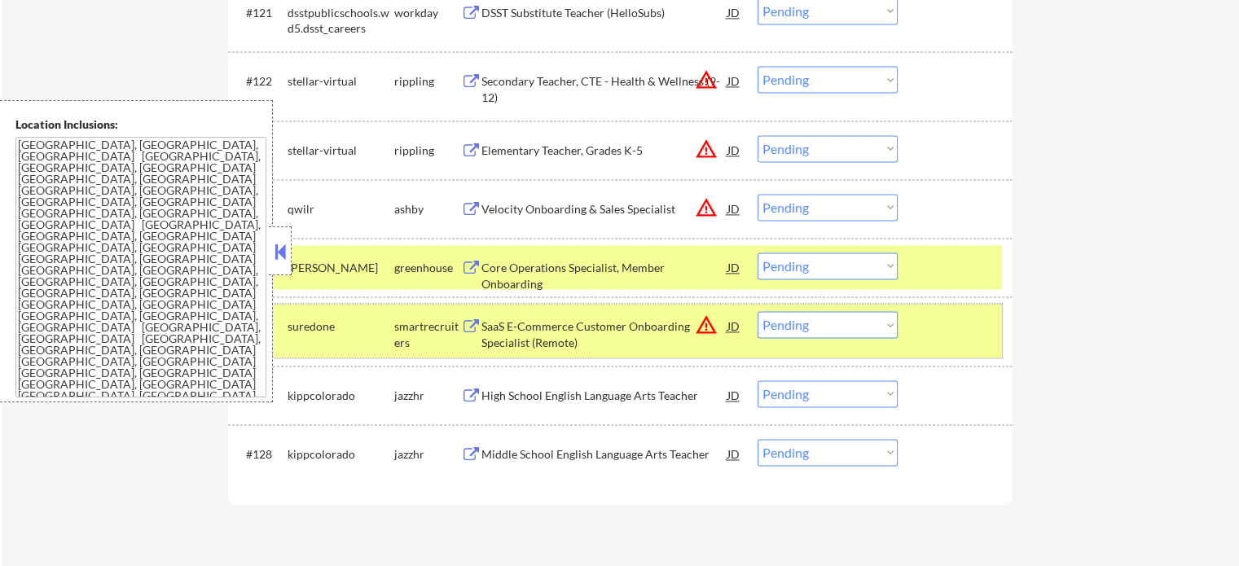
click at [927, 332] on div at bounding box center [957, 325] width 72 height 29
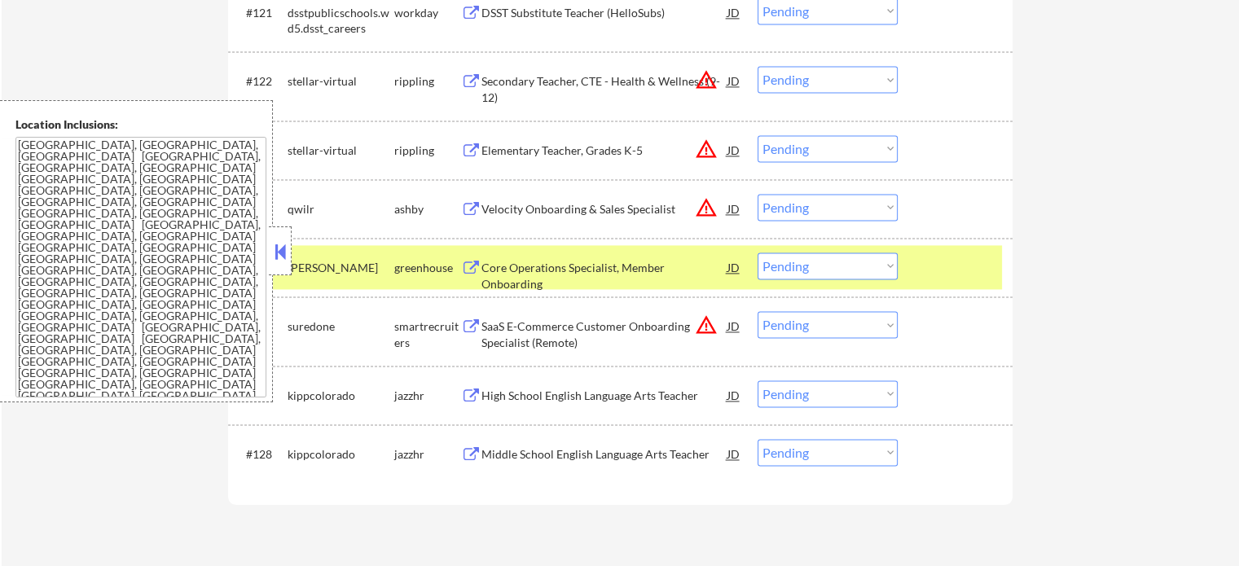
click at [929, 291] on div "#125 [PERSON_NAME] greenhouse Core Operations Specialist, Member Onboarding JD …" at bounding box center [620, 267] width 784 height 59
click at [518, 162] on div "Elementary Teacher, Grades K-5" at bounding box center [604, 149] width 246 height 29
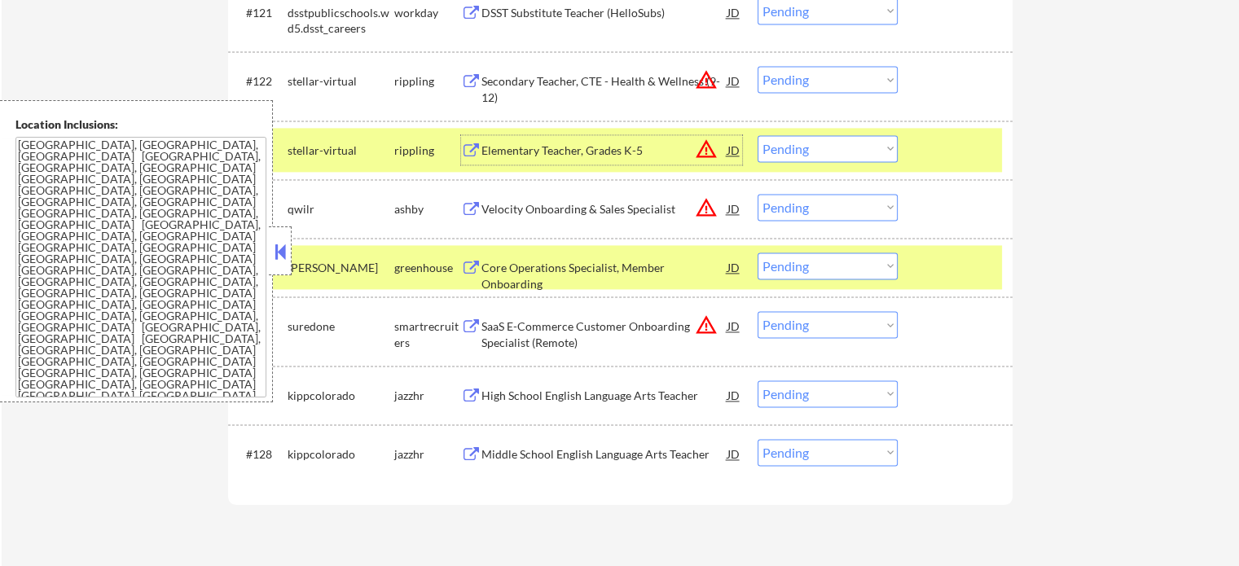
drag, startPoint x: 951, startPoint y: 125, endPoint x: 953, endPoint y: 139, distance: 14.8
click at [952, 134] on div "#123 stellar-virtual rippling Elementary Teacher, Grades K-5 JD warning_amber C…" at bounding box center [620, 150] width 784 height 59
click at [950, 143] on div at bounding box center [957, 149] width 72 height 29
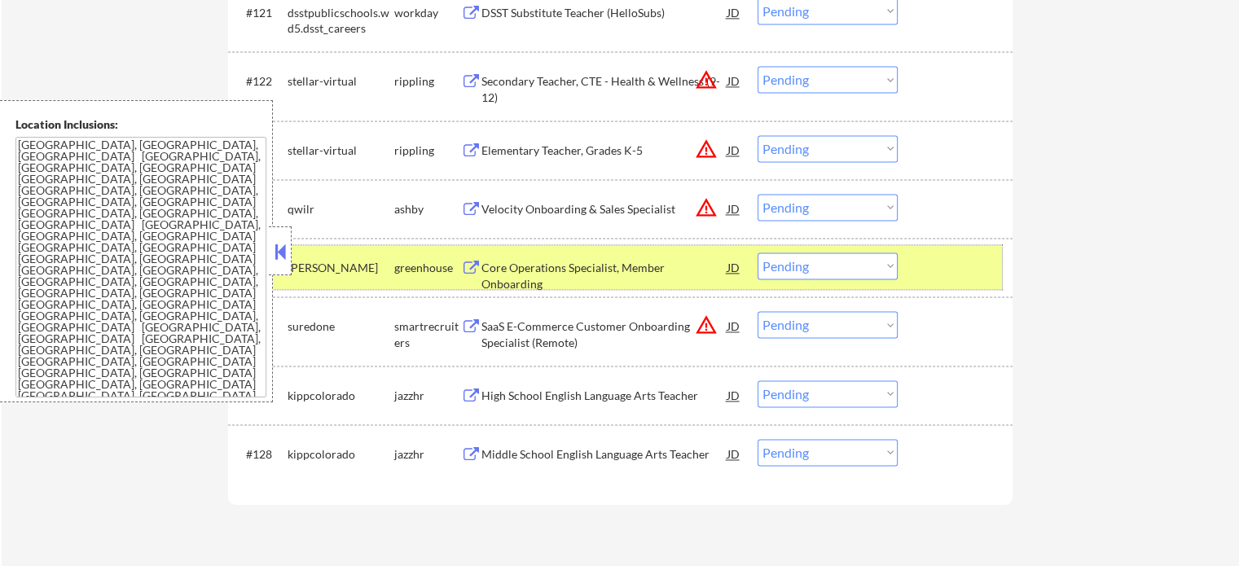
click at [938, 258] on div at bounding box center [957, 267] width 72 height 29
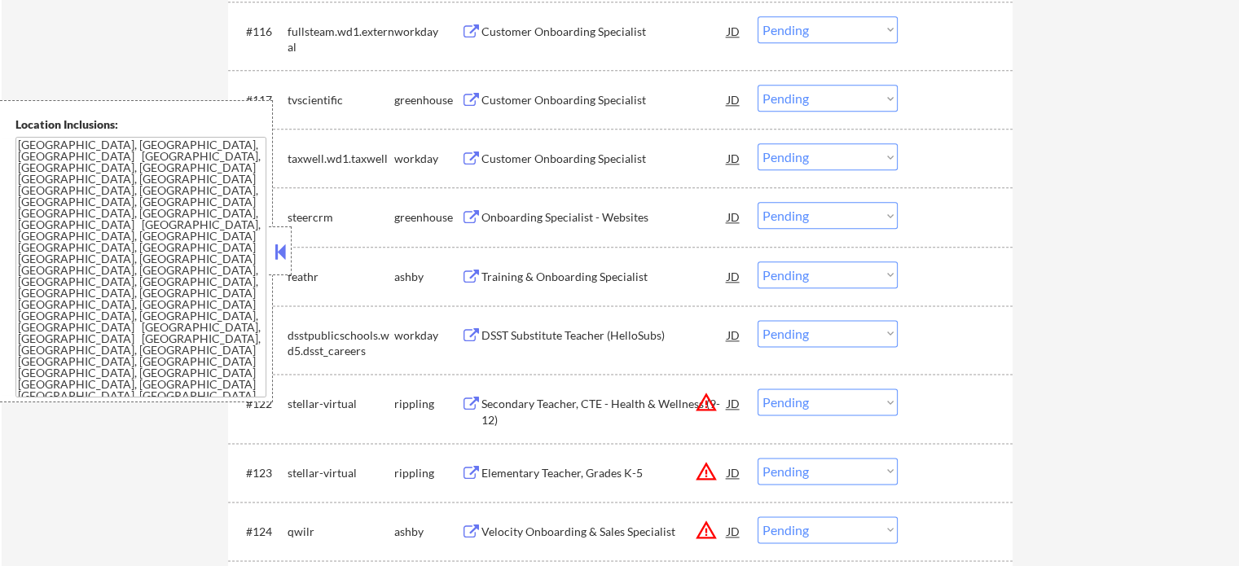
scroll to position [8217, 0]
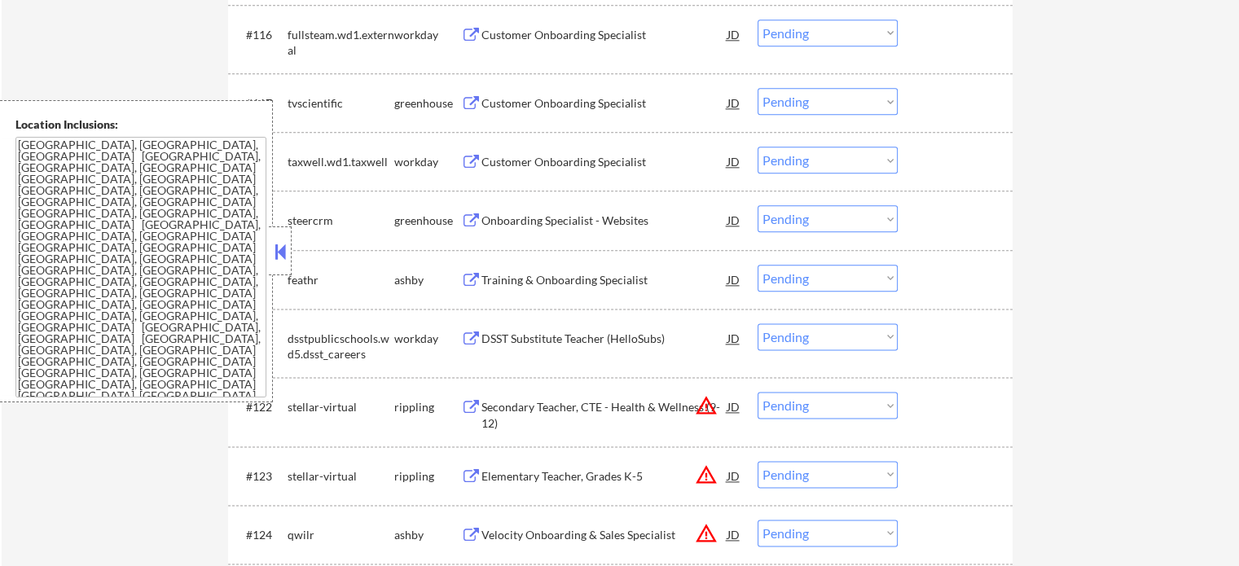
click at [539, 108] on div "Customer Onboarding Specialist" at bounding box center [604, 103] width 246 height 16
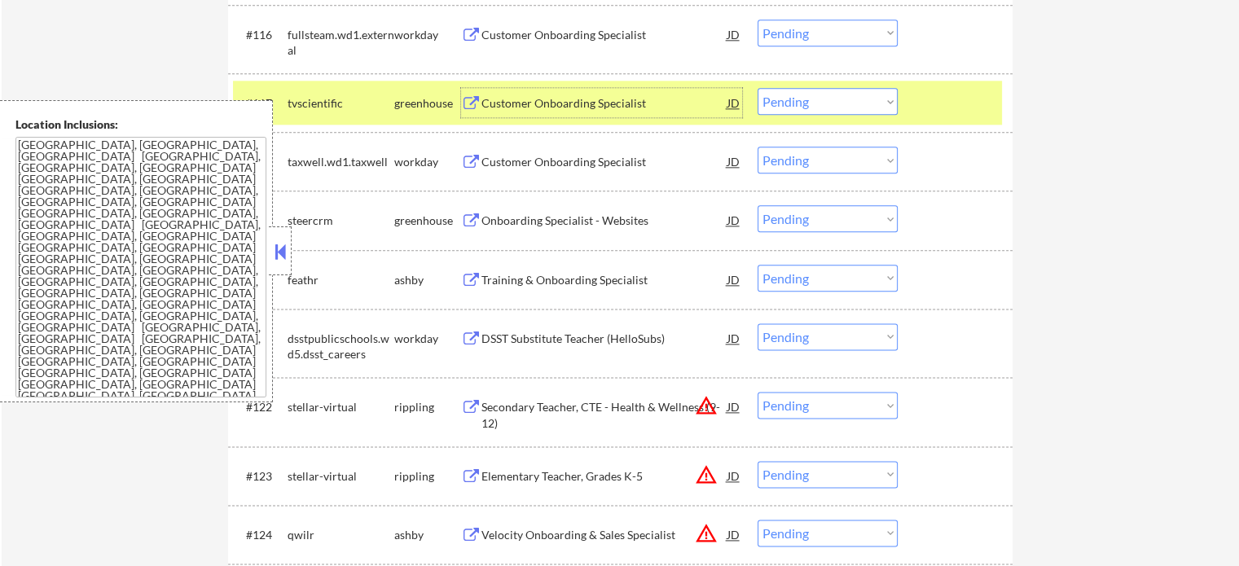
click at [822, 102] on select "Choose an option... Pending Applied Excluded (Questions) Excluded (Expired) Exc…" at bounding box center [828, 101] width 140 height 27
click at [758, 88] on select "Choose an option... Pending Applied Excluded (Questions) Excluded (Expired) Exc…" at bounding box center [828, 101] width 140 height 27
click at [945, 107] on div at bounding box center [957, 102] width 72 height 29
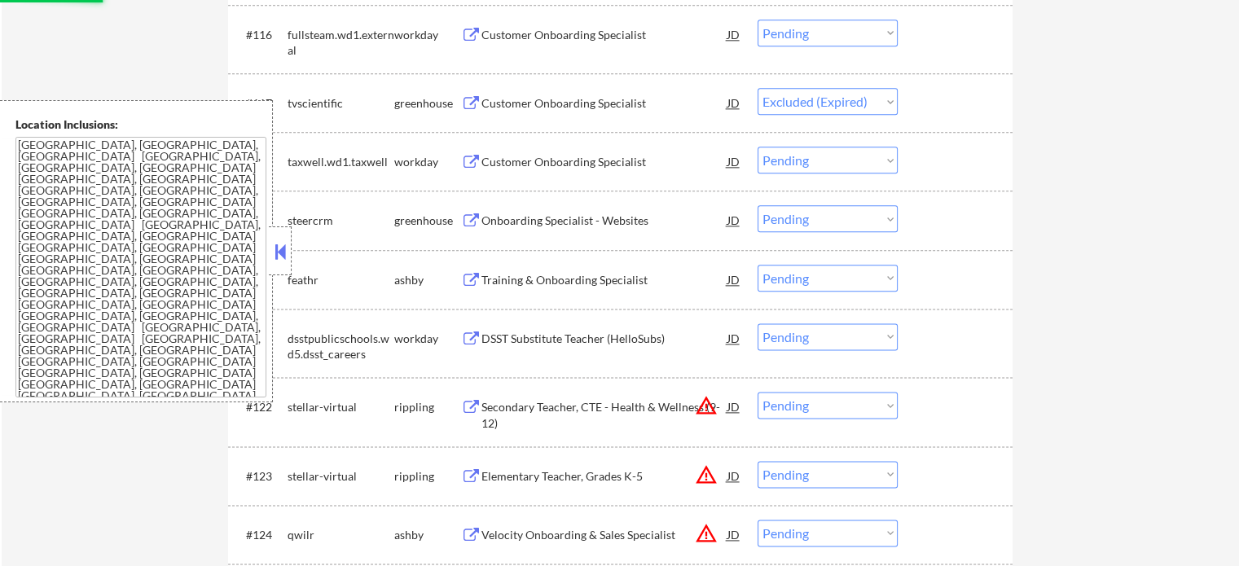
click at [604, 38] on div "Customer Onboarding Specialist" at bounding box center [604, 35] width 246 height 16
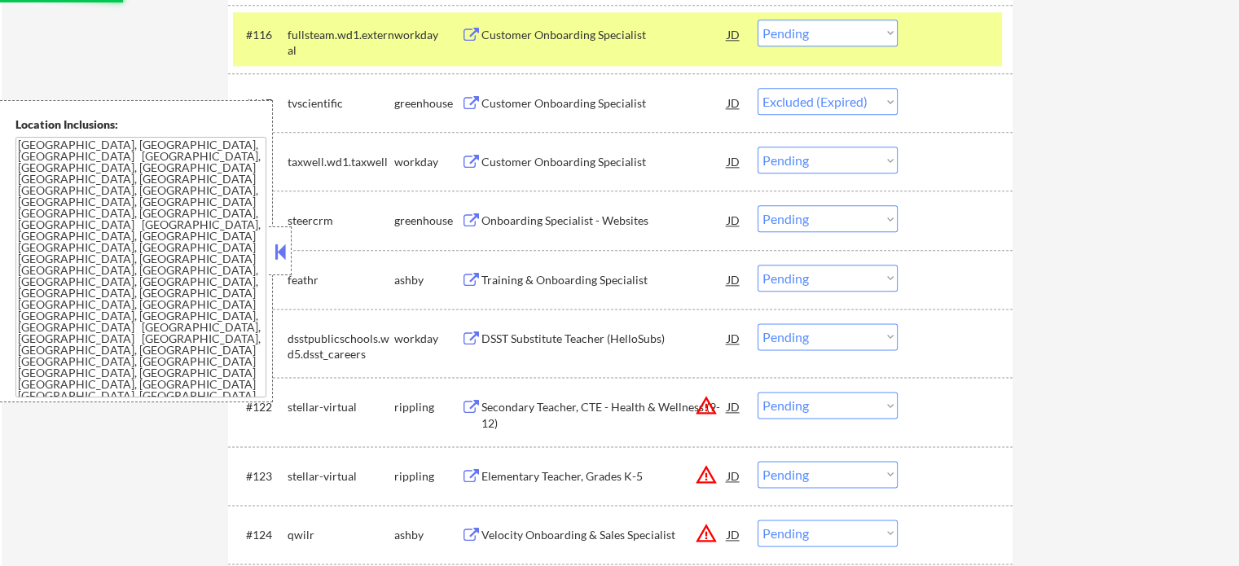
select select ""pending""
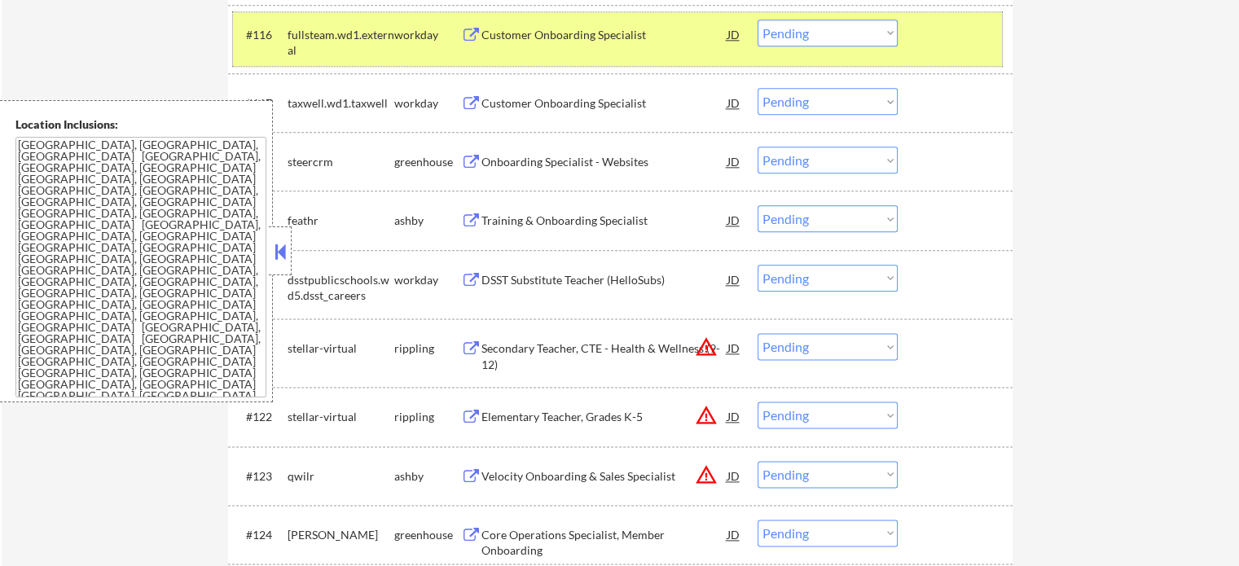
click at [954, 12] on div "#116 fullsteam.wd1.external workday Customer Onboarding Specialist JD Choose an…" at bounding box center [617, 39] width 769 height 54
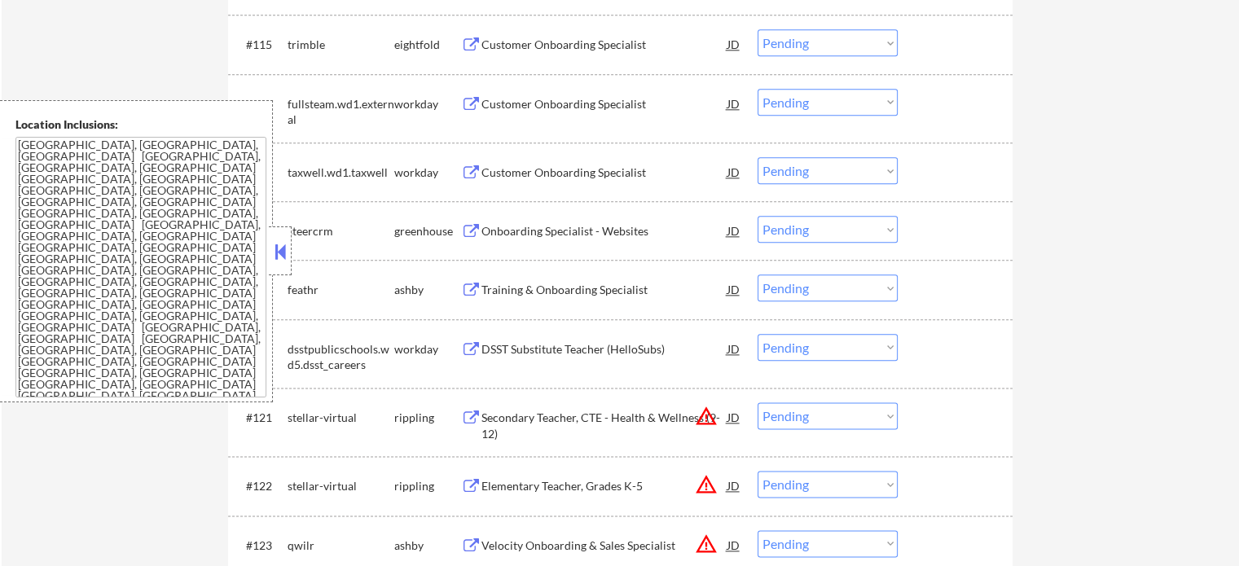
scroll to position [7973, 0]
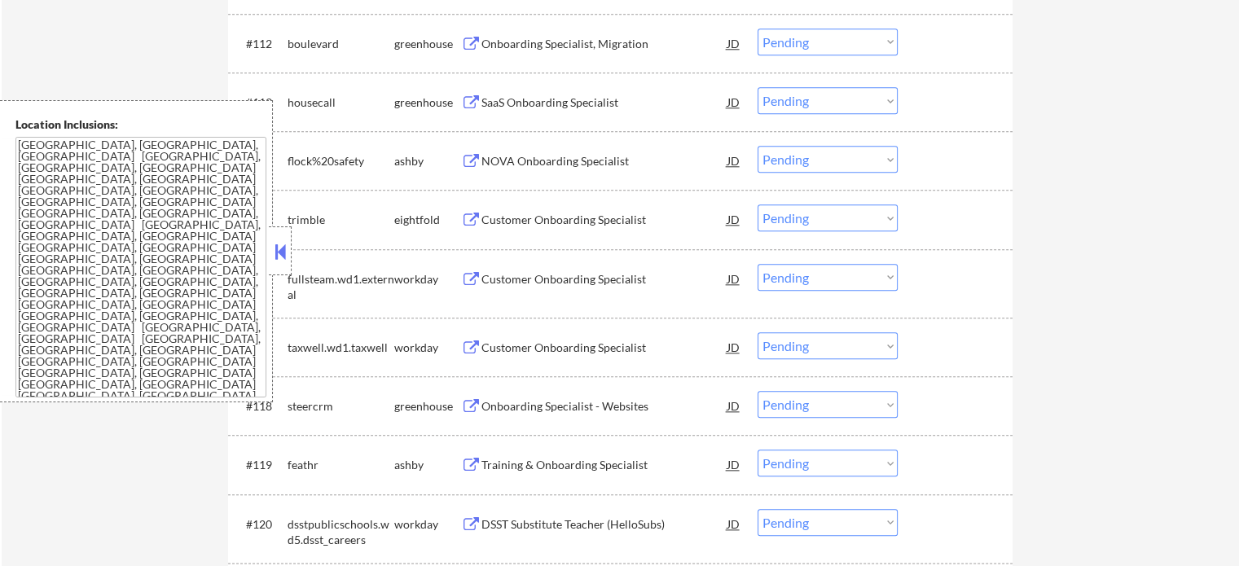
click at [492, 110] on div "SaaS Onboarding Specialist" at bounding box center [604, 102] width 246 height 16
